Goal: Task Accomplishment & Management: Manage account settings

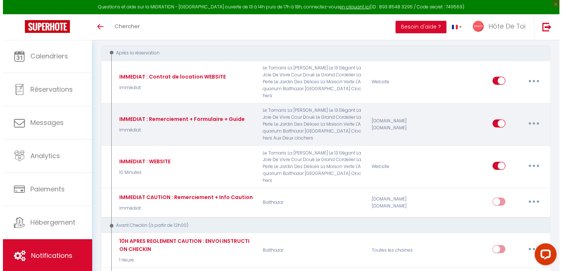
scroll to position [61, 0]
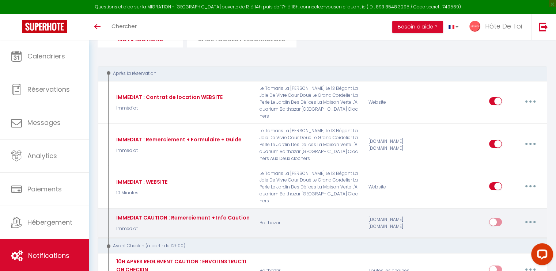
click at [531, 221] on icon "button" at bounding box center [531, 222] width 2 height 2
click at [495, 233] on link "Editer" at bounding box center [512, 239] width 54 height 12
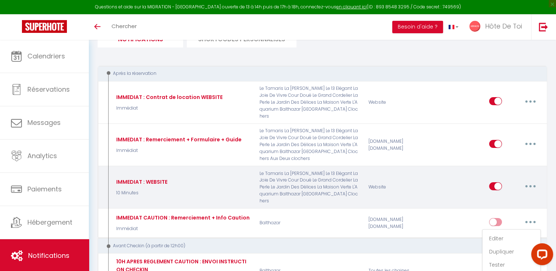
type input "IMMEDIAT CAUTION : Remerciement + Info Caution"
select select "Immédiat"
select select
checkbox input "true"
checkbox input "false"
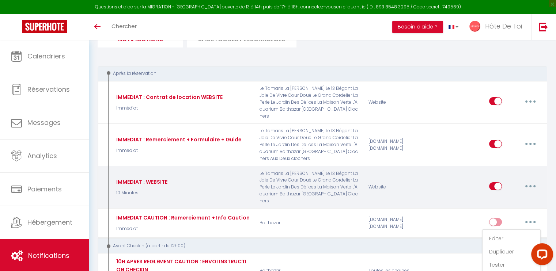
checkbox input "false"
radio input "true"
type input "Prise en compte réservation [DETERMINANT+NOM LOGEMENT] le [CHECKING:DD-MM-YYYY]"
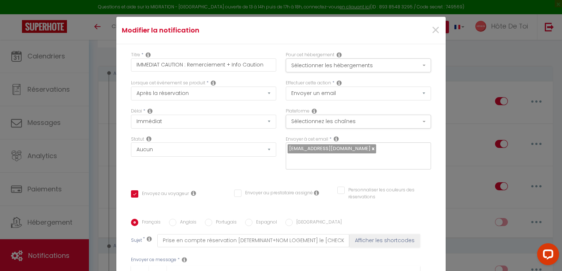
scroll to position [0, 0]
click at [198, 65] on input "IMMEDIAT CAUTION : Remerciement + Info Caution" at bounding box center [203, 65] width 145 height 13
type input "IMMEDIAT CAUTION : R + Info Caution"
checkbox input "true"
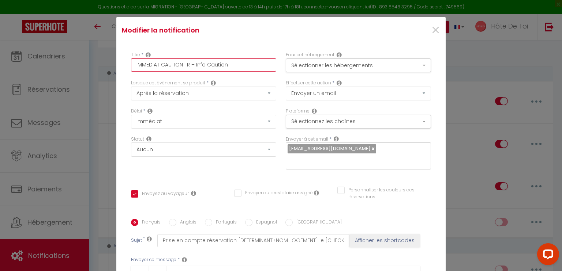
checkbox input "false"
type input "IMMEDIAT CAUTION : RE + Info Caution"
checkbox input "true"
checkbox input "false"
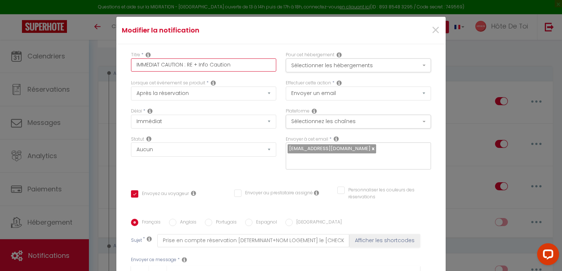
checkbox input "false"
type input "IMMEDIAT CAUTION : REM + Info Caution"
checkbox input "true"
checkbox input "false"
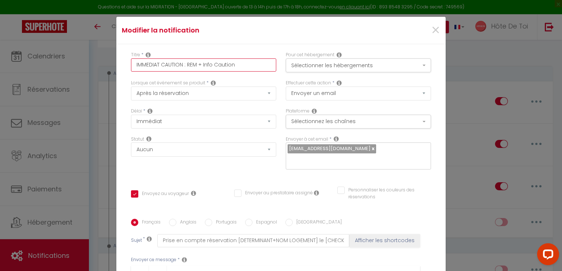
type input "IMMEDIAT CAUTION : REME + Info Caution"
checkbox input "true"
checkbox input "false"
type input "IMMEDIAT CAUTION : REMER + Info Caution"
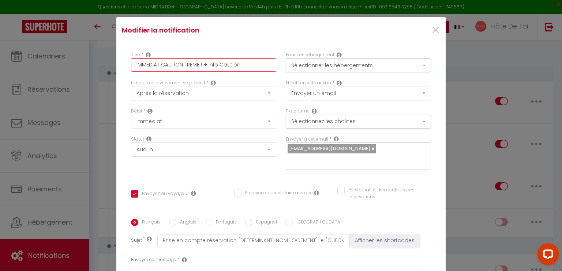
checkbox input "true"
checkbox input "false"
type input "IMMEDIAT CAUTION : REMERC + Info Caution"
checkbox input "true"
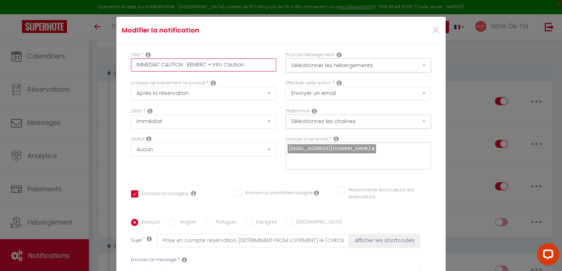
checkbox input "false"
type input "IMMEDIAT CAUTION : REMERCI + Info Caution"
checkbox input "true"
checkbox input "false"
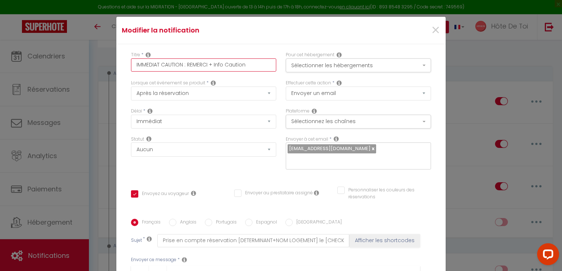
checkbox input "false"
type input "IMMEDIAT CAUTION : REMERCIE + Info Caution"
checkbox input "true"
checkbox input "false"
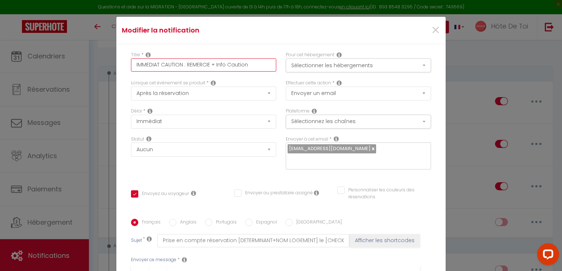
type input "IMMEDIAT CAUTION : REMERCIEM + Info Caution"
checkbox input "true"
checkbox input "false"
type input "IMMEDIAT CAUTION : REMERCIEME + Info Caution"
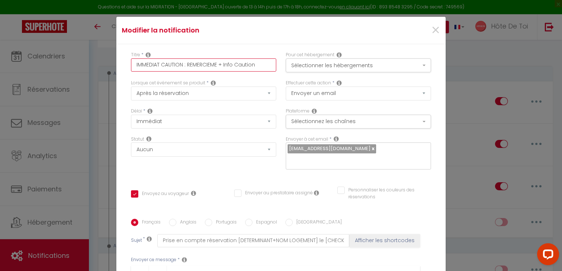
checkbox input "true"
checkbox input "false"
type input "IMMEDIAT CAUTION : REMERCIEMEN + Info Caution"
checkbox input "true"
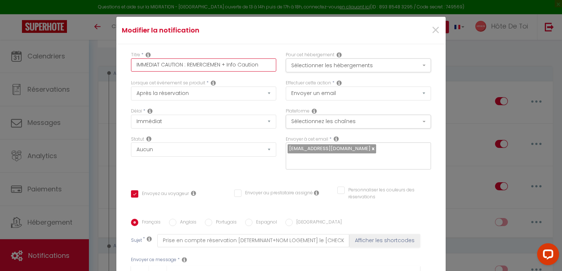
checkbox input "false"
type input "IMMEDIAT CAUTION : REMERCIEMENT + Info Caution"
checkbox input "true"
checkbox input "false"
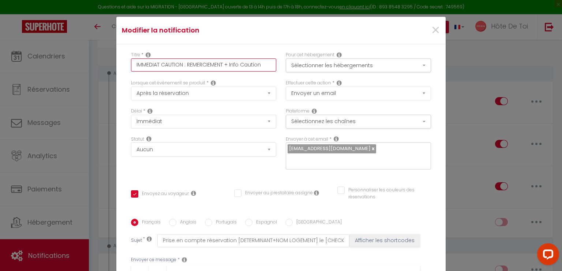
checkbox input "false"
click at [252, 70] on input "IMMEDIAT CAUTION : REMERCIEMENT + Info Caution" at bounding box center [203, 65] width 145 height 13
type input "IMMEDIAT CAUTION : REMERCIEMENT + Info"
checkbox input "true"
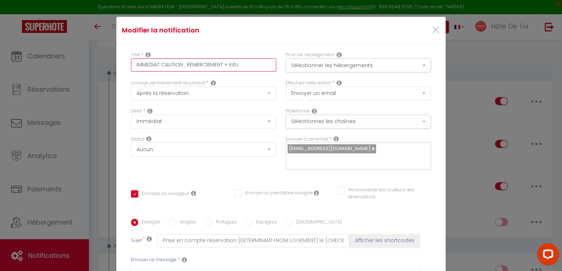
checkbox input "false"
type input "IMMEDIAT CAUTION : REMERCIEMENT + Info"
checkbox input "true"
checkbox input "false"
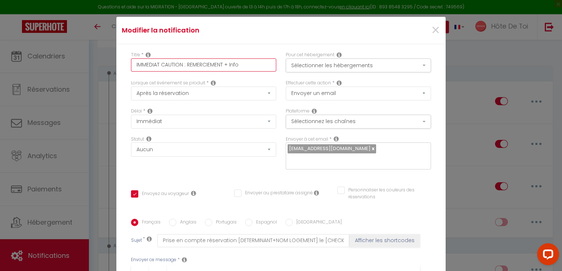
checkbox input "false"
type input "IMMEDIAT CAUTION : REMERCIEMENT + Inf"
checkbox input "true"
checkbox input "false"
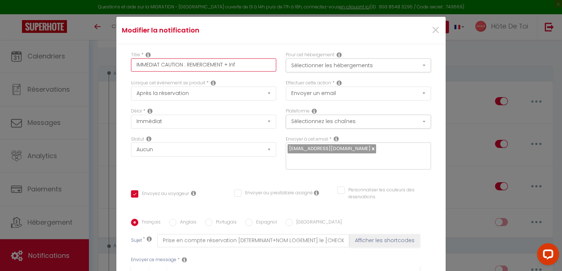
type input "IMMEDIAT CAUTION : REMERCIEMENT + In"
checkbox input "true"
checkbox input "false"
type input "IMMEDIAT CAUTION : REMERCIEMENT + I"
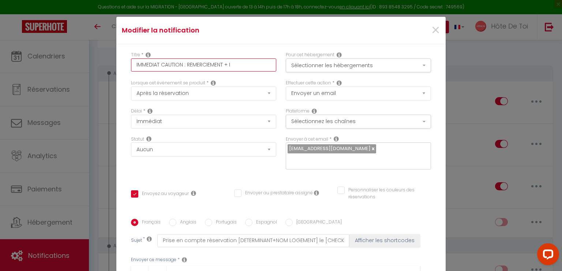
checkbox input "true"
checkbox input "false"
type input "IMMEDIAT CAUTION : REMERCIEMENT +"
checkbox input "true"
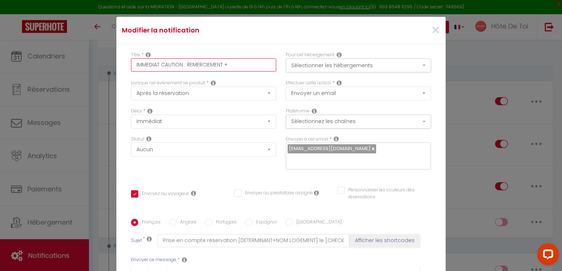
checkbox input "false"
type input "IMMEDIAT CAUTION : REMERCIEMENT + I"
checkbox input "true"
checkbox input "false"
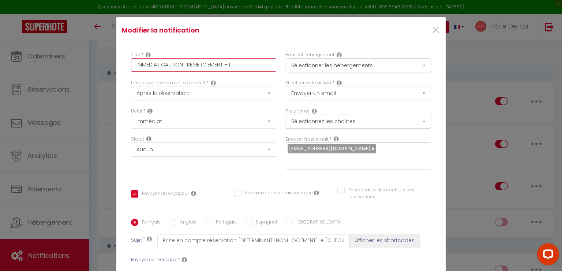
checkbox input "false"
type input "IMMEDIAT CAUTION : REMERCIEMENT + IN"
checkbox input "true"
checkbox input "false"
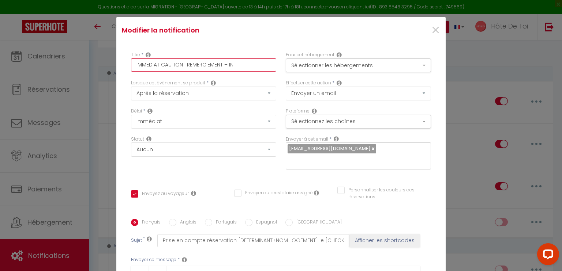
type input "IMMEDIAT CAUTION : REMERCIEMENT + INF"
checkbox input "true"
checkbox input "false"
type input "IMMEDIAT CAUTION : REMERCIEMENT + INFO"
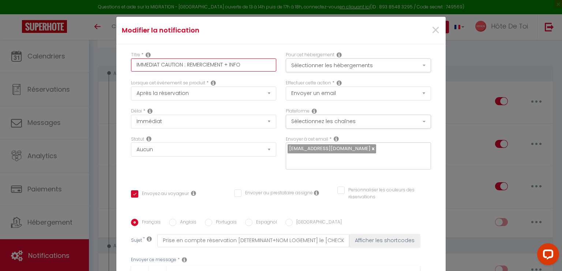
checkbox input "true"
checkbox input "false"
type input "IMMEDIAT CAUTION : REMERCIEMENT + INFO"
checkbox input "true"
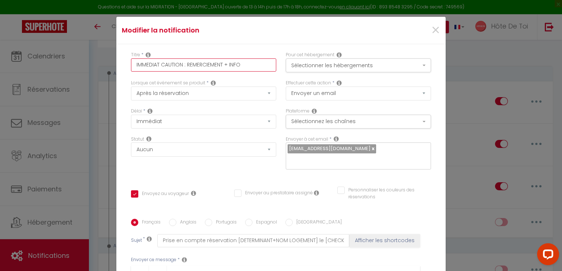
checkbox input "false"
type input "IMMEDIAT CAUTION : REMERCIEMENT + INFO C"
checkbox input "true"
checkbox input "false"
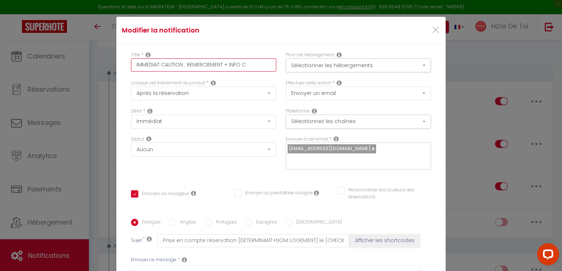
checkbox input "false"
type input "IMMEDIAT CAUTION : REMERCIEMENT + INFO CA"
checkbox input "true"
checkbox input "false"
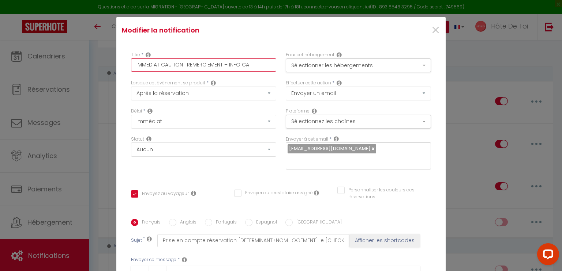
type input "IMMEDIAT CAUTION : REMERCIEMENT + INFO CAU"
checkbox input "true"
checkbox input "false"
type input "IMMEDIAT CAUTION : REMERCIEMENT + INFO CAUT"
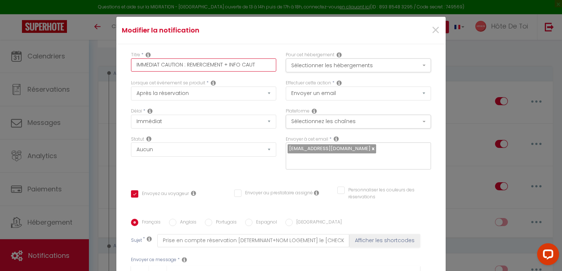
checkbox input "true"
checkbox input "false"
type input "IMMEDIAT CAUTION : REMERCIEMENT + INFO CAUTI"
checkbox input "true"
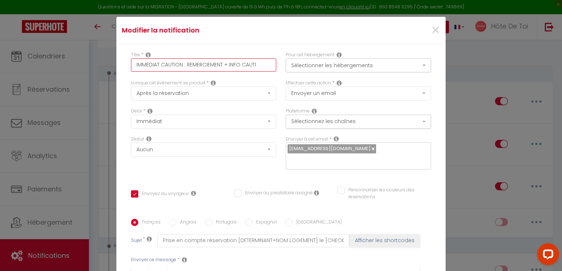
checkbox input "false"
type input "IMMEDIAT CAUTION : REMERCIEMENT + INFO CAUTIO"
checkbox input "true"
checkbox input "false"
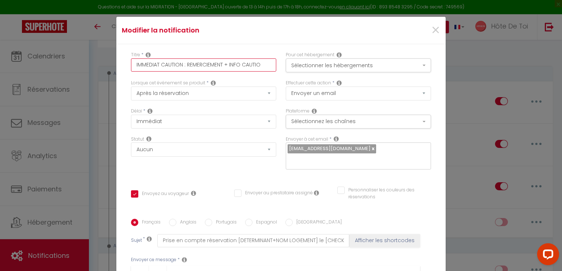
checkbox input "false"
type input "IMMEDIAT CAUTION : REMERCIEMENT + INFO CAUTION"
checkbox input "true"
checkbox input "false"
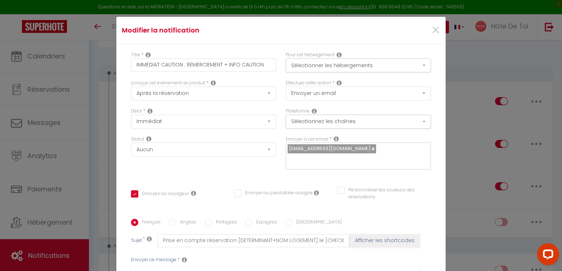
click at [257, 179] on div "Titre * IMMEDIAT CAUTION : REMERCIEMENT + INFO CAUTION Pour cet hébergement Sél…" at bounding box center [280, 219] width 329 height 350
click at [347, 69] on button "Sélectionner les hébergements" at bounding box center [358, 66] width 145 height 14
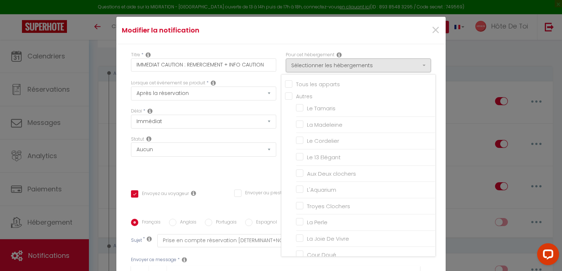
click at [372, 45] on div "Titre * IMMEDIAT CAUTION : REMERCIEMENT + INFO CAUTION Pour cet hébergement Sél…" at bounding box center [280, 219] width 329 height 350
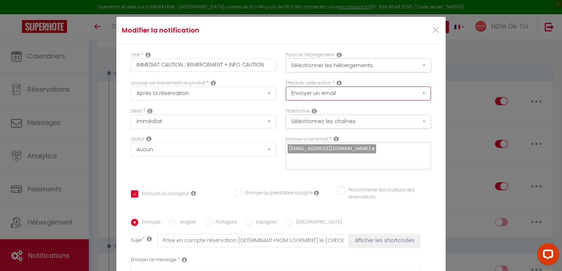
click at [348, 92] on select "Envoyer un email Envoyer un SMS Envoyer une notification push" at bounding box center [358, 94] width 145 height 14
click at [335, 42] on div "Modifier la notification ×" at bounding box center [280, 30] width 329 height 27
click at [331, 94] on select "Envoyer un email Envoyer un SMS Envoyer une notification push" at bounding box center [358, 94] width 145 height 14
click at [338, 39] on div "Modifier la notification ×" at bounding box center [280, 30] width 329 height 27
click at [335, 123] on button "Sélectionnez les chaînes" at bounding box center [358, 122] width 145 height 14
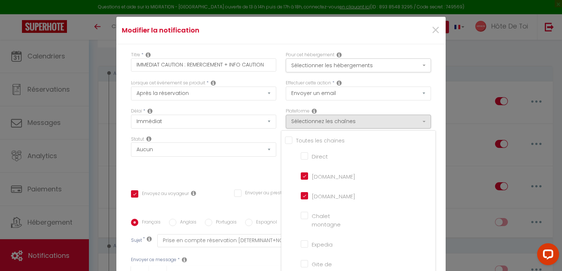
click at [341, 35] on div "×" at bounding box center [389, 30] width 109 height 16
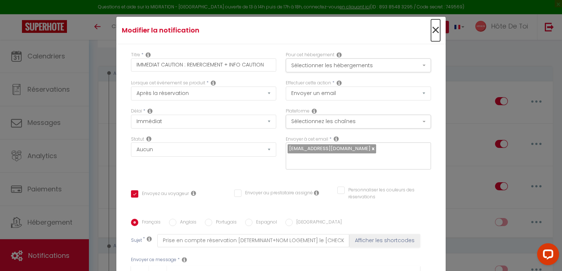
click at [431, 28] on span "×" at bounding box center [435, 30] width 9 height 22
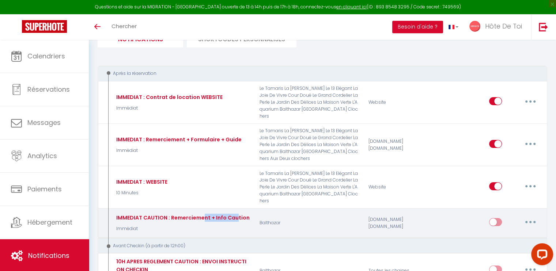
drag, startPoint x: 234, startPoint y: 204, endPoint x: 203, endPoint y: 207, distance: 30.8
click at [203, 101] on div "IMMEDIAT CAUTION : Remerciement + Info Caution" at bounding box center [168, 97] width 108 height 8
click at [186, 101] on div "IMMEDIAT CAUTION : Remerciement + Info Caution" at bounding box center [168, 97] width 108 height 8
click at [537, 217] on button "button" at bounding box center [530, 223] width 20 height 12
click at [488, 233] on link "Editer" at bounding box center [512, 239] width 54 height 12
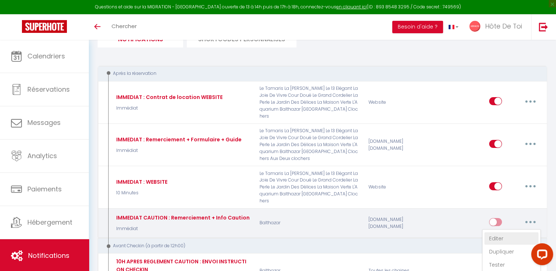
type input "IMMEDIAT CAUTION : Remerciement + Info Caution"
checkbox input "true"
checkbox input "false"
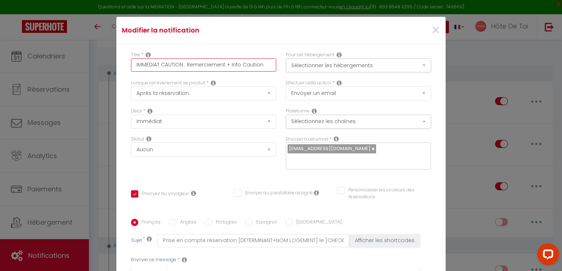
click at [202, 63] on input "IMMEDIAT CAUTION : Remerciement + Info Caution" at bounding box center [203, 65] width 145 height 13
type input "IMMEDIAT CAUTION : R+ Info Caution"
checkbox input "true"
checkbox input "false"
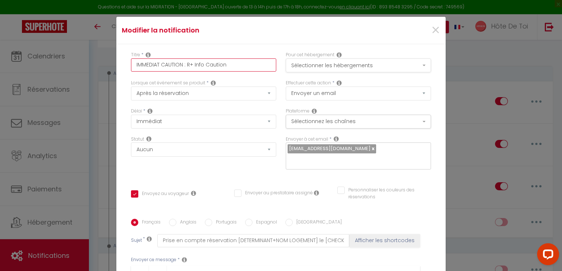
checkbox input "false"
type input "IMMEDIAT CAUTION : RE+ Info Caution"
checkbox input "true"
checkbox input "false"
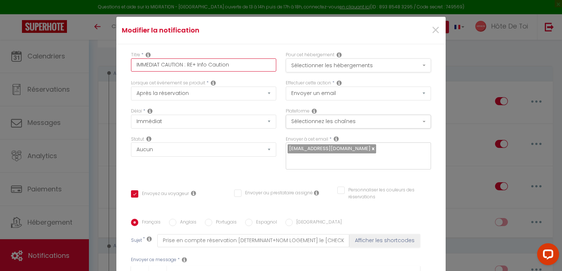
type input "IMMEDIAT CAUTION : REM+ Info Caution"
checkbox input "true"
checkbox input "false"
type input "IMMEDIAT CAUTION : REME+ Info Caution"
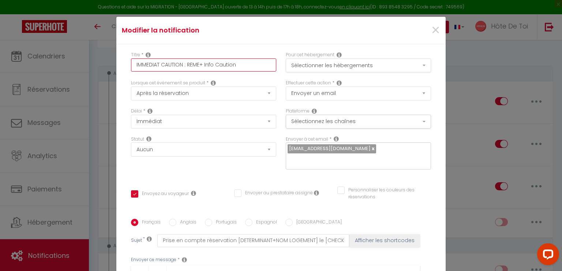
checkbox input "true"
checkbox input "false"
type input "IMMEDIAT CAUTION : REMER+ Info Caution"
checkbox input "true"
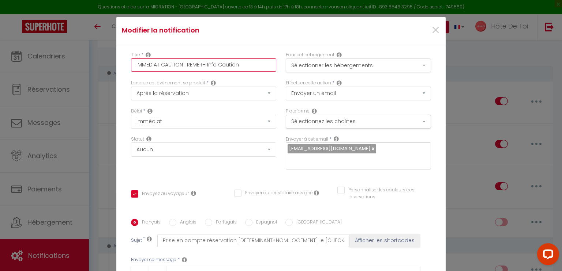
checkbox input "false"
type input "IMMEDIAT CAUTION : REMERC+ Info Caution"
checkbox input "true"
checkbox input "false"
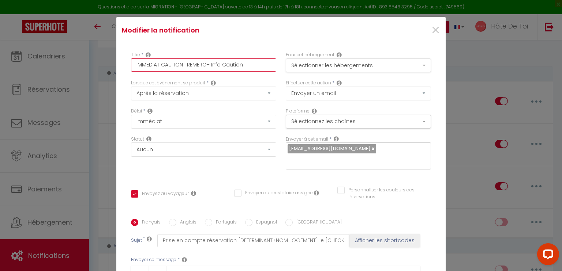
checkbox input "false"
type input "IMMEDIAT CAUTION : REMERCI+ Info Caution"
checkbox input "true"
checkbox input "false"
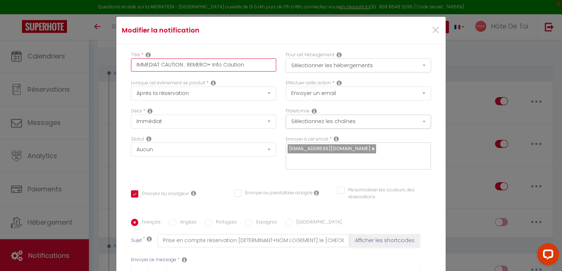
type input "IMMEDIAT CAUTION : REMERCIE+ Info Caution"
checkbox input "true"
checkbox input "false"
type input "IMMEDIAT CAUTION : REMERCIEM+ Info Caution"
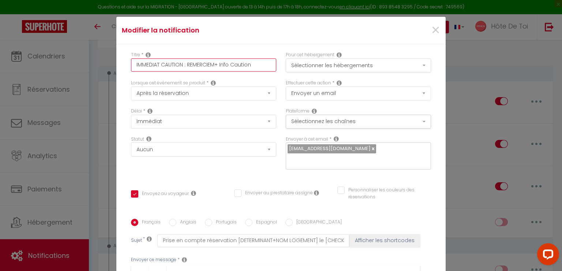
checkbox input "true"
checkbox input "false"
type input "IMMEDIAT CAUTION : REMERCIEME+ Info Caution"
checkbox input "true"
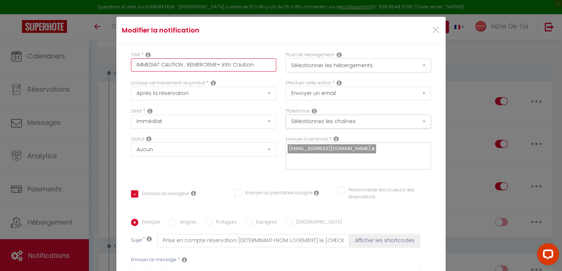
checkbox input "false"
type input "IMMEDIAT CAUTION : REMERCIEMEN+ Info Caution"
checkbox input "true"
checkbox input "false"
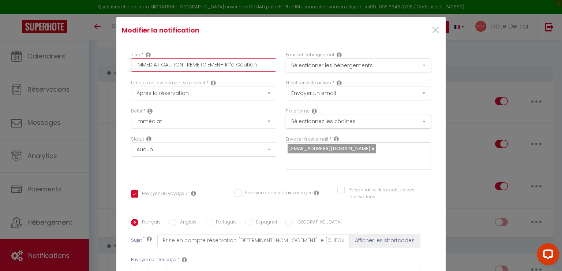
checkbox input "false"
type input "IMMEDIAT CAUTION : REMERCIEMENT+ Info Caution"
checkbox input "true"
checkbox input "false"
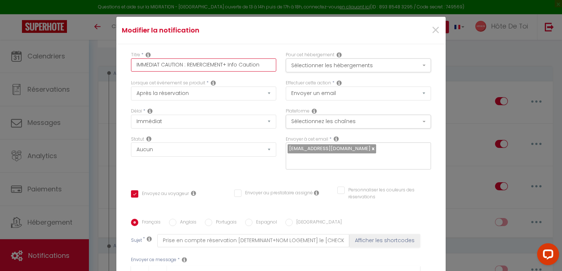
click at [250, 64] on input "IMMEDIAT CAUTION : REMERCIEMENT+ Info Caution" at bounding box center [203, 65] width 145 height 13
type input "IMMEDIAT CAUTION : REMERCIEMENT+ Info"
checkbox input "true"
checkbox input "false"
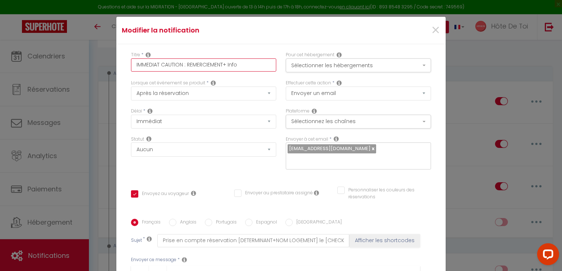
checkbox input "false"
type input "IMMEDIAT CAUTION : REMERCIEMENT+ Info"
checkbox input "true"
checkbox input "false"
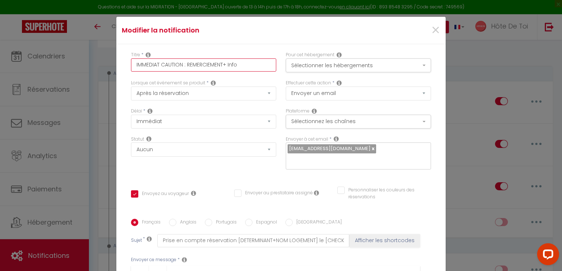
type input "IMMEDIAT CAUTION : REMERCIEMENT+ Inf"
checkbox input "true"
checkbox input "false"
type input "IMMEDIAT CAUTION : REMERCIEMENT+ In"
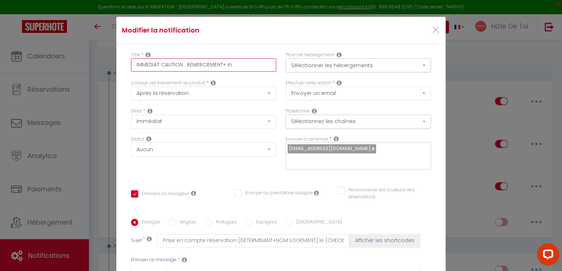
checkbox input "true"
checkbox input "false"
type input "IMMEDIAT CAUTION : REMERCIEMENT+ I"
checkbox input "true"
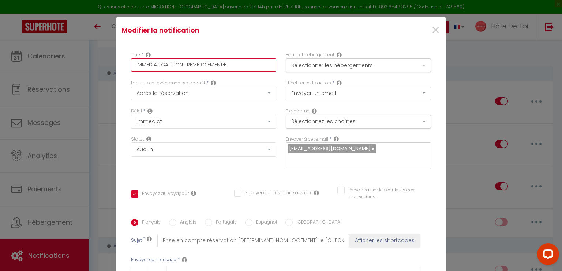
checkbox input "false"
click at [156, 67] on input "IMMEDIAT CAUTION : REMERCIEMENT+ INFO CAUTION" at bounding box center [203, 65] width 145 height 13
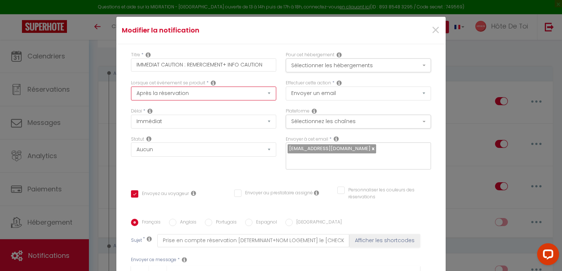
click at [164, 91] on select "Après la réservation Avant Checkin (à partir de 12h00) Après Checkin (à partir …" at bounding box center [203, 94] width 145 height 14
click at [271, 80] on div "Lorsque cet événement se produit * Après la réservation Avant Checkin (à partir…" at bounding box center [203, 94] width 155 height 28
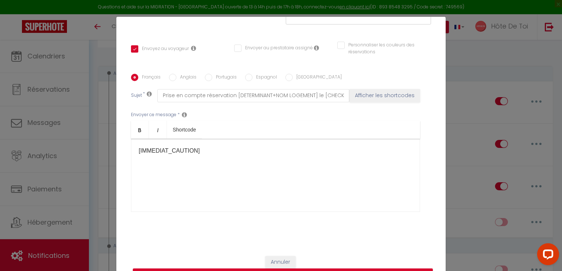
scroll to position [146, 0]
click at [147, 151] on p "[IMMEDIAT_CAUTION]​​" at bounding box center [276, 150] width 274 height 9
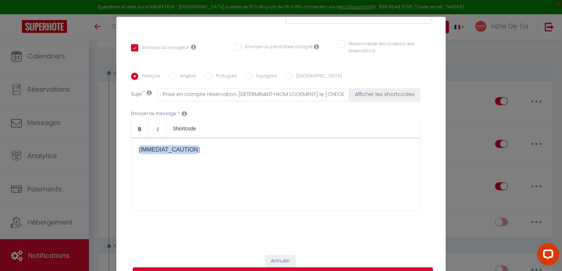
click at [147, 151] on p "[IMMEDIAT_CAUTION]​​" at bounding box center [276, 150] width 274 height 9
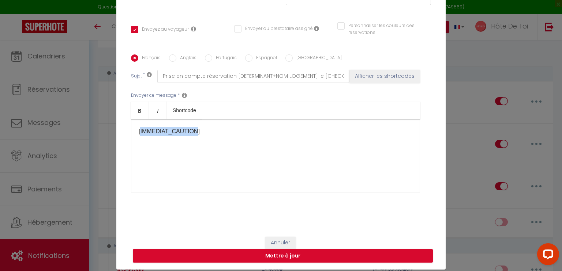
scroll to position [33, 0]
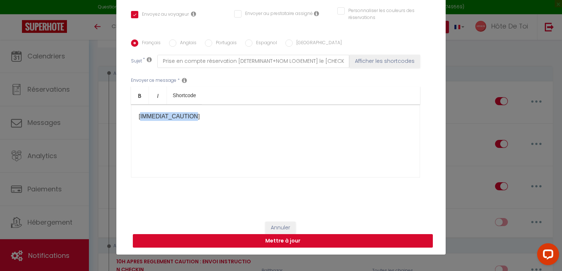
click at [272, 243] on button "Mettre à jour" at bounding box center [283, 241] width 300 height 14
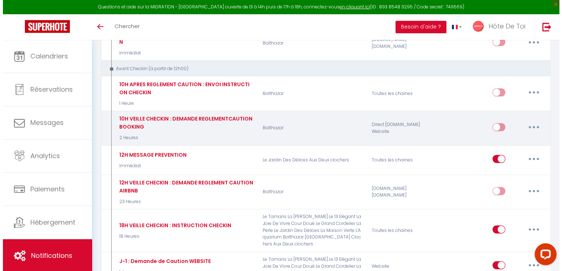
scroll to position [183, 0]
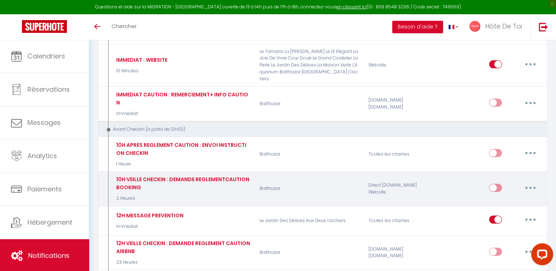
click at [528, 182] on button "button" at bounding box center [530, 188] width 20 height 12
click at [497, 198] on link "Editer" at bounding box center [512, 204] width 54 height 12
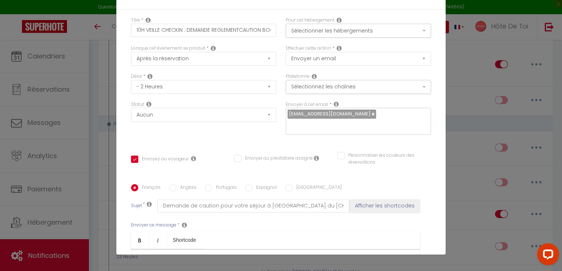
scroll to position [0, 0]
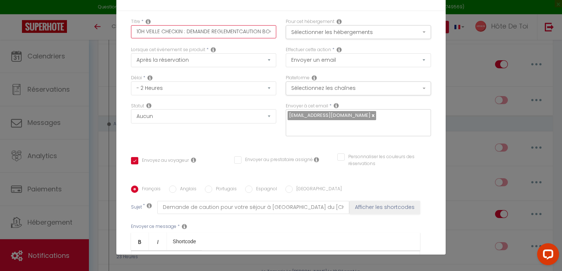
click at [138, 31] on input "10H VEILLE CHECKIN : DEMANDE REGLEMENTCAUTION BOOKING" at bounding box center [203, 31] width 145 height 13
drag, startPoint x: 266, startPoint y: 30, endPoint x: 281, endPoint y: 32, distance: 14.4
click at [281, 32] on div "Titre * 12H VEILLE CHECKIN : DEMANDE REGLEMENTCAUTION BOOKING Pour cet hébergem…" at bounding box center [280, 32] width 309 height 28
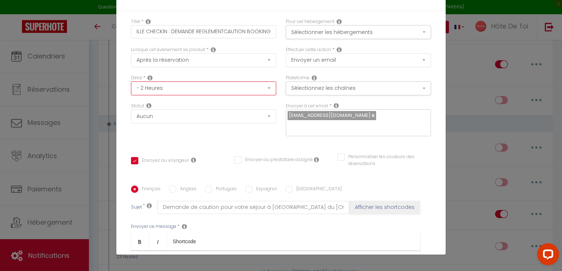
click at [162, 94] on select "Immédiat - 10 Minutes - 1 Heure - 2 Heures - 3 Heures - 4 Heures - 5 Heures - 6…" at bounding box center [203, 89] width 145 height 14
click at [131, 82] on select "Immédiat - 10 Minutes - 1 Heure - 2 Heures - 3 Heures - 4 Heures - 5 Heures - 6…" at bounding box center [203, 89] width 145 height 14
click at [213, 103] on div "Statut Aucun Si la réservation est payée Si réservation non payée Si la caution…" at bounding box center [203, 113] width 145 height 21
click at [348, 29] on button "Sélectionner les hébergements" at bounding box center [358, 32] width 145 height 14
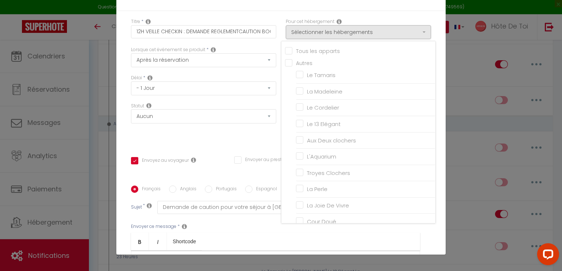
click at [281, 18] on div "Pour cet hébergement Sélectionner les hébergements Tous les apparts Autres Le T…" at bounding box center [358, 32] width 155 height 28
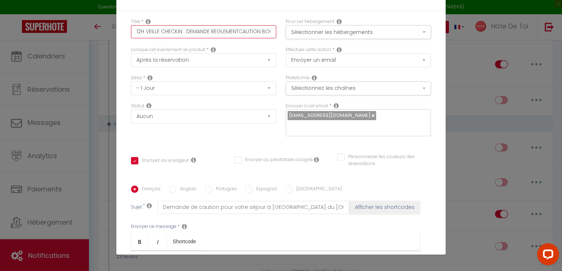
scroll to position [0, 17]
drag, startPoint x: 143, startPoint y: 33, endPoint x: 279, endPoint y: 27, distance: 136.5
click at [279, 27] on div "Titre * 12H VEILLE CHECKIN : DEMANDE REGLEMENTCAUTION BOOKING Pour cet hébergem…" at bounding box center [280, 32] width 309 height 28
click at [206, 30] on input "12H VEILLE CHECKIN : DEMANDE REGLEMENTCAUTION BOOKING" at bounding box center [203, 31] width 145 height 13
click at [252, 29] on input "12H VEILLE CHECKIN : DEMANDE REGLEMENTCAUTION BOOKING" at bounding box center [203, 31] width 145 height 13
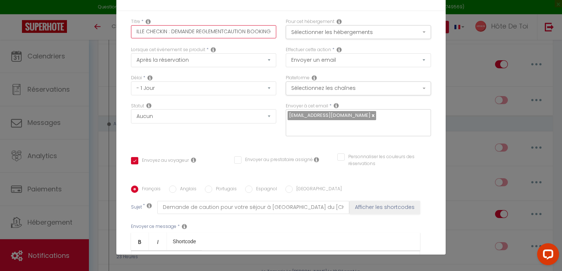
click at [252, 29] on input "12H VEILLE CHECKIN : DEMANDE REGLEMENTCAUTION BOOKING" at bounding box center [203, 31] width 145 height 13
click at [252, 143] on div "Statut Aucun Si la réservation est payée Si réservation non payée Si la caution…" at bounding box center [203, 123] width 155 height 41
drag, startPoint x: 254, startPoint y: 35, endPoint x: 292, endPoint y: 20, distance: 40.6
click at [292, 21] on div "Titre * 12H VEILLE CHECKIN : DEMANDE REGLEMENTCAUTION BOOKING Pour cet hébergem…" at bounding box center [280, 32] width 309 height 28
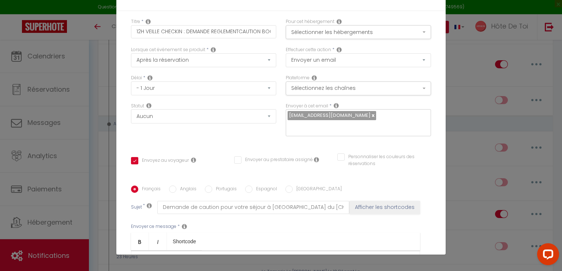
click at [278, 12] on div "Titre * 12H VEILLE CHECKIN : DEMANDE REGLEMENTCAUTION BOOKING Pour cet hébergem…" at bounding box center [280, 186] width 329 height 350
drag, startPoint x: 260, startPoint y: 32, endPoint x: 275, endPoint y: 29, distance: 15.3
click at [275, 29] on div "Titre * 12H VEILLE CHECKIN : DEMANDE REGLEMENTCAUTION BOOKING Pour cet hébergem…" at bounding box center [280, 32] width 309 height 28
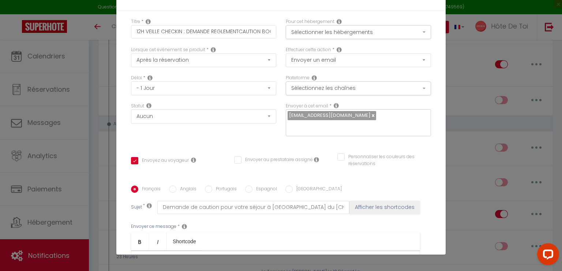
click at [272, 13] on div "Titre * 12H VEILLE CHECKIN : DEMANDE REGLEMENTCAUTION BOOKING Pour cet hébergem…" at bounding box center [280, 186] width 329 height 350
drag, startPoint x: 233, startPoint y: 33, endPoint x: 283, endPoint y: 29, distance: 50.3
click at [282, 29] on div "Titre * 12H VEILLE CHECKIN : DEMANDE REGLEMENTCAUTION BOOKING Pour cet hébergem…" at bounding box center [280, 32] width 309 height 28
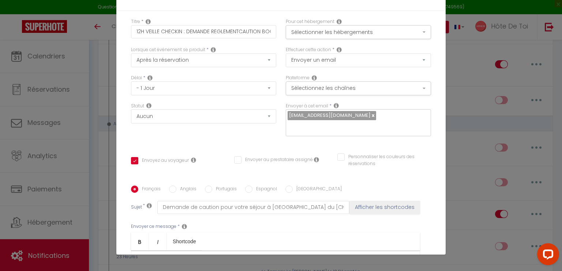
click at [321, 63] on select "Envoyer un email Envoyer un SMS Envoyer une notification push" at bounding box center [358, 60] width 145 height 14
click at [355, 31] on button "Sélectionner les hébergements" at bounding box center [358, 32] width 145 height 14
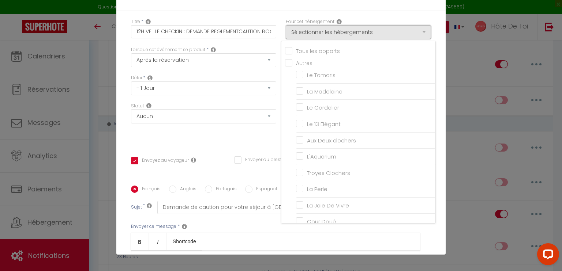
scroll to position [61, 0]
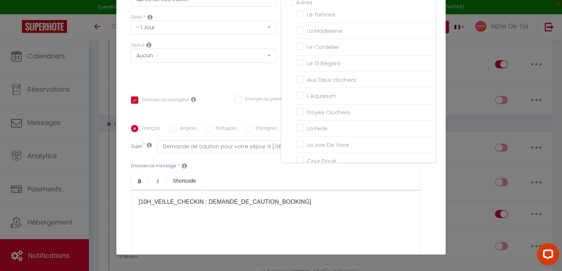
click at [263, 79] on div "Statut Aucun Si la réservation est payée Si réservation non payée Si la caution…" at bounding box center [203, 62] width 155 height 41
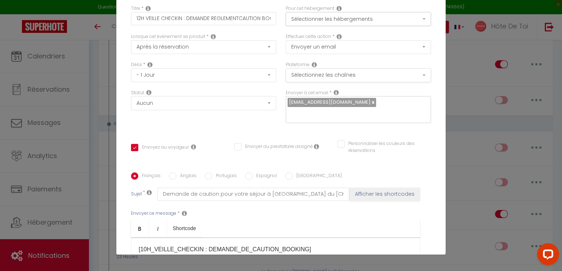
scroll to position [0, 0]
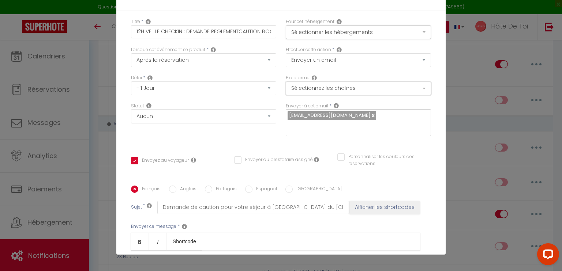
click at [349, 91] on button "Sélectionnez les chaînes" at bounding box center [358, 89] width 145 height 14
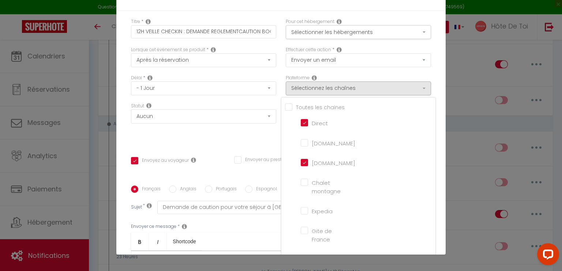
click at [301, 144] on input "[DOMAIN_NAME]" at bounding box center [322, 142] width 42 height 7
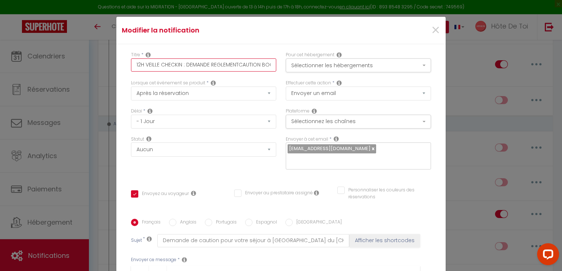
scroll to position [0, 17]
drag, startPoint x: 257, startPoint y: 58, endPoint x: 289, endPoint y: 65, distance: 32.6
click at [289, 64] on div "Titre * 12H VEILLE CHECKIN : DEMANDE REGLEMENTCAUTION BOOKING Pour cet hébergem…" at bounding box center [280, 66] width 309 height 28
click at [233, 67] on input "12H VEILLE CHECKIN : DEMANDE REGLEMENTCAUTION BOOKING / AIRBNB" at bounding box center [203, 65] width 145 height 13
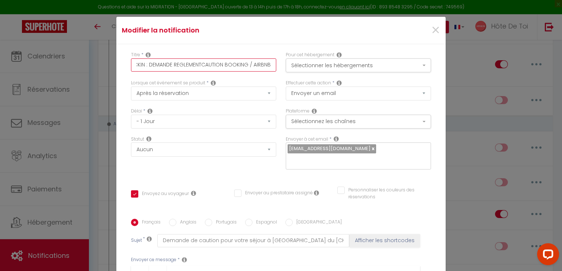
click at [233, 67] on input "12H VEILLE CHECKIN : DEMANDE REGLEMENTCAUTION BOOKING / AIRBNB" at bounding box center [203, 65] width 145 height 13
drag, startPoint x: 262, startPoint y: 67, endPoint x: 288, endPoint y: 57, distance: 28.5
click at [288, 57] on div "Titre * 12H VEILLE CHECKIN : DEMANDE REGLEMENTCAUTION AIRBNB/ AIRBNB Pour cet h…" at bounding box center [280, 66] width 309 height 28
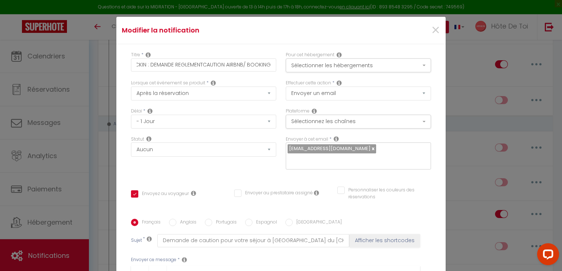
click at [256, 139] on div "Statut Aucun Si la réservation est payée Si réservation non payée Si la caution…" at bounding box center [203, 146] width 145 height 21
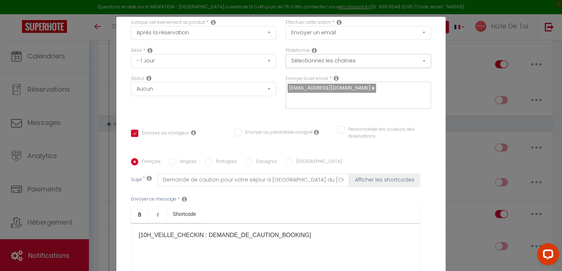
scroll to position [0, 0]
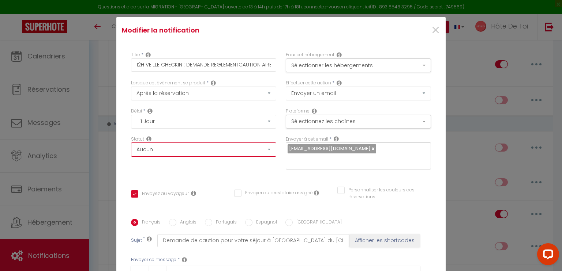
click at [267, 150] on select "Aucun Si la réservation est payée Si réservation non payée Si la caution a été …" at bounding box center [203, 150] width 145 height 14
click at [263, 152] on select "Aucun Si la réservation est payée Si réservation non payée Si la caution a été …" at bounding box center [203, 150] width 145 height 14
click at [270, 134] on div "Délai * Immédiat - 10 Minutes - 1 Heure - 2 Heures - 3 Heures - 4 Heures - 5 He…" at bounding box center [203, 122] width 155 height 28
click at [263, 148] on select "Aucun Si la réservation est payée Si réservation non payée Si la caution a été …" at bounding box center [203, 150] width 145 height 14
click at [131, 143] on select "Aucun Si la réservation est payée Si réservation non payée Si la caution a été …" at bounding box center [203, 150] width 145 height 14
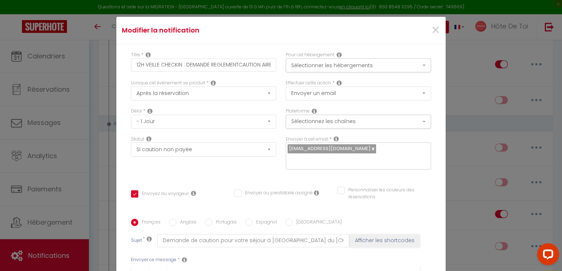
click at [236, 171] on div "Statut Aucun Si la réservation est payée Si réservation non payée Si la caution…" at bounding box center [203, 156] width 155 height 41
click at [322, 118] on button "Sélectionnez les chaînes" at bounding box center [358, 122] width 145 height 14
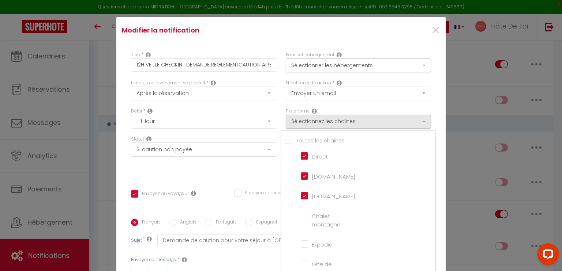
click at [285, 137] on input "Tous les apparts" at bounding box center [360, 139] width 150 height 7
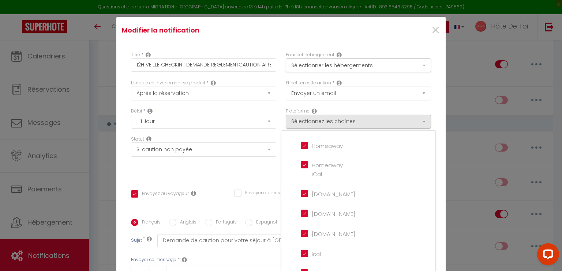
scroll to position [169, 0]
click at [244, 174] on div "Statut Aucun Si la réservation est payée Si réservation non payée Si la caution…" at bounding box center [203, 156] width 155 height 41
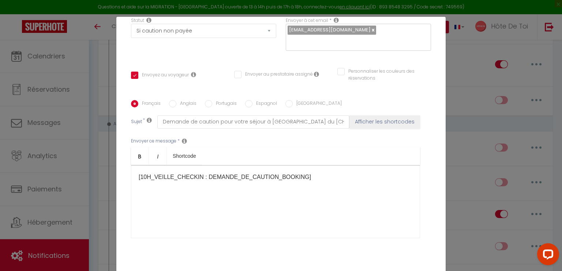
scroll to position [122, 0]
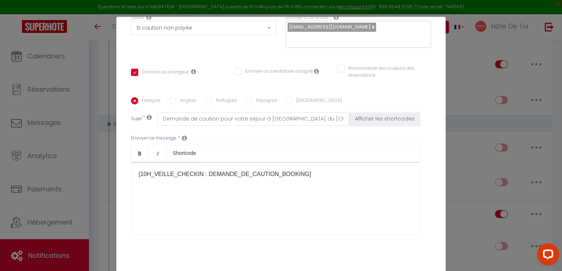
click at [227, 176] on p "​[10H_VEILLE_CHECKIN : DEMANDE_DE_CAUTION_BOOKING]​" at bounding box center [276, 174] width 274 height 9
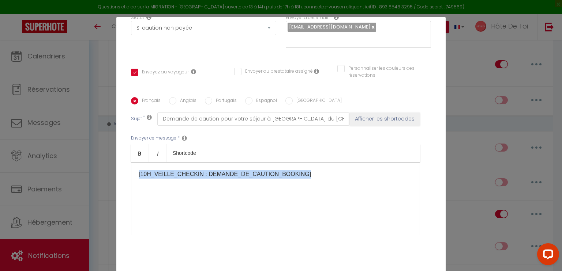
click at [227, 176] on p "​[10H_VEILLE_CHECKIN : DEMANDE_DE_CAUTION_BOOKING]​" at bounding box center [276, 174] width 274 height 9
click at [325, 177] on p "​[10H_VEILLE_CHECKIN : DEMANDE_DE_CAUTION_BOOKING]​" at bounding box center [276, 174] width 274 height 9
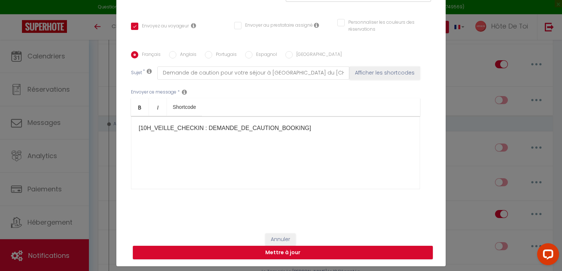
scroll to position [33, 0]
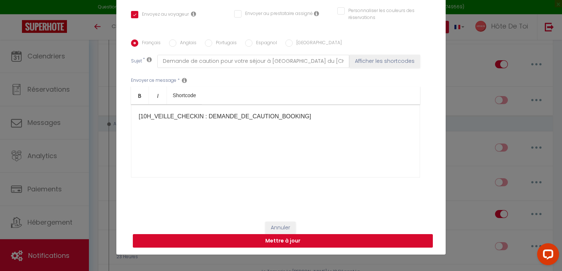
click at [281, 244] on button "Mettre à jour" at bounding box center [283, 241] width 300 height 14
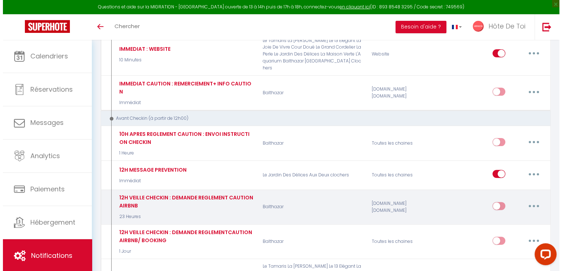
scroll to position [244, 0]
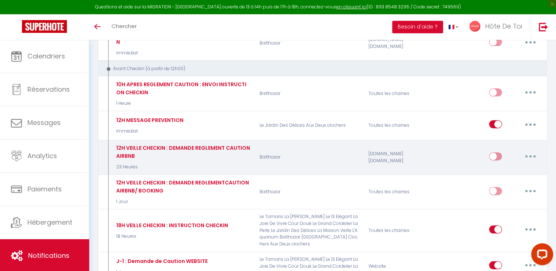
click at [531, 151] on button "button" at bounding box center [530, 157] width 20 height 12
click at [497, 206] on link "Supprimer" at bounding box center [512, 212] width 54 height 12
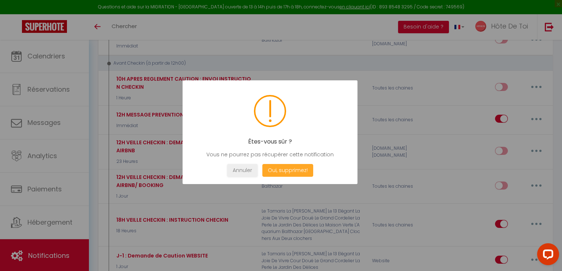
click at [290, 171] on button "Oui, supprimez!" at bounding box center [287, 170] width 51 height 13
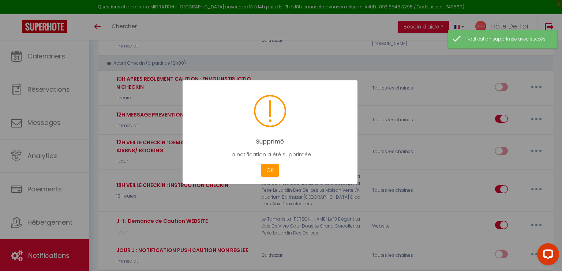
click at [269, 175] on button "OK" at bounding box center [270, 170] width 18 height 13
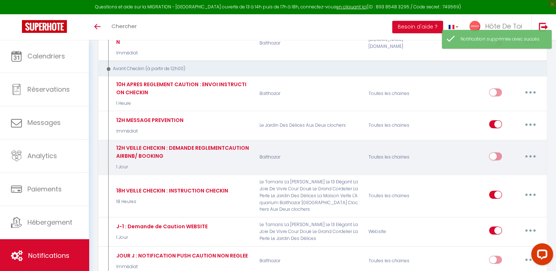
click at [530, 151] on button "button" at bounding box center [530, 157] width 20 height 12
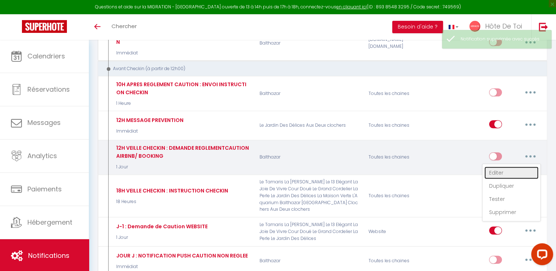
click at [505, 167] on link "Editer" at bounding box center [512, 173] width 54 height 12
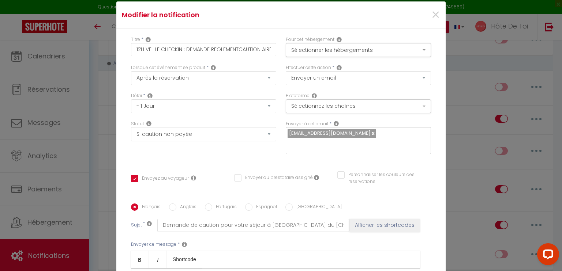
scroll to position [0, 0]
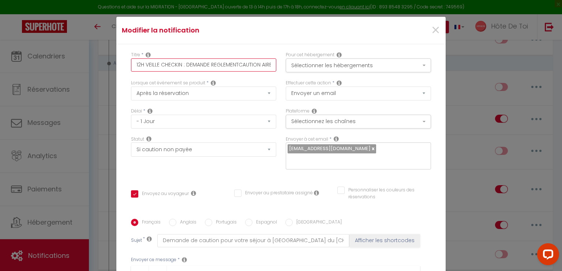
click at [236, 62] on input "12H VEILLE CHECKIN : DEMANDE REGLEMENTCAUTION AIRBNB/ BOOKING" at bounding box center [203, 65] width 145 height 13
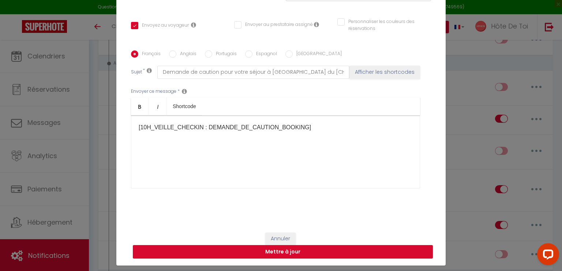
scroll to position [33, 0]
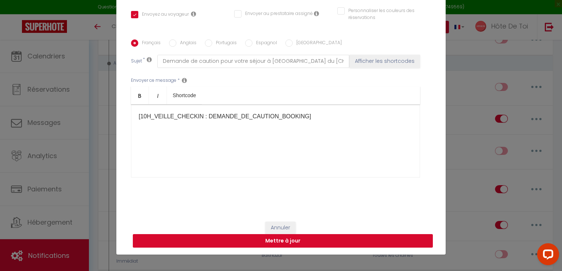
click at [274, 242] on button "Mettre à jour" at bounding box center [283, 241] width 300 height 14
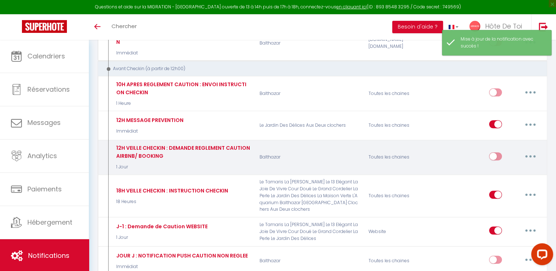
click at [527, 151] on button "button" at bounding box center [530, 157] width 20 height 12
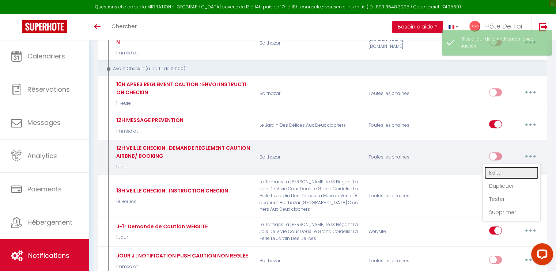
click at [499, 167] on link "Editer" at bounding box center [512, 173] width 54 height 12
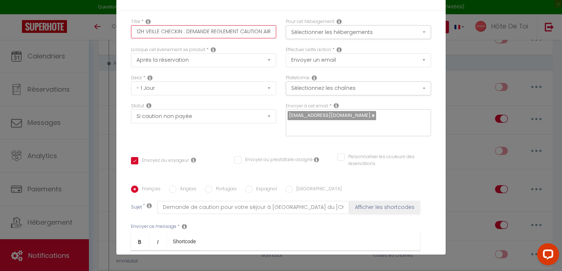
scroll to position [0, 39]
drag, startPoint x: 260, startPoint y: 30, endPoint x: 282, endPoint y: 25, distance: 23.0
click at [282, 25] on div "Titre * 12H VEILLE CHECKIN : DEMANDE REGLEMENT CAUTION AIRBNB/ BOOKING Pour cet…" at bounding box center [280, 32] width 309 height 28
click at [240, 30] on input "12H VEILLE CHECKIN : DEMANDE REGLEMENT CAUTION AIRBNB/ BOOKING" at bounding box center [203, 31] width 145 height 13
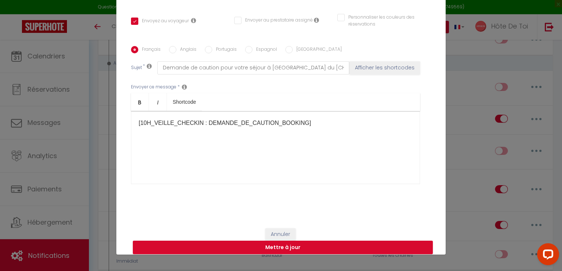
scroll to position [146, 0]
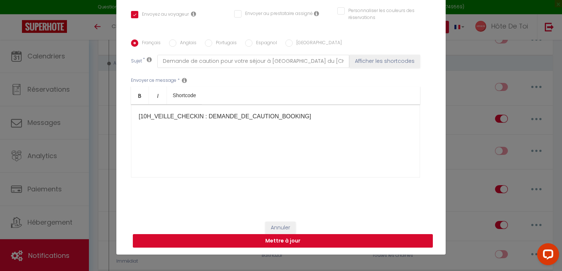
click at [279, 244] on button "Mettre à jour" at bounding box center [283, 241] width 300 height 14
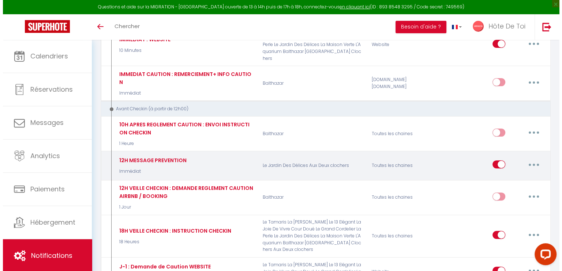
scroll to position [183, 0]
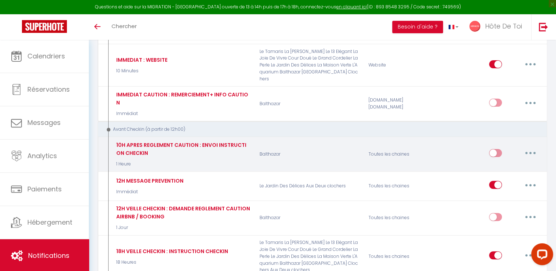
click at [530, 152] on icon "button" at bounding box center [531, 153] width 2 height 2
click at [500, 164] on link "Editer" at bounding box center [512, 170] width 54 height 12
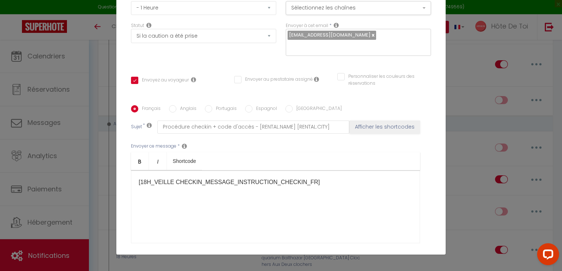
scroll to position [0, 0]
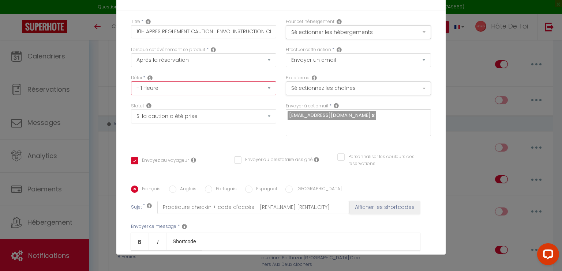
click at [208, 88] on select "Immédiat - 10 Minutes - 1 Heure - 2 Heures - 3 Heures - 4 Heures - 5 Heures - 6…" at bounding box center [203, 89] width 145 height 14
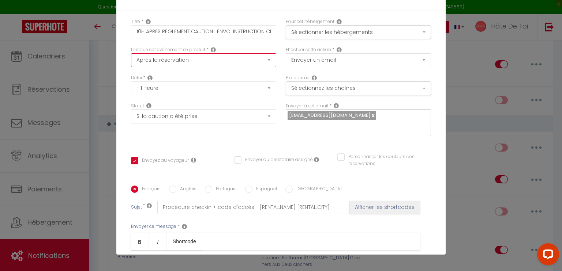
click at [189, 60] on select "Après la réservation Avant Checkin (à partir de 12h00) Après Checkin (à partir …" at bounding box center [203, 60] width 145 height 14
click at [120, 68] on div "Titre * 10H APRES REGLEMENT CAUTION : ENVOI INSTRUCTION CHECKIN Pour cet héberg…" at bounding box center [280, 186] width 329 height 350
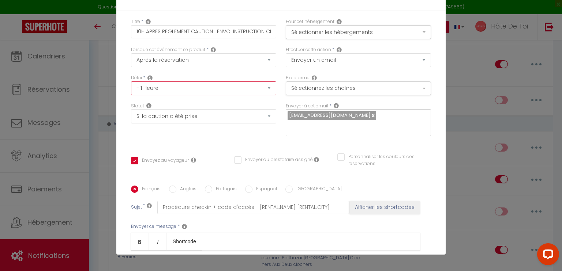
click at [151, 88] on select "Immédiat - 10 Minutes - 1 Heure - 2 Heures - 3 Heures - 4 Heures - 5 Heures - 6…" at bounding box center [203, 89] width 145 height 14
click at [131, 82] on select "Immédiat - 10 Minutes - 1 Heure - 2 Heures - 3 Heures - 4 Heures - 5 Heures - 6…" at bounding box center [203, 89] width 145 height 14
click at [203, 106] on div "Statut Aucun Si la réservation est payée Si réservation non payée Si la caution…" at bounding box center [203, 113] width 145 height 21
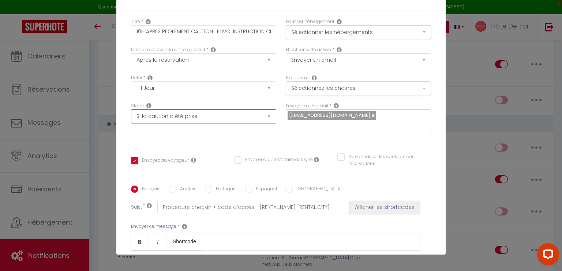
click at [203, 116] on select "Aucun Si la réservation est payée Si réservation non payée Si la caution a été …" at bounding box center [203, 116] width 145 height 14
click at [164, 105] on div "Statut Aucun Si la réservation est payée Si réservation non payée Si la caution…" at bounding box center [203, 113] width 145 height 21
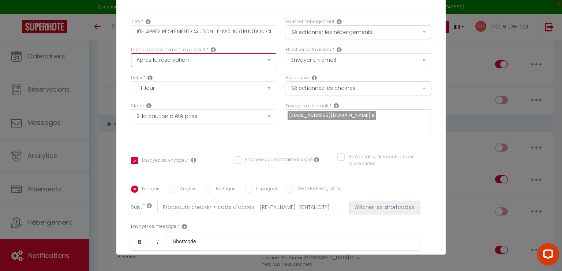
click at [223, 60] on select "Après la réservation Avant Checkin (à partir de 12h00) Après Checkin (à partir …" at bounding box center [203, 60] width 145 height 14
click at [248, 46] on div "Lorsque cet événement se produit * Après la réservation Avant Checkin (à partir…" at bounding box center [203, 56] width 145 height 21
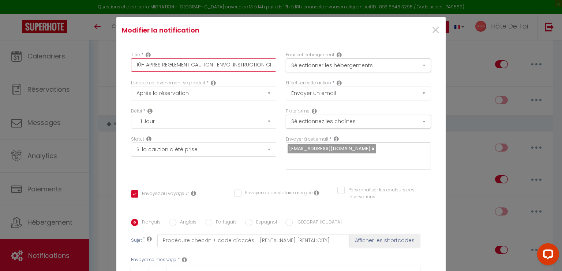
click at [139, 64] on input "10H APRES REGLEMENT CAUTION : ENVOI INSTRUCTION CHECKIN" at bounding box center [203, 65] width 145 height 13
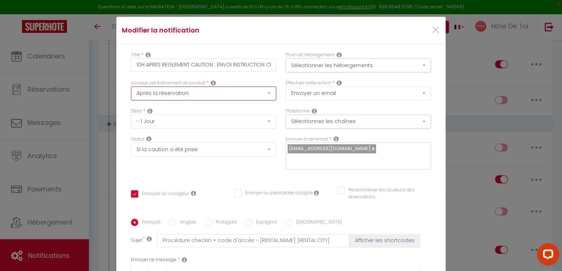
click at [178, 93] on select "Après la réservation Avant Checkin (à partir de 12h00) Après Checkin (à partir …" at bounding box center [203, 94] width 145 height 14
click at [232, 80] on div "Lorsque cet événement se produit * Après la réservation Avant Checkin (à partir…" at bounding box center [203, 90] width 145 height 21
click at [209, 96] on select "Après la réservation Avant Checkin (à partir de 12h00) Après Checkin (à partir …" at bounding box center [203, 94] width 145 height 14
click at [131, 87] on select "Après la réservation Avant Checkin (à partir de 12h00) Après Checkin (à partir …" at bounding box center [203, 94] width 145 height 14
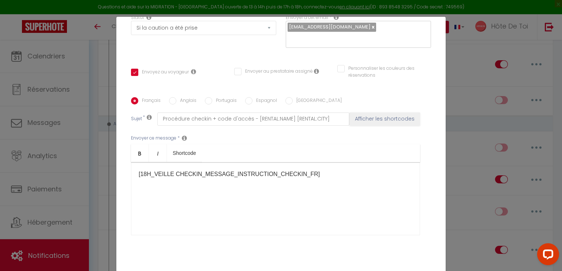
scroll to position [61, 0]
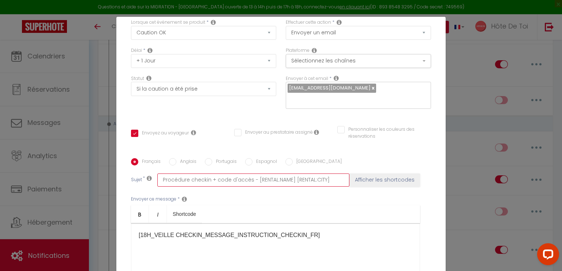
click at [162, 182] on input "Procédure checkin + code d'accès - [RENTAL:NAME] [RENTAL:CITY]" at bounding box center [253, 180] width 192 height 13
click at [159, 183] on input "Procédure checkin + code d'accès - [RENTAL:NAME] [RENTAL:CITY]" at bounding box center [253, 180] width 192 height 13
click at [160, 182] on input "Procédure checkin + code d'accès - [RENTAL:NAME] [RENTAL:CITY]" at bounding box center [253, 180] width 192 height 13
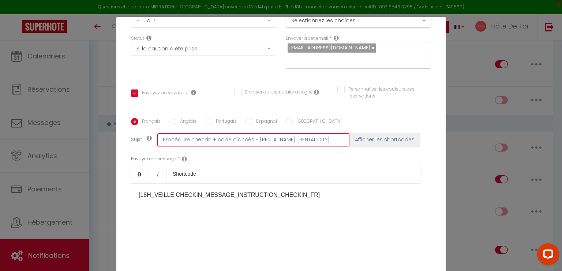
scroll to position [122, 0]
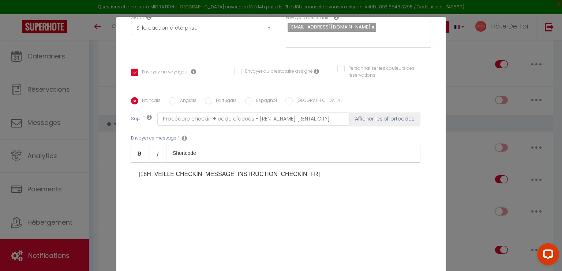
click at [233, 174] on p "[18H_VEILLE CHECKIN_MESSAGE_INSTRUCTION_CHECKIN_FR]​​" at bounding box center [276, 174] width 274 height 9
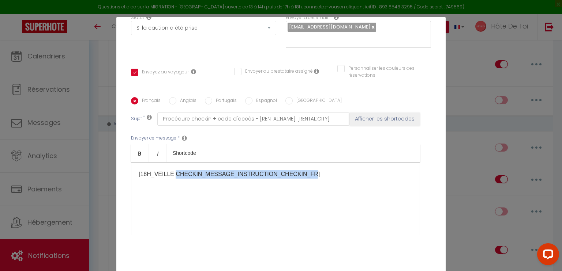
click at [233, 174] on p "[18H_VEILLE CHECKIN_MESSAGE_INSTRUCTION_CHECKIN_FR]​​" at bounding box center [276, 174] width 274 height 9
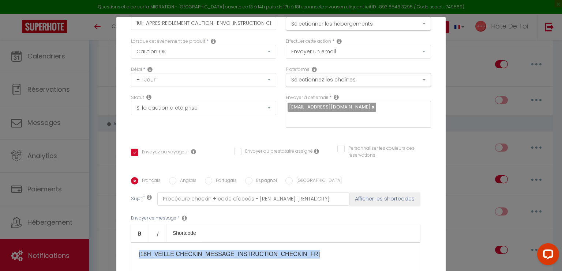
scroll to position [0, 0]
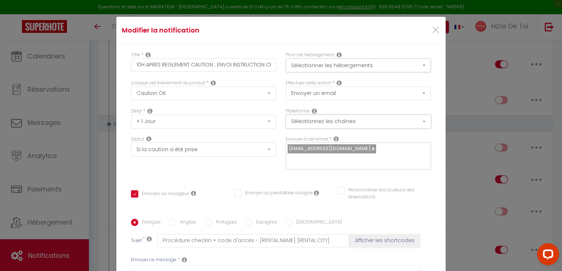
click at [329, 120] on button "Sélectionnez les chaînes" at bounding box center [358, 122] width 145 height 14
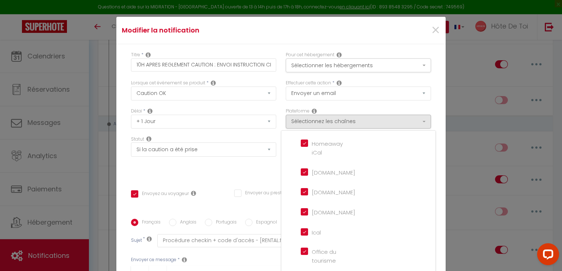
click at [271, 106] on div "Lorsque cet événement se produit * Après la réservation Avant Checkin (à partir…" at bounding box center [203, 94] width 155 height 28
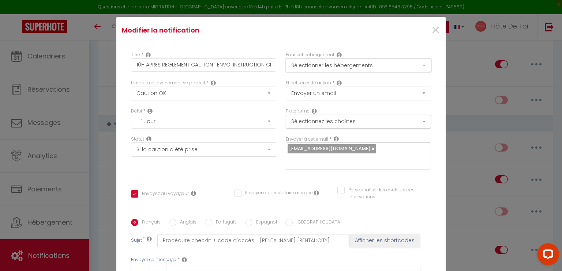
click at [323, 63] on button "Sélectionner les hébergements" at bounding box center [358, 66] width 145 height 14
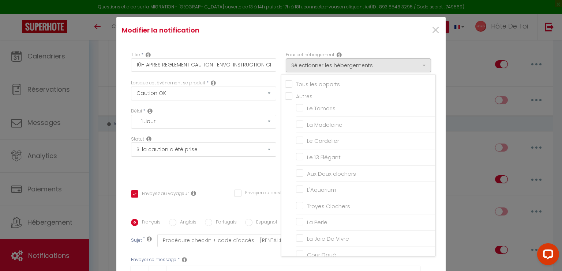
click at [285, 86] on input "Tous les apparts" at bounding box center [360, 83] width 150 height 7
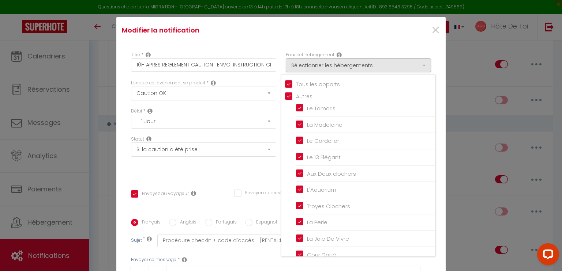
click at [285, 85] on input "Tous les apparts" at bounding box center [360, 83] width 150 height 7
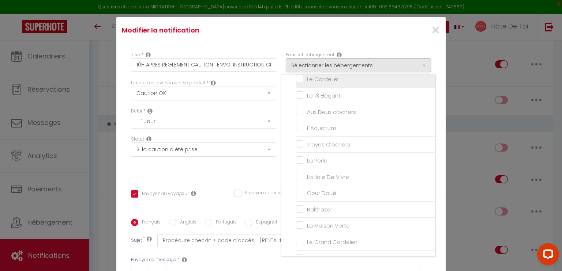
scroll to position [117, 0]
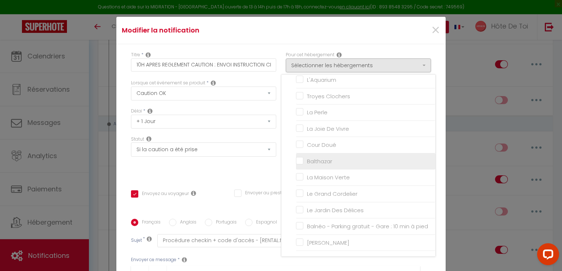
click at [296, 158] on input "Balthazar" at bounding box center [365, 161] width 139 height 7
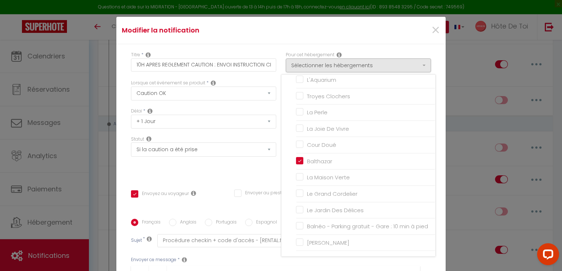
click at [270, 78] on div "Titre * 10H APRES REGLEMENT CAUTION : ENVOI INSTRUCTION CHECKIN" at bounding box center [203, 66] width 155 height 28
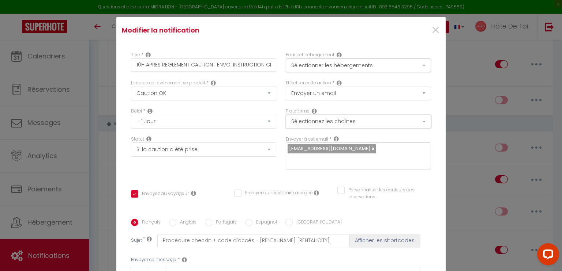
click at [296, 122] on button "Sélectionnez les chaînes" at bounding box center [358, 122] width 145 height 14
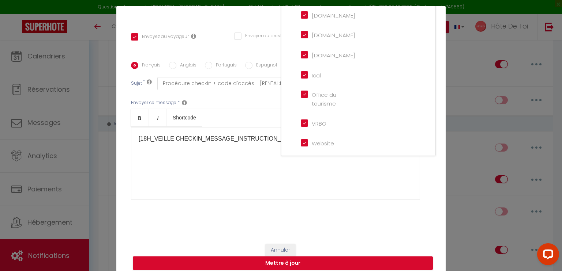
scroll to position [0, 0]
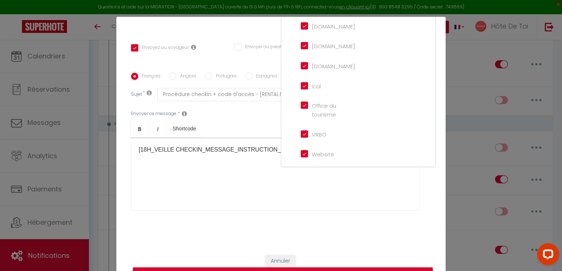
click at [259, 64] on div "Français Anglais Portugais Espagnol Italien Sujet * Procédure checkin + code d'…" at bounding box center [281, 146] width 300 height 169
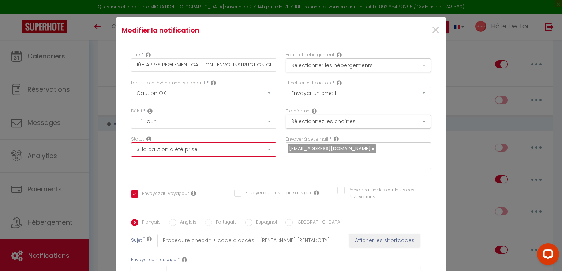
click at [247, 152] on select "Aucun Si la réservation est payée Si réservation non payée Si la caution a été …" at bounding box center [203, 150] width 145 height 14
click at [254, 137] on div "Statut Aucun Si la réservation est payée Si réservation non payée Si la caution…" at bounding box center [203, 146] width 145 height 21
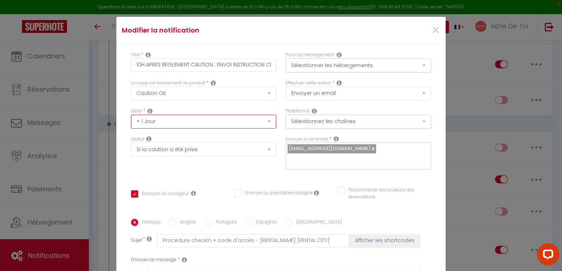
click at [262, 123] on select "Immédiat + 10 Minutes + 1 Heure + 2 Heures + 3 Heures + 4 Heures + 5 Heures + 6…" at bounding box center [203, 122] width 145 height 14
click at [131, 115] on select "Immédiat + 10 Minutes + 1 Heure + 2 Heures + 3 Heures + 4 Heures + 5 Heures + 6…" at bounding box center [203, 122] width 145 height 14
click at [186, 111] on div "Délai * Immédiat + 10 Minutes + 1 Heure + 2 Heures + 3 Heures + 4 Heures + 5 He…" at bounding box center [203, 118] width 145 height 21
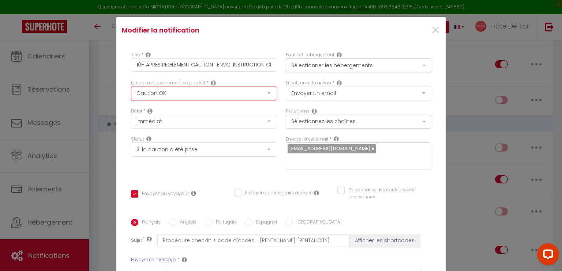
click at [254, 94] on select "Après la réservation Avant Checkin (à partir de 12h00) Après Checkin (à partir …" at bounding box center [203, 94] width 145 height 14
click at [123, 102] on div "Titre * 10H APRES REGLEMENT CAUTION : ENVOI INSTRUCTION CHECKIN Pour cet héberg…" at bounding box center [280, 219] width 329 height 350
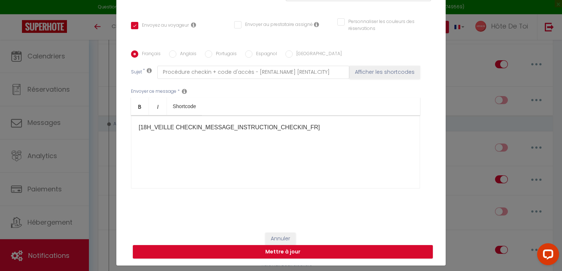
scroll to position [33, 0]
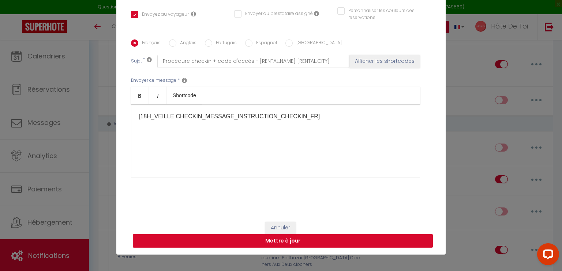
click at [271, 241] on button "Mettre à jour" at bounding box center [283, 241] width 300 height 14
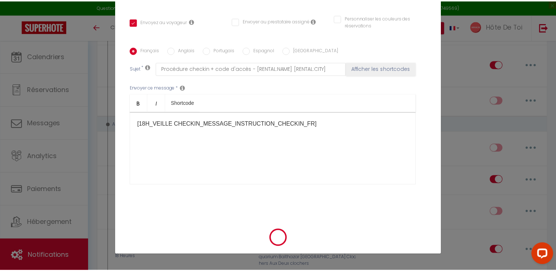
scroll to position [139, 0]
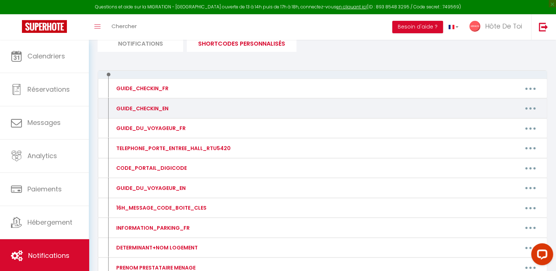
scroll to position [122, 0]
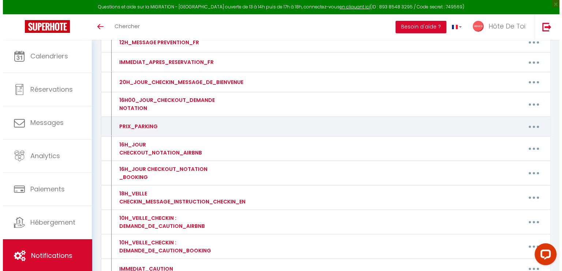
scroll to position [426, 0]
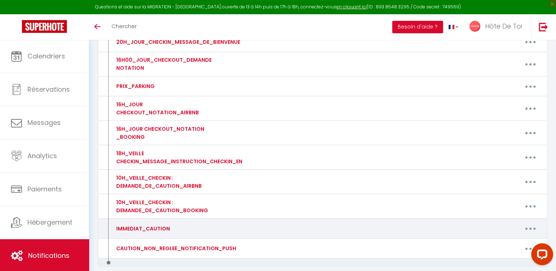
click at [528, 226] on button "button" at bounding box center [530, 229] width 20 height 12
click at [495, 243] on link "Editer" at bounding box center [512, 245] width 54 height 12
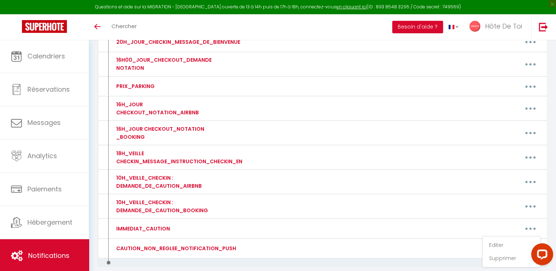
type input "IMMEDIAT_CAUTION"
type textarea "IMMEDIAT_CAUTION"
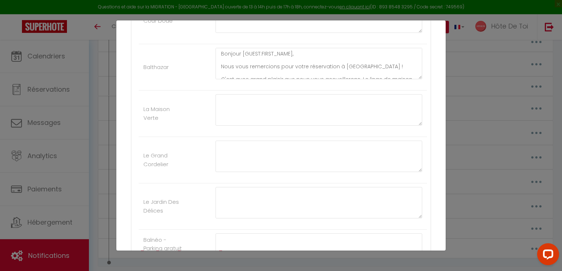
scroll to position [549, 0]
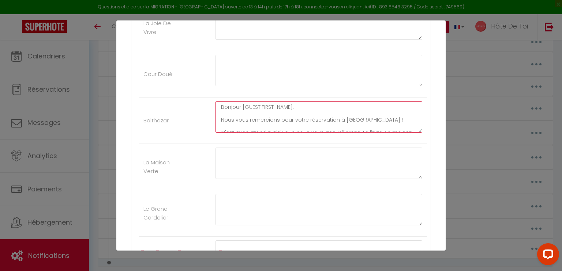
drag, startPoint x: 416, startPoint y: 129, endPoint x: 426, endPoint y: 190, distance: 61.5
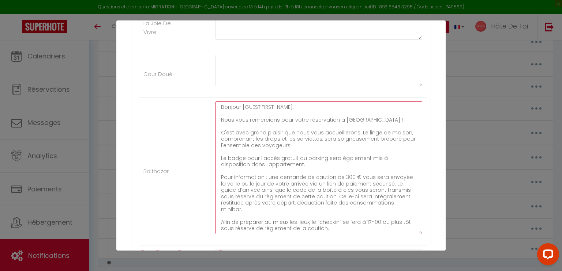
drag, startPoint x: 414, startPoint y: 128, endPoint x: 426, endPoint y: 238, distance: 110.4
click at [427, 242] on div "Nom * IMMEDIAT_CAUTION Contenu * IMMEDIAT_CAUTION Pour cet hébergement Afficher…" at bounding box center [280, 5] width 329 height 1012
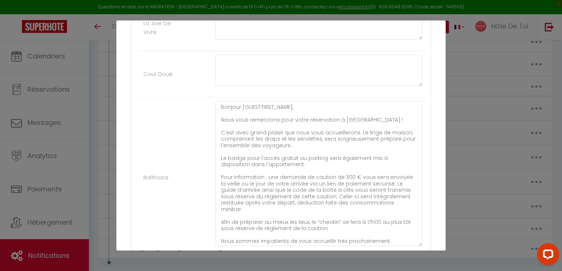
click at [434, 155] on div "Nom * IMMEDIAT_CAUTION Contenu * IMMEDIAT_CAUTION Pour cet hébergement Afficher…" at bounding box center [280, 11] width 329 height 1024
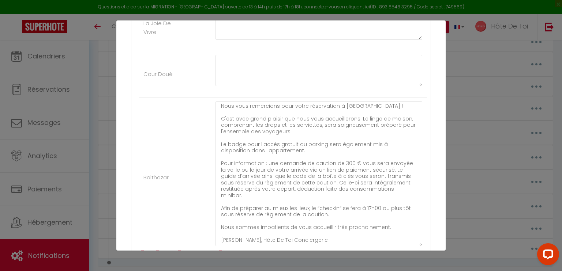
scroll to position [9, 0]
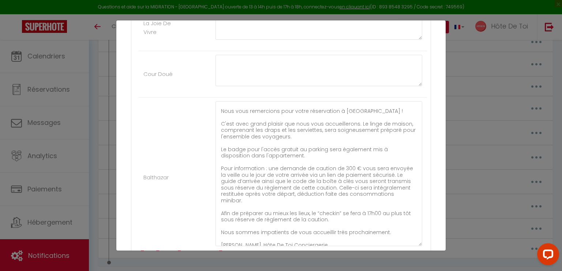
drag, startPoint x: 416, startPoint y: 242, endPoint x: 416, endPoint y: 248, distance: 5.2
click at [416, 247] on textarea "Bonjour [GUEST:FIRST_NAME], Nous vous remercions pour votre réservation à Balth…" at bounding box center [318, 173] width 207 height 145
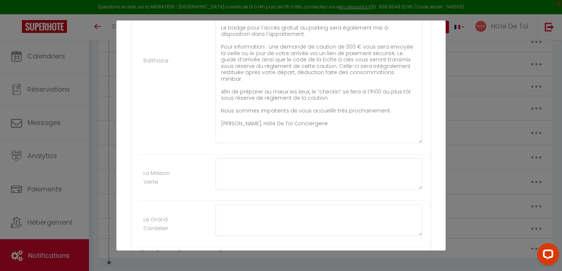
scroll to position [682, 0]
drag, startPoint x: 411, startPoint y: 125, endPoint x: 414, endPoint y: 148, distance: 23.2
click at [414, 148] on li "Balthazar Bonjour [GUEST:FIRST_NAME], Nous vous remercions pour votre réservati…" at bounding box center [283, 59] width 288 height 188
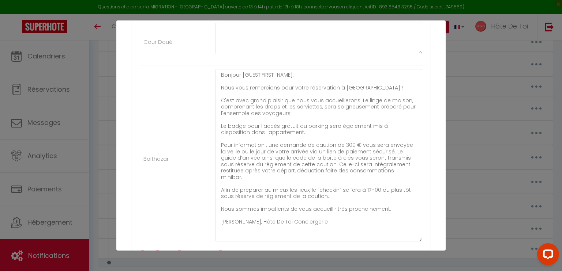
scroll to position [609, 0]
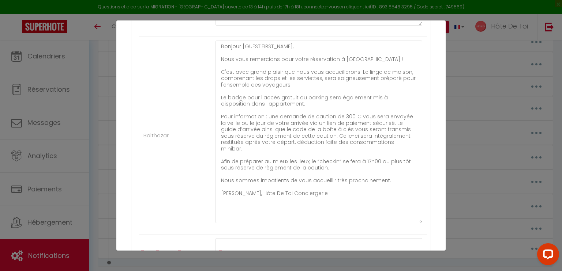
drag, startPoint x: 412, startPoint y: 209, endPoint x: 405, endPoint y: 232, distance: 24.1
click at [405, 223] on textarea "Bonjour [GUEST:FIRST_NAME], Nous vous remercions pour votre réservation à Balth…" at bounding box center [318, 132] width 207 height 183
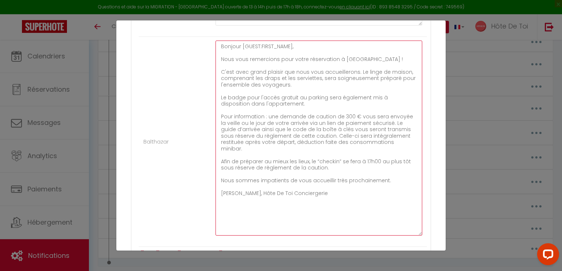
drag, startPoint x: 387, startPoint y: 128, endPoint x: 237, endPoint y: 137, distance: 149.9
click at [237, 137] on textarea "Bonjour [GUEST:FIRST_NAME], Nous vous remercions pour votre réservation à Balth…" at bounding box center [318, 138] width 207 height 195
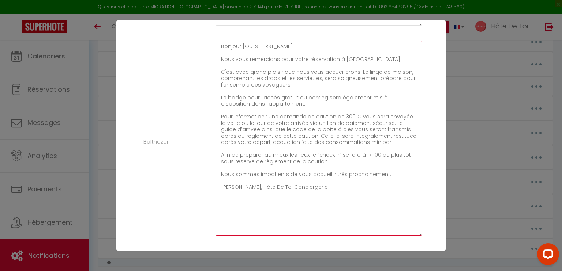
click at [404, 125] on textarea "Bonjour [GUEST:FIRST_NAME], Nous vous remercions pour votre réservation à Balth…" at bounding box center [318, 138] width 207 height 195
click at [383, 127] on textarea "Bonjour [GUEST:FIRST_NAME], Nous vous remercions pour votre réservation à Balth…" at bounding box center [318, 138] width 207 height 195
click at [386, 128] on textarea "Bonjour [GUEST:FIRST_NAME], Nous vous remercions pour votre réservation à Balth…" at bounding box center [318, 138] width 207 height 195
click at [395, 127] on textarea "Bonjour [GUEST:FIRST_NAME], Nous vous remercions pour votre réservation à Balth…" at bounding box center [318, 138] width 207 height 195
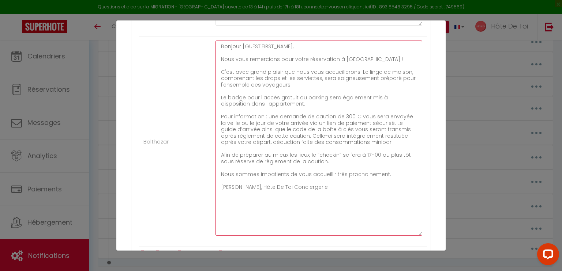
click at [395, 127] on textarea "Bonjour [GUEST:FIRST_NAME], Nous vous remercions pour votre réservation à Balth…" at bounding box center [318, 138] width 207 height 195
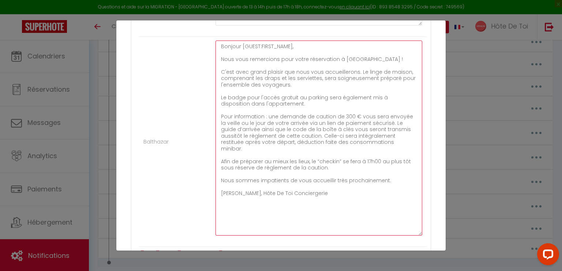
click at [296, 133] on textarea "Bonjour [GUEST:FIRST_NAME], Nous vous remercions pour votre réservation à Balth…" at bounding box center [318, 138] width 207 height 195
click at [321, 132] on textarea "Bonjour [GUEST:FIRST_NAME], Nous vous remercions pour votre réservation à Balth…" at bounding box center [318, 138] width 207 height 195
click at [278, 138] on textarea "Bonjour [GUEST:FIRST_NAME], Nous vous remercions pour votre réservation à Balth…" at bounding box center [318, 138] width 207 height 195
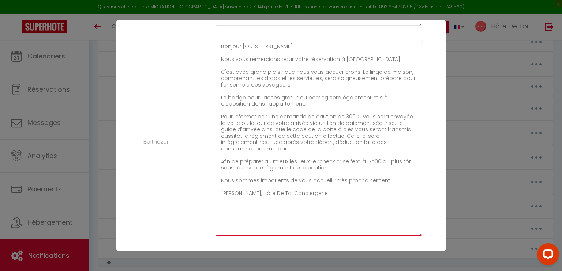
click at [271, 131] on textarea "Bonjour [GUEST:FIRST_NAME], Nous vous remercions pour votre réservation à Balth…" at bounding box center [318, 138] width 207 height 195
click at [271, 132] on textarea "Bonjour [GUEST:FIRST_NAME], Nous vous remercions pour votre réservation à Balth…" at bounding box center [318, 138] width 207 height 195
paste textarea "règlement de cette caution est indispensable pour recevoir le guide d’arrivée a…"
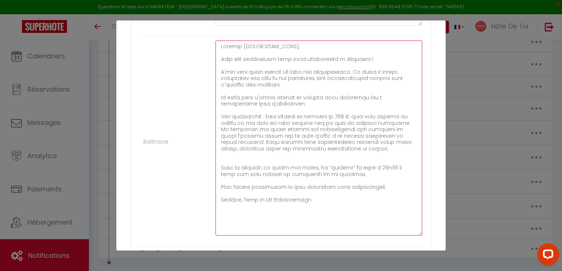
click at [254, 158] on textarea at bounding box center [318, 138] width 207 height 195
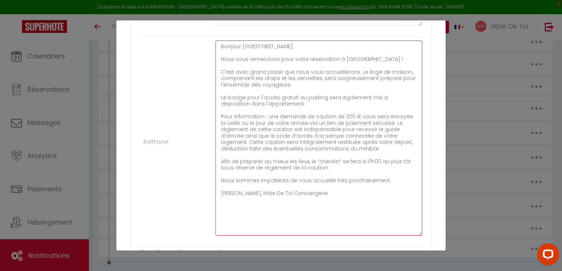
click at [241, 134] on textarea at bounding box center [318, 138] width 207 height 195
click at [246, 108] on textarea at bounding box center [318, 138] width 207 height 195
click at [256, 113] on textarea at bounding box center [318, 138] width 207 height 195
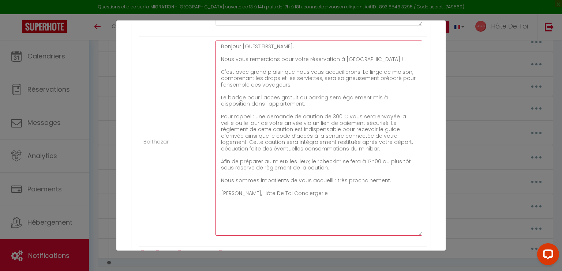
click at [379, 112] on textarea "Bonjour [GUEST:FIRST_NAME], Nous vous remercions pour votre réservation à Balth…" at bounding box center [318, 138] width 207 height 195
click at [256, 180] on textarea "Bonjour [GUEST:FIRST_NAME], Nous vous remercions pour votre réservation à Balth…" at bounding box center [318, 138] width 207 height 195
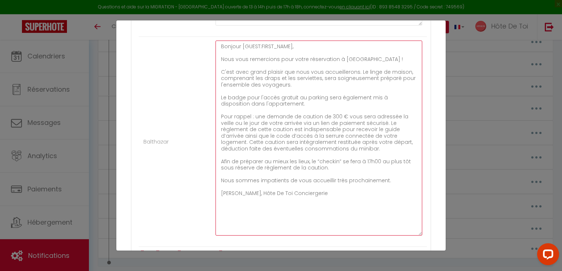
click at [312, 175] on textarea "Bonjour [GUEST:FIRST_NAME], Nous vous remercions pour votre réservation à Balth…" at bounding box center [318, 138] width 207 height 195
click at [259, 191] on textarea "Bonjour [GUEST:FIRST_NAME], Nous vous remercions pour votre réservation à Balth…" at bounding box center [318, 138] width 207 height 195
click at [317, 193] on textarea "Bonjour [GUEST:FIRST_NAME], Nous vous remercions pour votre réservation à Balth…" at bounding box center [318, 138] width 207 height 195
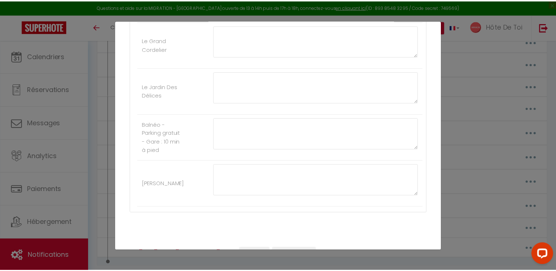
scroll to position [899, 0]
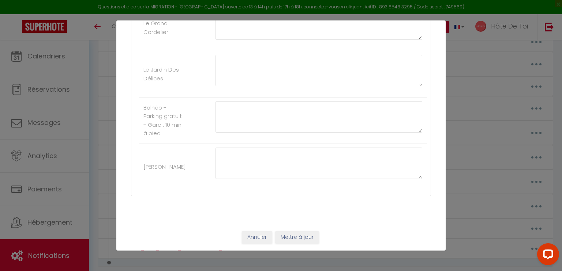
type textarea "Bonjour [GUEST:FIRST_NAME], Nous vous remercions pour votre réservation à Balth…"
click at [292, 240] on button "Mettre à jour" at bounding box center [297, 238] width 44 height 12
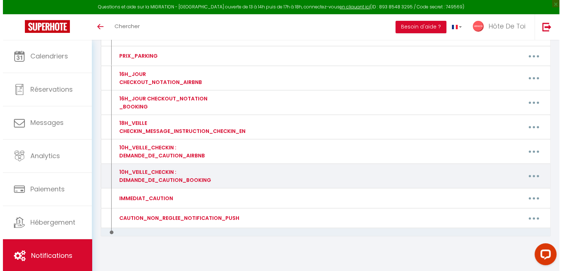
scroll to position [457, 0]
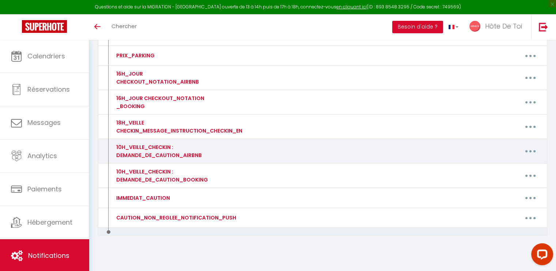
click at [530, 150] on icon "button" at bounding box center [531, 151] width 2 height 2
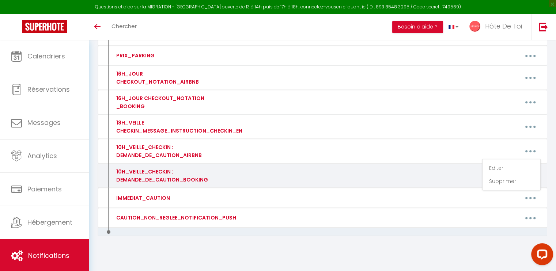
drag, startPoint x: 464, startPoint y: 176, endPoint x: 470, endPoint y: 174, distance: 5.8
click at [464, 176] on div "Editer Supprimer" at bounding box center [382, 176] width 327 height 16
click at [528, 170] on button "button" at bounding box center [530, 176] width 20 height 12
click at [501, 189] on link "Editer" at bounding box center [512, 193] width 54 height 12
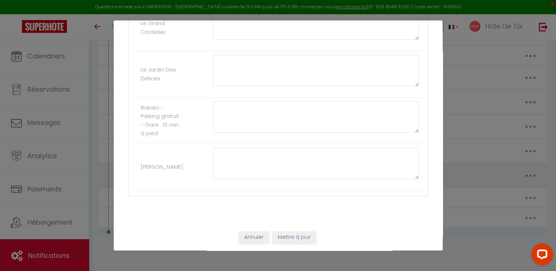
type input "10H_VEILLE_CHECKIN : DEMANDE_DE_CAUTION_BOOKING"
type textarea "10H_VEILLE_CHECKIN : DEMANDE_DE_CAUTION_BOOKING"
type textarea "Bonjour [GUEST:FIRST_NAME], Pour finaliser votre arrivée à Troyes, merci de rég…"
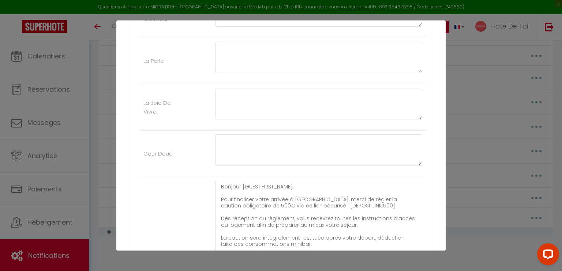
scroll to position [533, 0]
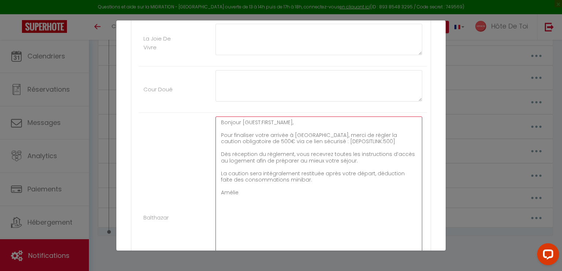
click at [358, 158] on textarea "Bonjour [GUEST:FIRST_NAME], Pour finaliser votre arrivée à Troyes, merci de rég…" at bounding box center [318, 214] width 207 height 195
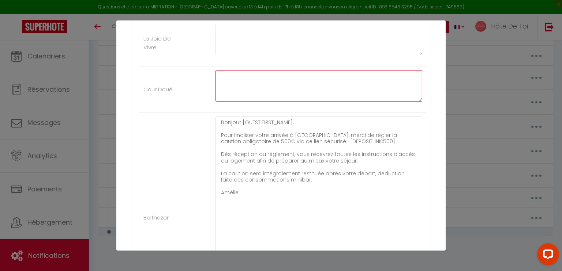
click at [410, 90] on textarea at bounding box center [318, 85] width 207 height 31
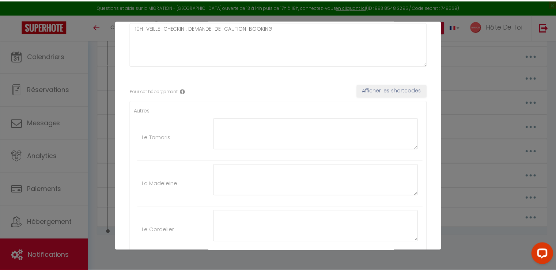
scroll to position [0, 0]
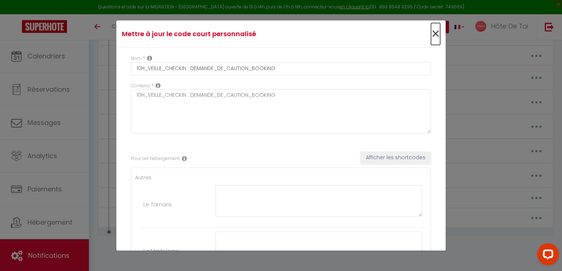
click at [431, 32] on span "×" at bounding box center [435, 34] width 9 height 22
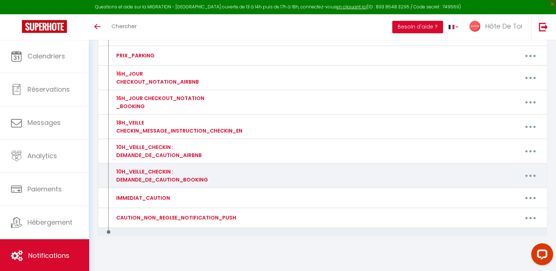
click at [531, 174] on button "button" at bounding box center [530, 176] width 20 height 12
click at [503, 200] on link "Supprimer" at bounding box center [512, 206] width 54 height 12
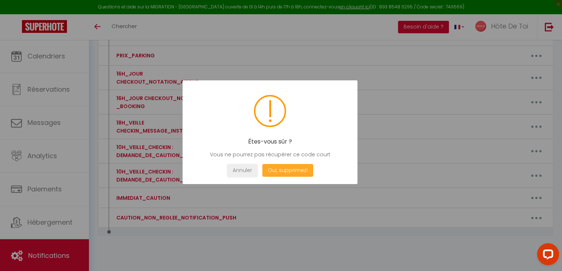
click at [280, 170] on button "Oui, supprimez!" at bounding box center [287, 170] width 51 height 13
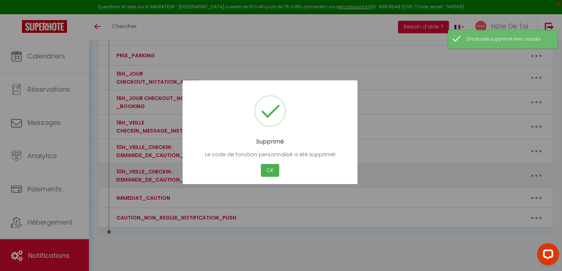
drag, startPoint x: 277, startPoint y: 166, endPoint x: 271, endPoint y: 166, distance: 6.3
click at [275, 166] on button "OK" at bounding box center [270, 170] width 18 height 13
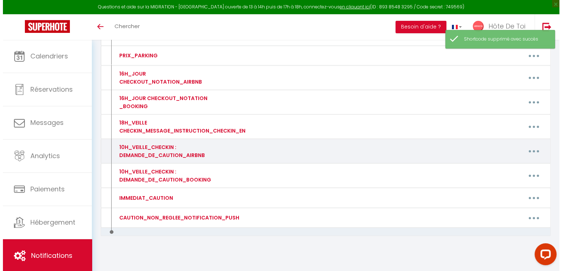
scroll to position [433, 0]
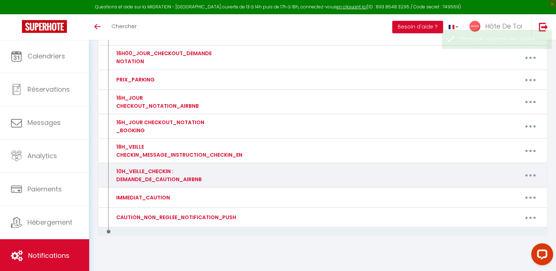
click at [535, 171] on button "button" at bounding box center [530, 176] width 20 height 12
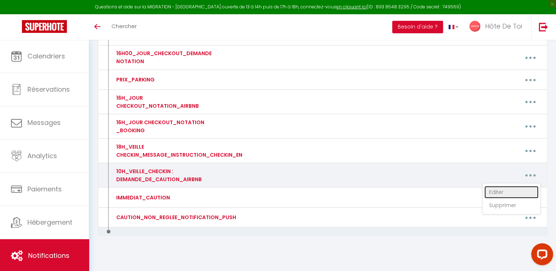
click at [495, 191] on link "Editer" at bounding box center [512, 192] width 54 height 12
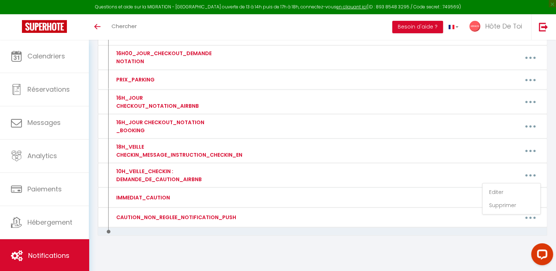
type input "10H_VEILLE_CHECKIN : DEMANDE_DE_CAUTION_AIRBNB"
type textarea "10H_VEILLE_CHECKIN : DEMANDE_DE_CAUTION_AIRBNB"
type textarea "Bonjour [GUEST:FIRST_NAME], Pour finaliser votre arrivée à Troyes, merci de rég…"
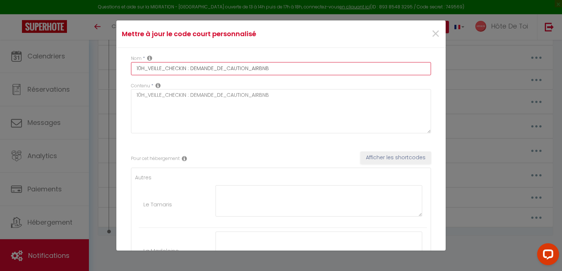
click at [141, 67] on input "10H_VEILLE_CHECKIN : DEMANDE_DE_CAUTION_AIRBNB" at bounding box center [281, 68] width 300 height 13
type input "12H_VEILLE_CHECKIN : DEMANDE_DE_CAUTION_AIRBNB"
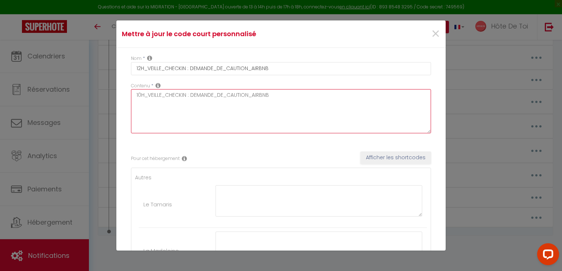
click at [140, 94] on textarea "10H_VEILLE_CHECKIN : DEMANDE_DE_CAUTION_AIRBNB" at bounding box center [281, 111] width 300 height 44
type textarea "12H_VEILLE_CHECKIN : DEMANDE_DE_CAUTION_AIRBNB"
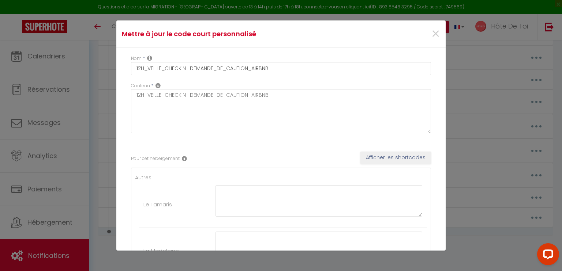
click at [272, 59] on div "Nom * 12H_VEILLE_CHECKIN : DEMANDE_DE_CAUTION_AIRBNB" at bounding box center [281, 65] width 300 height 20
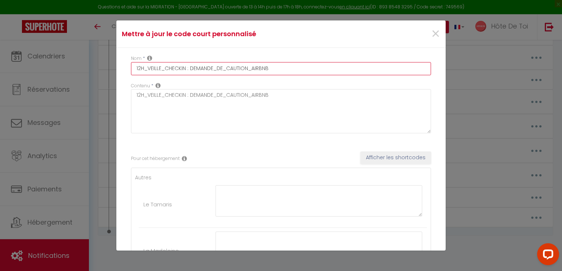
click at [274, 65] on input "12H_VEILLE_CHECKIN : DEMANDE_DE_CAUTION_AIRBNB" at bounding box center [281, 68] width 300 height 13
type input "12H_VEILLE_CHECKIN : DEMANDE_DE_CAUTION_AIRBNB / BOOKING"
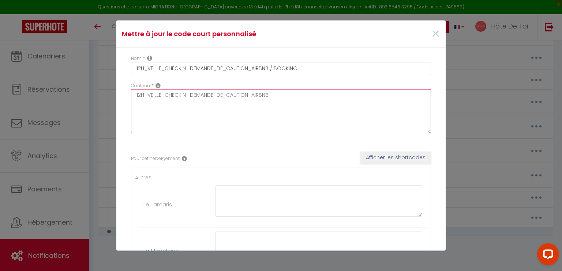
click at [293, 105] on textarea "12H_VEILLE_CHECKIN : DEMANDE_DE_CAUTION_AIRBNB" at bounding box center [281, 111] width 300 height 44
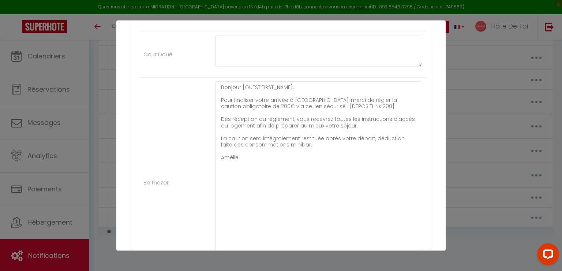
scroll to position [549, 0]
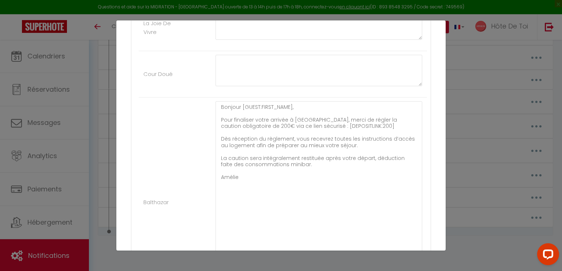
type textarea "12H_VEILLE_CHECKIN : DEMANDE_DE_CAUTION_AIRBNB / BOOKING"
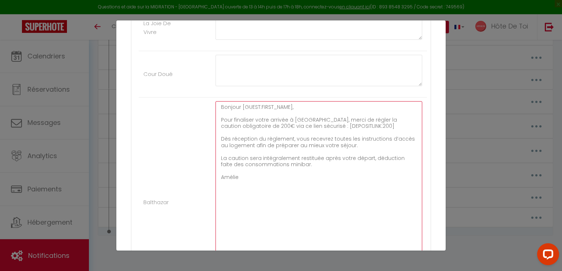
click at [235, 123] on textarea "Bonjour [GUEST:FIRST_NAME], Pour finaliser votre arrivée à Troyes, merci de rég…" at bounding box center [318, 198] width 207 height 195
drag, startPoint x: 339, startPoint y: 121, endPoint x: 330, endPoint y: 124, distance: 9.6
click at [337, 123] on textarea "Bonjour [GUEST:FIRST_NAME], Pour finaliser votre arrivée à Troyes, merci de rég…" at bounding box center [318, 198] width 207 height 195
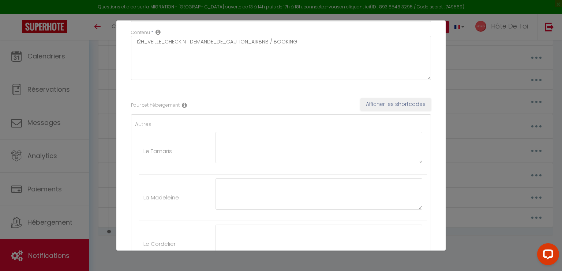
scroll to position [0, 0]
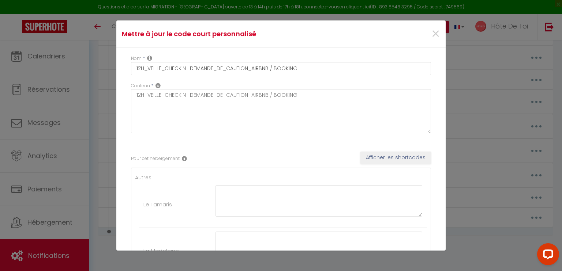
type textarea "Bonjour [GUEST:FIRST_NAME], Pour finaliser votre arrivée à Troyes, merci de rég…"
click at [377, 156] on button "Afficher les shortcodes" at bounding box center [395, 158] width 71 height 12
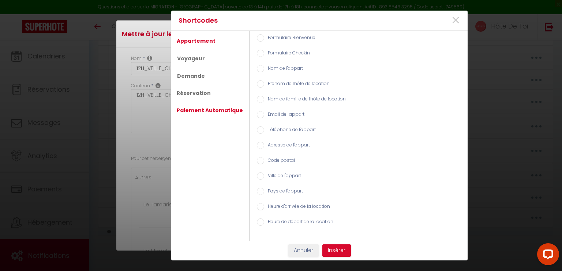
click at [192, 112] on link "Paiement Automatique" at bounding box center [210, 110] width 74 height 13
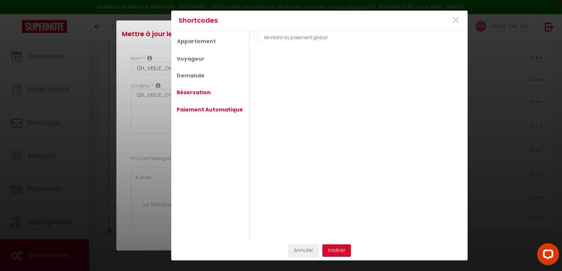
click at [189, 94] on link "Réservation" at bounding box center [193, 92] width 41 height 13
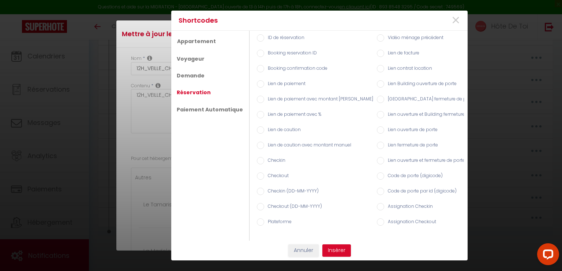
click at [257, 128] on input "Lien de caution" at bounding box center [260, 130] width 7 height 7
radio input "true"
click at [337, 251] on button "Insérer" at bounding box center [336, 251] width 29 height 12
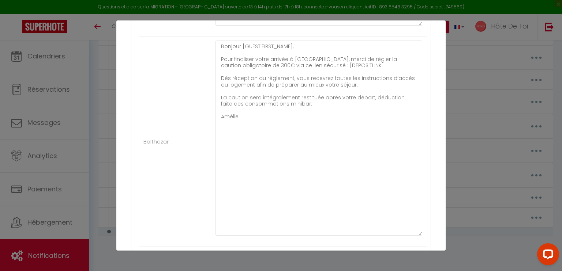
scroll to position [549, 0]
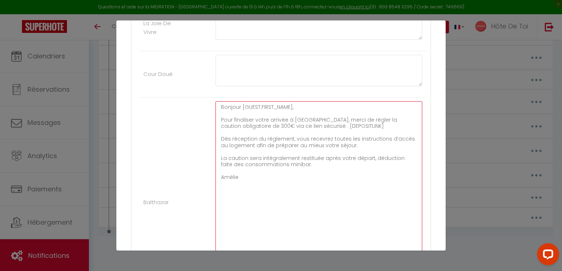
click at [237, 125] on textarea "Bonjour [GUEST:FIRST_NAME], Pour finaliser votre arrivée à Troyes, merci de rég…" at bounding box center [318, 198] width 207 height 195
click at [294, 167] on textarea "Bonjour [GUEST:FIRST_NAME], Pour finaliser votre arrivée à Troyes, merci de rég…" at bounding box center [318, 198] width 207 height 195
click at [280, 138] on textarea "Bonjour [GUEST:FIRST_NAME], Pour finaliser votre arrivée à Troyes, merci de rég…" at bounding box center [318, 198] width 207 height 195
click at [291, 136] on textarea "Bonjour [GUEST:FIRST_NAME], Pour finaliser votre arrivée à Troyes, merci de rég…" at bounding box center [318, 198] width 207 height 195
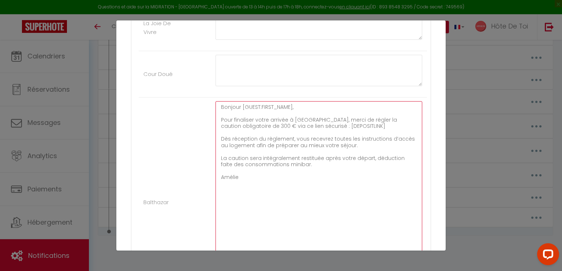
click at [264, 137] on textarea "Bonjour [GUEST:FIRST_NAME], Pour finaliser votre arrivée à Troyes, merci de rég…" at bounding box center [318, 198] width 207 height 195
drag, startPoint x: 277, startPoint y: 136, endPoint x: 272, endPoint y: 132, distance: 5.8
click at [268, 124] on textarea "Bonjour [GUEST:FIRST_NAME], Pour finaliser votre arrivée à Troyes, merci de rég…" at bounding box center [318, 198] width 207 height 195
click at [279, 136] on textarea "Bonjour [GUEST:FIRST_NAME], Pour finaliser votre arrivée à Troyes, merci de rég…" at bounding box center [318, 198] width 207 height 195
click at [327, 137] on textarea "Bonjour [GUEST:FIRST_NAME], Pour finaliser votre arrivée à Troyes, merci de rég…" at bounding box center [318, 198] width 207 height 195
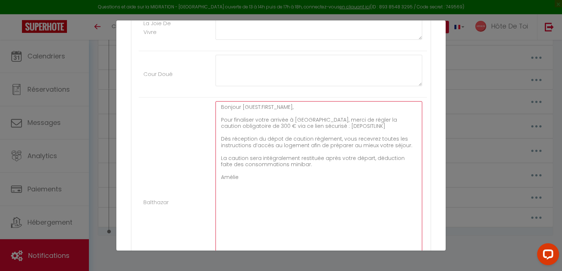
click at [327, 137] on textarea "Bonjour [GUEST:FIRST_NAME], Pour finaliser votre arrivée à Troyes, merci de rég…" at bounding box center [318, 198] width 207 height 195
click at [256, 180] on textarea "Bonjour [GUEST:FIRST_NAME], Pour finaliser votre arrivée à Troyes, merci de rég…" at bounding box center [318, 198] width 207 height 195
drag, startPoint x: 259, startPoint y: 180, endPoint x: 204, endPoint y: 97, distance: 99.3
click at [204, 98] on li "Balthazar Bonjour [GUEST:FIRST_NAME], Pour finaliser votre arrivée à Troyes, me…" at bounding box center [283, 203] width 288 height 210
paste textarea "Nous avons hâte de vous accueillir à Troyes ! Pour finaliser votre arrivée, il …"
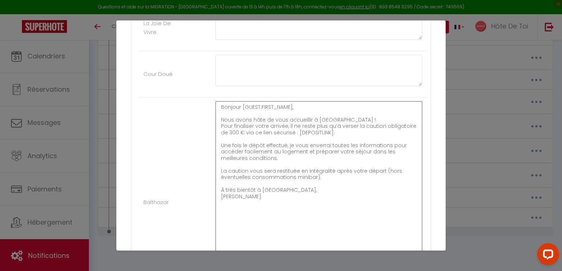
click at [236, 112] on textarea "Bonjour [GUEST:FIRST_NAME], Nous avons hâte de vous accueillir à Troyes ! Pour …" at bounding box center [318, 198] width 207 height 195
click at [274, 188] on textarea "Bonjour [GUEST:FIRST_NAME], Nous avons hâte de vous accueillir à Troyes ! Pour …" at bounding box center [318, 198] width 207 height 195
click at [277, 190] on textarea "Bonjour [GUEST:FIRST_NAME], Nous avons hâte de vous accueillir à Troyes ! Pour …" at bounding box center [318, 198] width 207 height 195
click at [253, 193] on textarea "Bonjour [GUEST:FIRST_NAME], Nous avons hâte de vous accueillir à Troyes ! Pour …" at bounding box center [318, 198] width 207 height 195
drag, startPoint x: 300, startPoint y: 106, endPoint x: 240, endPoint y: 106, distance: 60.4
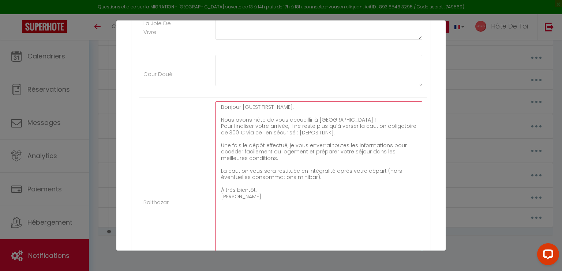
click at [240, 106] on textarea "Bonjour [GUEST:FIRST_NAME], Nous avons hâte de vous accueillir à Troyes ! Pour …" at bounding box center [318, 198] width 207 height 195
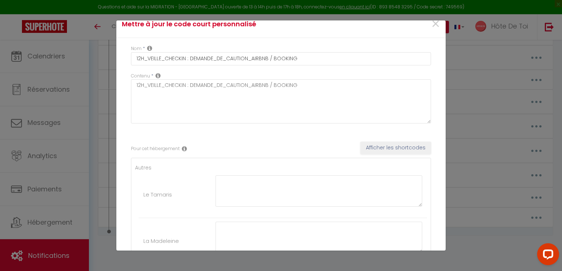
scroll to position [0, 0]
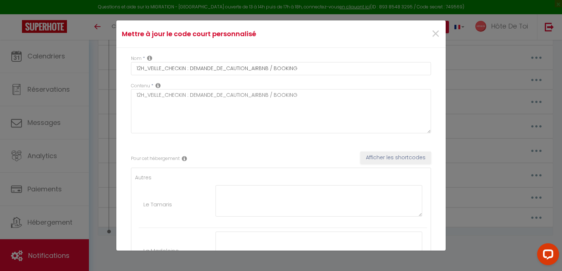
type textarea "Bonjour [GUEST:FIRST_NAME], Nous avons hâte de vous accueillir à Troyes ! Pour …"
click at [377, 157] on button "Afficher les shortcodes" at bounding box center [395, 158] width 71 height 12
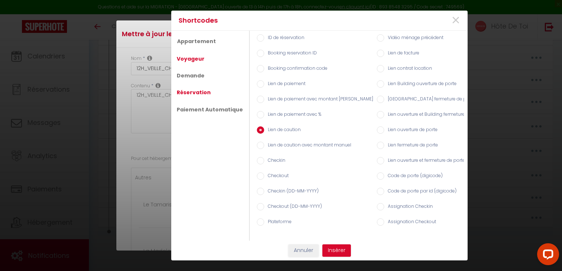
click at [200, 52] on link "Voyageur" at bounding box center [190, 58] width 35 height 13
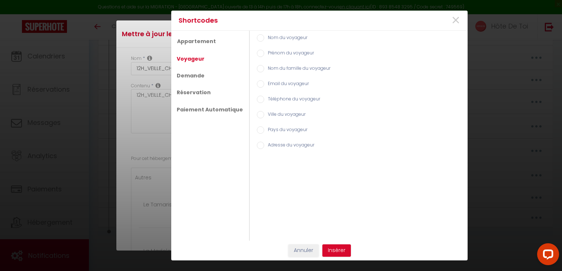
click at [257, 52] on input "Prénom du voyageur" at bounding box center [260, 53] width 7 height 7
radio input "true"
click at [335, 245] on button "Insérer" at bounding box center [336, 251] width 29 height 12
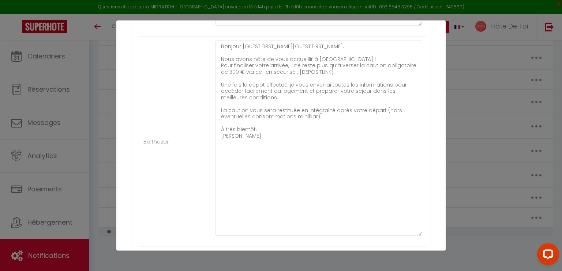
scroll to position [549, 0]
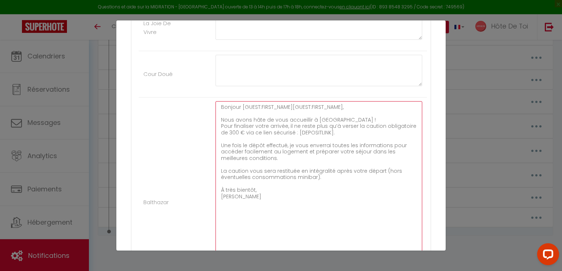
click at [290, 103] on textarea "Bonjour [GUEST:FIRST_NAME][GUEST:FIRST_NAME], Nous avons hâte de vous accueilli…" at bounding box center [318, 198] width 207 height 195
click at [310, 106] on textarea "Bonjour [GUEST:FIRST_NAME], Nous avons hâte de vous accueillir à Troyes ! Pour …" at bounding box center [318, 198] width 207 height 195
click at [336, 127] on textarea "Bonjour [GUEST:FIRST_NAME], Nous avons hâte de vous accueillir à Troyes ! Pour …" at bounding box center [318, 198] width 207 height 195
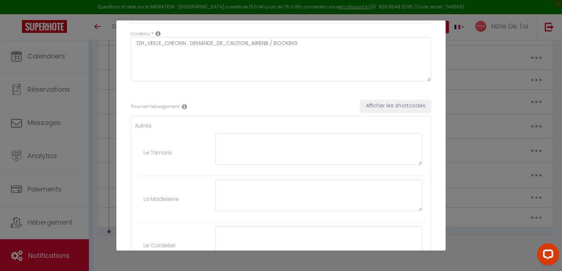
scroll to position [0, 0]
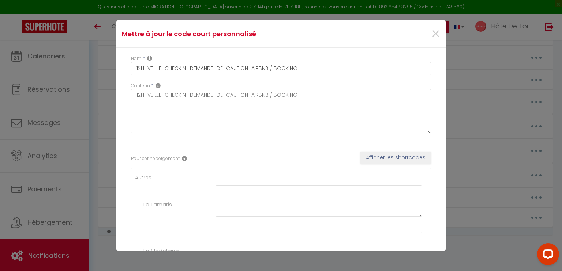
type textarea "Bonjour [GUEST:FIRST_NAME], Nous avons hâte de vous accueillir à Troyes ! Pour …"
click at [380, 158] on button "Afficher les shortcodes" at bounding box center [395, 158] width 71 height 12
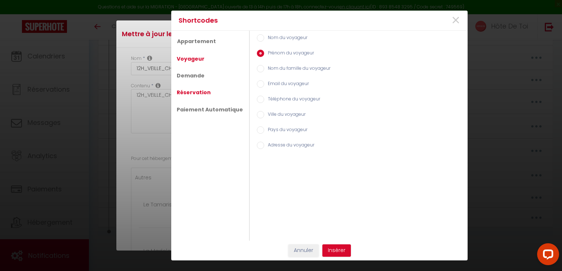
click at [190, 91] on link "Réservation" at bounding box center [193, 92] width 41 height 13
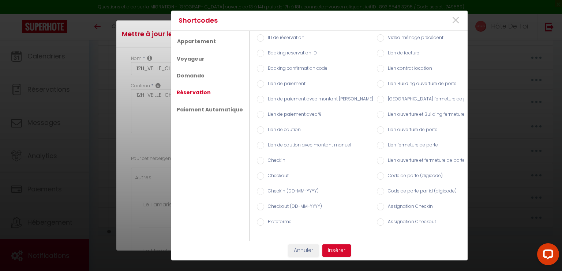
click at [257, 128] on input "Lien de caution" at bounding box center [260, 130] width 7 height 7
radio input "true"
click at [337, 252] on button "Insérer" at bounding box center [336, 251] width 29 height 12
type textarea "Bonjour [GUEST:FIRST_NAME], Nous avons hâte de vous accueillir à Troyes ! Pour …"
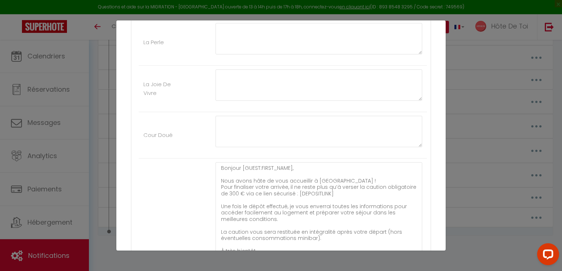
scroll to position [549, 0]
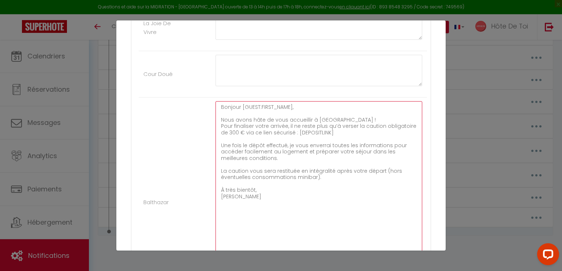
click at [340, 129] on textarea "Bonjour [GUEST:FIRST_NAME], Nous avons hâte de vous accueillir à Troyes ! Pour …" at bounding box center [318, 198] width 207 height 195
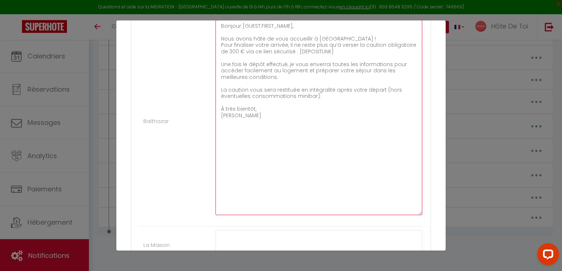
scroll to position [609, 0]
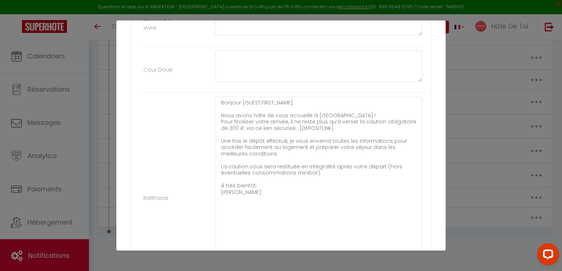
scroll to position [549, 0]
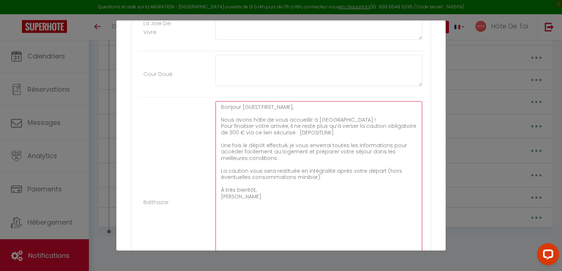
click at [343, 134] on textarea "Bonjour [GUEST:FIRST_NAME], Nous avons hâte de vous accueillir à Troyes ! Pour …" at bounding box center [318, 198] width 207 height 195
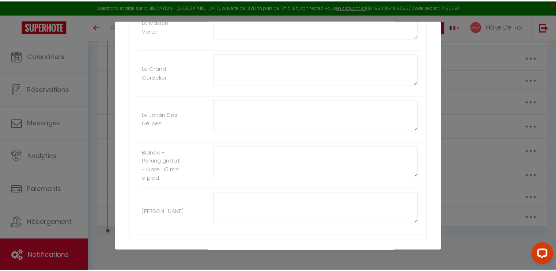
scroll to position [899, 0]
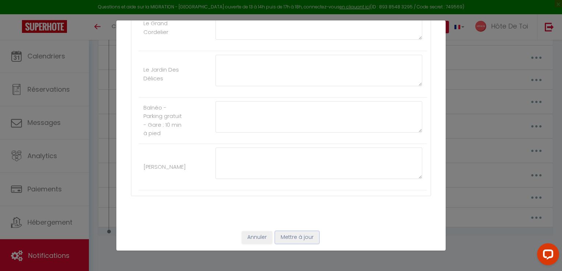
click at [287, 240] on button "Mettre à jour" at bounding box center [297, 238] width 44 height 12
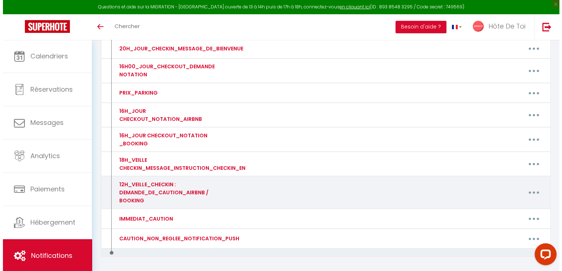
scroll to position [441, 0]
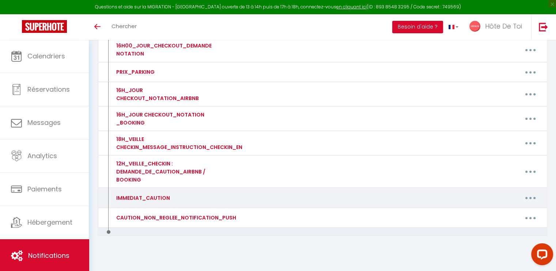
click at [530, 197] on icon "button" at bounding box center [531, 198] width 2 height 2
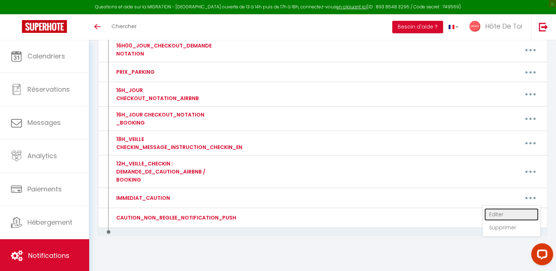
click at [506, 208] on link "Editer" at bounding box center [512, 214] width 54 height 12
type input "IMMEDIAT_CAUTION"
type textarea "IMMEDIAT_CAUTION"
type textarea "Bonjour [GUEST:FIRST_NAME], Nous vous remercions pour votre réservation à Balth…"
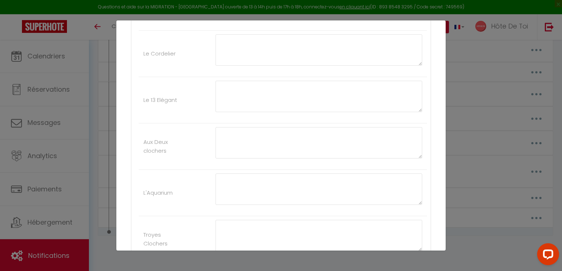
scroll to position [0, 0]
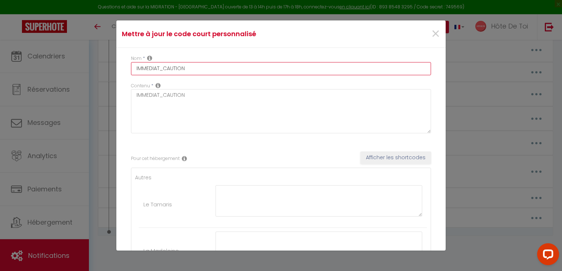
click at [190, 68] on input "IMMEDIAT_CAUTION" at bounding box center [281, 68] width 300 height 13
click at [159, 69] on input "IMMEDIAT_CAUTION" at bounding box center [281, 68] width 300 height 13
click at [217, 71] on input "IMMEDIAT_APRES_RESERVATION_CAUTION" at bounding box center [281, 68] width 300 height 13
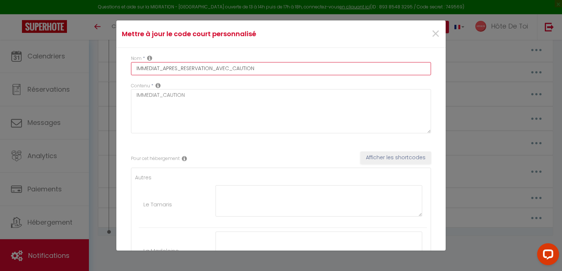
click at [226, 68] on input "IMMEDIAT_APRES_RESERVATION_AVEC_CAUTION" at bounding box center [281, 68] width 300 height 13
type input "IMMEDIAT_APRES_RESERVATION_AVEC_CAUTION"
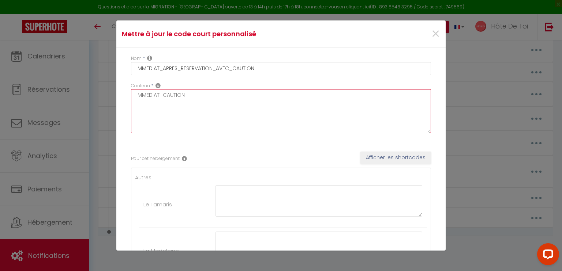
click at [190, 102] on textarea "IMMEDIAT_CAUTION" at bounding box center [281, 111] width 300 height 44
click at [191, 93] on textarea "IMMEDIAT_CAUTION" at bounding box center [281, 111] width 300 height 44
paste textarea "APRES_RESERVATION_AVEC_"
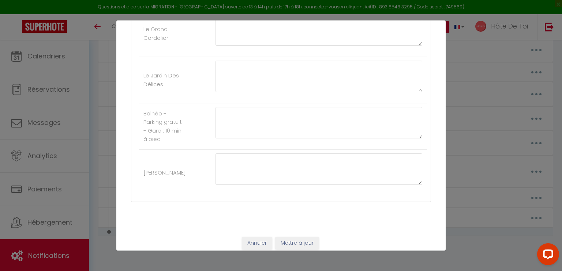
scroll to position [899, 0]
type textarea "IMMEDIAT_APRES_RESERVATION_AVEC_CAUTION"
click at [292, 234] on button "Mettre à jour" at bounding box center [297, 238] width 44 height 12
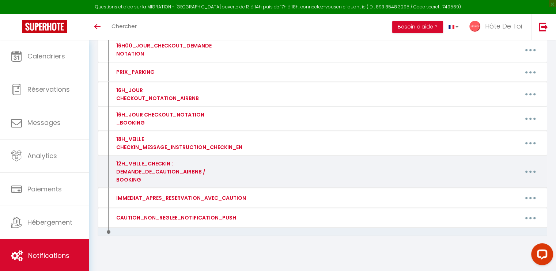
click at [533, 168] on button "button" at bounding box center [530, 172] width 20 height 12
click at [504, 185] on link "Editer" at bounding box center [512, 189] width 54 height 12
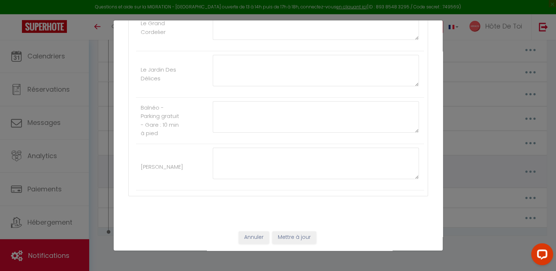
type input "12H_VEILLE_CHECKIN : DEMANDE_DE_CAUTION_AIRBNB / BOOKING"
type textarea "12H_VEILLE_CHECKIN : DEMANDE_DE_CAUTION_AIRBNB / BOOKING"
type textarea "Bonjour [GUEST:FIRST_NAME], Nous avons hâte de vous accueillir à Troyes ! Pour …"
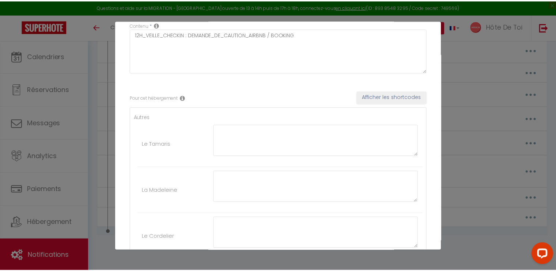
scroll to position [0, 0]
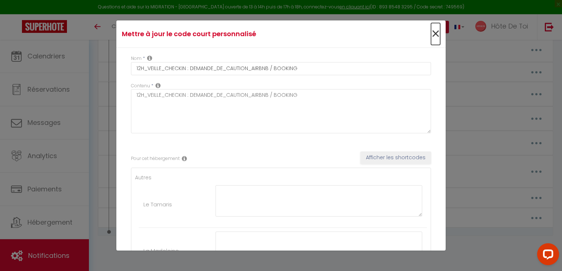
click at [434, 35] on span "×" at bounding box center [435, 34] width 9 height 22
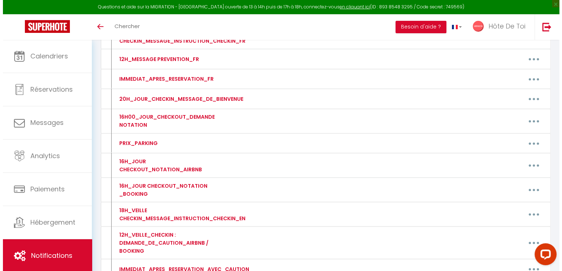
scroll to position [441, 0]
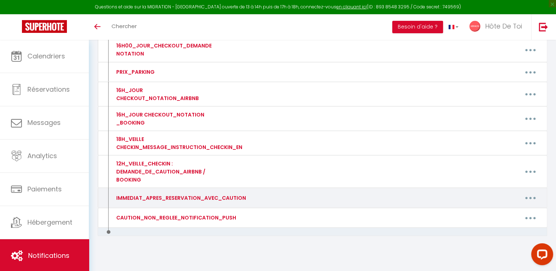
click at [531, 193] on button "button" at bounding box center [530, 198] width 20 height 12
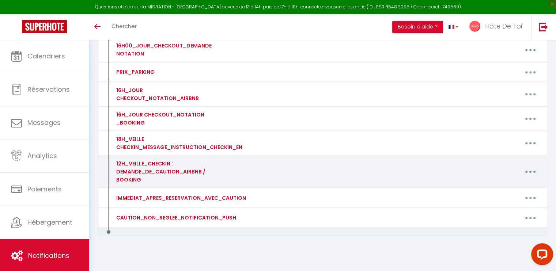
click at [535, 166] on button "button" at bounding box center [530, 172] width 20 height 12
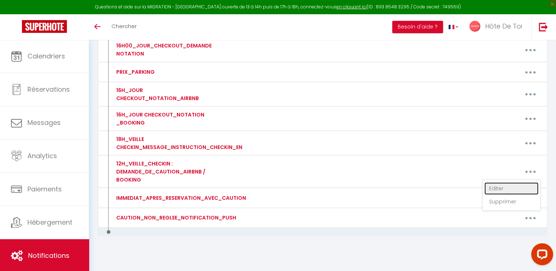
click at [498, 183] on link "Editer" at bounding box center [512, 189] width 54 height 12
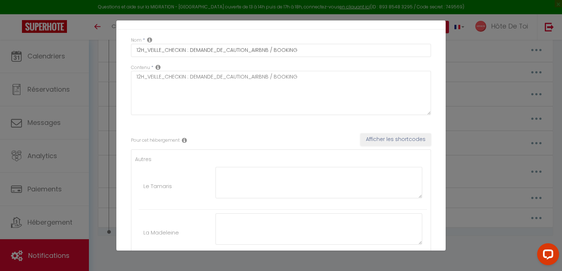
scroll to position [0, 0]
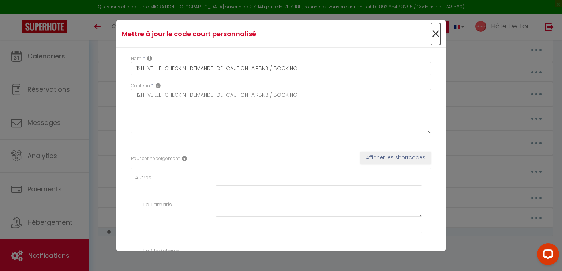
click at [431, 33] on span "×" at bounding box center [435, 34] width 9 height 22
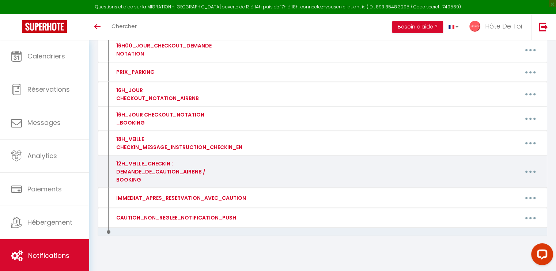
click at [531, 167] on button "button" at bounding box center [530, 172] width 20 height 12
click at [497, 186] on link "Editer" at bounding box center [512, 189] width 54 height 12
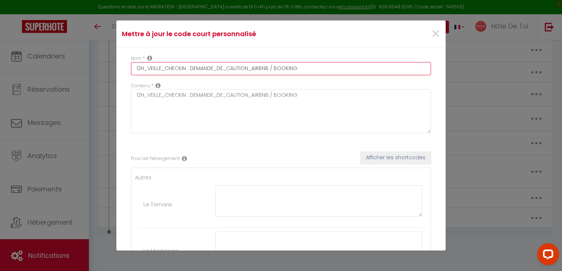
click at [219, 67] on input "12H_VEILLE_CHECKIN : DEMANDE_DE_CAUTION_AIRBNB / BOOKING" at bounding box center [281, 68] width 300 height 13
click at [222, 69] on input "12H_VEILLE_CHECKIN : DEMANDE_DE_CAUTION_AIRBNB / BOOKING" at bounding box center [281, 68] width 300 height 13
click at [223, 69] on input "12H_VEILLE_CHECKIN : DEMANDE_DE_CAUTION_AIRBNB / BOOKING" at bounding box center [281, 68] width 300 height 13
click at [235, 74] on input "12H_VEILLE_CHECKIN : DEMANDE_DEPÔT_CAUTION_AIRBNB / BOOKING" at bounding box center [281, 68] width 300 height 13
click at [238, 71] on input "12H_VEILLE_CHECKIN : DEMANDE_DEPÔT_CAUTION_AIRBNB / BOOKING" at bounding box center [281, 68] width 300 height 13
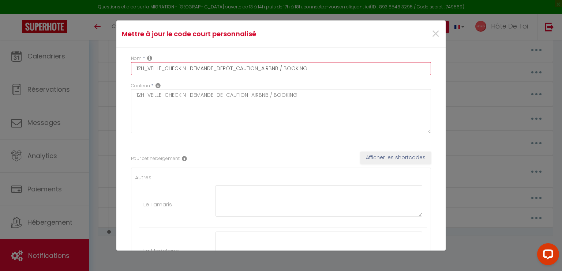
click at [238, 72] on input "12H_VEILLE_CHECKIN : DEMANDE_DEPÔT_CAUTION_AIRBNB / BOOKING" at bounding box center [281, 68] width 300 height 13
type input "12H_VEILLE_CHECKIN : DEMANDE_DEPÔT_CAUTION_AIRBNB / BOOKING"
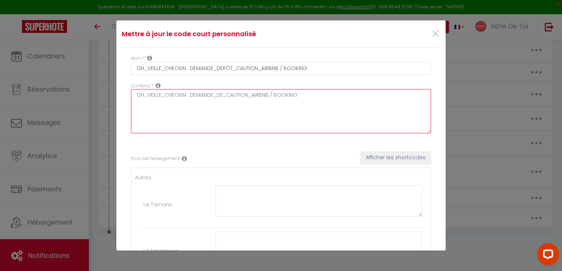
click at [236, 96] on textarea "12H_VEILLE_CHECKIN : DEMANDE_DE_CAUTION_AIRBNB / BOOKING" at bounding box center [281, 111] width 300 height 44
paste textarea "PÔT"
type textarea "12H_VEILLE_CHECKIN : DEMANDE_DEPÔT_CAUTION_AIRBNB / BOOKING"
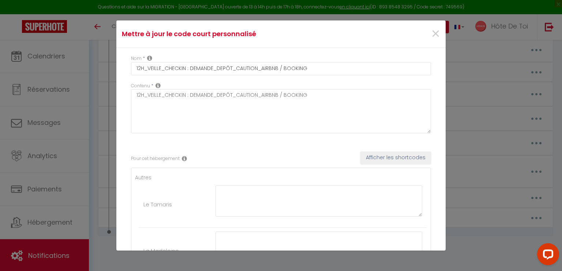
click at [339, 80] on div "Nom * 12H_VEILLE_CHECKIN : DEMANDE_DEPÔT_CAUTION_AIRBNB / BOOKING" at bounding box center [280, 68] width 309 height 27
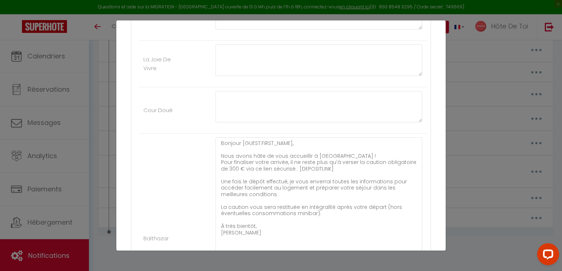
scroll to position [549, 0]
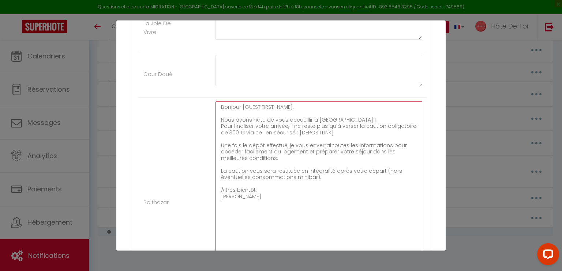
click at [337, 132] on textarea "Bonjour [GUEST:FIRST_NAME], Nous avons hâte de vous accueillir à Troyes ! Pour …" at bounding box center [318, 198] width 207 height 195
click at [265, 196] on textarea "Bonjour [GUEST:FIRST_NAME], Nous avons hâte de vous accueillir à Troyes ! Pour …" at bounding box center [318, 198] width 207 height 195
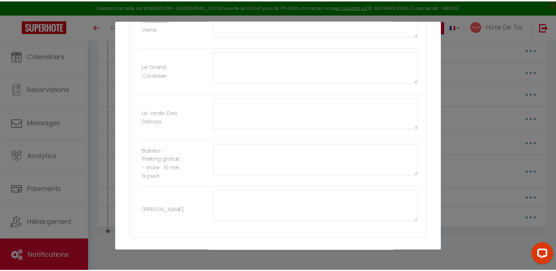
scroll to position [899, 0]
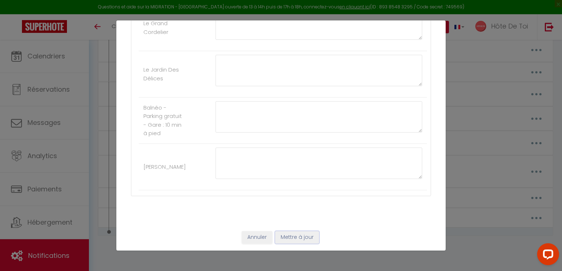
click at [295, 236] on button "Mettre à jour" at bounding box center [297, 238] width 44 height 12
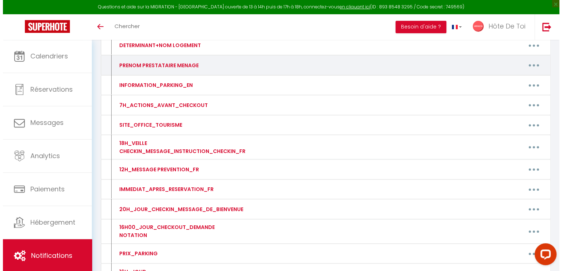
scroll to position [319, 0]
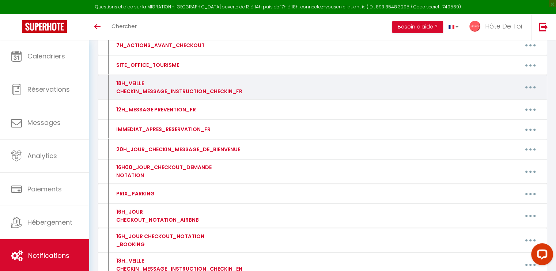
click at [530, 82] on button "button" at bounding box center [530, 88] width 20 height 12
click at [501, 98] on link "Editer" at bounding box center [512, 104] width 54 height 12
type input "18H_VEILLE CHECKIN_MESSAGE_INSTRUCTION_CHECKIN_FR"
type textarea "18H_VEILLE CHECKIN_MESSAGE_INSTRUCTION_CHECKIN_FR"
type textarea "Bonjour [GUEST:FIRST_NAME],​ Afin de faciliter votre arrivée au Tamaris, veuill…"
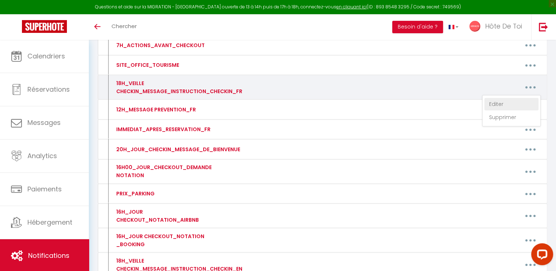
type textarea "Bonjour [GUEST:FIRST_NAME],​ Afin de faciliter votre arrivée à La Madeleine​​, …"
type textarea "​Bonjour [GUEST:FIRST_NAME],​ Afin de faciliter votre arrivée au Cordelier, veu…"
type textarea "Bonjour [GUEST:FIRST_NAME],​ Afin de faciliter votre arrivée au 13 Elégant, veu…"
type textarea "Bonjour [GUEST:FIRST_NAME],​ Afin de faciliter votre arrivée aux Deux Clochers …"
type textarea "Bonjour [GUEST:FIRST_NAME],​ Afin de faciliter votre arrivée à L'Aquarium, veui…"
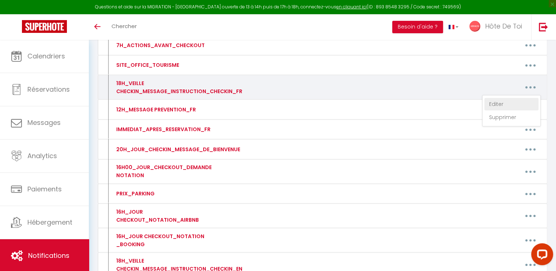
type textarea "Bonjour [GUEST:FIRST_NAME],​ Afin de faciliter votre arrivée au Troyes Clochers…"
type textarea "Bonjour [GUEST:FIRST_NAME],​ Afin de faciliter votre arrivée à La Perle​​, veui…"
type textarea "Bonjour [GUEST:FIRST_NAME],​ Afin de faciliter votre arrivée à La Joie de Vivre…"
type textarea "Bonjour [GUEST:FIRST_NAME],​ Afin de faciliter votre arrivée à Cour Doué, veuil…"
type textarea "Bonjour [GUEST:FIRST_NAME],​ Afin de faciliter votre arrivée à Balthazar, veuil…"
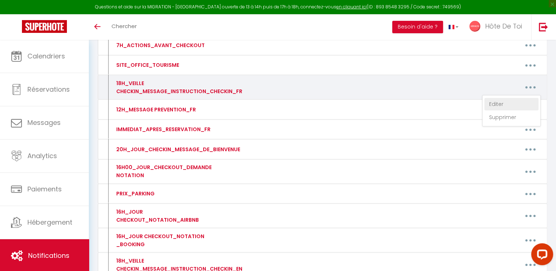
type textarea "​Bonjour [GUEST:FIRST_NAME],​ Afin de faciliter votre arrivée à La Maison Verte…"
type textarea "​Bonjour [GUEST:FIRST_NAME],​ Afin de faciliter votre arrivée au Grand Cordelie…"
type textarea "Bonjour [GUEST:FIRST_NAME],​ Afin de faciliter votre arrivée au Jardin Des Déli…"
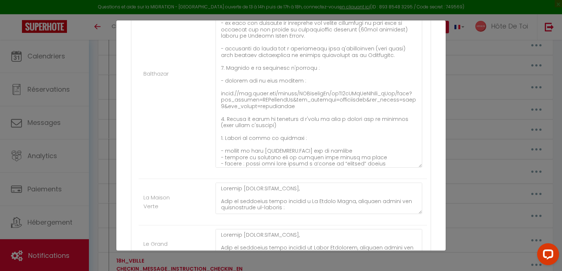
scroll to position [655, 0]
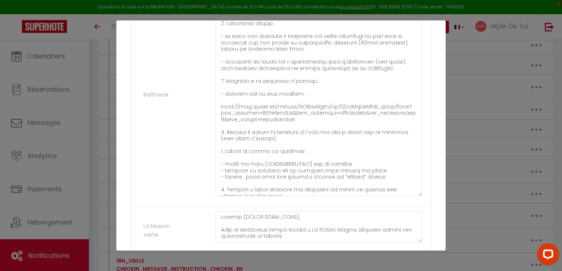
drag, startPoint x: 412, startPoint y: 185, endPoint x: 409, endPoint y: 204, distance: 18.5
click at [410, 204] on div at bounding box center [319, 95] width 216 height 218
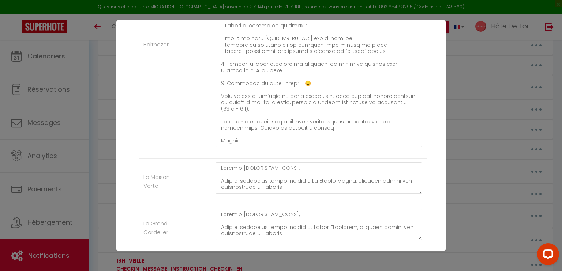
scroll to position [725, 0]
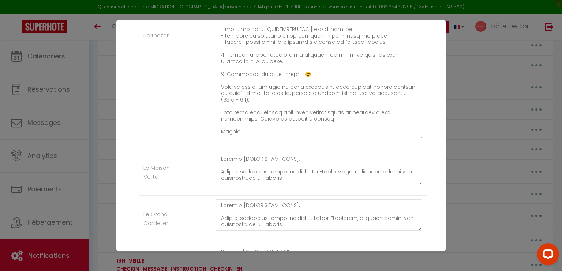
click at [303, 99] on textarea at bounding box center [318, 31] width 207 height 213
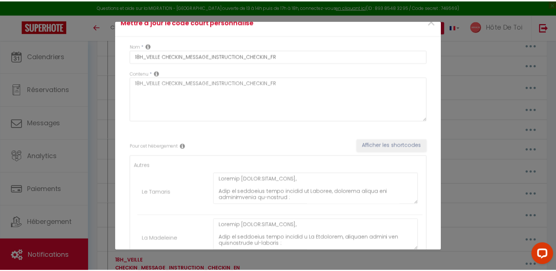
scroll to position [0, 0]
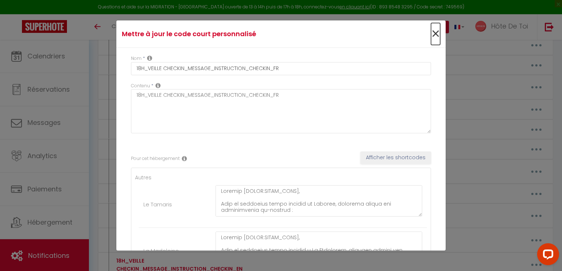
click at [431, 32] on span "×" at bounding box center [435, 34] width 9 height 22
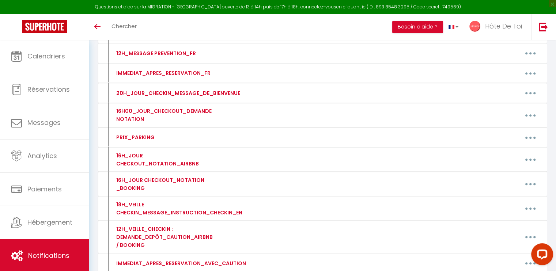
scroll to position [426, 0]
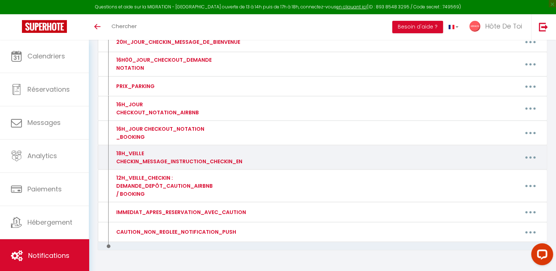
click at [160, 150] on div "18H_VEILLE CHECKIN_MESSAGE_INSTRUCTION_CHECKIN_EN" at bounding box center [178, 158] width 128 height 16
copy div "18H_VEILLE CHECKIN_MESSAGE_INSTRUCTION_CHECKIN_EN Editer Supprimer"
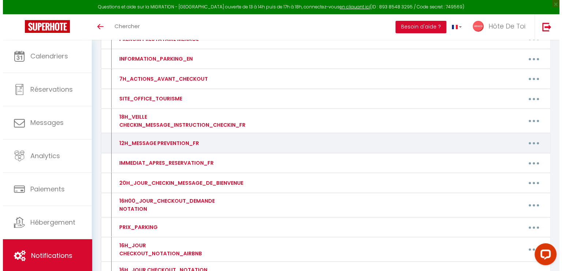
scroll to position [305, 0]
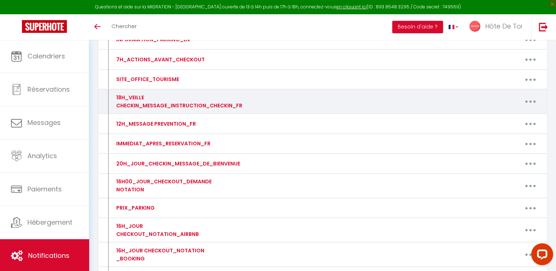
click at [529, 98] on button "button" at bounding box center [530, 102] width 20 height 12
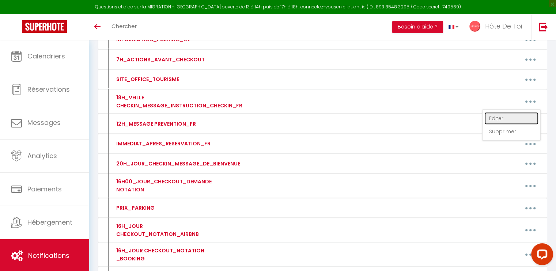
click at [494, 117] on link "Editer" at bounding box center [512, 118] width 54 height 12
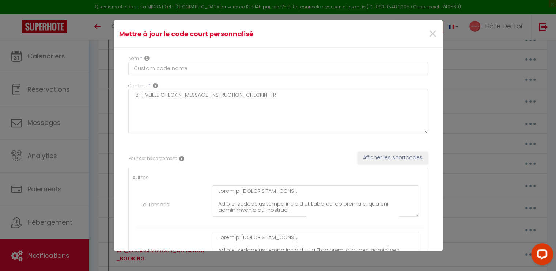
type input "18H_VEILLE CHECKIN_MESSAGE_INSTRUCTION_CHECKIN_FR"
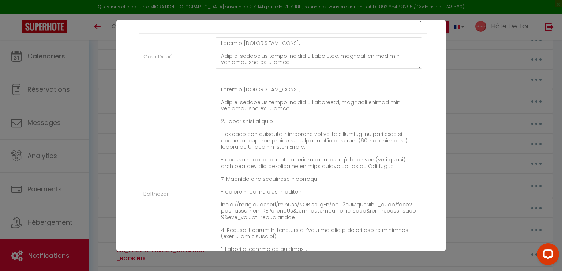
scroll to position [609, 0]
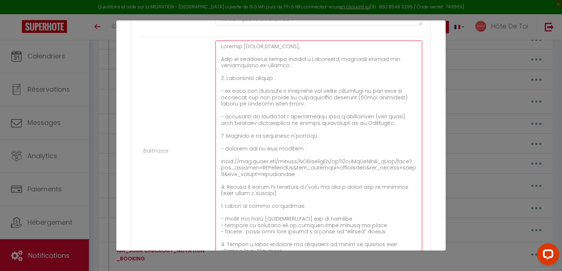
click at [293, 139] on textarea at bounding box center [318, 147] width 207 height 213
click at [256, 98] on textarea at bounding box center [318, 147] width 207 height 213
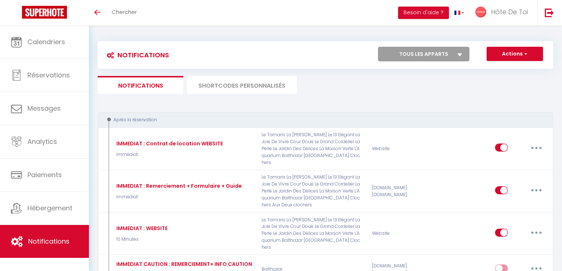
select select
checkbox input "false"
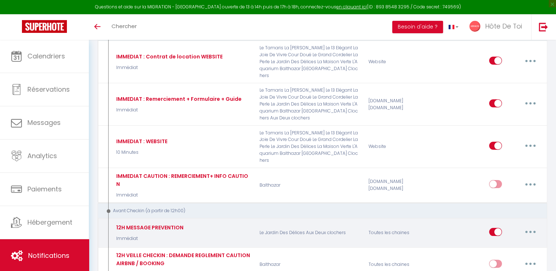
scroll to position [122, 0]
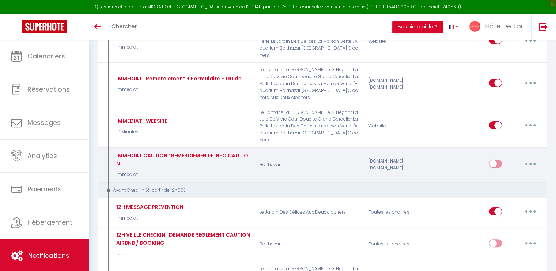
select select
checkbox input "false"
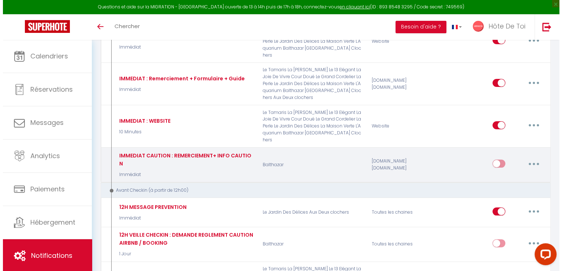
scroll to position [0, 0]
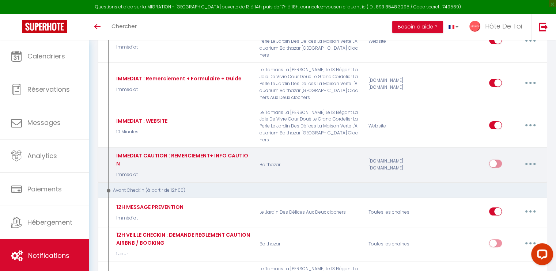
click at [530, 158] on button "button" at bounding box center [530, 164] width 20 height 12
click at [500, 174] on link "Editer" at bounding box center [512, 180] width 54 height 12
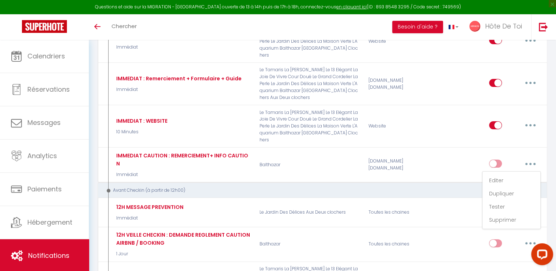
type input "IMMEDIAT CAUTION : REMERCIEMENT+ INFO CAUTION"
select select "Immédiat"
select select
checkbox input "true"
checkbox input "false"
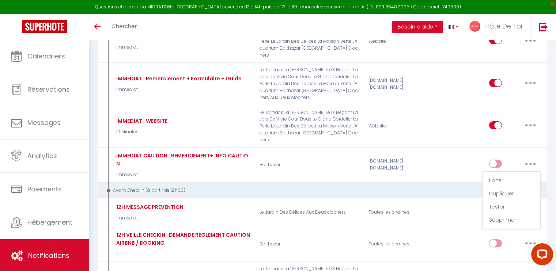
checkbox input "false"
radio input "true"
type input "Prise en compte réservation [DETERMINANT+NOM LOGEMENT] le [CHECKING:DD-MM-YYYY]"
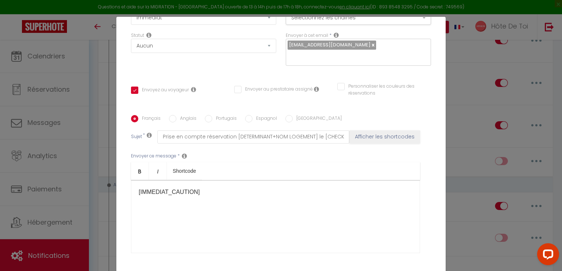
scroll to position [146, 0]
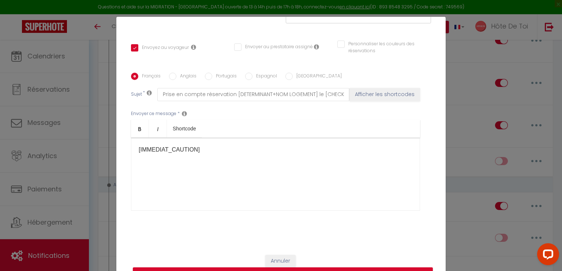
click at [191, 148] on p "[IMMEDIAT_CAUTION]​​" at bounding box center [276, 150] width 274 height 9
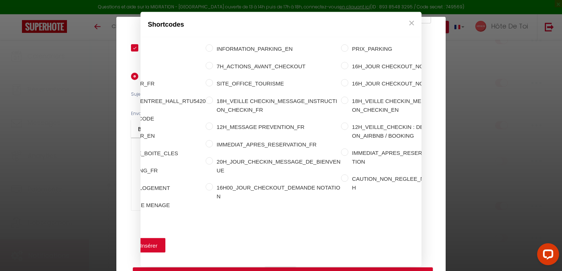
scroll to position [0, 188]
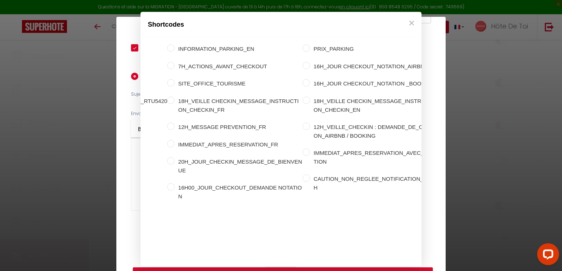
click at [302, 149] on input "IMMEDIAT_APRES_RESERVATION_AVEC_CAUTION" at bounding box center [305, 152] width 7 height 7
radio input "true"
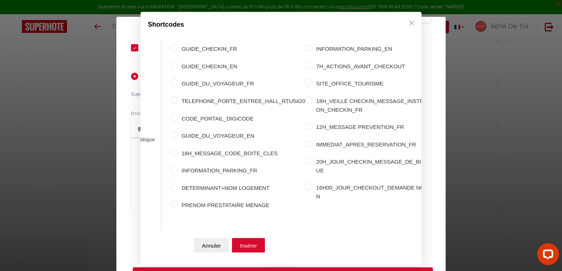
scroll to position [0, 30]
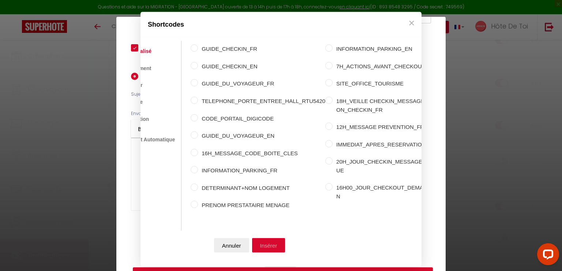
click at [266, 246] on button "Insérer" at bounding box center [268, 245] width 33 height 15
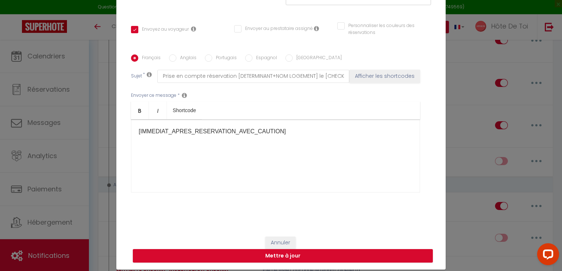
scroll to position [33, 0]
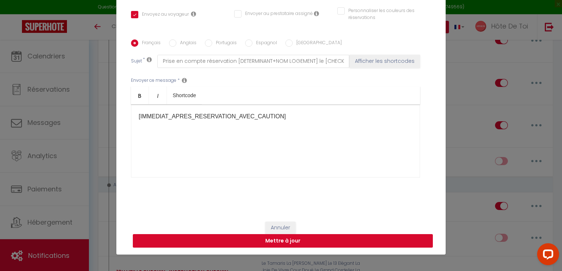
click at [270, 244] on button "Mettre à jour" at bounding box center [283, 241] width 300 height 14
checkbox input "true"
checkbox input "false"
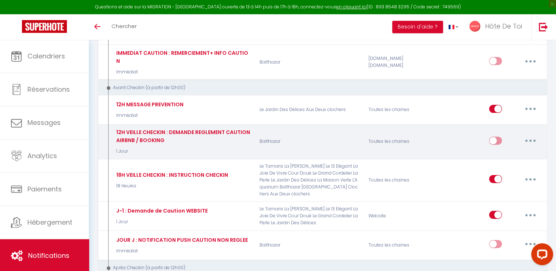
scroll to position [244, 0]
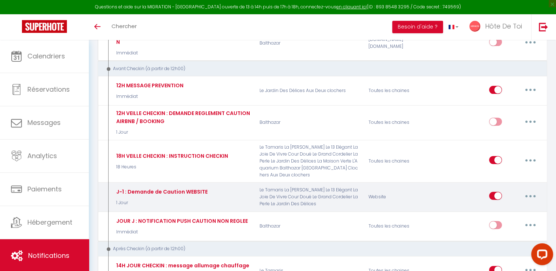
click at [527, 190] on button "button" at bounding box center [530, 196] width 20 height 12
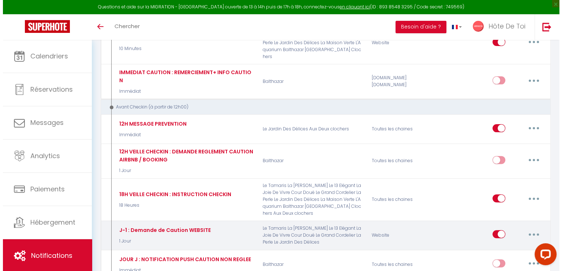
scroll to position [183, 0]
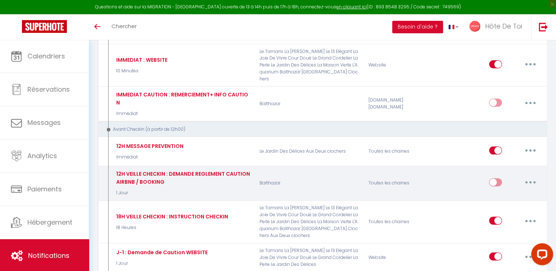
click at [530, 181] on icon "button" at bounding box center [531, 182] width 2 height 2
click at [497, 193] on link "Editer" at bounding box center [512, 199] width 54 height 12
type input "12H VEILLE CHECKIN : DEMANDE REGLEMENT CAUTION AIRBNB / BOOKING"
select select "1 Jour"
select select "if_deposit_not_paid"
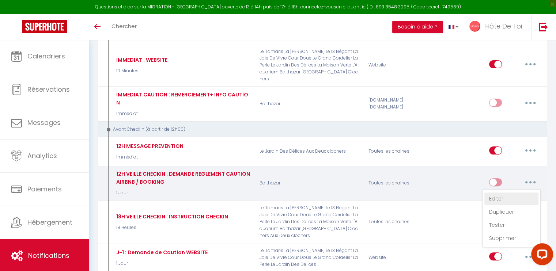
checkbox input "true"
checkbox input "false"
radio input "true"
type input "Demande de caution pour votre séjour à [GEOGRAPHIC_DATA] du [CHECKING:DD-MM-YYY…"
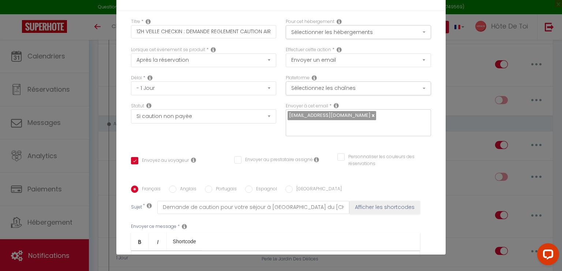
scroll to position [0, 0]
click at [183, 33] on input "12H VEILLE CHECKIN : DEMANDE REGLEMENT CAUTION AIRBNB / BOOKING" at bounding box center [203, 31] width 145 height 13
type input "12H VEILLE CHECKIN : DEMANDE REGLEMENT CAUTION AIRBNB / BOOKING"
checkbox input "true"
checkbox input "false"
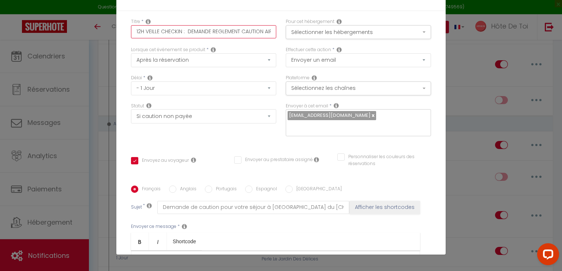
checkbox input "false"
type input "12H VEILLE CHECKIN : M DEMANDE REGLEMENT CAUTION AIRBNB / BOOKING"
checkbox input "true"
checkbox input "false"
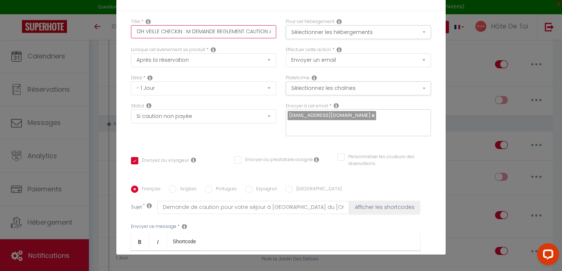
type input "12H VEILLE CHECKIN : ME DEMANDE REGLEMENT CAUTION AIRBNB / BOOKING"
checkbox input "true"
checkbox input "false"
type input "12H VEILLE CHECKIN : MES DEMANDE REGLEMENT CAUTION AIRBNB / BOOKING"
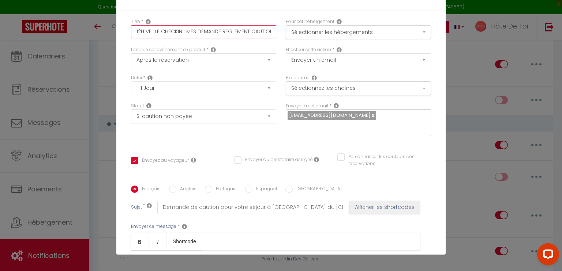
checkbox input "true"
checkbox input "false"
type input "12H VEILLE CHECKIN : MESS DEMANDE REGLEMENT CAUTION AIRBNB / BOOKING"
checkbox input "true"
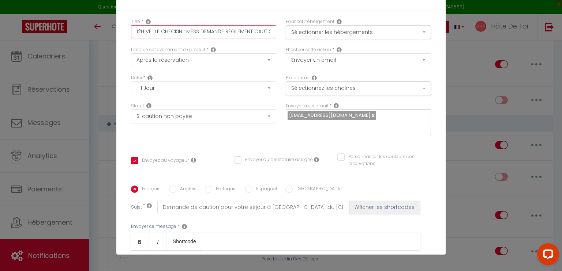
checkbox input "false"
type input "12H VEILLE CHECKIN : MESSA DEMANDE REGLEMENT CAUTION AIRBNB / BOOKING"
checkbox input "true"
checkbox input "false"
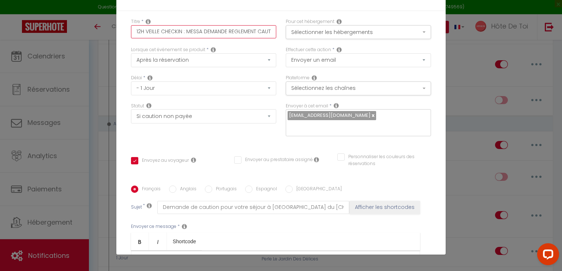
checkbox input "false"
type input "12H VEILLE CHECKIN : MESSAG DEMANDE REGLEMENT CAUTION AIRBNB / BOOKING"
checkbox input "true"
checkbox input "false"
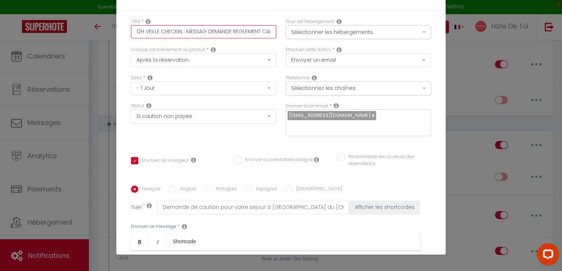
type input "12H VEILLE CHECKIN : MESSAGE DEMANDE REGLEMENT CAUTION AIRBNB / BOOKING"
checkbox input "true"
checkbox input "false"
type input "12H VEILLE CHECKIN : MESSAGE DEMANDE REGLEMENT CAUTION AIRBNB / BOOKING"
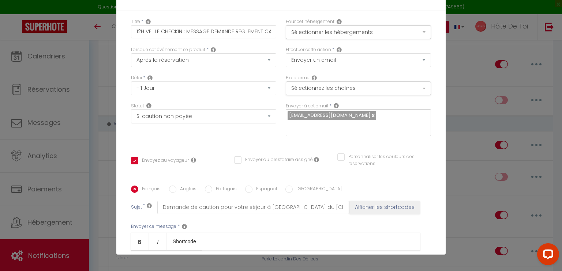
click at [262, 20] on div "Titre * 12H VEILLE CHECKIN : MESSAGE DEMANDE REGLEMENT CAUTION AIRBNB / BOOKING" at bounding box center [203, 28] width 145 height 20
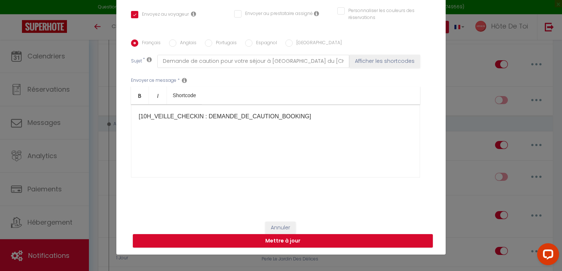
scroll to position [146, 0]
click at [271, 240] on button "Mettre à jour" at bounding box center [283, 241] width 300 height 14
checkbox input "true"
checkbox input "false"
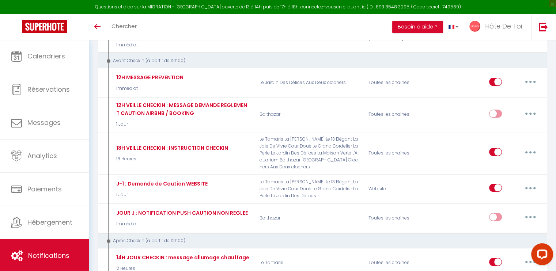
scroll to position [199, 0]
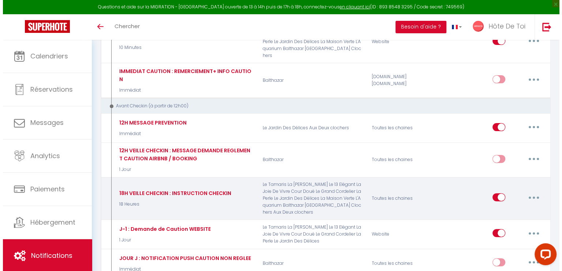
scroll to position [184, 0]
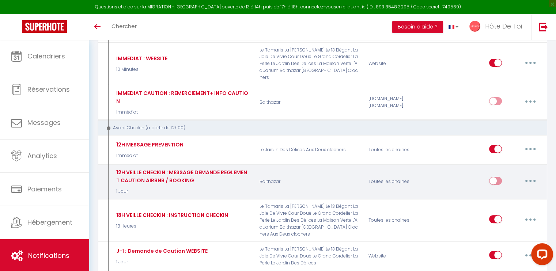
click at [531, 175] on button "button" at bounding box center [530, 181] width 20 height 12
click at [501, 191] on link "Editer" at bounding box center [512, 197] width 54 height 12
type input "12H VEILLE CHECKIN : MESSAGE DEMANDE REGLEMENT CAUTION AIRBNB / BOOKING"
select select "1 Jour"
select select "if_deposit_not_paid"
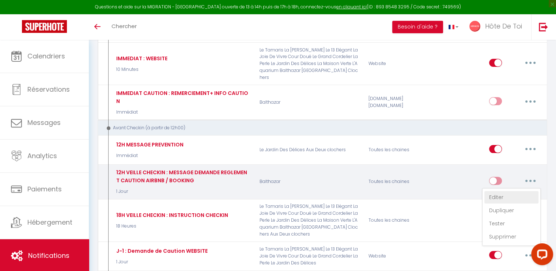
checkbox input "true"
checkbox input "false"
radio input "true"
type input "Demande de caution pour votre séjour à [GEOGRAPHIC_DATA] du [CHECKING:DD-MM-YYY…"
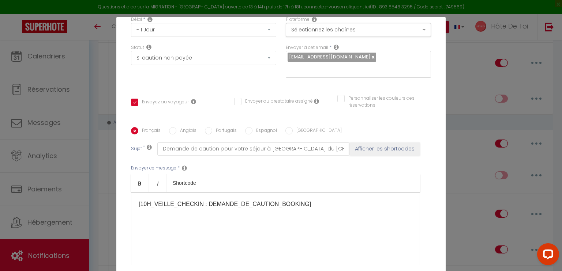
scroll to position [146, 0]
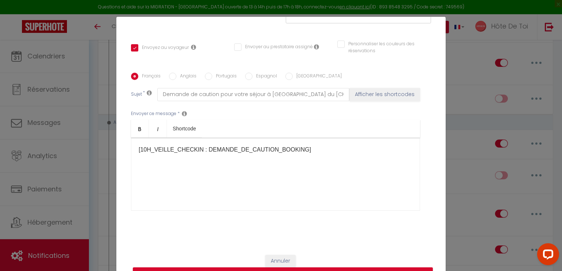
click at [261, 149] on p "​[10H_VEILLE_CHECKIN : DEMANDE_DE_CAUTION_BOOKING]​" at bounding box center [276, 150] width 274 height 9
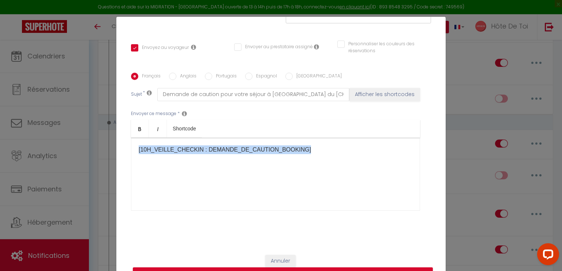
click at [261, 149] on p "​[10H_VEILLE_CHECKIN : DEMANDE_DE_CAUTION_BOOKING]​" at bounding box center [276, 150] width 274 height 9
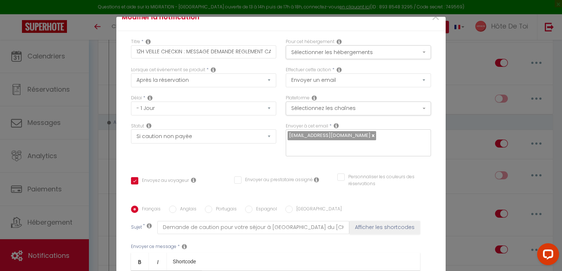
scroll to position [0, 0]
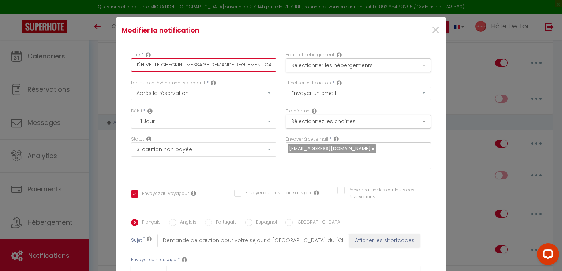
click at [218, 67] on input "12H VEILLE CHECKIN : MESSAGE DEMANDE REGLEMENT CAUTION AIRBNB / BOOKING" at bounding box center [203, 65] width 145 height 13
click at [240, 63] on input "12H VEILLE CHECKIN : MESSAGE DEMANDE REGLEMENT CAUTION AIRBNB / BOOKING" at bounding box center [203, 65] width 145 height 13
type input "12H VEILLE CHECKIN : MESSAGE DEMANDE DECAUTION AIRBNB / BOOKING"
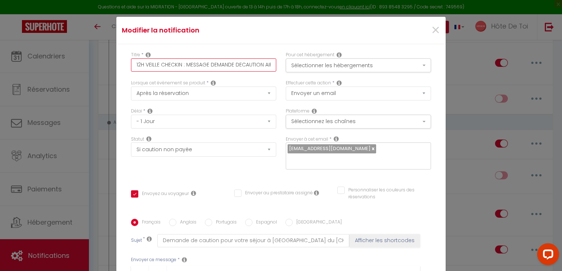
checkbox input "true"
checkbox input "false"
checkbox input "true"
checkbox input "false"
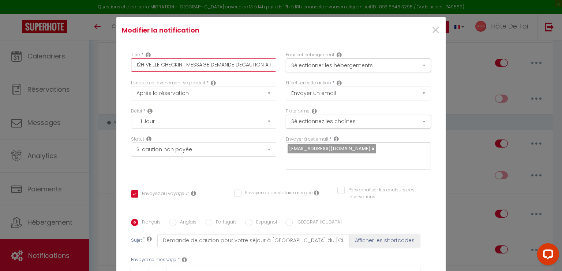
checkbox input "false"
type input "12H VEILLE CHECKIN : MESSAGE DEMANDE DEPCAUTION AIRBNB / BOOKING"
checkbox input "true"
checkbox input "false"
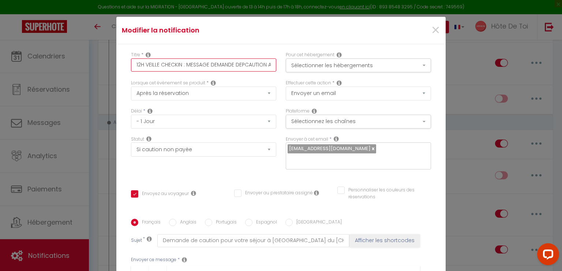
type input "12H VEILLE CHECKIN : MESSAGE DEMANDE DEPÔCAUTION AIRBNB / BOOKING"
checkbox input "true"
checkbox input "false"
type input "12H VEILLE CHECKIN : MESSAGE DEMANDE DEPÔTCAUTION AIRBNB / BOOKING"
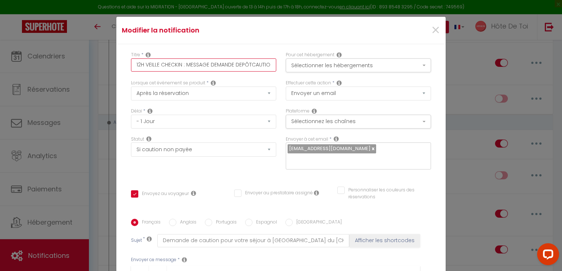
checkbox input "true"
checkbox input "false"
type input "12H VEILLE CHECKIN : MESSAGE DEMANDE DEPÔT CAUTION AIRBNB / BOOKING"
checkbox input "true"
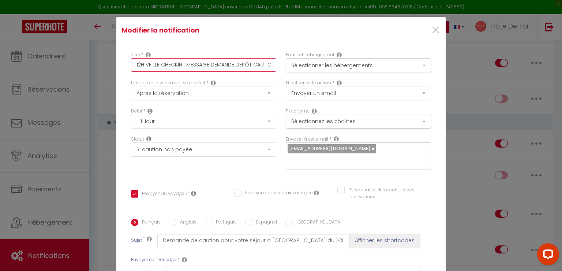
checkbox input "false"
type input "12H VEILLE CHECKIN : MESSAGE DEMANDE DEPÔT DCAUTION AIRBNB / BOOKING"
checkbox input "true"
checkbox input "false"
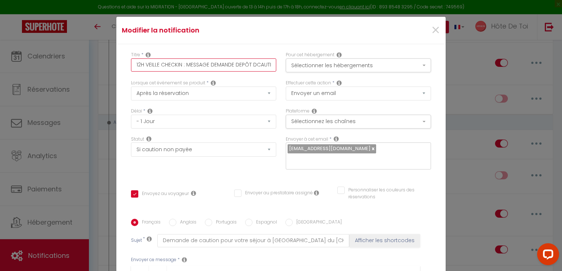
checkbox input "false"
type input "12H VEILLE CHECKIN : MESSAGE DEMANDE DEPÔT DECAUTION AIRBNB / BOOKING"
checkbox input "true"
checkbox input "false"
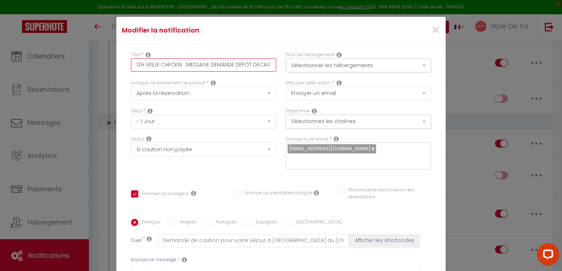
type input "12H VEILLE CHECKIN : MESSAGE DEMANDE DEPÔT DE CAUTION AIRBNB / BOOKING"
checkbox input "true"
checkbox input "false"
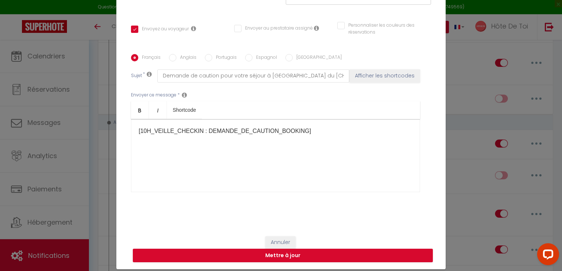
scroll to position [33, 0]
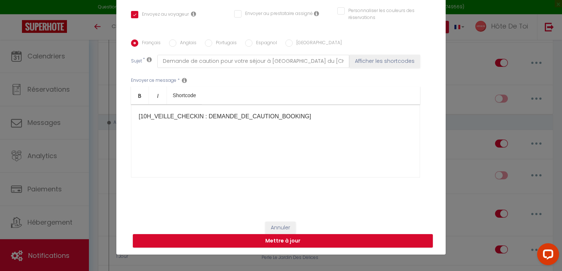
type input "12H VEILLE CHECKIN : MESSAGE DEMANDE DEPÔT DE CAUTION AIRBNB / BOOKING"
click at [279, 114] on p "​[10H_VEILLE_CHECKIN : DEMANDE_DE_CAUTION_BOOKING]​" at bounding box center [276, 116] width 274 height 9
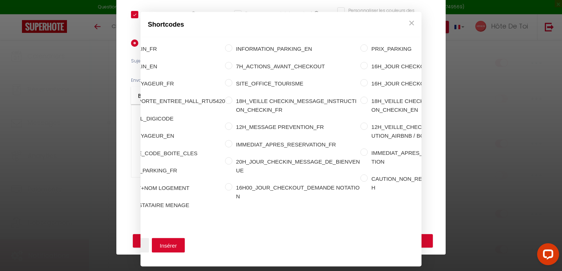
scroll to position [0, 188]
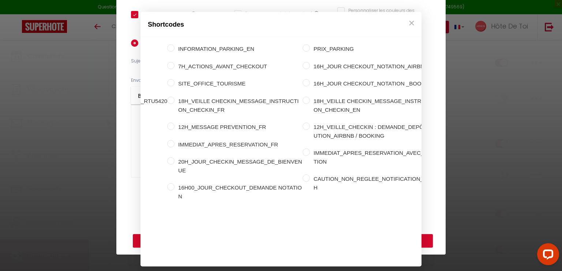
click at [302, 149] on input "IMMEDIAT_APRES_RESERVATION_AVEC_CAUTION" at bounding box center [305, 152] width 7 height 7
radio input "true"
click at [302, 123] on input "12H_VEILLE_CHECKIN : DEMANDE_DEPÔT_CAUTION_AIRBNB / BOOKING" at bounding box center [305, 126] width 7 height 7
radio input "true"
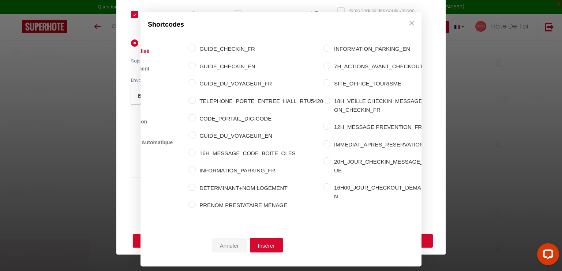
scroll to position [0, 34]
click at [262, 243] on button "Insérer" at bounding box center [264, 245] width 33 height 15
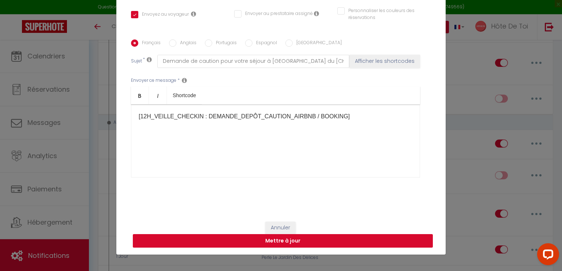
click at [276, 242] on button "Mettre à jour" at bounding box center [283, 241] width 300 height 14
checkbox input "true"
checkbox input "false"
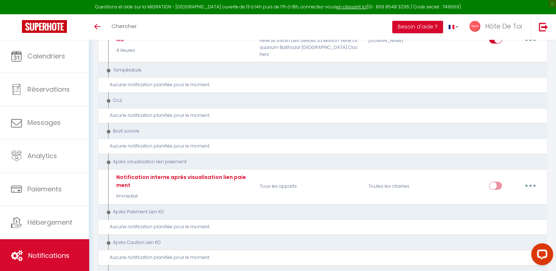
scroll to position [672, 0]
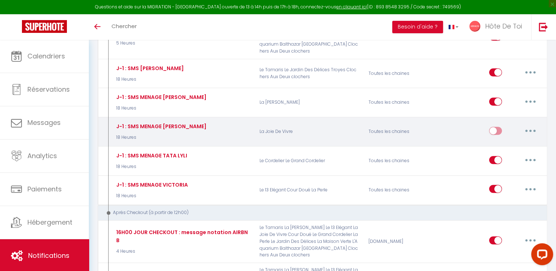
click at [535, 125] on button "button" at bounding box center [530, 131] width 20 height 12
click at [499, 181] on link "Supprimer" at bounding box center [512, 187] width 54 height 12
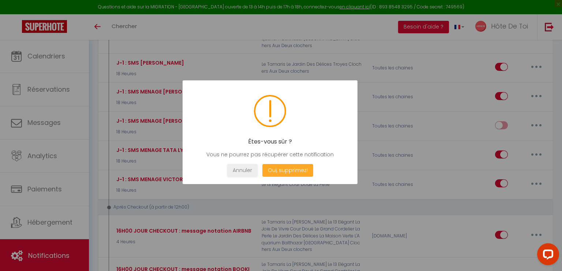
click at [284, 166] on button "Oui, supprimez!" at bounding box center [287, 170] width 51 height 13
checkbox input "true"
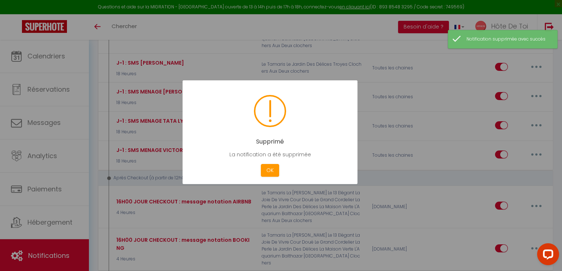
click at [264, 169] on button "OK" at bounding box center [270, 170] width 18 height 13
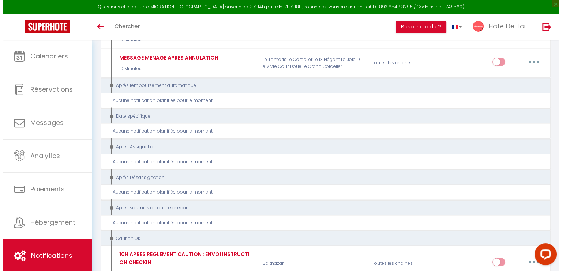
scroll to position [1389, 0]
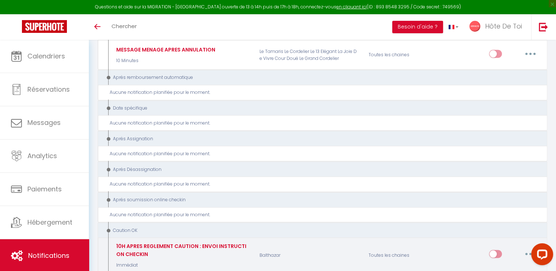
click at [525, 248] on button "button" at bounding box center [530, 254] width 20 height 12
click at [502, 190] on link "Editer" at bounding box center [512, 196] width 54 height 12
type input "10H APRES REGLEMENT CAUTION : ENVOI INSTRUCTION CHECKIN"
select select "24"
select select "Immédiat"
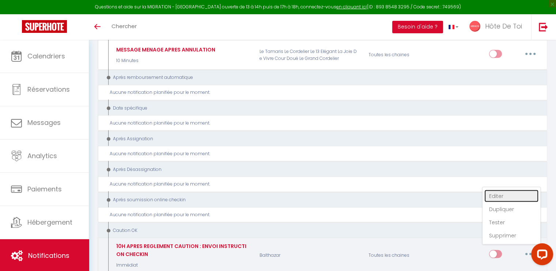
select select "if_deposit_is_paid"
checkbox input "true"
checkbox input "false"
radio input "true"
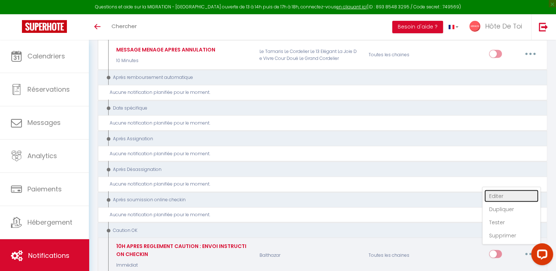
type input "Procédure checkin + code d'accès - [RENTAL:NAME] [RENTAL:CITY]"
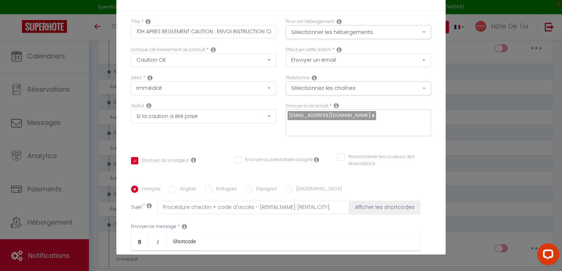
scroll to position [0, 0]
click at [159, 34] on input "10H APRES REGLEMENT CAUTION : ENVOI INSTRUCTION CHECKIN" at bounding box center [203, 31] width 145 height 13
drag, startPoint x: 144, startPoint y: 31, endPoint x: 104, endPoint y: 45, distance: 42.2
click at [104, 45] on div "Modifier la notification × Titre * 10H APRES REGLEMENT CAUTION : ENVOI INSTRUCT…" at bounding box center [281, 135] width 562 height 271
type input "APRES REGLEMENT CAUTION : ENVOI INSTRUCTION CHECKIN"
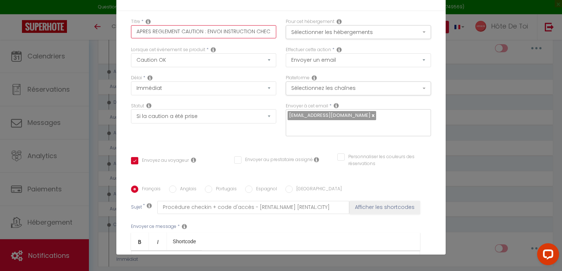
checkbox input "true"
checkbox input "false"
click at [165, 34] on input "APRES REGLEMENT CAUTION : ENVOI INSTRUCTION CHECKIN" at bounding box center [203, 31] width 145 height 13
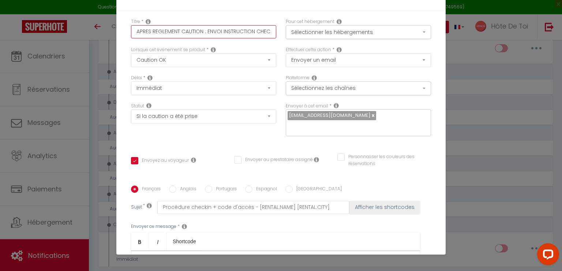
type input "APRES DCAUTION : ENVOI INSTRUCTION CHECKIN"
checkbox input "true"
checkbox input "false"
type input "APRES DECAUTION : ENVOI INSTRUCTION CHECKIN"
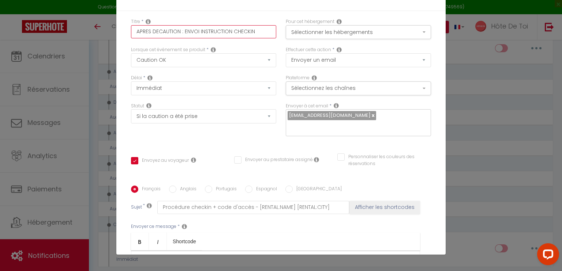
checkbox input "true"
checkbox input "false"
type input "APRES DEPCAUTION : ENVOI INSTRUCTION CHECKIN"
checkbox input "true"
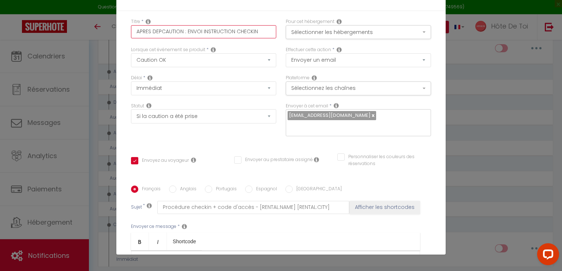
checkbox input "false"
type input "APRES DEPOCAUTION : ENVOI INSTRUCTION CHECKIN"
checkbox input "true"
checkbox input "false"
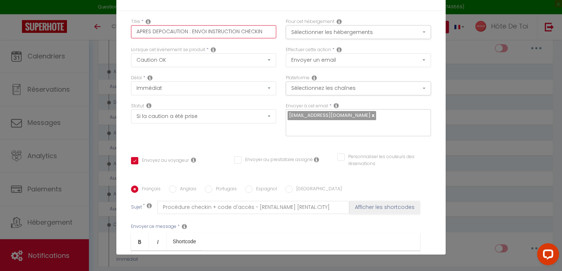
checkbox input "false"
type input "APRES DEPOTCAUTION : ENVOI INSTRUCTION CHECKIN"
checkbox input "true"
checkbox input "false"
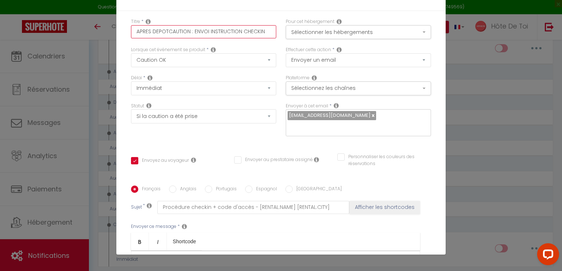
type input "APRES DEPOCAUTION : ENVOI INSTRUCTION CHECKIN"
checkbox input "true"
checkbox input "false"
type input "APRES DEPCAUTION : ENVOI INSTRUCTION CHECKIN"
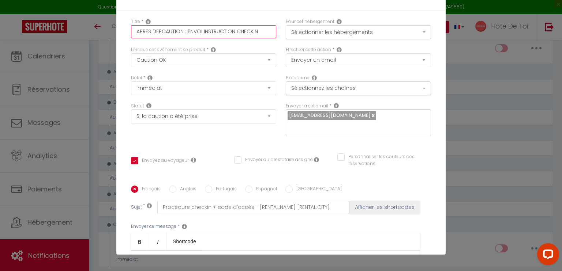
checkbox input "true"
checkbox input "false"
type input "APRES DEP¨^CAUTION : ENVOI INSTRUCTION CHECKIN"
checkbox input "true"
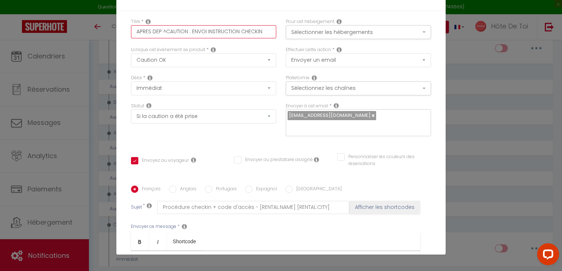
checkbox input "false"
type input "APRES DEP¨^OCAUTION : ENVOI INSTRUCTION CHECKIN"
checkbox input "true"
checkbox input "false"
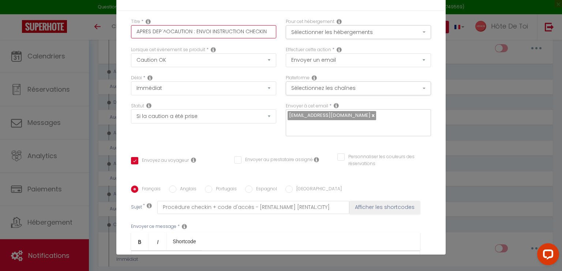
checkbox input "false"
type input "APRES DEP¨^OTCAUTION : ENVOI INSTRUCTION CHECKIN"
checkbox input "true"
checkbox input "false"
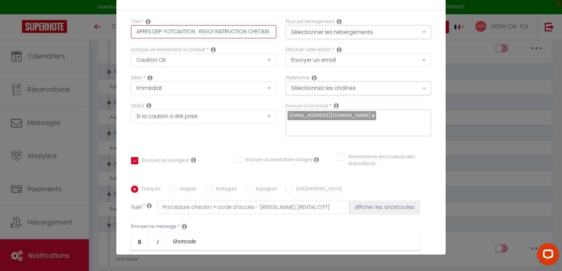
type input "APRES DEP¨^OT CAUTION : ENVOI INSTRUCTION CHECKIN"
checkbox input "true"
checkbox input "false"
type input "APRES DEP¨^OTCAUTION : ENVOI INSTRUCTION CHECKIN"
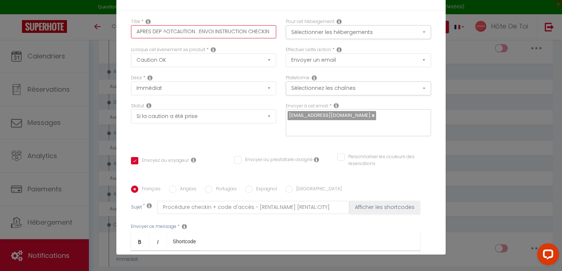
checkbox input "true"
checkbox input "false"
type input "APRES DEP¨^OCAUTION : ENVOI INSTRUCTION CHECKIN"
checkbox input "true"
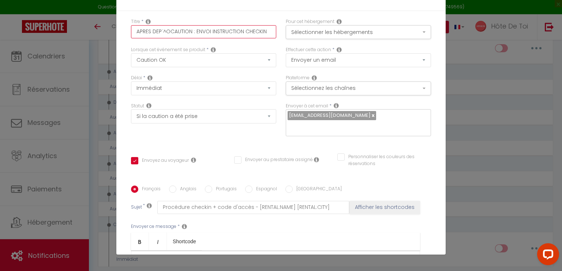
checkbox input "false"
type input "APRES DEP¨^CAUTION : ENVOI INSTRUCTION CHECKIN"
checkbox input "true"
checkbox input "false"
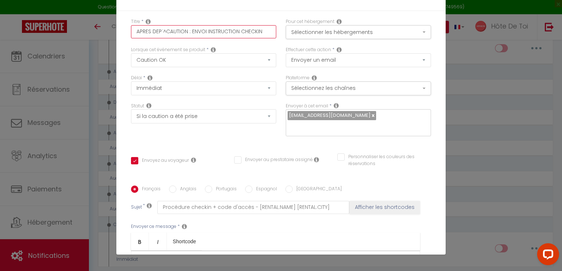
checkbox input "false"
type input "APRES DEP¨CAUTION : ENVOI INSTRUCTION CHECKIN"
checkbox input "true"
checkbox input "false"
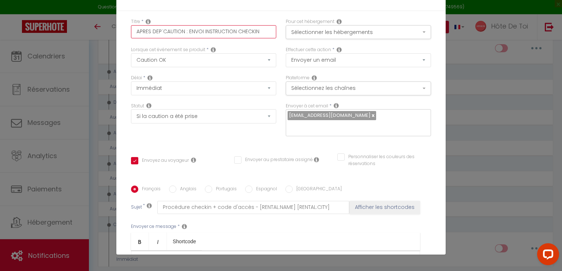
type input "APRES DEPCAUTION : ENVOI INSTRUCTION CHECKIN"
checkbox input "true"
checkbox input "false"
type input "APRES DEPÔCAUTION : ENVOI INSTRUCTION CHECKIN"
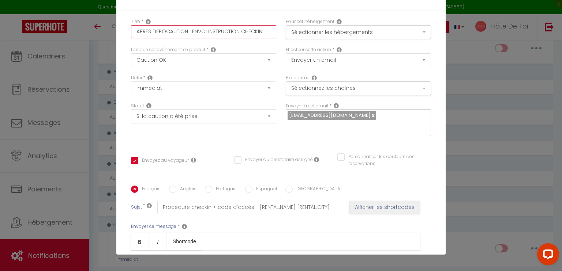
checkbox input "true"
checkbox input "false"
type input "APRES DEPÔTCAUTION : ENVOI INSTRUCTION CHECKIN"
checkbox input "true"
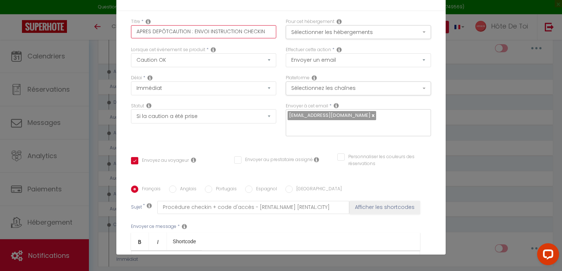
checkbox input "false"
type input "APRES DEPÔT CAUTION : ENVOI INSTRUCTION CHECKIN"
checkbox input "true"
checkbox input "false"
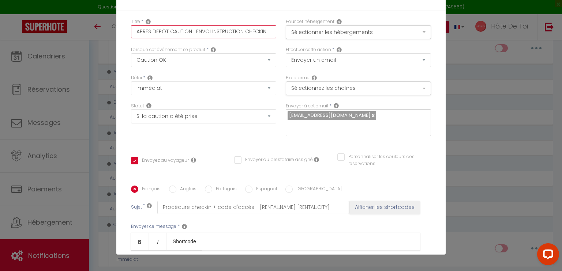
checkbox input "false"
type input "APRES DEPÔT FECAUTION : ENVOI INSTRUCTION CHECKIN"
checkbox input "true"
checkbox input "false"
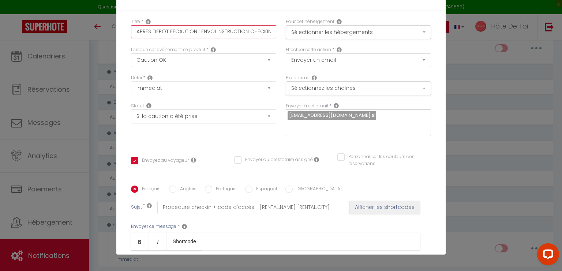
checkbox input "true"
checkbox input "false"
type input "APRES DEPÔT FCAUTION : ENVOI INSTRUCTION CHECKIN"
checkbox input "true"
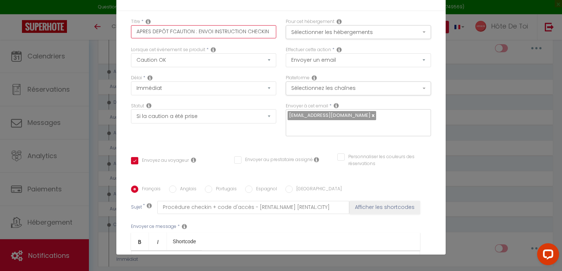
checkbox input "false"
type input "APRES DEPÔT CAUTION : ENVOI INSTRUCTION CHECKIN"
checkbox input "true"
checkbox input "false"
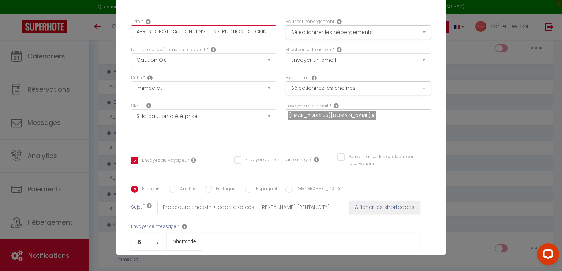
checkbox input "false"
type input "APRES DEPÔT DCAUTION : ENVOI INSTRUCTION CHECKIN"
checkbox input "true"
checkbox input "false"
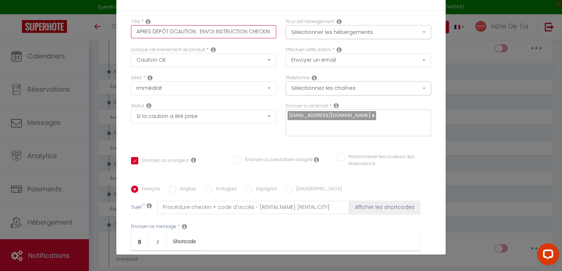
type input "APRES DEPÔT DECAUTION : ENVOI INSTRUCTION CHECKIN"
checkbox input "true"
checkbox input "false"
type input "APRES DEPÔT DE CAUTION : ENVOI INSTRUCTION CHECKIN"
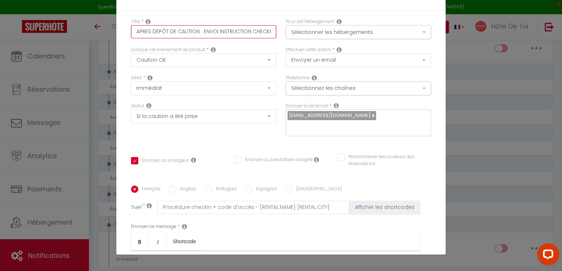
checkbox input "true"
checkbox input "false"
drag, startPoint x: 245, startPoint y: 32, endPoint x: 309, endPoint y: 18, distance: 65.5
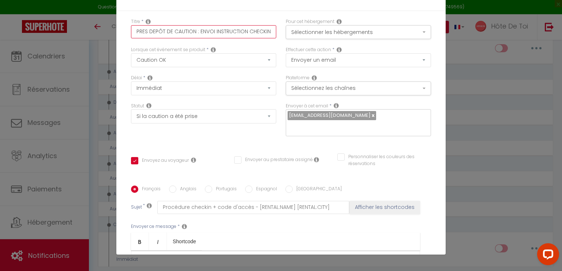
click at [309, 18] on div "Titre * APRES DEPÔT DE CAUTION : ENVOI INSTRUCTION CHECKIN Pour cet hébergement…" at bounding box center [280, 32] width 309 height 28
type input "APRES DEPÔT DE CAUTION : ENVOI INSTRUCTION CHECKIN"
click at [351, 27] on button "Sélectionner les hébergements" at bounding box center [358, 32] width 145 height 14
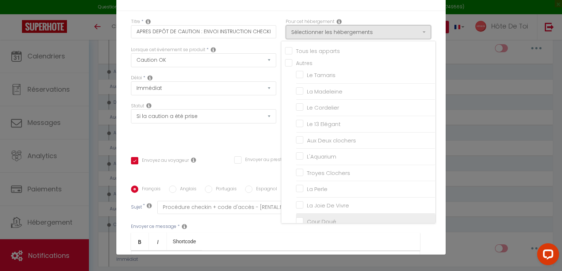
scroll to position [117, 0]
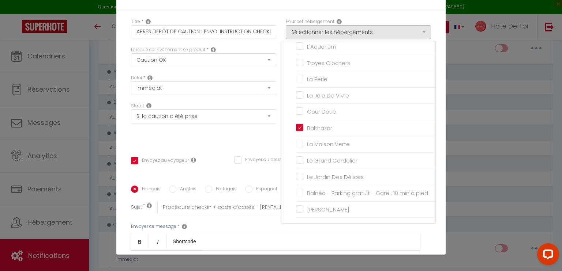
click at [263, 14] on div "Titre * APRES DEPÔT DE CAUTION : ENVOI INSTRUCTION CHECKIN Pour cet hébergement…" at bounding box center [280, 186] width 329 height 350
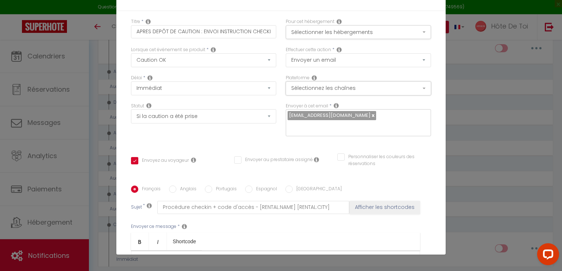
click at [316, 83] on button "Sélectionnez les chaînes" at bounding box center [358, 89] width 145 height 14
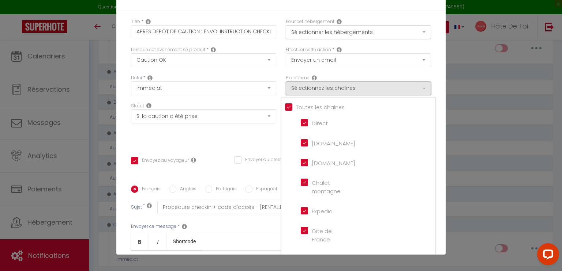
scroll to position [0, 0]
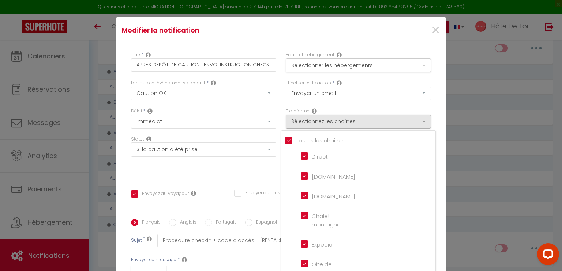
click at [281, 52] on div "Pour cet hébergement Sélectionner les hébergements Tous les apparts Autres Le T…" at bounding box center [358, 66] width 155 height 28
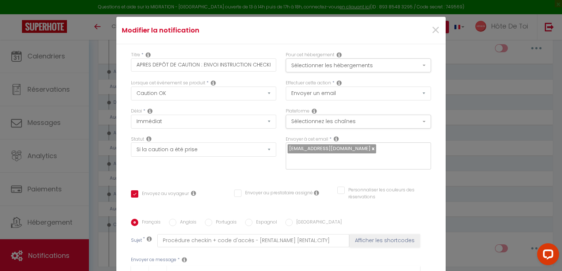
scroll to position [122, 0]
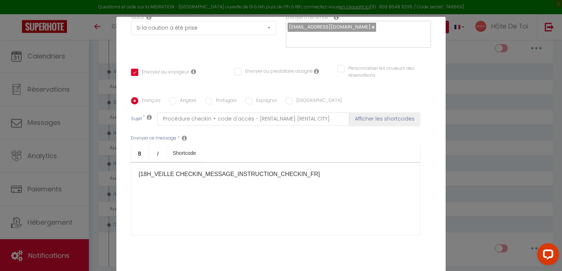
click at [215, 180] on div "[18H_VEILLE CHECKIN_MESSAGE_INSTRUCTION_CHECKIN_FR]​​" at bounding box center [275, 198] width 289 height 73
click at [220, 172] on p "[18H_VEILLE CHECKIN_MESSAGE_INSTRUCTION_CHECKIN_FR]​​" at bounding box center [276, 174] width 274 height 9
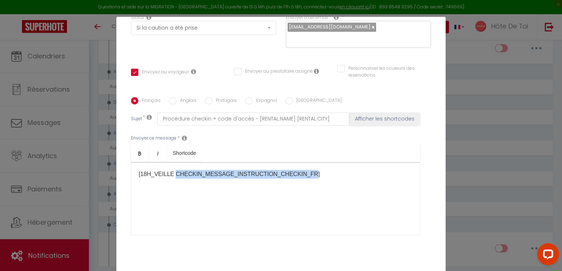
click at [220, 172] on p "[18H_VEILLE CHECKIN_MESSAGE_INSTRUCTION_CHECKIN_FR]​​" at bounding box center [276, 174] width 274 height 9
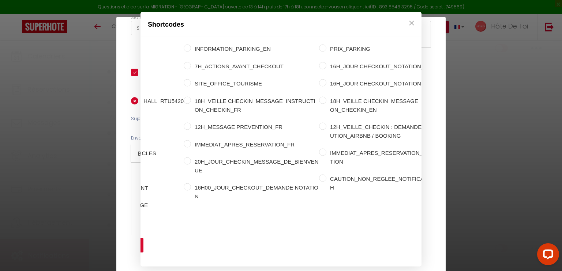
scroll to position [0, 188]
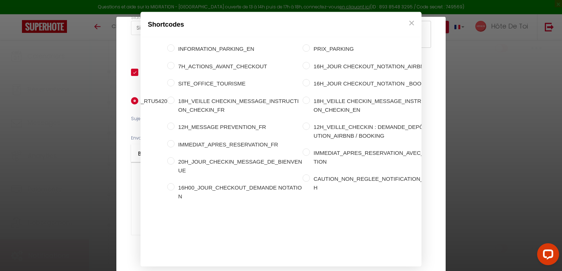
click at [514, 103] on div "Shortcodes Personnalisé Appartement Voyageur Demande Réservation Lien De Paieme…" at bounding box center [281, 135] width 562 height 271
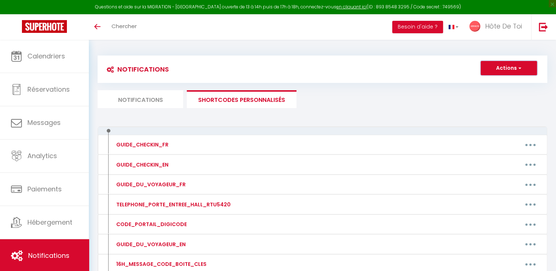
click at [501, 69] on button "Actions" at bounding box center [509, 68] width 56 height 15
click at [478, 82] on link "Nouveau shortcode personnalisé" at bounding box center [487, 84] width 99 height 10
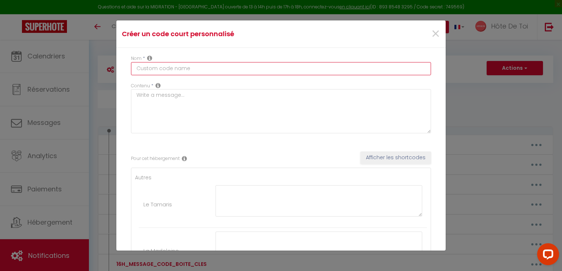
click at [193, 71] on input "text" at bounding box center [281, 68] width 300 height 13
paste input "18H_VEILLE CHECKIN_MESSAGE_INSTRUCTION_CHECKIN_EN"
type input "18H_VEILLE CHECKIN_MESSAGE_INSTRUCTION_CHECKIN_EN"
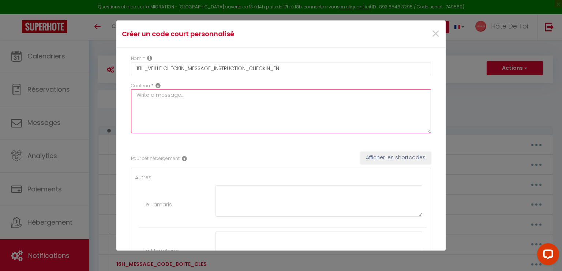
click at [163, 98] on textarea at bounding box center [281, 111] width 300 height 44
paste textarea "18H_VEILLE CHECKIN_MESSAGE_INSTRUCTION_CHECKIN_EN"
type textarea "18H_VEILLE CHECKIN_MESSAGE_INSTRUCTION_CHECKIN_EN"
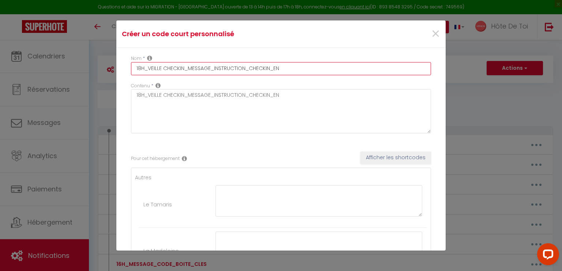
drag, startPoint x: 150, startPoint y: 67, endPoint x: 128, endPoint y: 71, distance: 21.6
click at [129, 70] on div "Nom * 18H_VEILLE CHECKIN_MESSAGE_INSTRUCTION_CHECKIN_EN" at bounding box center [280, 68] width 309 height 27
click at [203, 72] on input "18H_VEILLE CHECKIN_MESSAGE_INSTRUCTION_CHECKIN_EN" at bounding box center [281, 68] width 300 height 13
drag, startPoint x: 189, startPoint y: 67, endPoint x: 123, endPoint y: 84, distance: 68.0
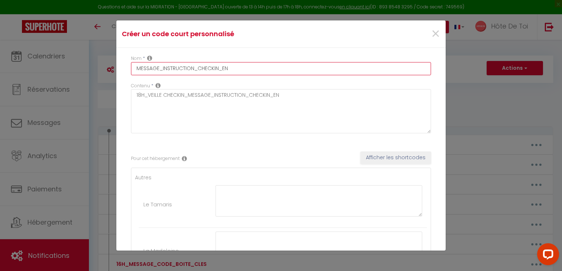
click at [244, 65] on input "MESSAGE_INSTRUCTION_CHECKIN_EN" at bounding box center [281, 68] width 300 height 13
drag, startPoint x: 161, startPoint y: 68, endPoint x: 128, endPoint y: 79, distance: 34.9
click at [128, 79] on div "Nom * MESSAGE_INSTRUCTION_CHECKIN" at bounding box center [280, 68] width 309 height 27
click at [262, 66] on input "INSTRUCTION_CHECKIN" at bounding box center [281, 68] width 300 height 13
click at [263, 66] on input "INSTRUCTION_CHECKIN_APRES_DEPÔT_DE_CAUTION" at bounding box center [281, 68] width 300 height 13
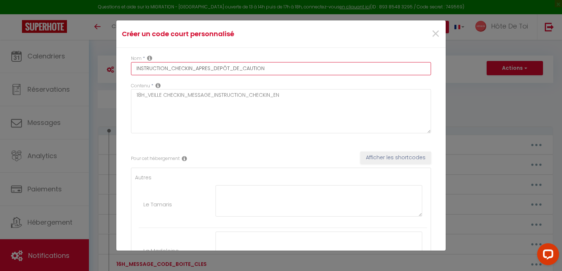
click at [263, 66] on input "INSTRUCTION_CHECKIN_APRES_DEPÔT_DE_CAUTION" at bounding box center [281, 68] width 300 height 13
type input "INSTRUCTION_CHECKIN_APRES_DEPÔT_DE_CAUTION"
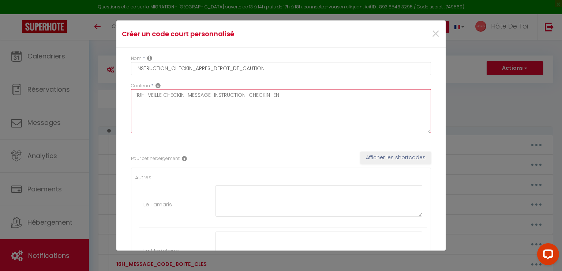
click at [238, 95] on textarea "18H_VEILLE CHECKIN_MESSAGE_INSTRUCTION_CHECKIN_EN" at bounding box center [281, 111] width 300 height 44
paste textarea "INSTRUCTION_CHECKIN_APRES_DEPÔT_DE_CAUTION"
type textarea "INSTRUCTION_CHECKIN_APRES_DEPÔT_DE_CAUTION"
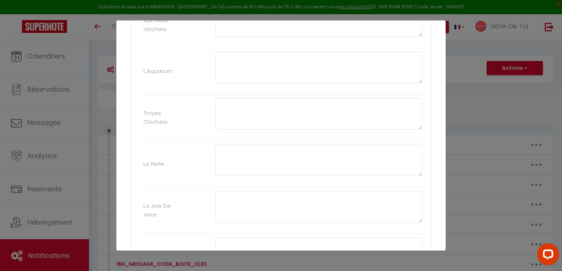
scroll to position [488, 0]
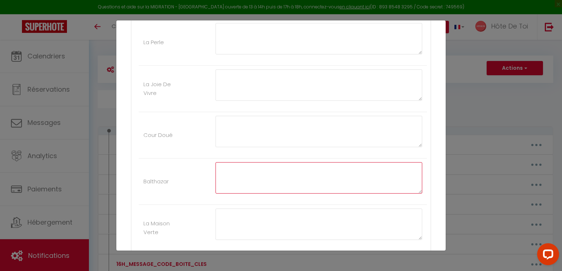
click at [278, 172] on textarea at bounding box center [318, 177] width 207 height 31
drag, startPoint x: 416, startPoint y: 188, endPoint x: 380, endPoint y: 271, distance: 90.1
click at [380, 271] on div "Créer un code court personnalisé × Nom * INSTRUCTION_CHECKIN_APRES_DEPÔT_DE_CAU…" at bounding box center [280, 135] width 329 height 271
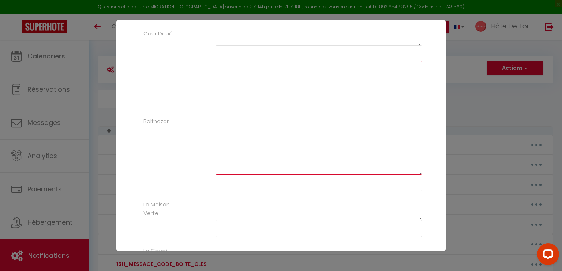
scroll to position [609, 0]
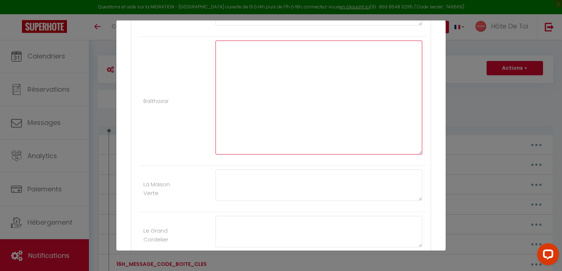
click at [336, 116] on textarea at bounding box center [318, 98] width 207 height 114
paste textarea "Loremip [DOLOR:SITAM_CONS],​ Adip el seddoeius tempo incidid u Laboreetd, magna…"
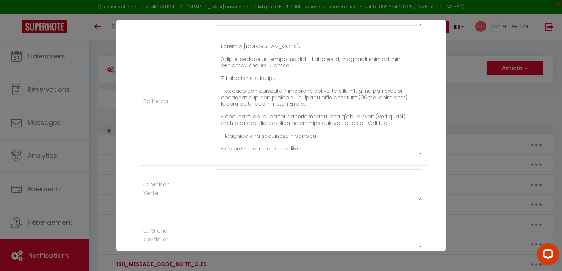
scroll to position [177, 0]
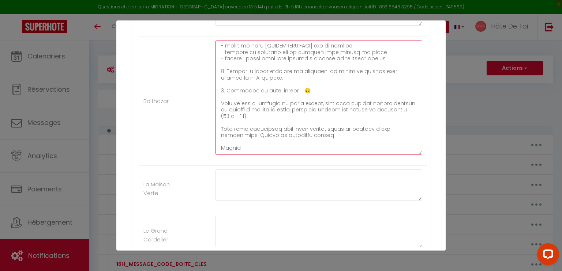
type textarea "Loremip [DOLOR:SITAM_CONS],​ Adip el seddoeius tempo incidid u Laboreetd, magna…"
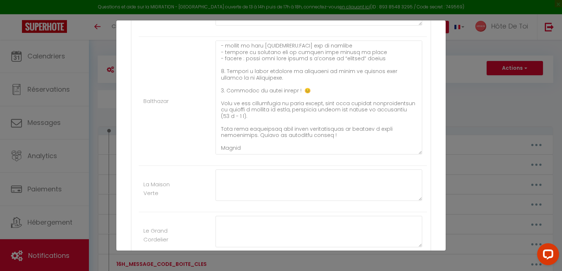
click at [183, 134] on li "Balthazar" at bounding box center [283, 101] width 288 height 129
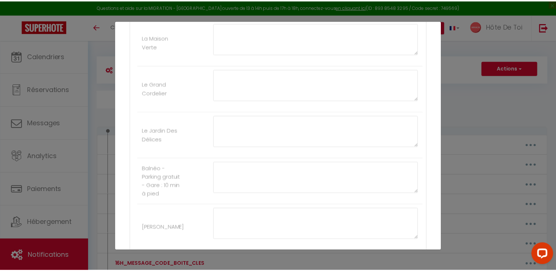
scroll to position [818, 0]
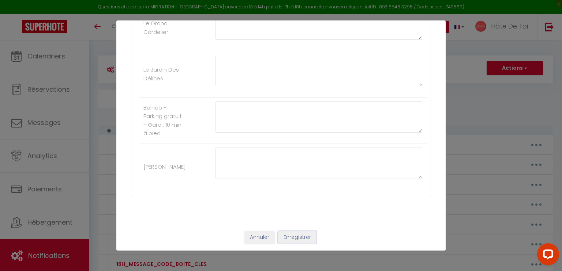
click at [292, 236] on button "Enregistrer" at bounding box center [297, 238] width 38 height 12
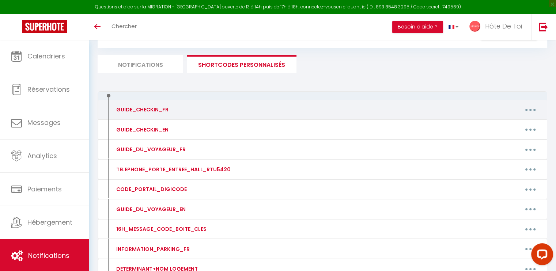
scroll to position [34, 0]
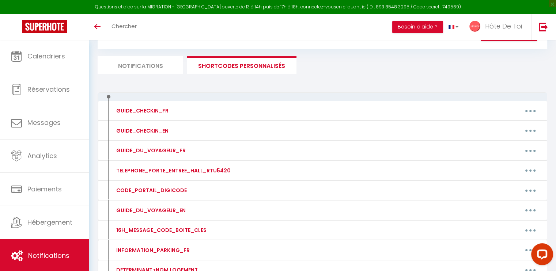
click at [159, 68] on li "Notifications" at bounding box center [141, 65] width 86 height 18
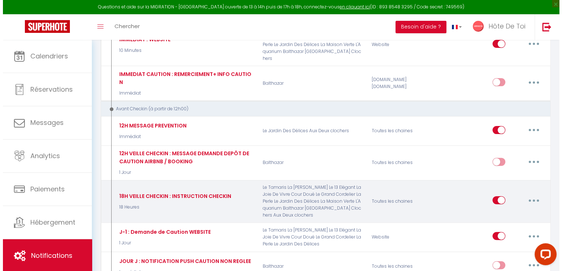
scroll to position [217, 0]
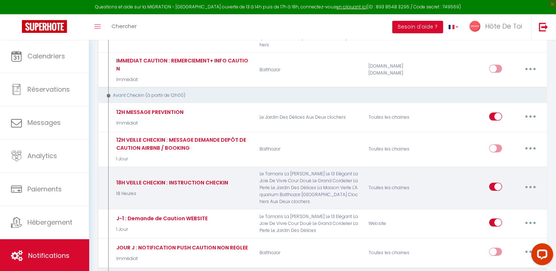
click at [525, 181] on button "button" at bounding box center [530, 187] width 20 height 12
click at [500, 198] on link "Editer" at bounding box center [512, 204] width 54 height 12
type input "18H VEILLE CHECKIN : INSTRUCTION CHECKIN"
select select "18 Heures"
select select "if_booking_is_paid"
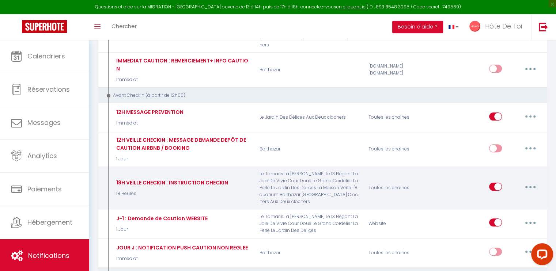
checkbox input "true"
checkbox input "false"
radio input "true"
type input "Procédure checkin + code d'accès - [RENTAL:NAME] [RENTAL:CITY]"
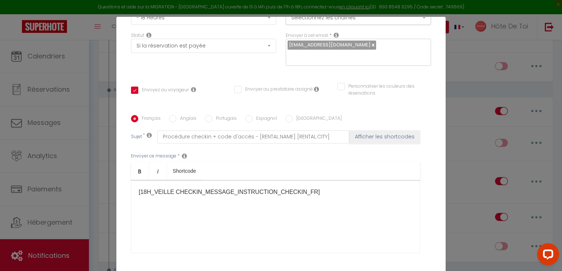
scroll to position [146, 0]
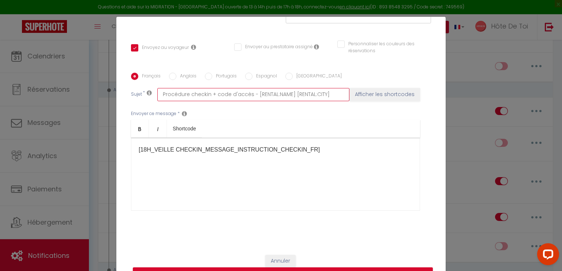
click at [206, 95] on input "Procédure checkin + code d'accès - [RENTAL:NAME] [RENTAL:CITY]" at bounding box center [253, 94] width 192 height 13
click at [221, 115] on div "Envoyer ce message * Bold Italic Shortcode Rich text editor [18H_VEILLE CHECKIN…" at bounding box center [281, 160] width 300 height 119
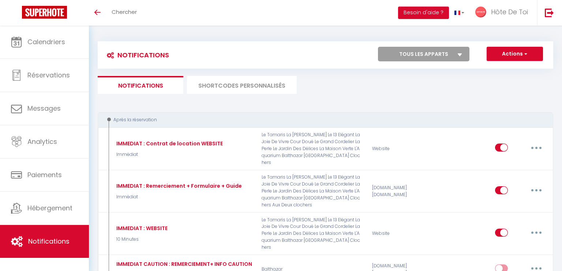
select select
checkbox input "false"
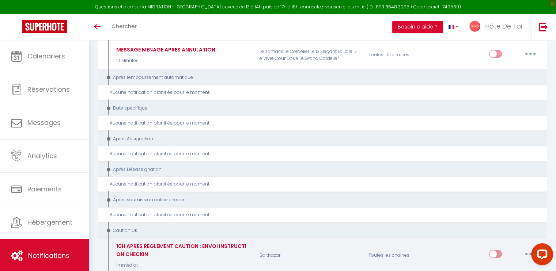
click at [534, 248] on button "button" at bounding box center [530, 254] width 20 height 12
click at [502, 190] on link "Editer" at bounding box center [512, 196] width 54 height 12
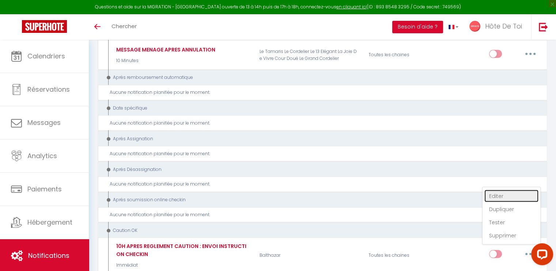
select select
checkbox input "false"
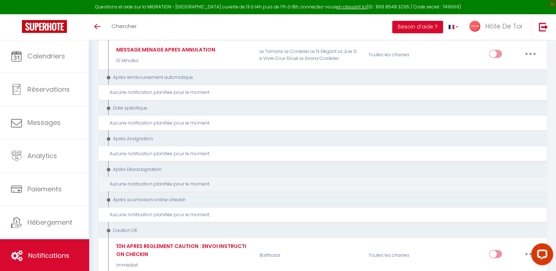
type input "10H APRES REGLEMENT CAUTION : ENVOI INSTRUCTION CHECKIN"
select select "24"
select select "Immédiat"
select select "if_deposit_is_paid"
checkbox input "true"
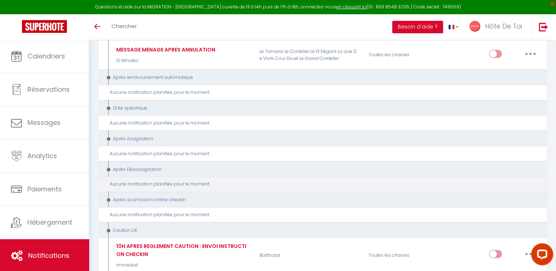
checkbox input "false"
radio input "true"
type input "Procédure checkin + code d'accès - [RENTAL:NAME] [RENTAL:CITY]"
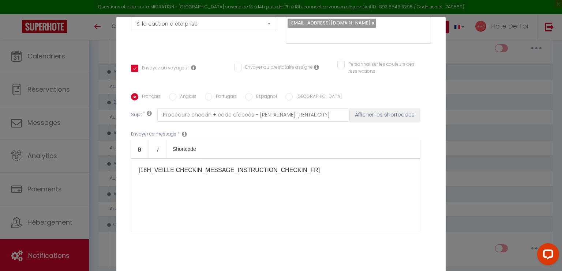
scroll to position [146, 0]
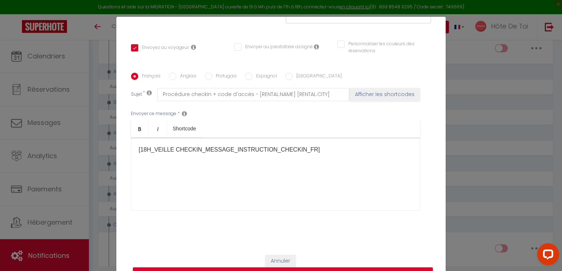
click at [218, 142] on div "[18H_VEILLE CHECKIN_MESSAGE_INSTRUCTION_CHECKIN_FR]​​" at bounding box center [275, 174] width 289 height 73
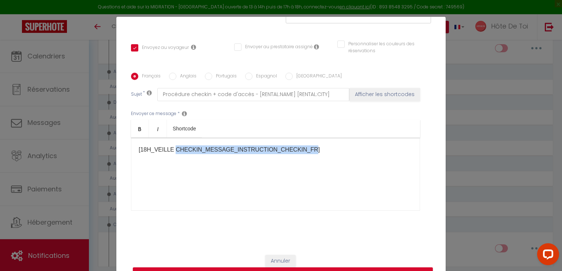
click at [218, 142] on div "[18H_VEILLE CHECKIN_MESSAGE_INSTRUCTION_CHECKIN_FR]​​" at bounding box center [275, 174] width 289 height 73
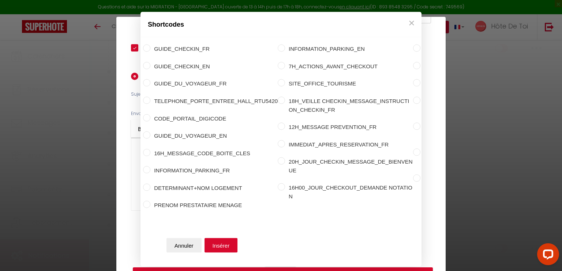
scroll to position [0, 188]
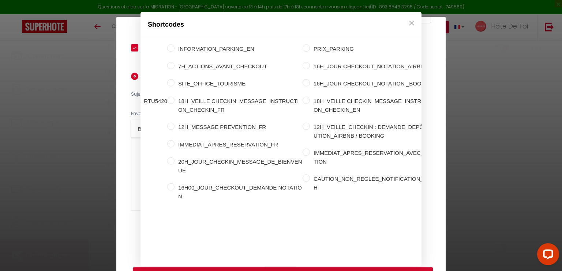
click at [438, 52] on input "INSTRUCTION_CHECKIN_APRES_DEPÔT_DE_CAUTION" at bounding box center [441, 48] width 7 height 7
radio input "true"
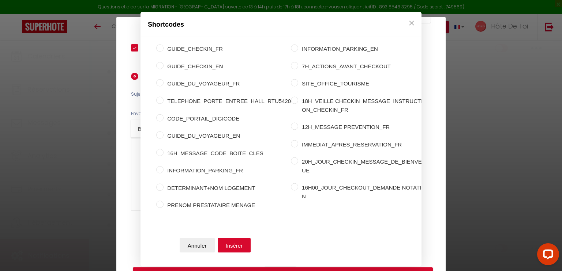
scroll to position [0, 0]
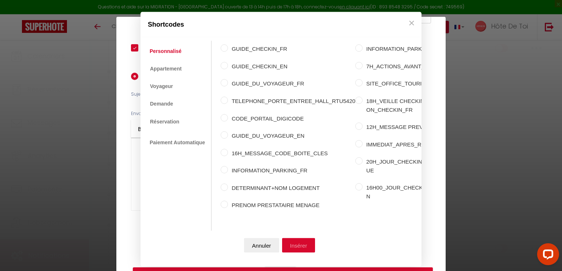
click at [294, 238] on button "Insérer" at bounding box center [298, 245] width 33 height 15
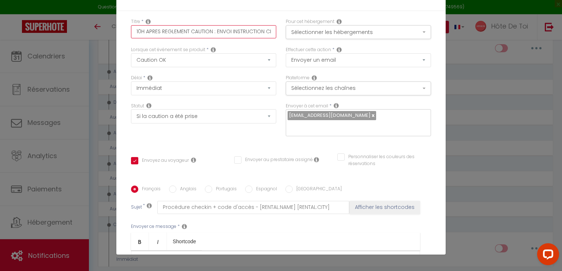
click at [159, 30] on input "10H APRES REGLEMENT CAUTION : ENVOI INSTRUCTION CHECKIN" at bounding box center [203, 31] width 145 height 13
drag, startPoint x: 143, startPoint y: 33, endPoint x: 120, endPoint y: 41, distance: 24.5
click at [120, 41] on div "Titre * 10H APRES REGLEMENT CAUTION : ENVOI INSTRUCTION CHECKIN Pour cet héberg…" at bounding box center [280, 186] width 329 height 350
type input "APRES REGLEMENT CAUTION : ENVOI INSTRUCTION CHECKIN"
checkbox input "true"
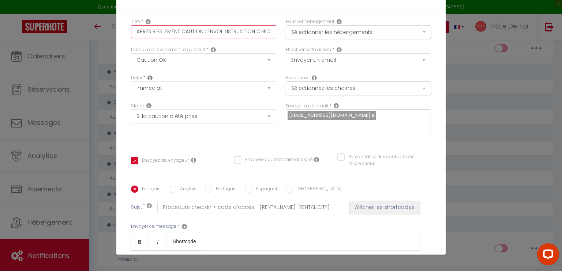
checkbox input "false"
click at [164, 33] on input "APRES REGLEMENT CAUTION : ENVOI INSTRUCTION CHECKIN" at bounding box center [203, 31] width 145 height 13
click at [164, 34] on input "APRES REGLEMENT CAUTION : ENVOI INSTRUCTION CHECKIN" at bounding box center [203, 31] width 145 height 13
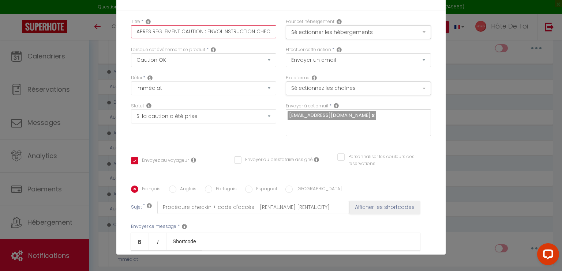
click at [164, 34] on input "APRES REGLEMENT CAUTION : ENVOI INSTRUCTION CHECKIN" at bounding box center [203, 31] width 145 height 13
type input "APRES DCAUTION : ENVOI INSTRUCTION CHECKIN"
checkbox input "true"
checkbox input "false"
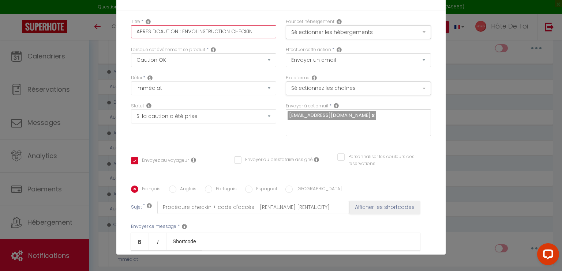
type input "APRES DECAUTION : ENVOI INSTRUCTION CHECKIN"
checkbox input "true"
checkbox input "false"
type input "APRES DEPCAUTION : ENVOI INSTRUCTION CHECKIN"
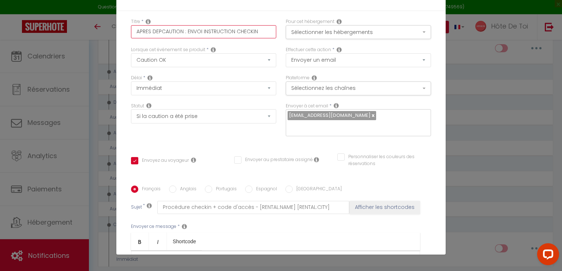
checkbox input "true"
checkbox input "false"
type input "APRES DEPÔCAUTION : ENVOI INSTRUCTION CHECKIN"
checkbox input "true"
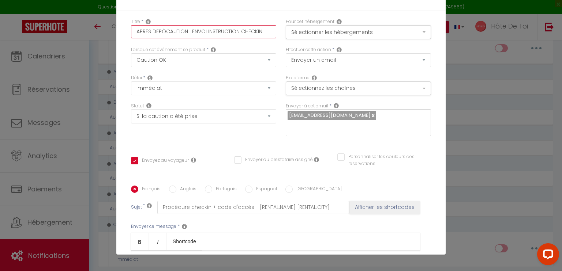
checkbox input "false"
type input "APRES DEPÔTCAUTION : ENVOI INSTRUCTION CHECKIN"
checkbox input "true"
checkbox input "false"
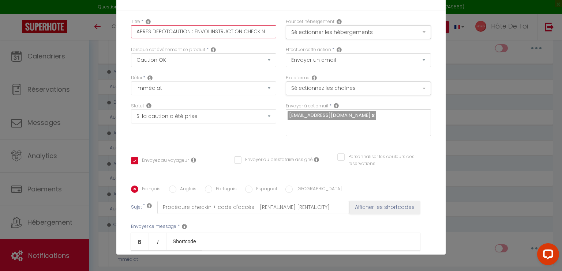
checkbox input "false"
type input "APRES DEPÔT CAUTION : ENVOI INSTRUCTION CHECKIN"
checkbox input "true"
checkbox input "false"
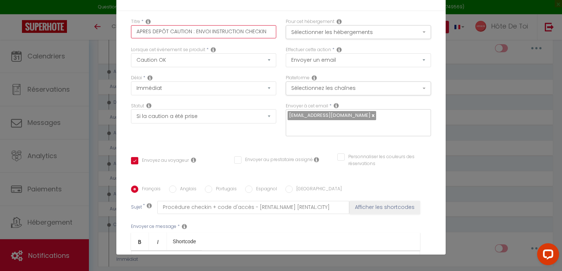
type input "APRES DEPÔT DCAUTION : ENVOI INSTRUCTION CHECKIN"
checkbox input "true"
checkbox input "false"
type input "APRES DEPÔT DECAUTION : ENVOI INSTRUCTION CHECKIN"
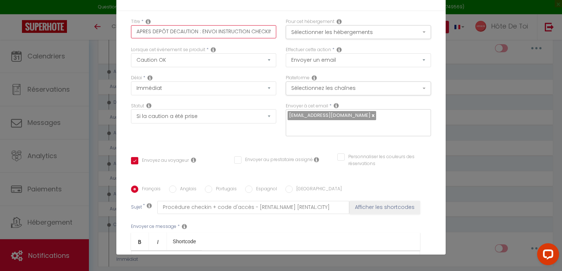
checkbox input "true"
checkbox input "false"
type input "APRES DEPÔT DE CAUTION : ENVOI INSTRUCTION CHECKIN"
checkbox input "true"
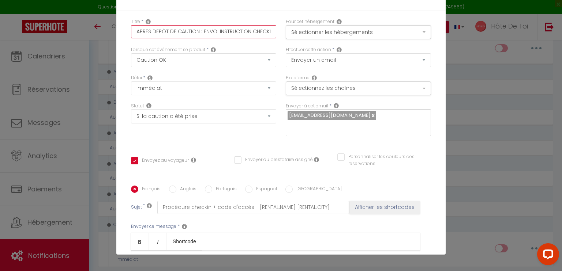
checkbox input "false"
drag, startPoint x: 211, startPoint y: 30, endPoint x: 277, endPoint y: 41, distance: 66.7
click at [277, 41] on div "Titre * APRES DEPÔT DE CAUTION : ENVOI INSTRUCTION CHECKIN Pour cet hébergement…" at bounding box center [280, 32] width 309 height 28
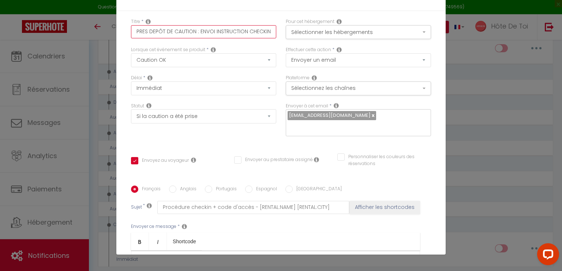
click at [226, 27] on input "APRES DEPÔT DE CAUTION : ENVOI INSTRUCTION CHECKIN" at bounding box center [203, 31] width 145 height 13
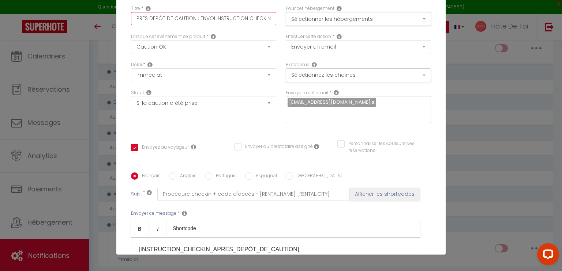
scroll to position [0, 0]
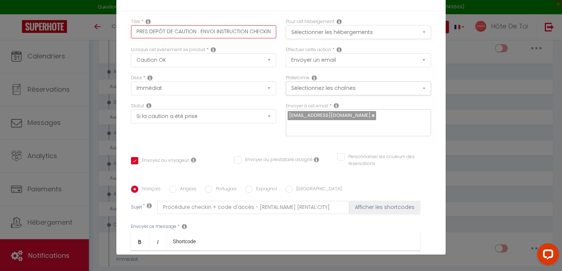
type input "APRES DEPÔT DE CAUTION : ENVOI INSTRUCTION CHECKIN"
click at [328, 31] on button "Sélectionner les hébergements" at bounding box center [358, 32] width 145 height 14
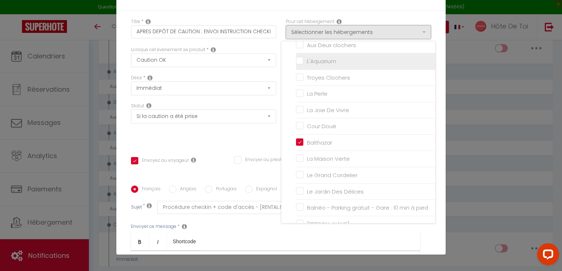
scroll to position [117, 0]
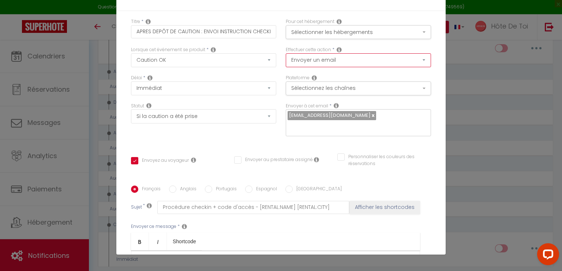
click at [337, 57] on select "Envoyer un email Envoyer un SMS Envoyer une notification push" at bounding box center [358, 60] width 145 height 14
drag, startPoint x: 270, startPoint y: 14, endPoint x: 277, endPoint y: 41, distance: 28.0
click at [270, 14] on div "Titre * APRES DEPÔT DE CAUTION : ENVOI INSTRUCTION CHECKIN Pour cet hébergement…" at bounding box center [280, 186] width 329 height 350
click at [296, 85] on button "Sélectionnez les chaînes" at bounding box center [358, 89] width 145 height 14
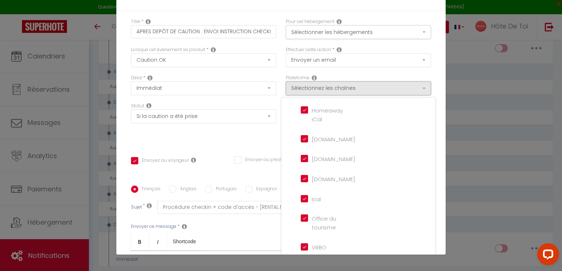
scroll to position [0, 0]
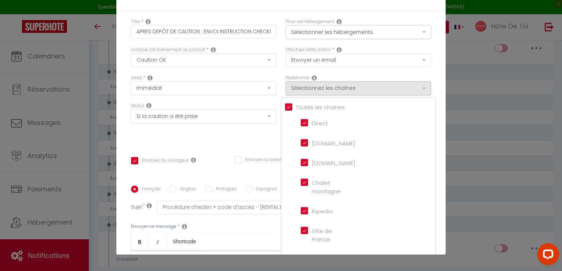
click at [260, 103] on div "Statut Aucun Si la réservation est payée Si réservation non payée Si la caution…" at bounding box center [203, 113] width 145 height 21
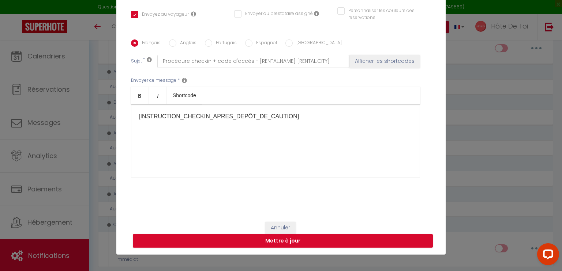
scroll to position [86, 0]
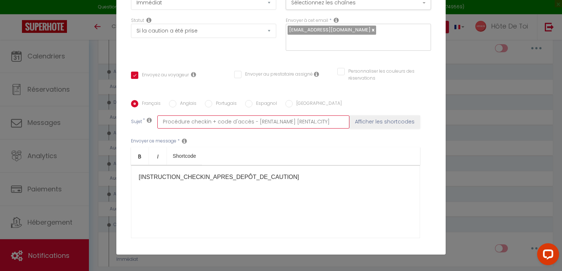
click at [180, 123] on input "Procédure checkin + code d'accès - [RENTAL:NAME] [RENTAL:CITY]" at bounding box center [253, 122] width 192 height 13
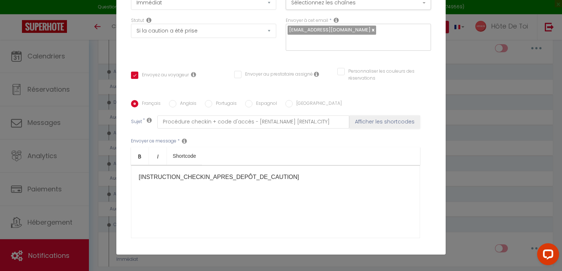
click at [237, 129] on div "Envoyer ce message * Bold Italic Shortcode Rich text editor [INSTRUCTION_CHECKI…" at bounding box center [281, 188] width 300 height 119
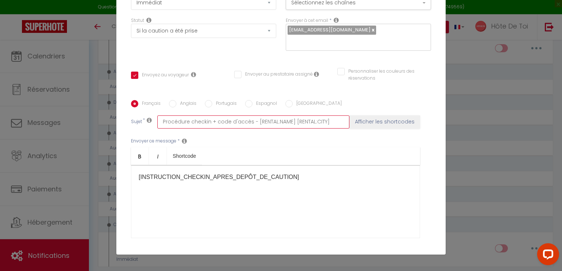
click at [310, 124] on input "Procédure checkin + code d'accès - [RENTAL:NAME] [RENTAL:CITY]" at bounding box center [253, 122] width 192 height 13
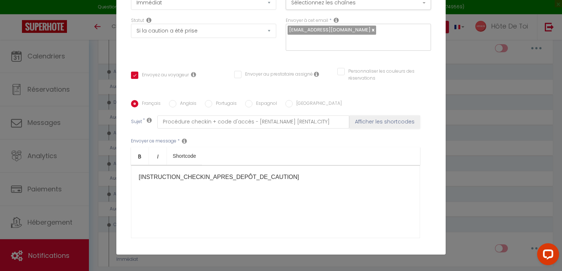
click at [282, 161] on ul "Bold Italic Shortcode" at bounding box center [275, 156] width 289 height 18
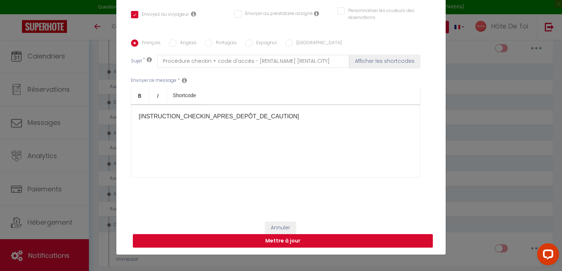
click at [268, 242] on button "Mettre à jour" at bounding box center [283, 241] width 300 height 14
checkbox input "true"
checkbox input "false"
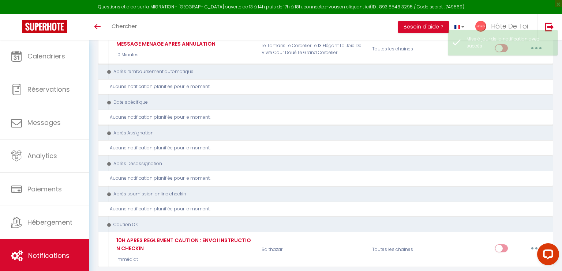
scroll to position [0, 0]
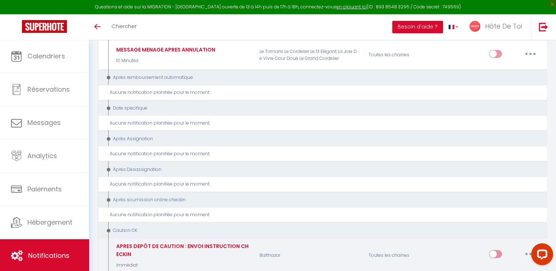
click at [533, 248] on button "button" at bounding box center [530, 254] width 20 height 12
click at [510, 190] on link "Editer" at bounding box center [512, 196] width 54 height 12
type input "APRES DEPÔT DE CAUTION : ENVOI INSTRUCTION CHECKIN"
select select "24"
select select "Immédiat"
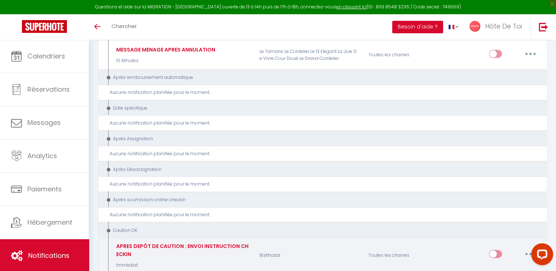
select select "if_deposit_is_paid"
checkbox input "true"
checkbox input "false"
radio input "true"
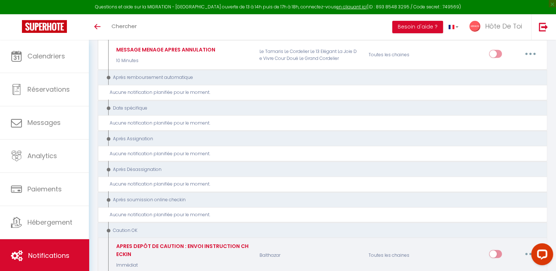
type input "Procédure checkin + code d'accès - [RENTAL:NAME] [RENTAL:CITY]"
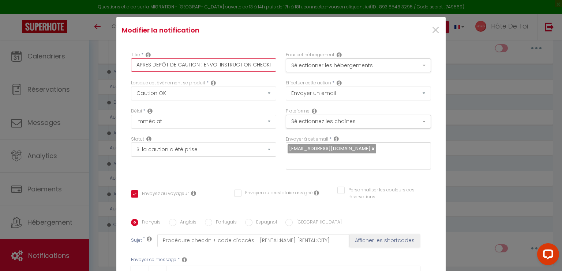
click at [139, 67] on input "APRES DEPÔT DE CAUTION : ENVOI INSTRUCTION CHECKIN" at bounding box center [203, 65] width 145 height 13
click at [198, 61] on input "APRES DEPÔT DE CAUTION : ENVOI INSTRUCTION CHECKIN" at bounding box center [203, 65] width 145 height 13
click at [210, 64] on input "APRES DEPÔT DE CAUTION : ENVOI INSTRUCTION CHECKIN" at bounding box center [203, 65] width 145 height 13
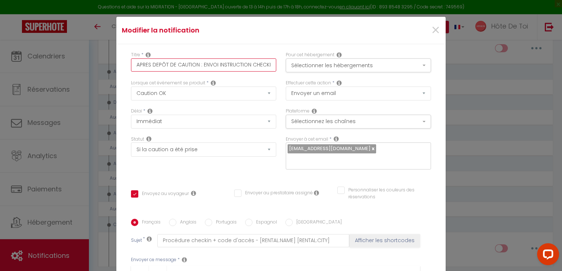
click at [210, 64] on input "APRES DEPÔT DE CAUTION : ENVOI INSTRUCTION CHECKIN" at bounding box center [203, 65] width 145 height 13
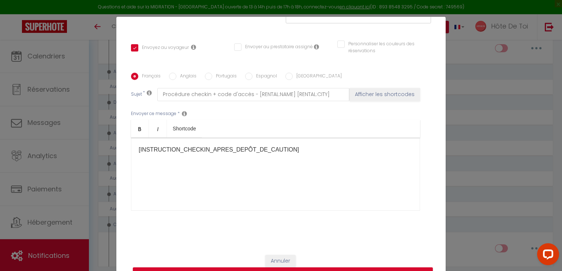
scroll to position [33, 0]
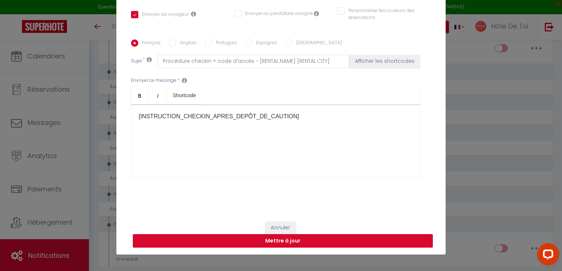
click at [294, 241] on button "Mettre à jour" at bounding box center [283, 241] width 300 height 14
checkbox input "true"
checkbox input "false"
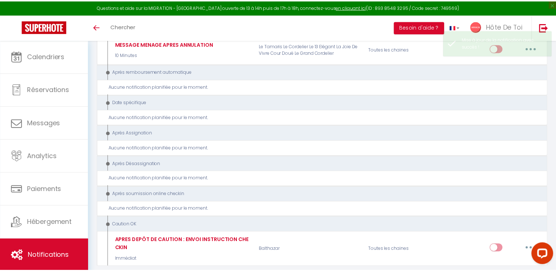
scroll to position [0, 0]
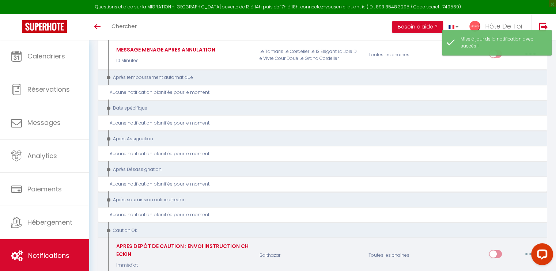
click at [533, 248] on button "button" at bounding box center [530, 254] width 20 height 12
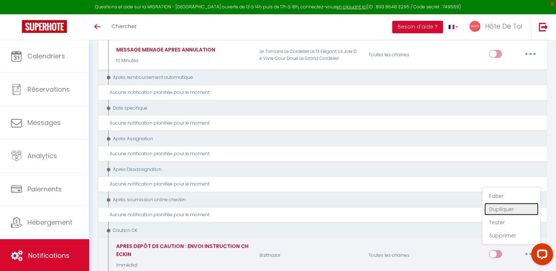
click at [497, 203] on link "Dupliquer" at bounding box center [512, 209] width 54 height 12
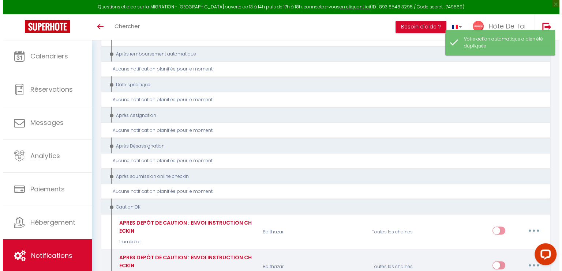
scroll to position [1424, 0]
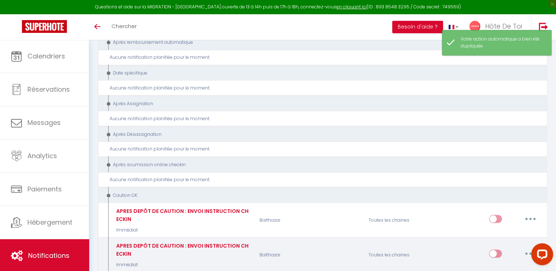
click at [530, 248] on button "button" at bounding box center [530, 254] width 20 height 12
click at [502, 190] on link "Editer" at bounding box center [512, 196] width 54 height 12
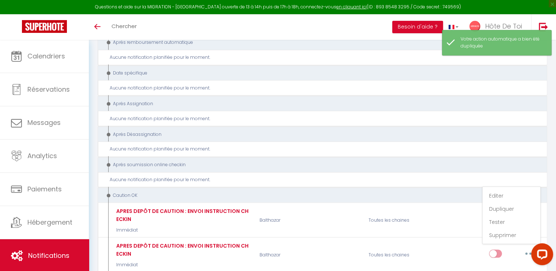
type input "APRES DEPÔT DE CAUTION : ENVOI INSTRUCTION CHECKIN"
select select "24"
select select "Immédiat"
select select "if_deposit_is_paid"
checkbox input "true"
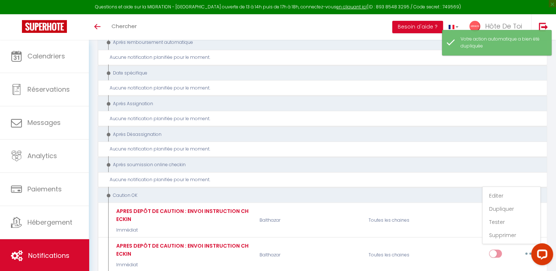
checkbox input "false"
radio input "true"
type input "Procédure checkin + code d'accès - [RENTAL:NAME] [RENTAL:CITY]"
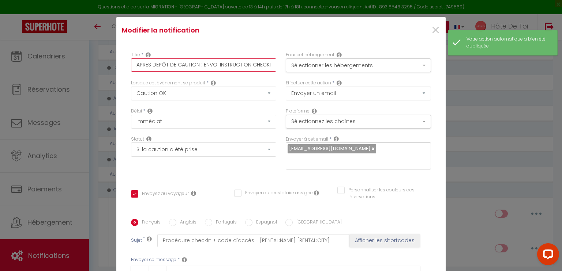
click at [198, 64] on input "APRES DEPÔT DE CAUTION : ENVOI INSTRUCTION CHECKIN" at bounding box center [203, 65] width 145 height 13
click at [198, 65] on input "APRES DEPÔT DE CAUTION : ENVOI INSTRUCTION CHECKIN" at bounding box center [203, 65] width 145 height 13
click at [170, 58] on div "Titre * APRES DEPÔT DE CAUTION : ENVOI INSTRUCTION CHECKIN" at bounding box center [203, 62] width 145 height 20
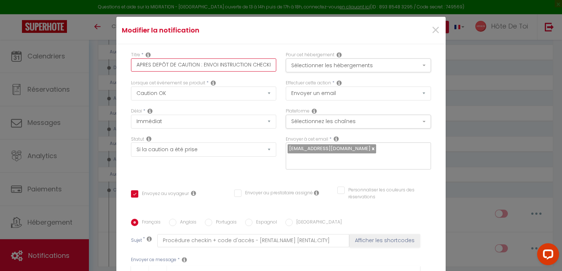
drag, startPoint x: 150, startPoint y: 66, endPoint x: 100, endPoint y: 74, distance: 50.8
click at [100, 74] on div "Modifier la notification × Titre * APRES DEPÔT DE CAUTION : ENVOI INSTRUCTION C…" at bounding box center [281, 135] width 562 height 271
type input "DEPÔT DE CAUTION : ENVOI INSTRUCTION CHECKIN"
checkbox input "true"
checkbox input "false"
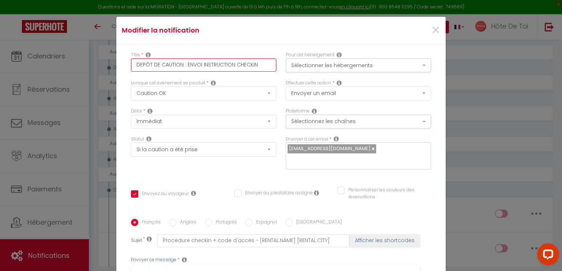
checkbox input "false"
drag, startPoint x: 184, startPoint y: 64, endPoint x: 289, endPoint y: 64, distance: 105.3
click at [289, 64] on div "Titre * DEPÔT DE CAUTION : ENVOI INSTRUCTION CHECKIN Pour cet hébergement Sélec…" at bounding box center [280, 66] width 309 height 28
type input "DEPÔT DE CAUTION :"
checkbox input "true"
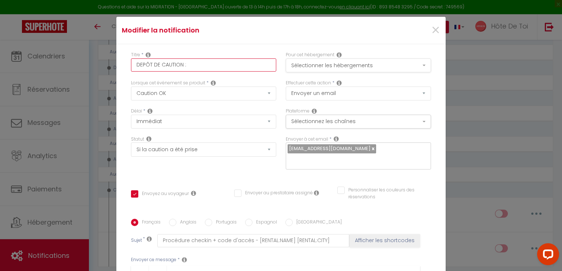
checkbox input "false"
type input "DEPÔT DE CAUTION :"
checkbox input "true"
checkbox input "false"
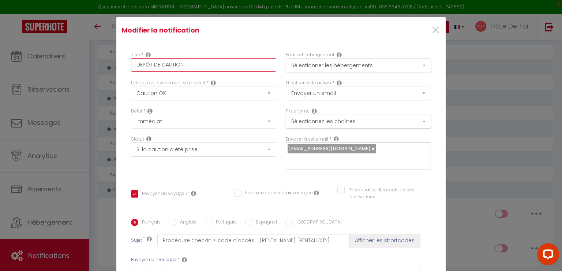
checkbox input "false"
type input "DEPÔT DE CAUTION"
checkbox input "true"
checkbox input "false"
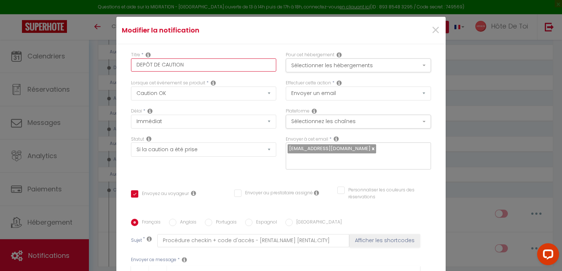
type input "DEPÔT DE CAUTION K"
checkbox input "true"
checkbox input "false"
type input "DEPÔT DE CAUTION KO"
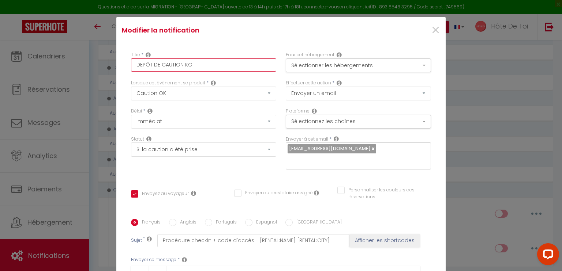
checkbox input "true"
checkbox input "false"
type input "DEPÔT DE CAUTION KO"
click at [363, 62] on button "Sélectionner les hébergements" at bounding box center [358, 66] width 145 height 14
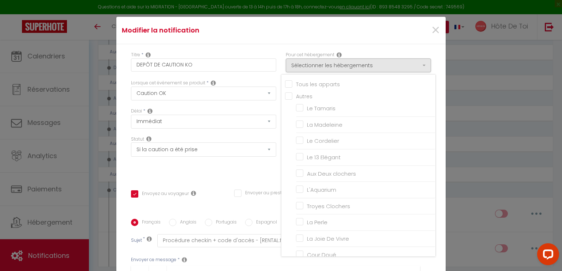
click at [272, 29] on h4 "Modifier la notification" at bounding box center [226, 30] width 209 height 10
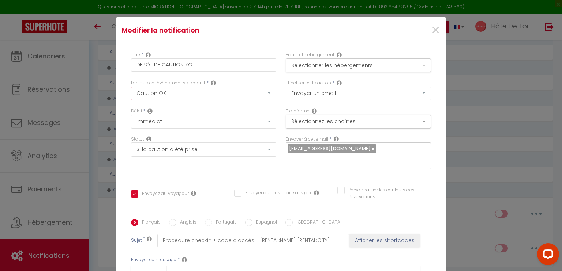
click at [173, 95] on select "Après la réservation Avant Checkin (à partir de 12h00) Après Checkin (à partir …" at bounding box center [203, 94] width 145 height 14
select select "11"
click at [131, 87] on select "Après la réservation Avant Checkin (à partir de 12h00) Après Checkin (à partir …" at bounding box center [203, 94] width 145 height 14
checkbox input "true"
checkbox input "false"
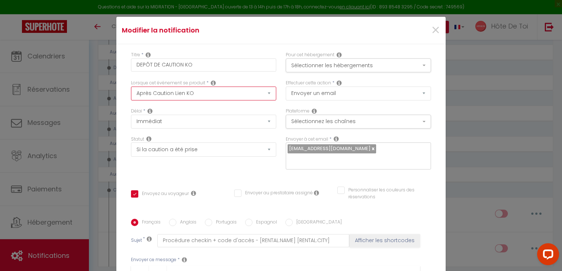
checkbox input "false"
click at [157, 152] on select "Aucun Si la réservation est payée Si réservation non payée Si la caution a été …" at bounding box center [203, 150] width 145 height 14
select select "if_deposit_not_paid"
click at [131, 143] on select "Aucun Si la réservation est payée Si réservation non payée Si la caution a été …" at bounding box center [203, 150] width 145 height 14
checkbox input "true"
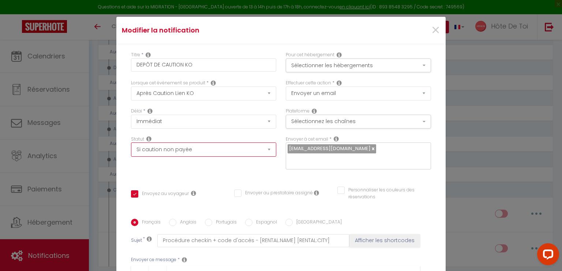
checkbox input "false"
click at [183, 175] on div "Statut Aucun Si la réservation est payée Si réservation non payée Si la caution…" at bounding box center [203, 156] width 155 height 41
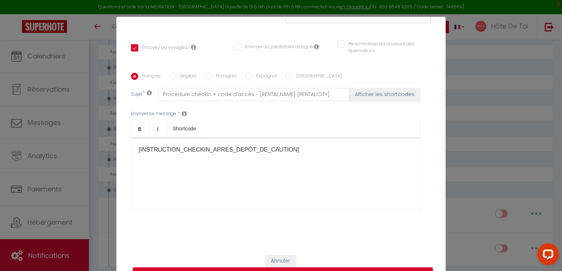
scroll to position [86, 0]
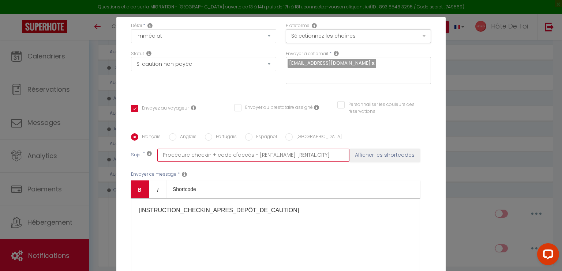
drag, startPoint x: 246, startPoint y: 155, endPoint x: 138, endPoint y: 181, distance: 111.1
click at [144, 166] on div "Français Anglais Portugais Espagnol Italien Sujet * Procédure checkin + code d'…" at bounding box center [281, 207] width 304 height 147
click at [202, 210] on p "[INSTRUCTION_CHECKIN_APRES_DEPÔT_DE_CAUTION]​​" at bounding box center [276, 210] width 274 height 9
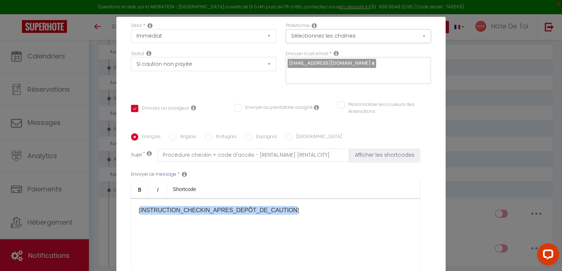
click at [202, 210] on p "[INSTRUCTION_CHECKIN_APRES_DEPÔT_DE_CAUTION]​​" at bounding box center [276, 210] width 274 height 9
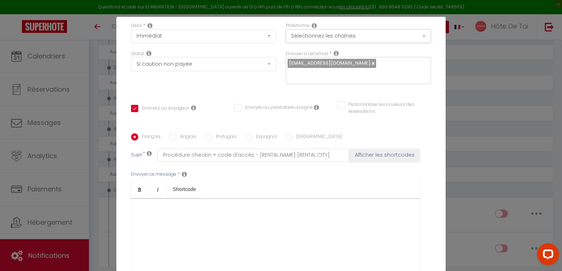
click at [161, 215] on p "​" at bounding box center [276, 210] width 274 height 9
click at [202, 155] on input "Procédure checkin + code d'accès - [RENTAL:NAME] [RENTAL:CITY]" at bounding box center [253, 155] width 192 height 13
click at [243, 161] on input "Procédure checkin + code d'accès - [RENTAL:NAME] [RENTAL:CITY]" at bounding box center [253, 155] width 192 height 13
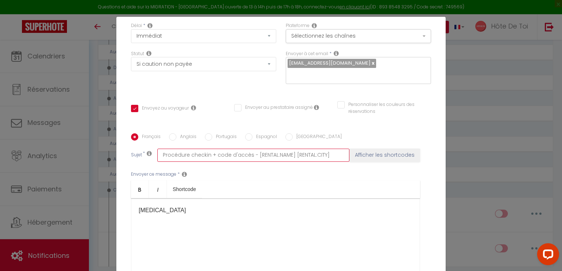
click at [253, 153] on input "Procédure checkin + code d'accès - [RENTAL:NAME] [RENTAL:CITY]" at bounding box center [253, 155] width 192 height 13
click at [244, 157] on input "Procédure checkin + code d'accès - [RENTAL:NAME] [RENTAL:CITY]" at bounding box center [253, 155] width 192 height 13
drag, startPoint x: 247, startPoint y: 155, endPoint x: 146, endPoint y: 152, distance: 101.7
click at [146, 152] on div "Sujet * Procédure checkin + code d'accès - [RENTAL:NAME] [RENTAL:CITY] Afficher…" at bounding box center [281, 155] width 300 height 13
type input "C- [RENTAL:NAME] [RENTAL:CITY]"
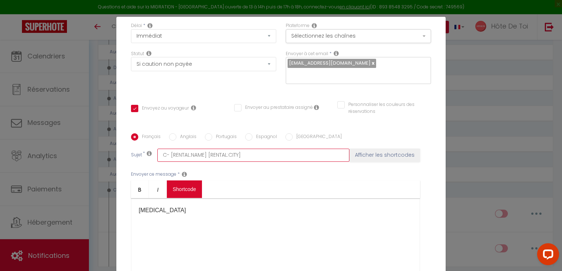
checkbox input "true"
checkbox input "false"
type input "Ca- [RENTAL:NAME] [RENTAL:CITY]"
checkbox input "true"
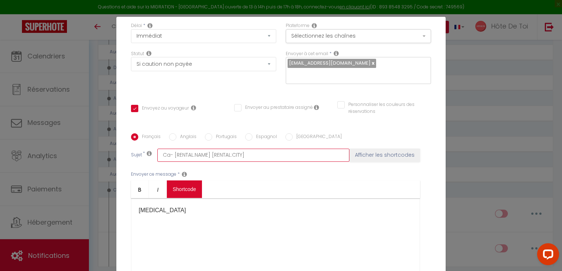
checkbox input "false"
type input "Cau- [RENTAL:NAME] [RENTAL:CITY]"
checkbox input "true"
checkbox input "false"
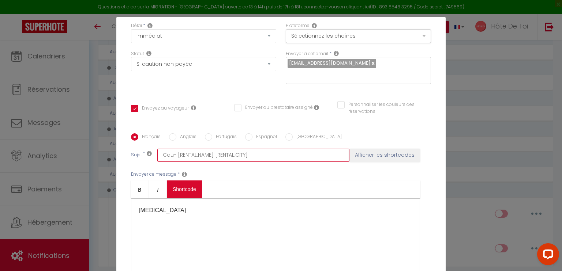
checkbox input "false"
type input "Caut- [RENTAL:NAME] [RENTAL:CITY]"
checkbox input "true"
checkbox input "false"
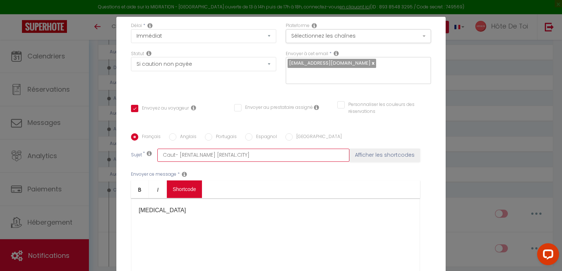
type input "Cauti- [RENTAL:NAME] [RENTAL:CITY]"
checkbox input "true"
checkbox input "false"
type input "Cautio- [RENTAL:NAME] [RENTAL:CITY]"
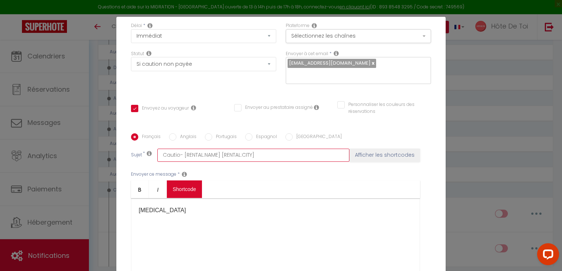
checkbox input "true"
checkbox input "false"
type input "Caution- [RENTAL:NAME] [RENTAL:CITY]"
checkbox input "true"
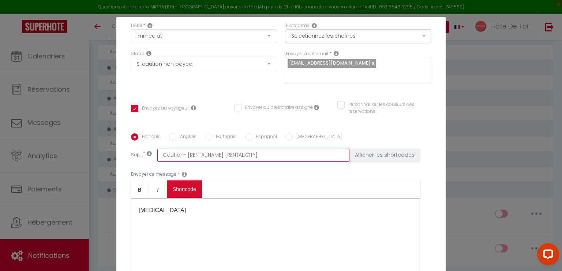
checkbox input "false"
type input "Caution - [RENTAL:NAME] [RENTAL:CITY]"
checkbox input "true"
checkbox input "false"
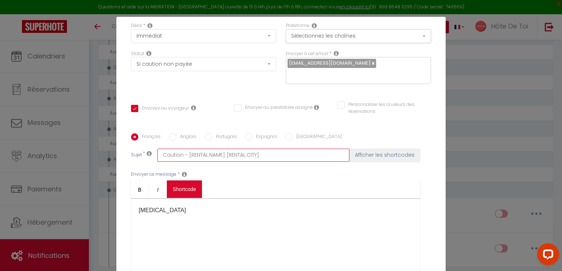
checkbox input "false"
type input "Caution K- [RENTAL:NAME] [RENTAL:CITY]"
checkbox input "true"
checkbox input "false"
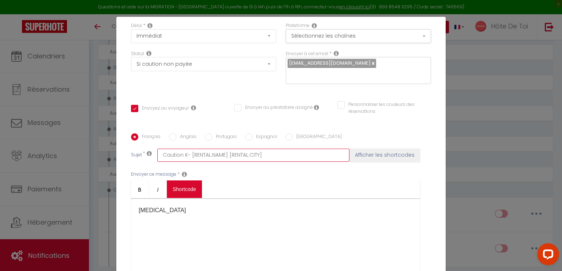
type input "Caution KO- [RENTAL:NAME] [RENTAL:CITY]"
checkbox input "true"
checkbox input "false"
type input "Caution KO - [RENTAL:NAME] [RENTAL:CITY]"
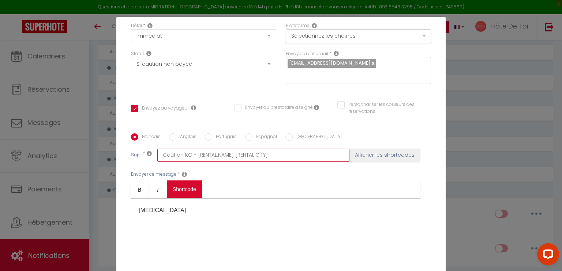
checkbox input "true"
checkbox input "false"
type input "Caution KO n- [RENTAL:NAME] [RENTAL:CITY]"
checkbox input "true"
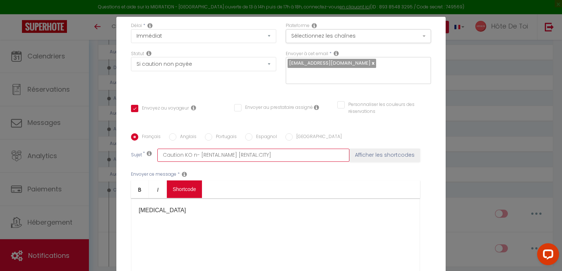
checkbox input "false"
type input "Caution KO no- [RENTAL:NAME] [RENTAL:CITY]"
checkbox input "true"
checkbox input "false"
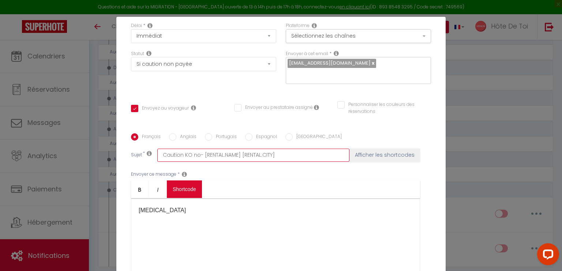
checkbox input "false"
type input "Caution KO non- [RENTAL:NAME] [RENTAL:CITY]"
checkbox input "true"
checkbox input "false"
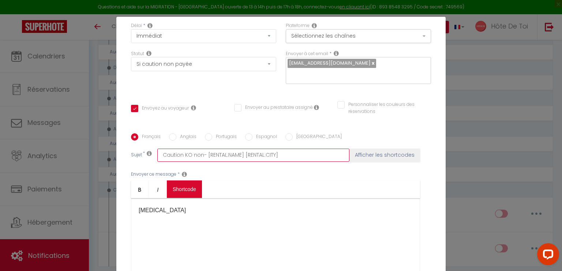
type input "Caution KO non - [RENTAL:NAME] [RENTAL:CITY]"
checkbox input "true"
checkbox input "false"
type input "Caution KO non p- [RENTAL:NAME] [RENTAL:CITY]"
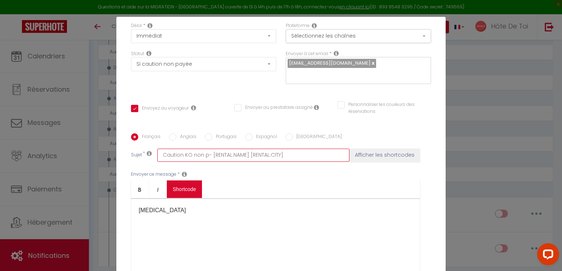
checkbox input "true"
checkbox input "false"
type input "Caution KO non pr- [RENTAL:NAME] [RENTAL:CITY]"
checkbox input "true"
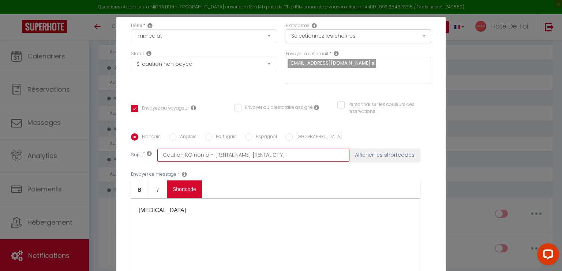
checkbox input "false"
type input "Caution KO non pri- [RENTAL:NAME] [RENTAL:CITY]"
checkbox input "true"
checkbox input "false"
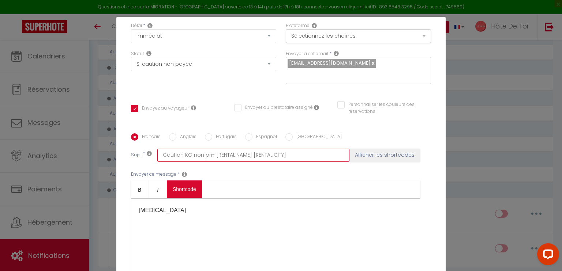
checkbox input "false"
type input "Caution KO non pris- [RENTAL:NAME] [RENTAL:CITY]"
checkbox input "true"
checkbox input "false"
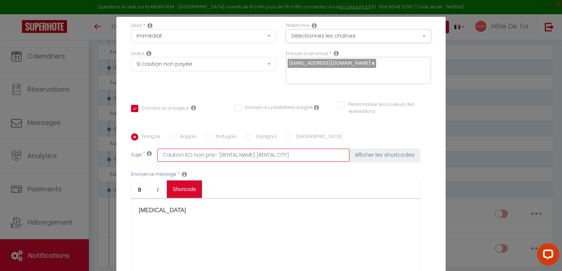
type input "Caution KO non prise- [RENTAL:NAME] [RENTAL:CITY]"
checkbox input "true"
checkbox input "false"
type input "Caution KO non prise - [RENTAL:NAME] [RENTAL:CITY]"
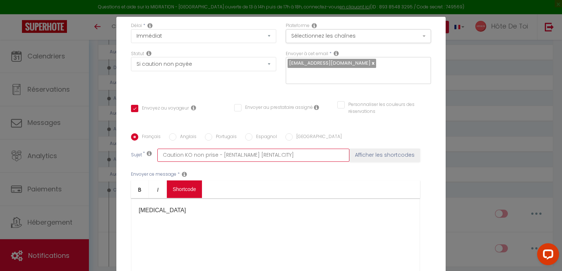
checkbox input "true"
checkbox input "false"
click at [273, 153] on input "Caution non déposée - [RENTAL:NAME] [RENTAL:CITY]" at bounding box center [253, 155] width 192 height 13
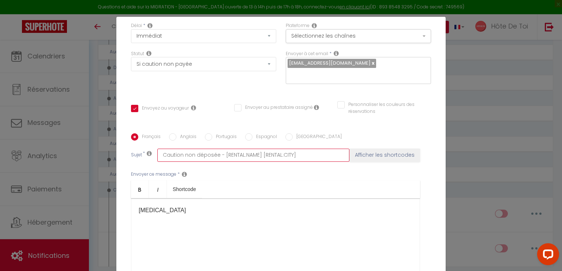
click at [268, 155] on input "Caution non déposée - [RENTAL:NAME] [RENTAL:CITY]" at bounding box center [253, 155] width 192 height 13
click at [299, 159] on input "Caution non déposée - [RENTAL:NAME] [RENTAL:CITY]" at bounding box center [253, 155] width 192 height 13
click at [216, 158] on input "Caution non déposée - [RENTAL:NAME] [RENTAL:CITY]" at bounding box center [253, 155] width 192 height 13
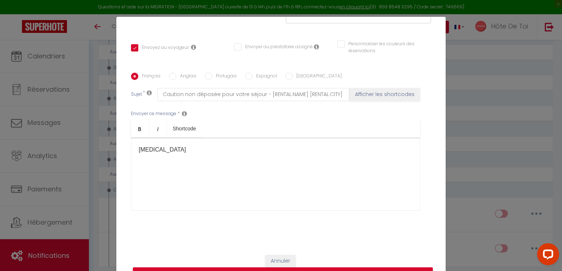
click at [178, 149] on p "XXXXX​" at bounding box center [276, 150] width 274 height 9
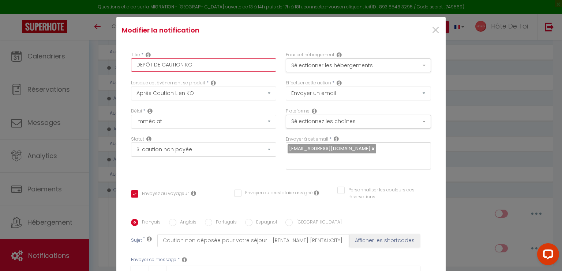
click at [202, 67] on input "DEPÔT DE CAUTION KO" at bounding box center [203, 65] width 145 height 13
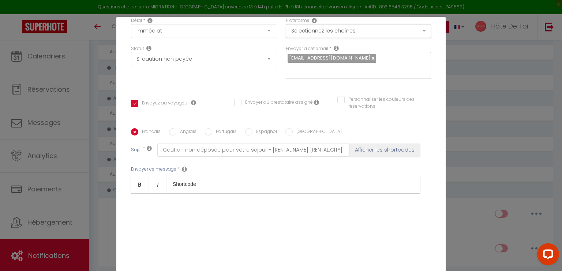
scroll to position [146, 0]
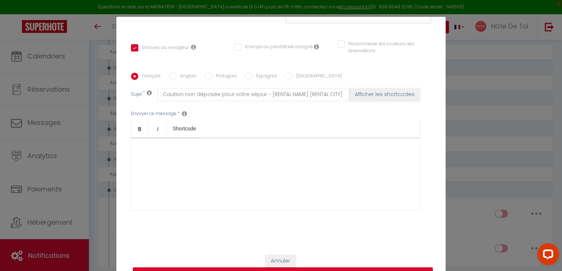
click at [171, 171] on div "​" at bounding box center [275, 174] width 289 height 73
click at [186, 148] on p "​" at bounding box center [276, 150] width 274 height 9
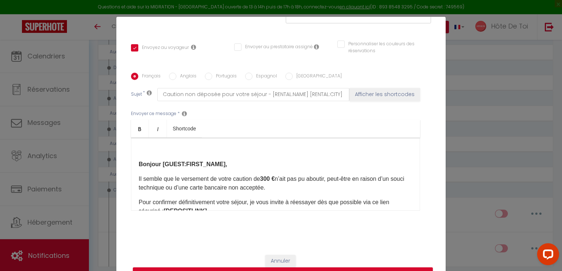
click at [139, 166] on strong "Bonjour [GUEST:FIRST_NAME]," at bounding box center [183, 164] width 89 height 6
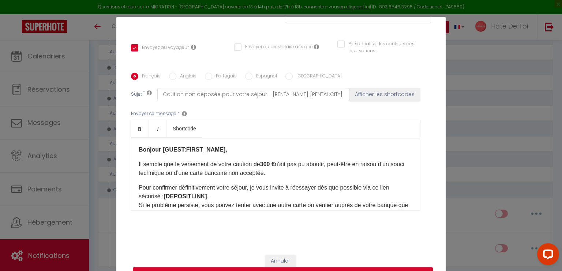
click at [190, 151] on strong "Bonjour [GUEST:FIRST_NAME]," at bounding box center [183, 150] width 89 height 6
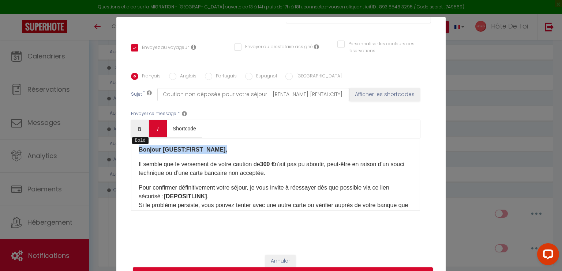
drag, startPoint x: 135, startPoint y: 137, endPoint x: 146, endPoint y: 127, distance: 15.3
click at [135, 137] on link "Bold" at bounding box center [140, 129] width 18 height 18
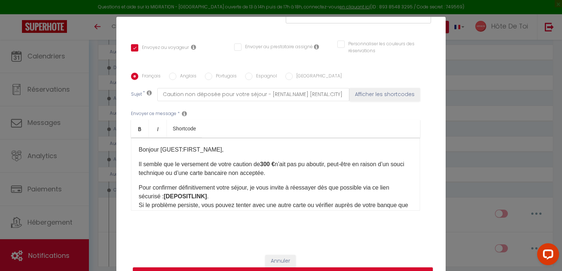
click at [215, 137] on ul "Bold Italic Shortcode" at bounding box center [275, 129] width 289 height 18
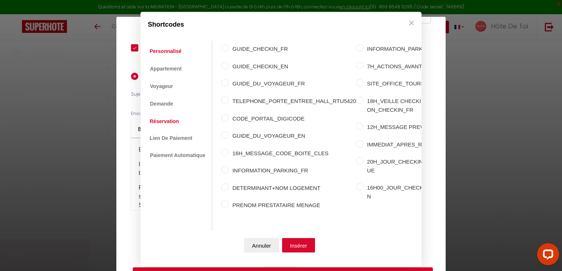
click at [163, 118] on link "Réservation" at bounding box center [164, 120] width 37 height 13
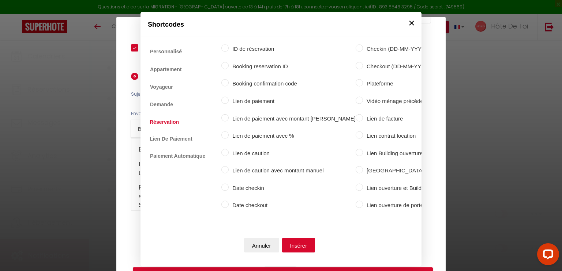
click at [407, 26] on button "×" at bounding box center [411, 23] width 11 height 15
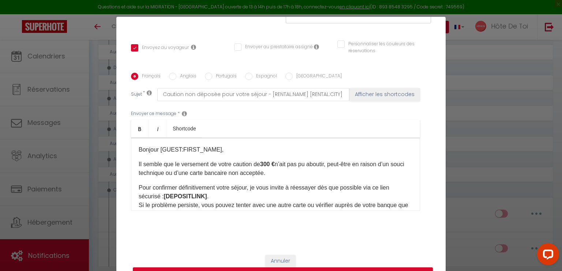
click at [234, 207] on p "Pour confirmer définitivement votre séjour, je vous invite à réessayer dès que …" at bounding box center [276, 201] width 274 height 35
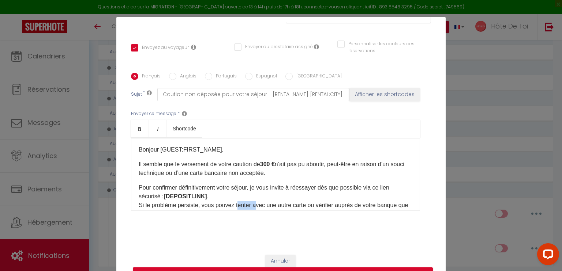
click at [234, 207] on p "Pour confirmer définitivement votre séjour, je vous invite à réessayer dès que …" at bounding box center [276, 201] width 274 height 35
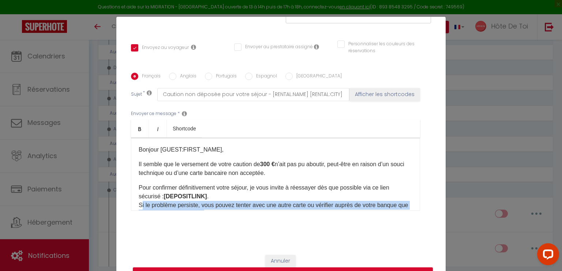
click at [234, 207] on p "Pour confirmer définitivement votre séjour, je vous invite à réessayer dès que …" at bounding box center [276, 201] width 274 height 35
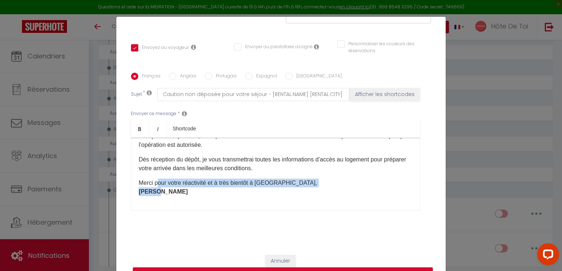
drag, startPoint x: 171, startPoint y: 199, endPoint x: 155, endPoint y: 185, distance: 21.0
click at [155, 185] on div "Bonjour [GUEST:FIRST_NAME], Il semble que le versement de votre caution de 300 …" at bounding box center [275, 174] width 289 height 73
click at [152, 191] on strong "Amélie" at bounding box center [163, 192] width 49 height 6
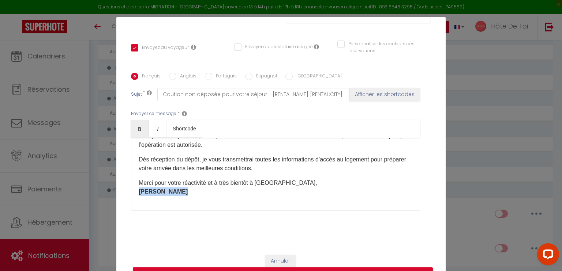
click at [152, 191] on strong "Amélie" at bounding box center [163, 192] width 49 height 6
click at [136, 134] on link "Bold" at bounding box center [140, 129] width 18 height 18
click at [181, 197] on div "Bonjour [GUEST:FIRST_NAME], Il semble que le versement de votre caution de 300 …" at bounding box center [275, 174] width 289 height 73
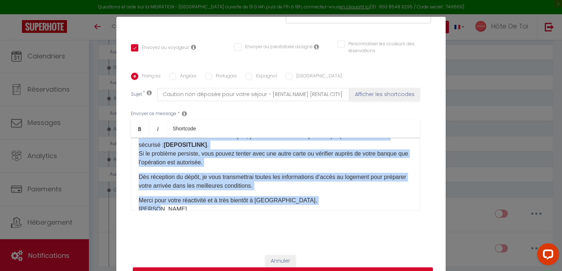
scroll to position [0, 0]
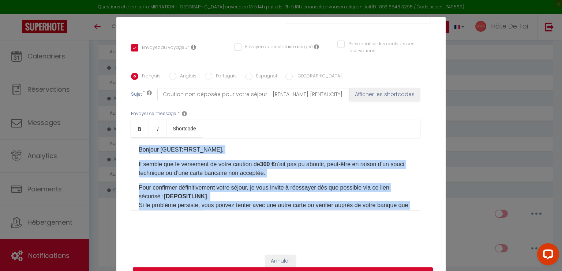
drag, startPoint x: 162, startPoint y: 194, endPoint x: 119, endPoint y: 131, distance: 76.4
click at [119, 131] on div "Titre * DEPÔT DE CAUTION KO : REDIRECTION VERS LIEN DE DEPOT DE CAUTION Pour ce…" at bounding box center [280, 73] width 329 height 350
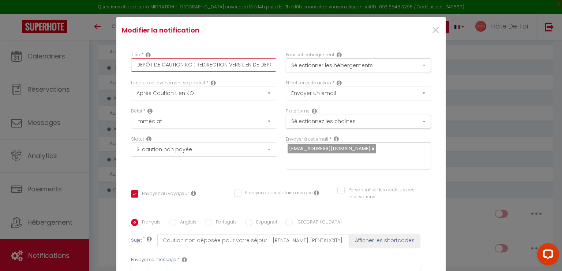
click at [173, 67] on input "DEPÔT DE CAUTION KO : REDIRECTION VERS LIEN DE DEPOT DE CAUTION" at bounding box center [203, 65] width 145 height 13
paste input "_CAUTION_KO : REDIRECTION_VERS_LIEN_DEPOT_"
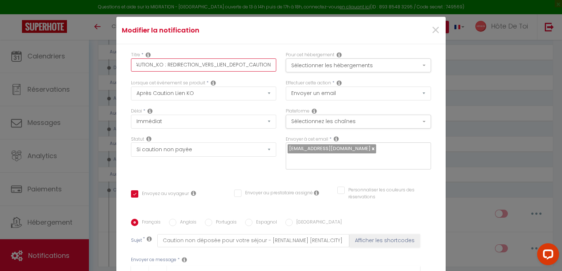
click at [150, 67] on input "DEPÔT_CAUTION_KO : REDIRECTION_VERS_LIEN_DEPOT_CAUTION" at bounding box center [203, 65] width 145 height 13
click at [153, 67] on input "DEPÔT_CAUTION KO : REDIRECTION_VERS_LIEN_DEPOT_CAUTION" at bounding box center [203, 65] width 145 height 13
click at [222, 64] on input "DEPÔT CAUTION KO : REDIRECTION_VERS_LIEN_DEPOT_CAUTION" at bounding box center [203, 65] width 145 height 13
click at [234, 65] on input "DEPÔT CAUTION KO : REDIRECTION VERS_LIEN_DEPOT_CAUTION" at bounding box center [203, 65] width 145 height 13
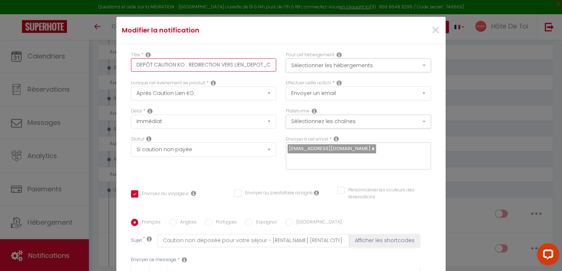
click at [243, 62] on input "DEPÔT CAUTION KO : REDIRECTION VERS LIEN_DEPOT_CAUTION" at bounding box center [203, 65] width 145 height 13
click at [260, 64] on input "DEPÔT CAUTION KO : REDIRECTION VERS LIEN DEPOT_CAUTION" at bounding box center [203, 65] width 145 height 13
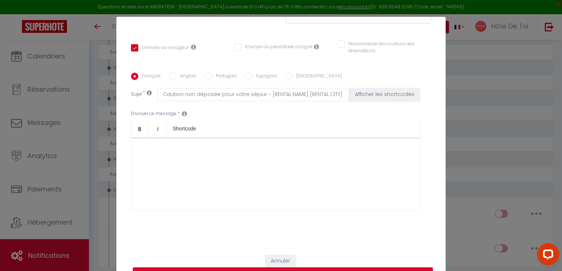
scroll to position [33, 0]
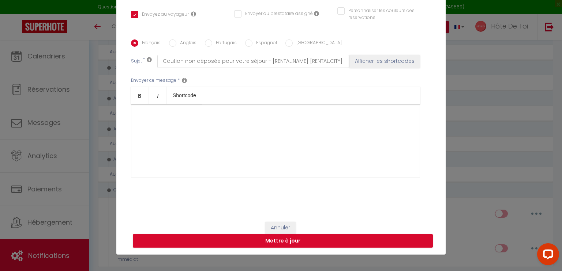
click at [229, 135] on div "​" at bounding box center [275, 141] width 289 height 73
click at [272, 239] on button "Mettre à jour" at bounding box center [283, 241] width 300 height 14
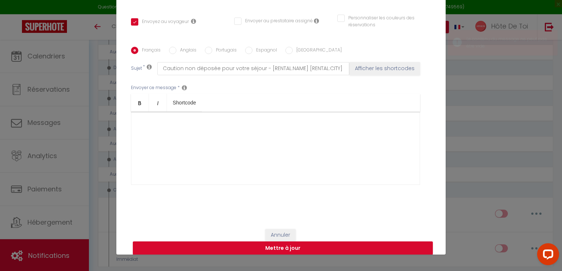
scroll to position [146, 0]
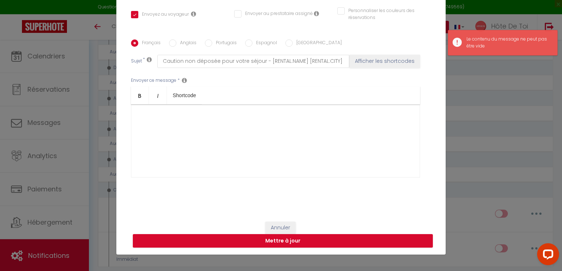
click at [279, 115] on p "​" at bounding box center [276, 116] width 274 height 9
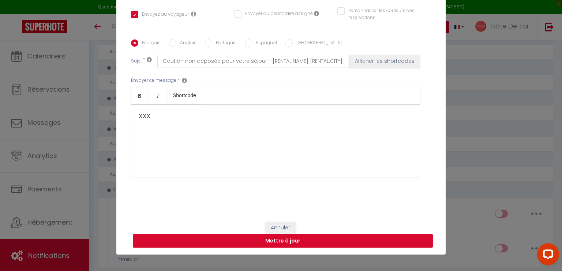
click at [277, 239] on button "Mettre à jour" at bounding box center [283, 241] width 300 height 14
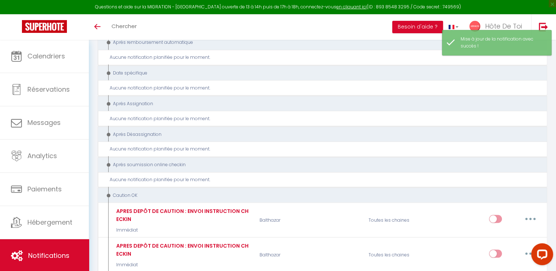
scroll to position [1409, 0]
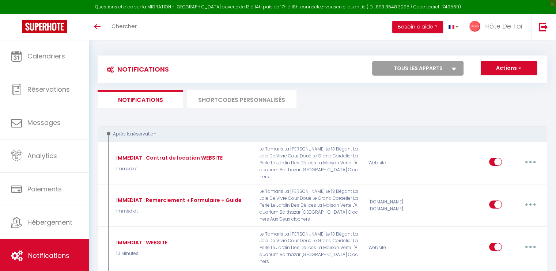
click at [233, 100] on li "SHORTCODES PERSONNALISÉS" at bounding box center [242, 99] width 110 height 18
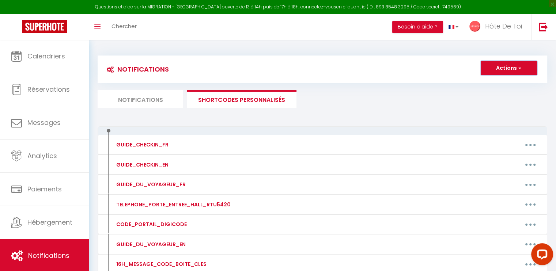
click at [518, 68] on span "button" at bounding box center [519, 67] width 4 height 7
click at [476, 86] on link "Nouveau shortcode personnalisé" at bounding box center [487, 84] width 99 height 10
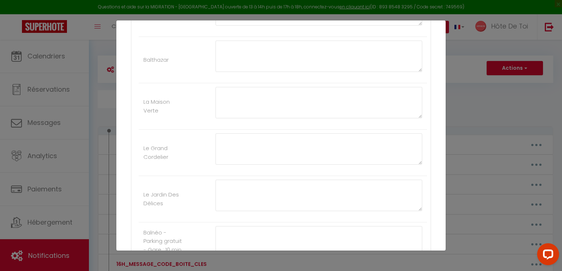
scroll to position [549, 0]
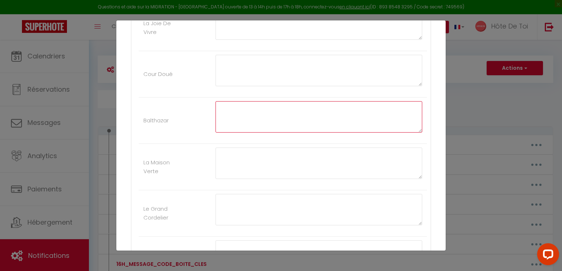
click at [282, 110] on textarea at bounding box center [318, 116] width 207 height 31
paste textarea "Bonjour [GUEST:FIRST_NAME], Il semble que le versement de votre caution de 300 …"
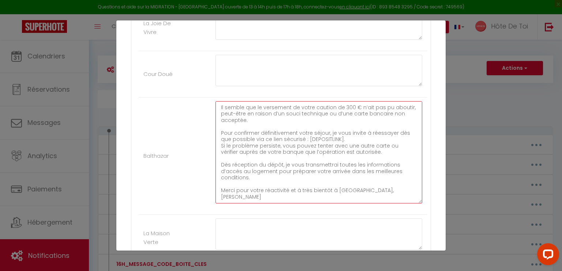
scroll to position [0, 0]
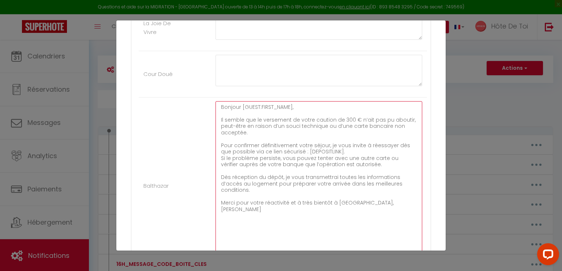
drag, startPoint x: 415, startPoint y: 129, endPoint x: 402, endPoint y: 261, distance: 132.3
click at [402, 261] on div "Créer un code court personnalisé × Nom * Contenu * Pour cet hébergement Affiche…" at bounding box center [280, 135] width 329 height 271
type textarea "Bonjour [GUEST:FIRST_NAME], Il semble que le versement de votre caution de 300 …"
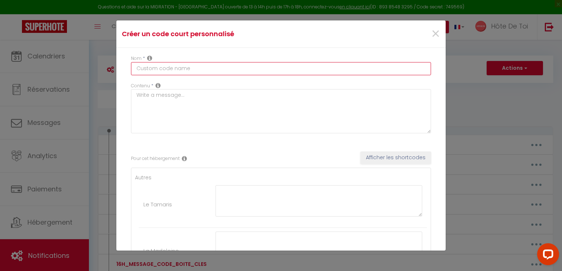
click at [176, 71] on input "text" at bounding box center [281, 68] width 300 height 13
paste input "DEPÔT DE CAUTION KO : REDIRECTION VERS LIEN DE DEPOT DE CAUTION"
type input "DEPÔT DE CAUTION KO : REDIRECTION VERS LIEN DE DEPOT DE CAUTION"
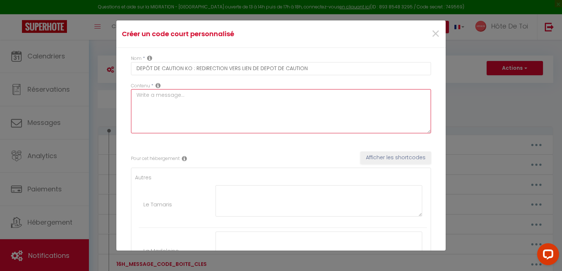
click at [186, 101] on textarea at bounding box center [281, 111] width 300 height 44
paste textarea "DEPÔT DE CAUTION KO : REDIRECTION VERS LIEN DE DEPOT DE CAUTION"
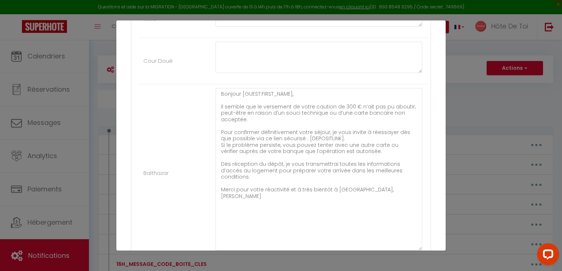
scroll to position [549, 0]
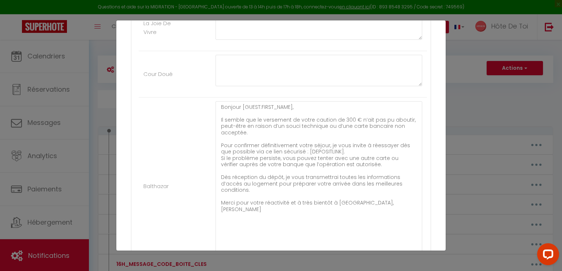
type textarea "DEPÔT DE CAUTION KO : REDIRECTION VERS LIEN DE DEPOT DE CAUTION"
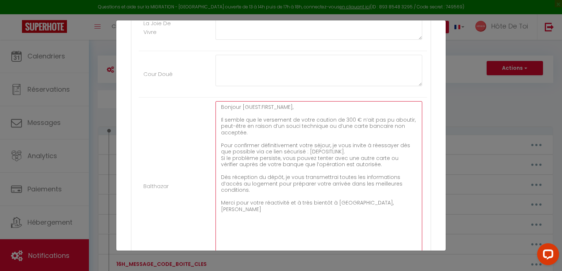
click at [357, 150] on textarea "Bonjour [GUEST:FIRST_NAME], Il semble que le versement de votre caution de 300 …" at bounding box center [318, 182] width 207 height 163
drag, startPoint x: 347, startPoint y: 150, endPoint x: 304, endPoint y: 150, distance: 43.2
click at [304, 150] on textarea "Bonjour [GUEST:FIRST_NAME], Il semble que le versement de votre caution de 300 …" at bounding box center [318, 182] width 207 height 163
click at [354, 153] on textarea "Bonjour [GUEST:FIRST_NAME], Il semble que le versement de votre caution de 300 …" at bounding box center [318, 182] width 207 height 163
click at [356, 147] on textarea "Bonjour [GUEST:FIRST_NAME], Il semble que le versement de votre caution de 300 …" at bounding box center [318, 182] width 207 height 163
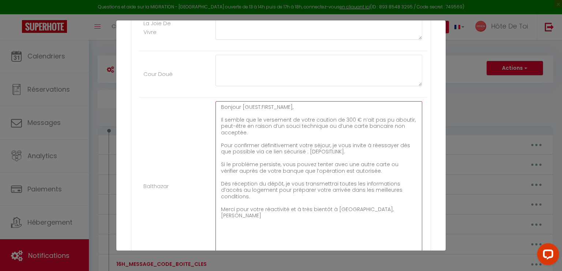
click at [362, 207] on textarea "Bonjour [GUEST:FIRST_NAME], Il semble que le versement de votre caution de 300 …" at bounding box center [318, 182] width 207 height 163
click at [345, 208] on textarea "Bonjour [GUEST:FIRST_NAME], Il semble que le versement de votre caution de 300 …" at bounding box center [318, 182] width 207 height 163
drag, startPoint x: 347, startPoint y: 150, endPoint x: 305, endPoint y: 152, distance: 42.5
click at [305, 152] on textarea "Bonjour [GUEST:FIRST_NAME], Il semble que le versement de votre caution de 300 …" at bounding box center [318, 182] width 207 height 163
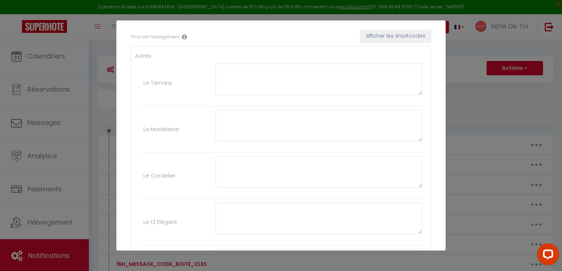
scroll to position [0, 0]
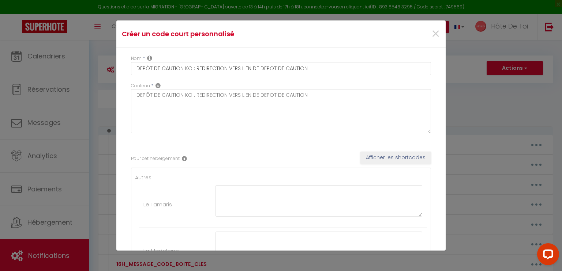
type textarea "Bonjour [GUEST:FIRST_NAME], Il semble que le versement de votre caution de 300 …"
click at [386, 158] on button "Afficher les shortcodes" at bounding box center [395, 158] width 71 height 12
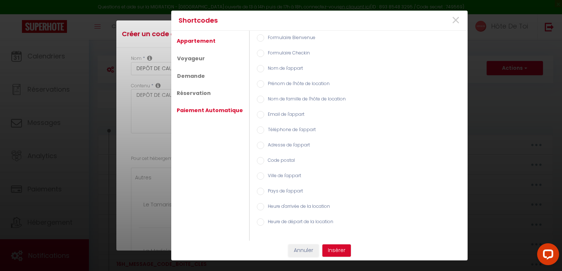
click at [198, 108] on link "Paiement Automatique" at bounding box center [210, 110] width 74 height 13
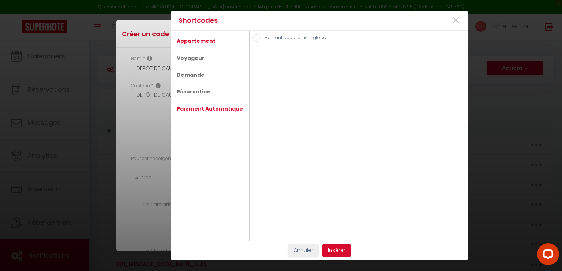
click at [191, 41] on link "Appartement" at bounding box center [196, 40] width 46 height 13
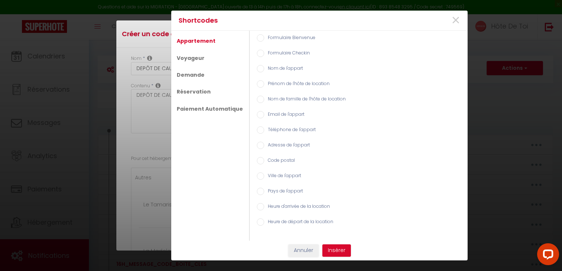
click at [187, 83] on ul "Appartement Voyageur Demande Réservation Paiement Automatique" at bounding box center [210, 136] width 78 height 210
click at [190, 93] on link "Réservation" at bounding box center [193, 91] width 41 height 13
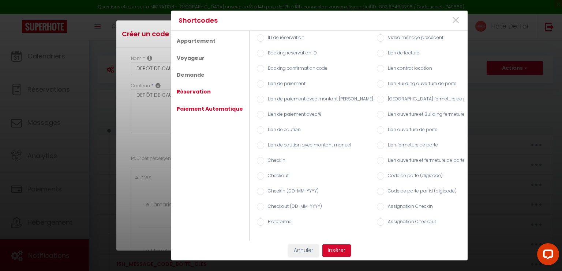
click at [197, 109] on link "Paiement Automatique" at bounding box center [210, 108] width 74 height 13
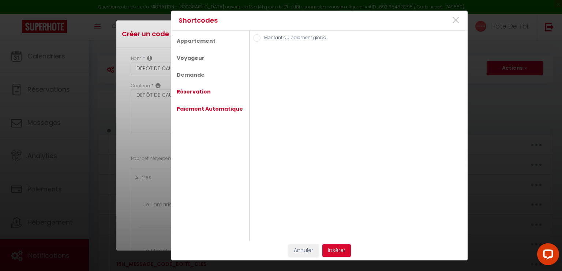
click at [200, 87] on link "Réservation" at bounding box center [193, 91] width 41 height 13
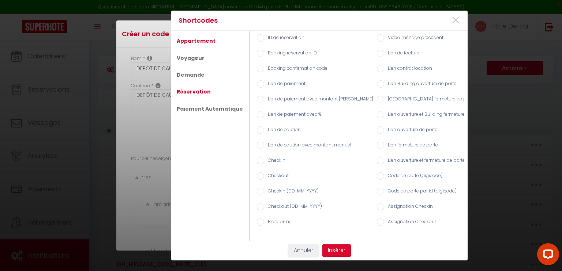
click at [192, 38] on link "Appartement" at bounding box center [196, 40] width 46 height 13
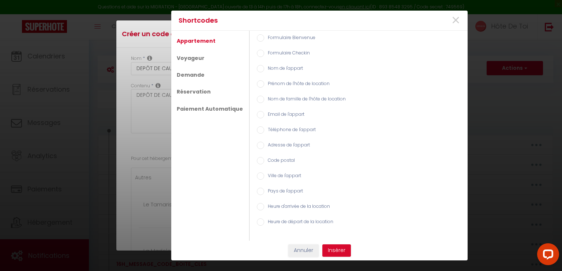
click at [193, 102] on ul "Appartement Voyageur Demande Réservation Paiement Automatique" at bounding box center [210, 136] width 78 height 210
click at [194, 105] on link "Paiement Automatique" at bounding box center [210, 108] width 74 height 13
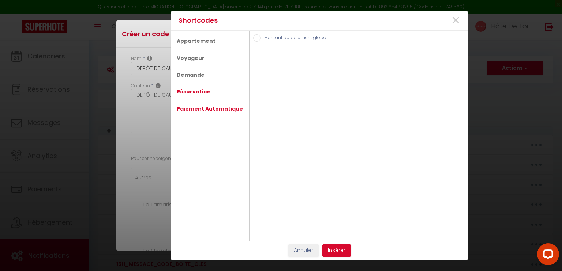
click at [192, 96] on link "Réservation" at bounding box center [193, 91] width 41 height 13
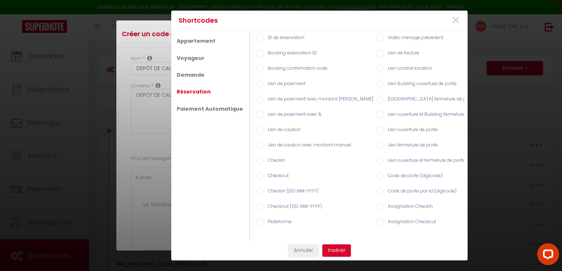
click at [257, 127] on input "Lien de caution" at bounding box center [260, 130] width 7 height 7
radio input "true"
click at [336, 253] on button "Insérer" at bounding box center [336, 251] width 29 height 12
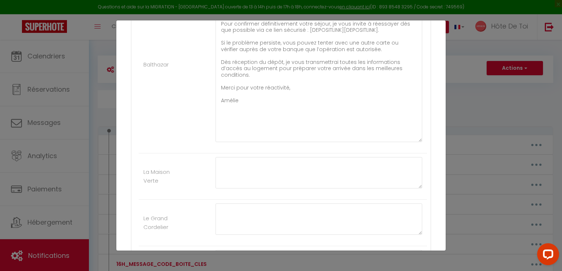
scroll to position [488, 0]
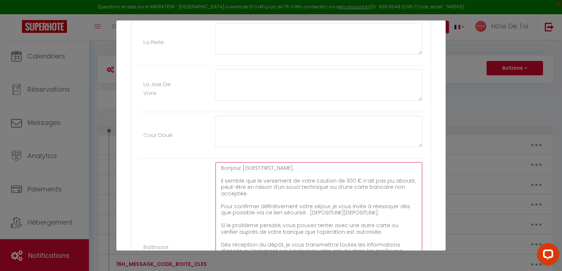
click at [301, 163] on textarea "Bonjour [GUEST:FIRST_NAME], Il semble que le versement de votre caution de 300 …" at bounding box center [318, 243] width 207 height 163
drag, startPoint x: 300, startPoint y: 165, endPoint x: 241, endPoint y: 166, distance: 58.9
click at [241, 166] on textarea "Bonjour [GUEST:FIRST_NAME], Il semble que le versement de votre caution de 300 …" at bounding box center [318, 243] width 207 height 163
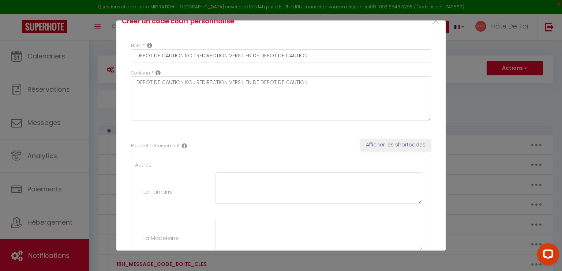
scroll to position [0, 0]
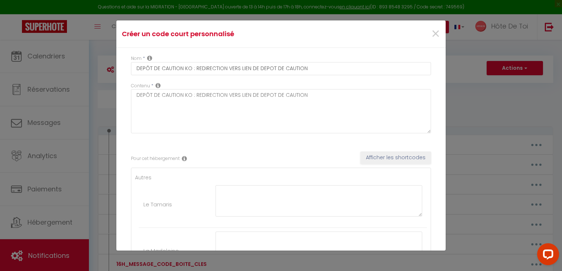
type textarea "Bonjour , Il semble que le versement de votre caution de 300 € n’ait pas pu abo…"
click at [387, 160] on button "Afficher les shortcodes" at bounding box center [395, 158] width 71 height 12
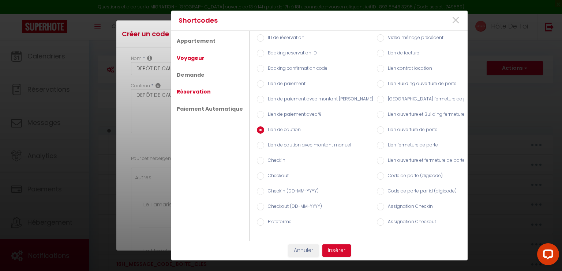
click at [197, 58] on link "Voyageur" at bounding box center [190, 58] width 35 height 13
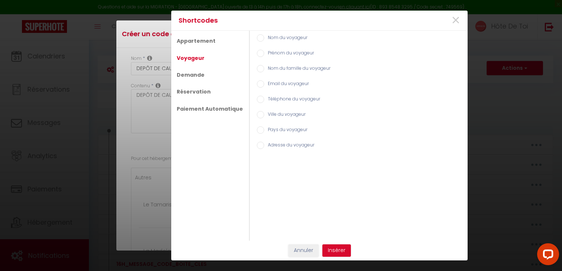
click at [257, 54] on input "Prénom du voyageur" at bounding box center [260, 53] width 7 height 7
radio input "true"
click at [326, 250] on button "Insérer" at bounding box center [336, 251] width 29 height 12
type textarea "Bonjour [GUEST:FIRST_NAME], Il semble que le versement de votre caution de 300 …"
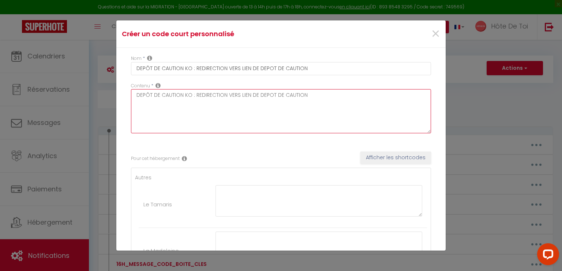
click at [178, 95] on textarea "DEPÔT DE CAUTION KO : REDIRECTION VERS LIEN DE DEPOT DE CAUTION" at bounding box center [281, 111] width 300 height 44
click at [153, 98] on textarea "DEPÔT DE CAUTION KO : REDIRECTION VERS LIEN DE DEPOT DE CAUTION" at bounding box center [281, 111] width 300 height 44
click at [163, 96] on textarea "DEPÔT_DE CAUTION KO : REDIRECTION VERS LIEN DE DEPOT DE CAUTION" at bounding box center [281, 111] width 300 height 44
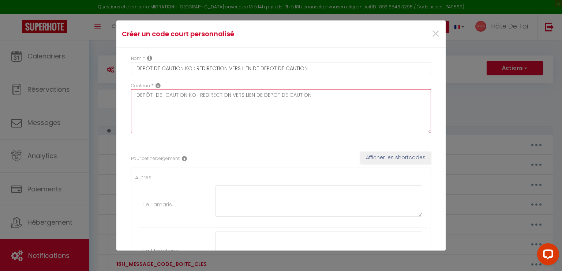
click at [187, 95] on textarea "DEPÔT_DE_CAUTION KO : REDIRECTION VERS LIEN DE DEPOT DE CAUTION" at bounding box center [281, 111] width 300 height 44
click at [234, 95] on textarea "DEPÔT_DE_CAUTION_KO : REDIRECTION VERS LIEN DE DEPOT DE CAUTION" at bounding box center [281, 111] width 300 height 44
click at [251, 94] on textarea "DEPÔT_DE_CAUTION_KO : REDIRECTION_VERS LIEN DE DEPOT DE CAUTION" at bounding box center [281, 111] width 300 height 44
click at [264, 95] on textarea "DEPÔT_DE_CAUTION_KO : REDIRECTION_VERS_LIEN DE DEPOT DE CAUTION" at bounding box center [281, 111] width 300 height 44
click at [274, 94] on textarea "DEPÔT_DE_CAUTION_KO : REDIRECTION_VERS_LIEN_DE DEPOT DE CAUTION" at bounding box center [281, 111] width 300 height 44
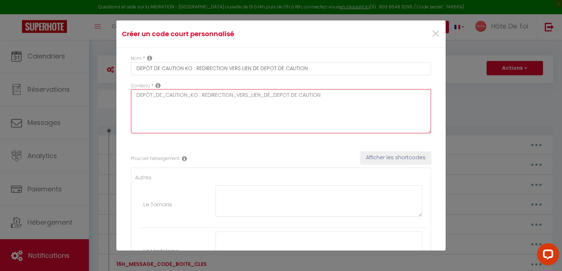
click at [292, 95] on textarea "DEPÔT_DE_CAUTION_KO : REDIRECTION_VERS_LIEN_DE_DEPOT DE CAUTION" at bounding box center [281, 111] width 300 height 44
click at [302, 94] on textarea "DEPÔT_DE_CAUTION_KO : REDIRECTION_VERS_LIEN_DE_DEPOT_DE CAUTION" at bounding box center [281, 111] width 300 height 44
click at [301, 93] on textarea "DEPÔT_DE_CAUTION_KO : REDIRECTION_VERS_LIEN_DE_DEPOT_DE_CAUTION" at bounding box center [281, 111] width 300 height 44
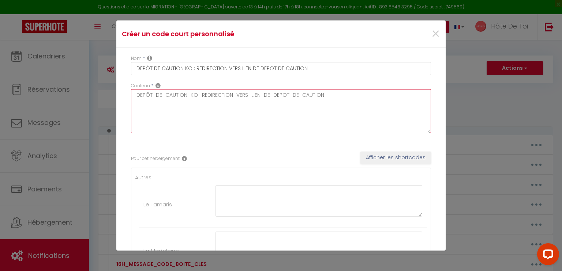
click at [296, 95] on textarea "DEPÔT_DE_CAUTION_KO : REDIRECTION_VERS_LIEN_DE_DEPOT_DE_CAUTION" at bounding box center [281, 111] width 300 height 44
click at [299, 96] on textarea "DEPÔT_DE_CAUTION_KO : REDIRECTION_VERS_LIEN_DE_DEPOT_DE_CAUTION" at bounding box center [281, 111] width 300 height 44
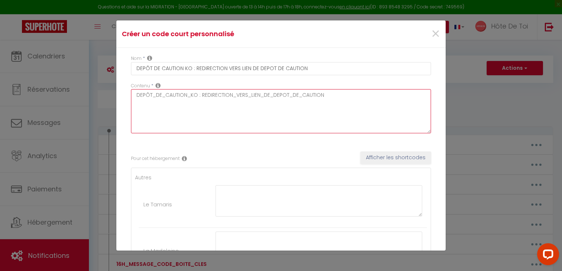
click at [299, 95] on textarea "DEPÔT_DE_CAUTION_KO : REDIRECTION_VERS_LIEN_DE_DEPOT_DE_CAUTION" at bounding box center [281, 111] width 300 height 44
click at [276, 90] on textarea "DEPÔT_DE_CAUTION_KO : REDIRECTION_VERS_LIEN_DE_DEPOT_CAUTION" at bounding box center [281, 111] width 300 height 44
click at [272, 92] on textarea "DEPÔT_DE_CAUTION_KO : REDIRECTION_VERS_LIEN_DE_DEPOT_CAUTION" at bounding box center [281, 111] width 300 height 44
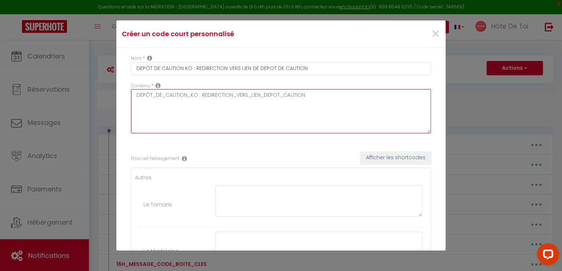
click at [284, 94] on textarea "DEPÔT_DE_CAUTION_KO : REDIRECTION_VERS_LIEN_DEPOT_CAUTION" at bounding box center [281, 111] width 300 height 44
click at [166, 93] on textarea "DEPÔT_DE_CAUTION_KO : REDIRECTION_VERS_LIEN_DEPOT_CAUTION" at bounding box center [281, 111] width 300 height 44
click at [172, 99] on textarea "DEPÔT_CAUTION_KO : REDIRECTION_VERS_LIEN_DEPOT_CAUTION" at bounding box center [281, 111] width 300 height 44
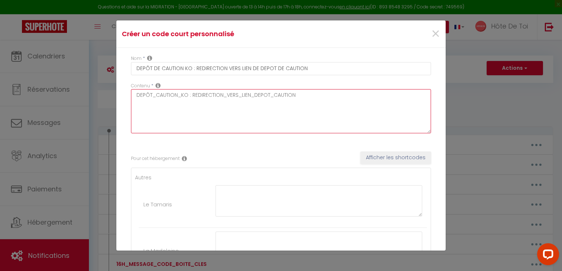
click at [172, 99] on textarea "DEPÔT_CAUTION_KO : REDIRECTION_VERS_LIEN_DEPOT_CAUTION" at bounding box center [281, 111] width 300 height 44
type textarea "DEPÔT_CAUTION_KO : REDIRECTION_VERS_LIEN_DEPOT_CAUTION"
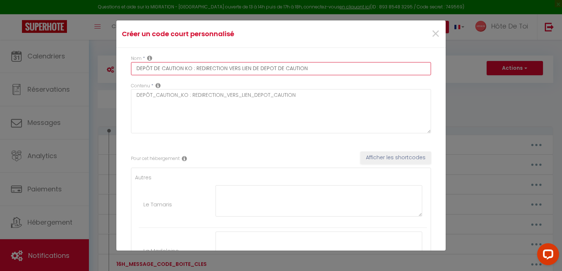
click at [175, 67] on input "DEPÔT DE CAUTION KO : REDIRECTION VERS LIEN DE DEPOT DE CAUTION" at bounding box center [281, 68] width 300 height 13
paste input "_CAUTION_KO : REDIRECTION_VERS_LIEN_DEPOT_"
type input "DEPÔT_CAUTION_KO : REDIRECTION_VERS_LIEN_DEPOT_CAUTION"
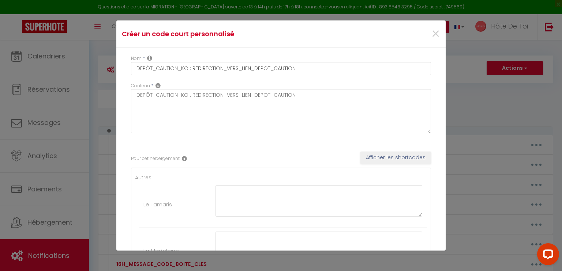
click at [328, 85] on div "Contenu * DEPÔT_CAUTION_KO : REDIRECTION_VERS_LIEN_DEPOT_CAUTION" at bounding box center [281, 108] width 300 height 51
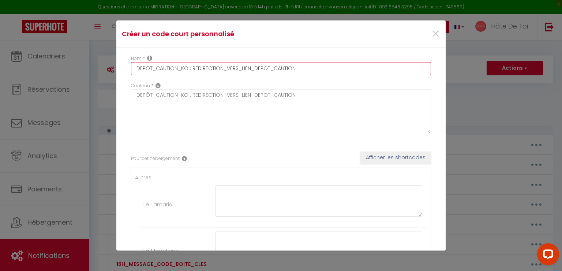
click at [229, 71] on input "DEPÔT_CAUTION_KO : REDIRECTION_VERS_LIEN_DEPOT_CAUTION" at bounding box center [281, 68] width 300 height 13
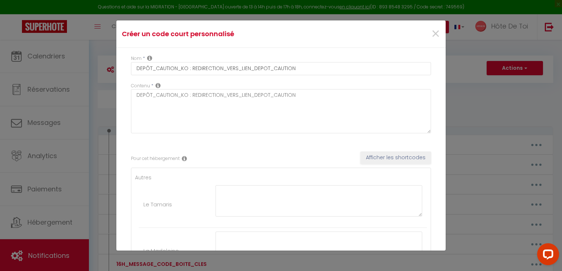
click at [212, 78] on div "Nom * DEPÔT_CAUTION_KO : REDIRECTION_VERS_LIEN_DEPOT_CAUTION" at bounding box center [280, 68] width 309 height 27
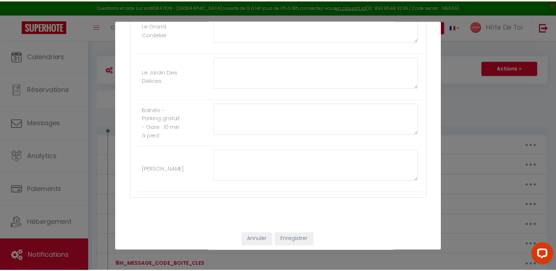
scroll to position [866, 0]
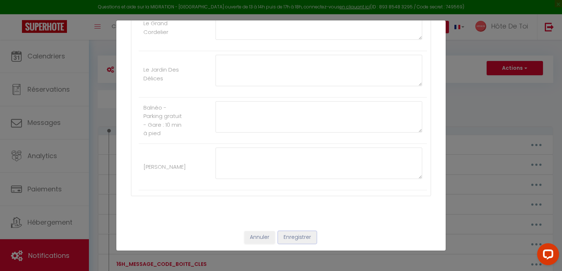
click at [289, 236] on button "Enregistrer" at bounding box center [297, 238] width 38 height 12
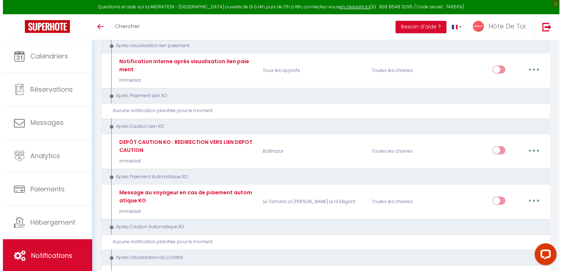
scroll to position [982, 0]
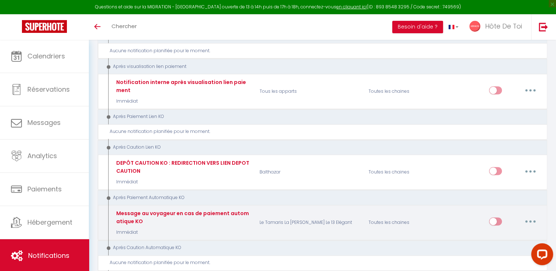
click at [529, 216] on button "button" at bounding box center [530, 222] width 20 height 12
click at [502, 232] on link "Editer" at bounding box center [512, 238] width 54 height 12
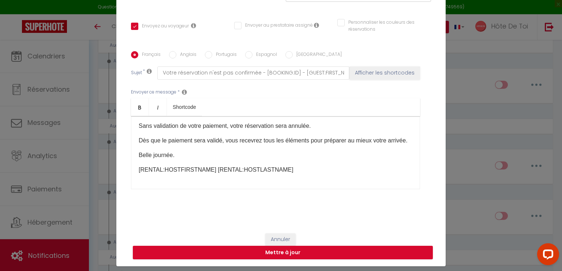
scroll to position [33, 0]
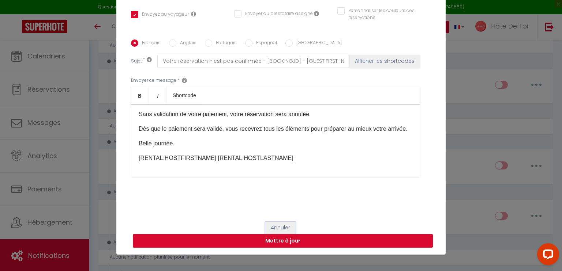
click at [273, 226] on button "Annuler" at bounding box center [280, 228] width 30 height 12
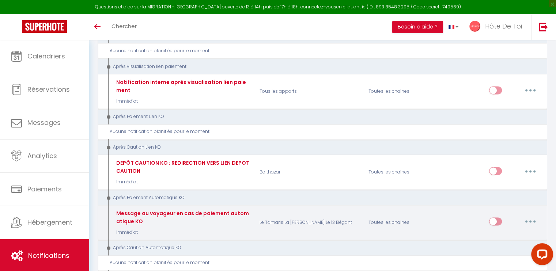
click at [530, 221] on icon "button" at bounding box center [531, 222] width 2 height 2
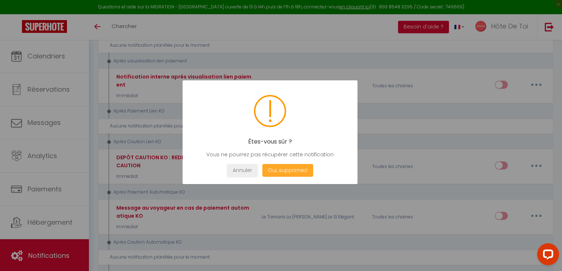
click at [288, 166] on button "Oui, supprimez!" at bounding box center [287, 170] width 51 height 13
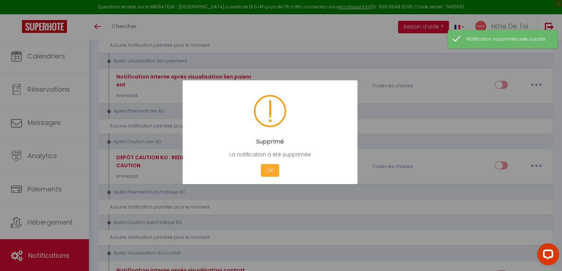
click at [273, 173] on button "OK" at bounding box center [270, 170] width 18 height 13
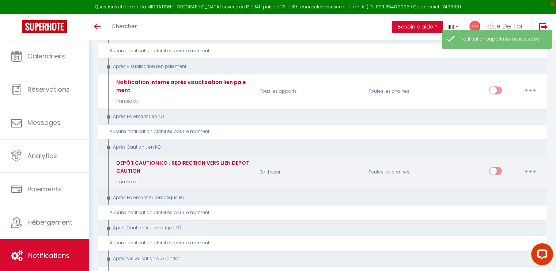
click at [530, 165] on button "button" at bounding box center [530, 171] width 20 height 12
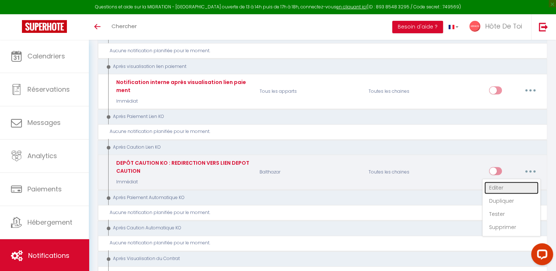
click at [504, 182] on link "Editer" at bounding box center [512, 188] width 54 height 12
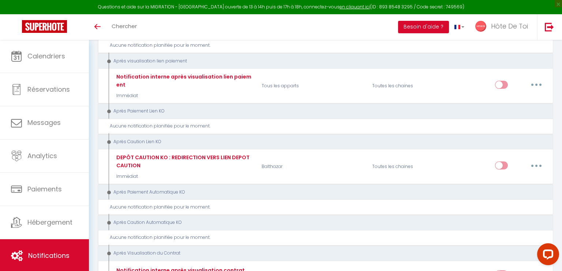
scroll to position [0, 0]
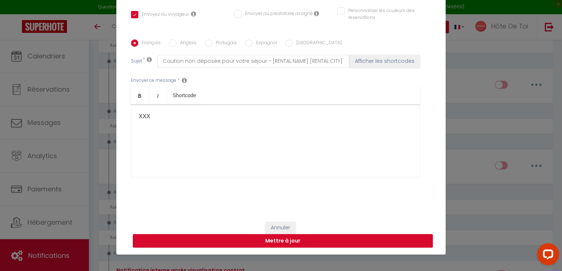
click at [150, 116] on p "​XXX" at bounding box center [276, 116] width 274 height 9
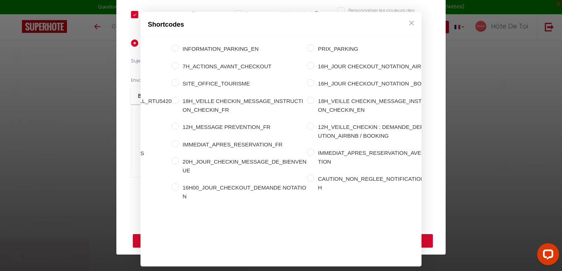
scroll to position [0, 189]
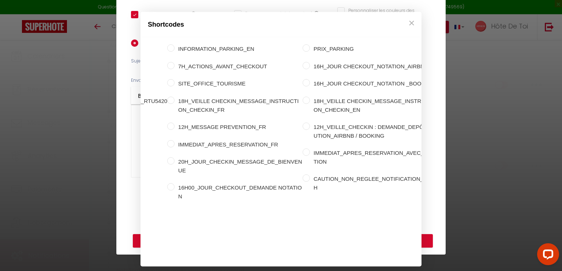
click at [438, 78] on input "DEPÔT_CAUTION_KO : REDIRECTION_VERS_LIEN_DEPOT_CAUTION" at bounding box center [441, 74] width 7 height 7
radio input "true"
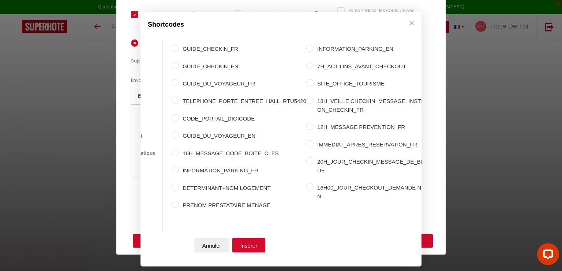
scroll to position [0, 0]
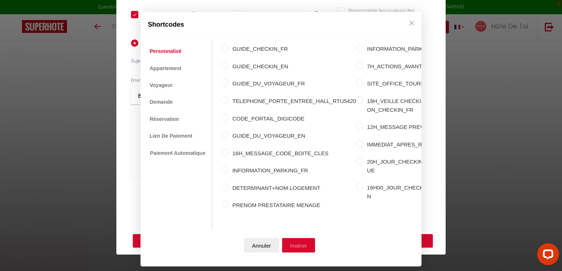
click at [298, 248] on button "Insérer" at bounding box center [298, 245] width 33 height 15
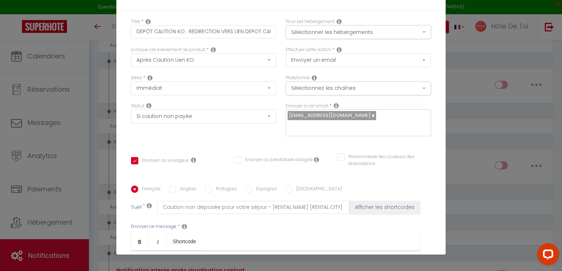
scroll to position [146, 0]
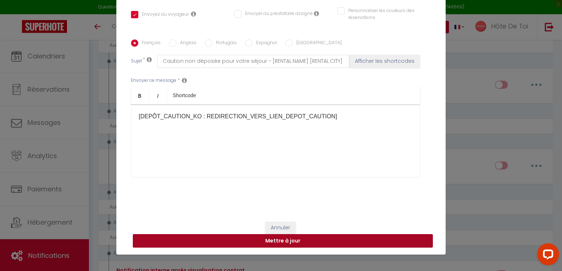
drag, startPoint x: 284, startPoint y: 241, endPoint x: 286, endPoint y: 223, distance: 18.1
click at [284, 241] on button "Mettre à jour" at bounding box center [283, 241] width 300 height 14
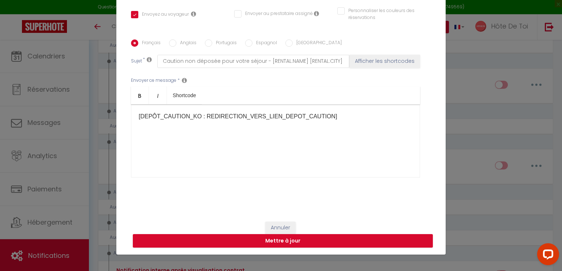
checkbox input "true"
checkbox input "false"
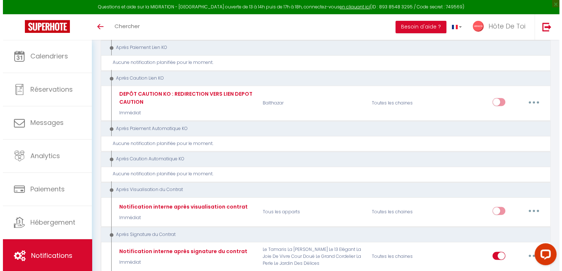
scroll to position [1023, 0]
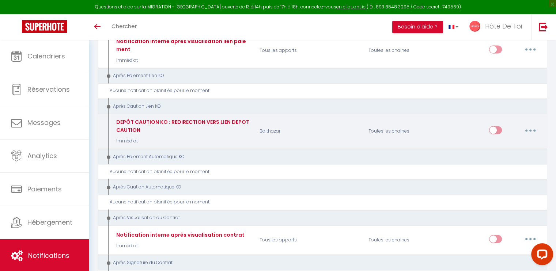
click at [528, 124] on button "button" at bounding box center [530, 130] width 20 height 12
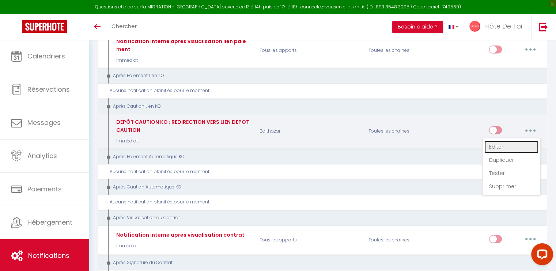
click at [507, 141] on link "Editer" at bounding box center [512, 147] width 54 height 12
type input "DEPÔT CAUTION KO : REDIRECTION VERS LIEN DEPOT CAUTION"
select select "11"
select select "Immédiat"
select select "if_deposit_not_paid"
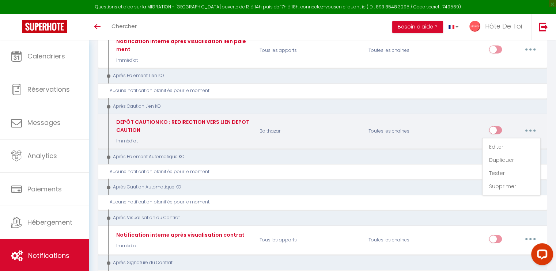
checkbox input "true"
checkbox input "false"
radio input "true"
type input "Caution non déposée pour votre séjour - [RENTAL:NAME] [RENTAL:CITY]"
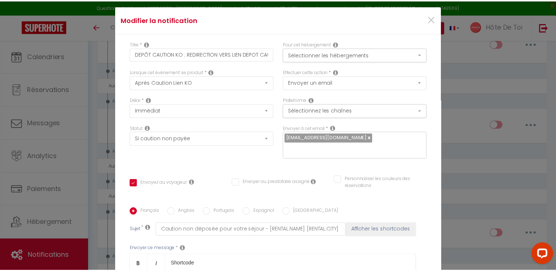
scroll to position [0, 0]
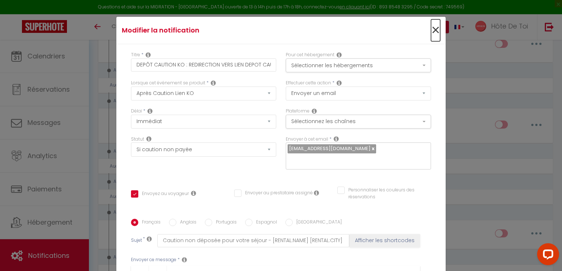
click at [431, 27] on span "×" at bounding box center [435, 30] width 9 height 22
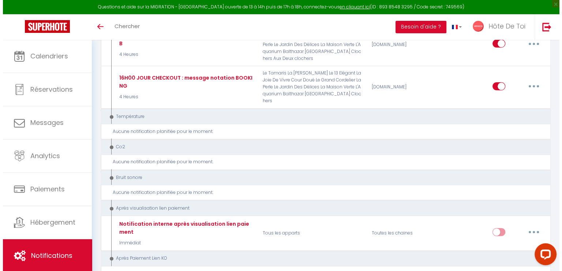
scroll to position [962, 0]
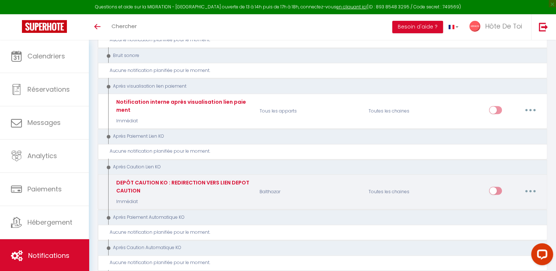
click at [535, 185] on button "button" at bounding box center [530, 191] width 20 height 12
click at [504, 215] on link "Dupliquer" at bounding box center [512, 221] width 54 height 12
select select "11"
select select "if_deposit_not_paid"
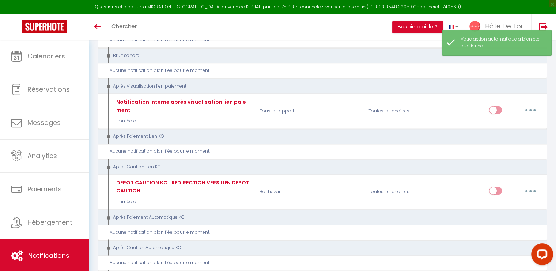
select select "1"
select select
checkbox input "false"
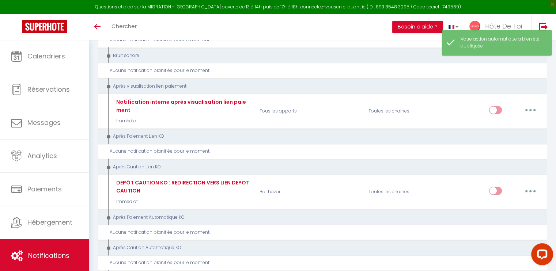
radio input "false"
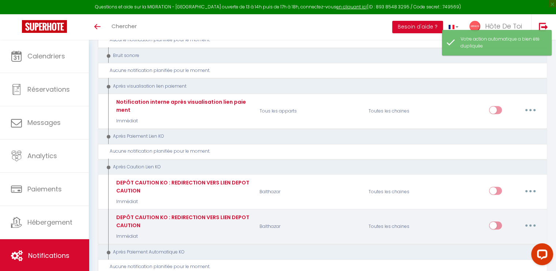
click at [529, 220] on button "button" at bounding box center [530, 226] width 20 height 12
click at [510, 236] on link "Editer" at bounding box center [512, 242] width 54 height 12
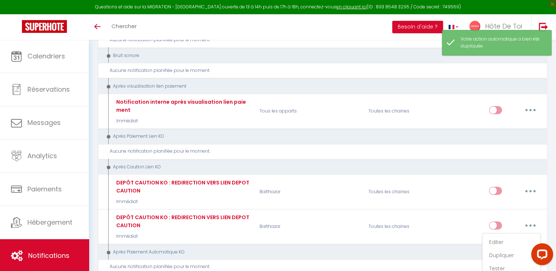
type input "DEPÔT CAUTION KO : REDIRECTION VERS LIEN DEPOT CAUTION"
select select "11"
select select "Immédiat"
select select "if_deposit_not_paid"
checkbox input "true"
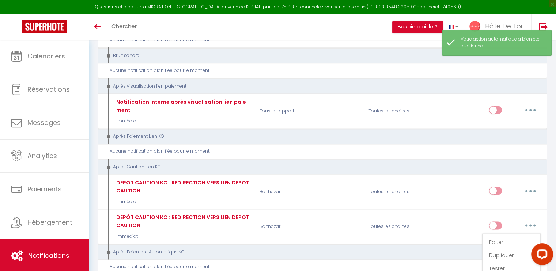
checkbox input "false"
radio input "true"
type input "Caution non déposée pour votre séjour - [RENTAL:NAME] [RENTAL:CITY]"
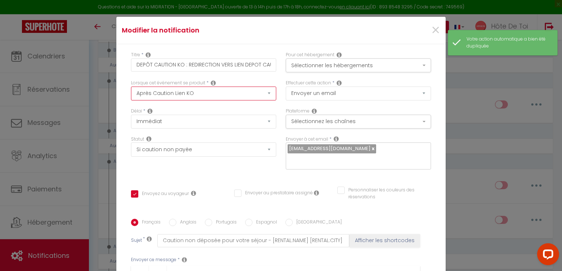
click at [186, 91] on select "Après la réservation Avant Checkin (à partir de 12h00) Après Checkin (à partir …" at bounding box center [203, 94] width 145 height 14
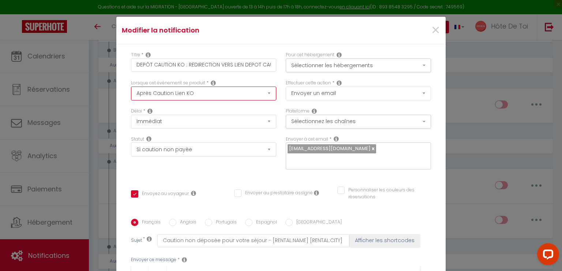
select select "2"
click at [131, 87] on select "Après la réservation Avant Checkin (à partir de 12h00) Après Checkin (à partir …" at bounding box center [203, 94] width 145 height 14
checkbox input "true"
checkbox input "false"
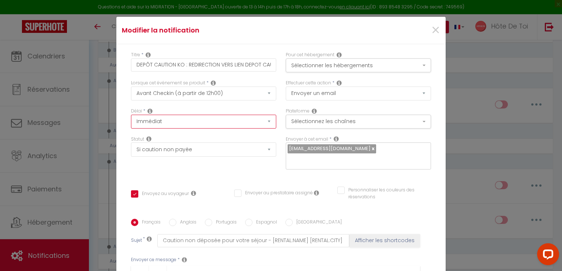
click at [177, 123] on select "Immédiat - 10 Minutes - 1 Heure - 2 Heures - 3 Heures - 4 Heures - 5 Heures - 6…" at bounding box center [203, 122] width 145 height 14
click at [120, 98] on div "Titre * DEPÔT CAUTION KO : REDIRECTION VERS LIEN DEPOT CAUTION Pour cet héberge…" at bounding box center [280, 219] width 329 height 350
click at [157, 123] on select "Immédiat - 10 Minutes - 1 Heure - 2 Heures - 3 Heures - 4 Heures - 5 Heures - 6…" at bounding box center [203, 122] width 145 height 14
click at [120, 117] on div "Titre * DEPÔT CAUTION KO : REDIRECTION VERS LIEN DEPOT CAUTION Pour cet héberge…" at bounding box center [280, 219] width 329 height 350
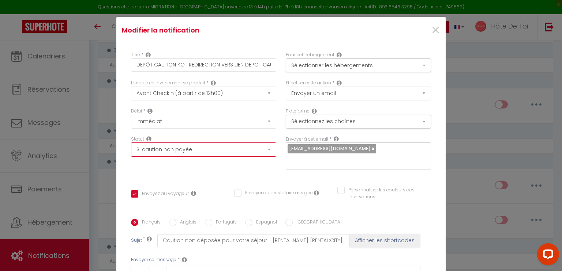
click at [189, 153] on select "Aucun Si la réservation est payée Si réservation non payée Si la caution a été …" at bounding box center [203, 150] width 145 height 14
click at [131, 143] on select "Aucun Si la réservation est payée Si réservation non payée Si la caution a été …" at bounding box center [203, 150] width 145 height 14
click at [241, 171] on div "Statut Aucun Si la réservation est payée Si réservation non payée Si la caution…" at bounding box center [203, 156] width 155 height 41
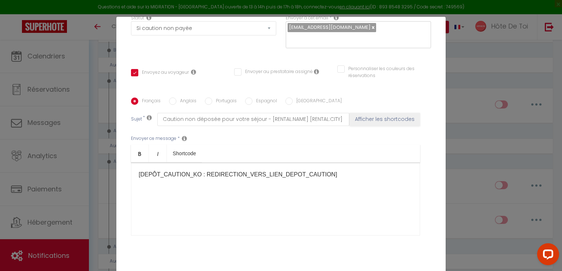
scroll to position [122, 0]
click at [217, 173] on p "[DEPÔT_CAUTION_KO : REDIRECTION_VERS_LIEN_DEPOT_CAUTION]​​" at bounding box center [276, 174] width 274 height 9
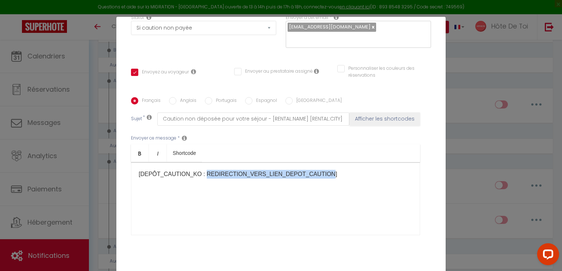
click at [217, 173] on p "[DEPÔT_CAUTION_KO : REDIRECTION_VERS_LIEN_DEPOT_CAUTION]​​" at bounding box center [276, 174] width 274 height 9
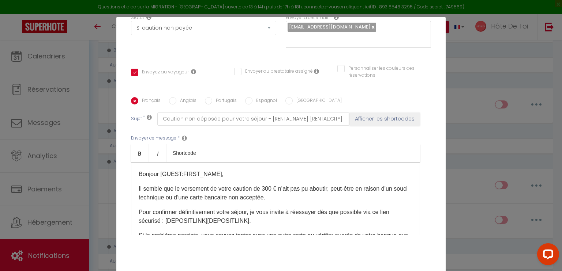
click at [158, 174] on p "Bonjour [GUEST:FIRST_NAME]," at bounding box center [276, 174] width 274 height 9
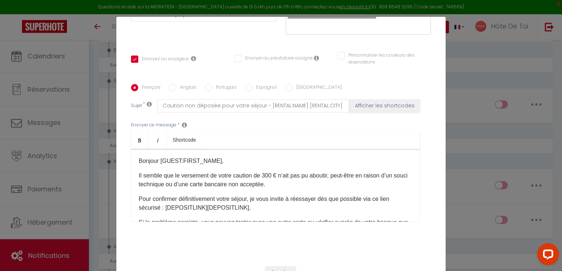
scroll to position [146, 0]
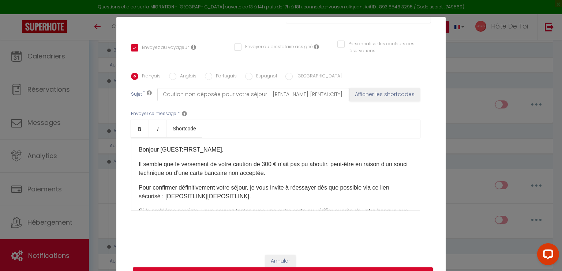
click at [306, 165] on p "Il semble que le versement de votre caution de 300 € n’ait pas pu aboutir, peut…" at bounding box center [276, 169] width 274 height 18
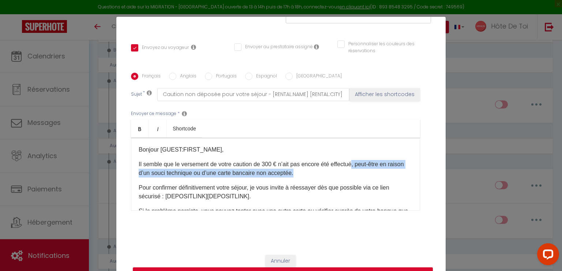
drag, startPoint x: 315, startPoint y: 173, endPoint x: 354, endPoint y: 167, distance: 40.3
click at [354, 167] on p "Il semble que le versement de votre caution de 300 € n’ait pas encore été effec…" at bounding box center [276, 169] width 274 height 18
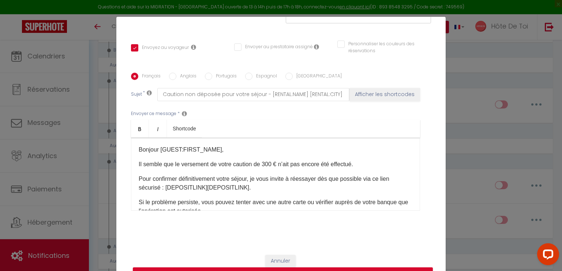
click at [196, 179] on p "Pour confirmer définitivement votre séjour, je vous invite à réessayer dès que …" at bounding box center [276, 184] width 274 height 18
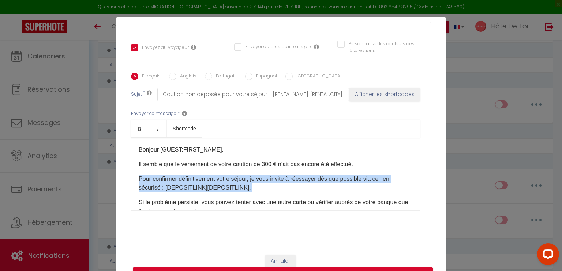
click at [196, 179] on p "Pour confirmer définitivement votre séjour, je vous invite à réessayer dès que …" at bounding box center [276, 184] width 274 height 18
click at [251, 179] on p "Pour confirmer définitivement votre séjour, je vous invite à réessayer dès que …" at bounding box center [276, 184] width 274 height 18
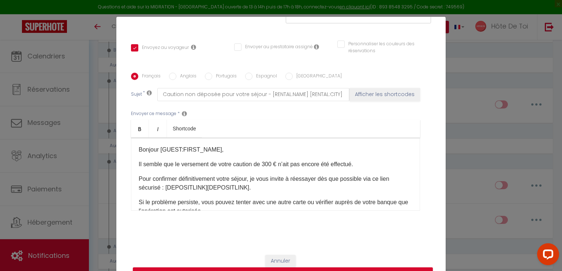
click at [279, 177] on p "Pour confirmer définitivement votre séjour, je vous invite à réessayer dès que …" at bounding box center [276, 184] width 274 height 18
click at [306, 178] on p "Pour confirmer définitivement votre séjour, je vous invite à réessayer dès que …" at bounding box center [276, 184] width 274 height 18
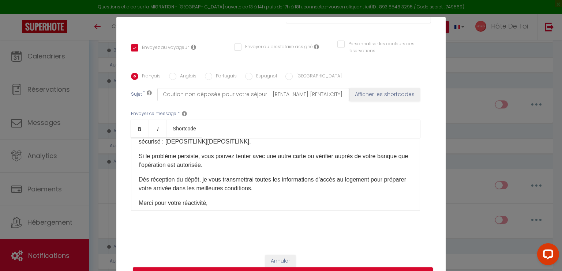
scroll to position [31, 0]
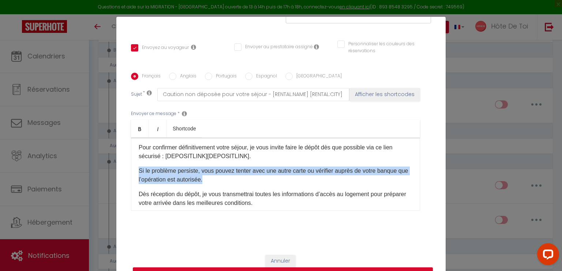
drag, startPoint x: 239, startPoint y: 177, endPoint x: 127, endPoint y: 172, distance: 112.0
click at [129, 172] on div "Français Anglais Portugais Espagnol Italien Sujet * Caution non déposée pour vo…" at bounding box center [281, 146] width 304 height 147
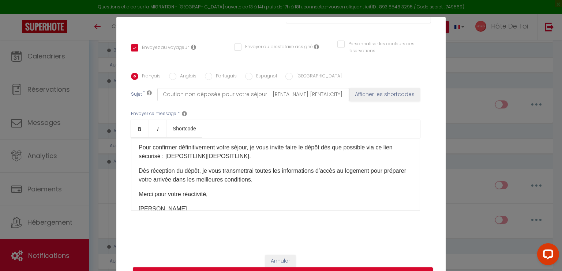
click at [211, 184] on div "Bonjour [GUEST:FIRST_NAME], Il semble que le versement de votre caution de 300 …" at bounding box center [275, 174] width 289 height 73
click at [192, 196] on p "Merci pour votre réactivité," at bounding box center [276, 194] width 274 height 9
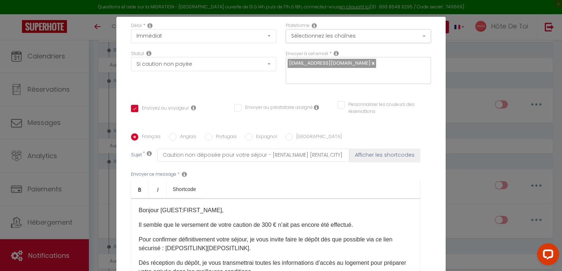
scroll to position [146, 0]
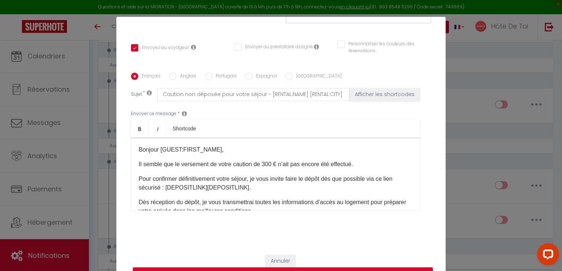
click at [359, 165] on p "Il semble que le versement de votre caution de 300 € n’ait pas encore été effec…" at bounding box center [276, 164] width 274 height 9
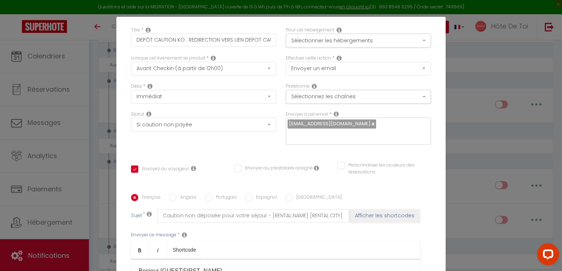
scroll to position [25, 0]
click at [259, 73] on select "Après la réservation Avant Checkin (à partir de 12h00) Après Checkin (à partir …" at bounding box center [203, 69] width 145 height 14
click at [131, 62] on select "Après la réservation Avant Checkin (à partir de 12h00) Après Checkin (à partir …" at bounding box center [203, 69] width 145 height 14
click at [218, 79] on div "Lorsque cet événement se produit * Après la réservation Avant Checkin (à partir…" at bounding box center [203, 69] width 155 height 28
click at [240, 70] on select "Après la réservation Avant Checkin (à partir de 12h00) Après Checkin (à partir …" at bounding box center [203, 69] width 145 height 14
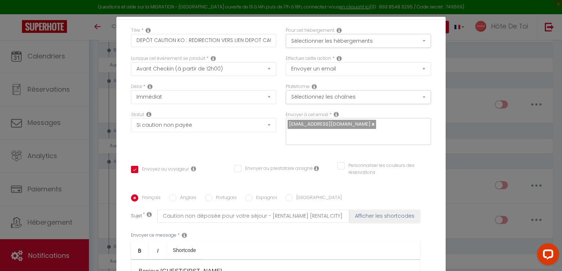
click at [258, 57] on div "Lorsque cet événement se produit * Après la réservation Avant Checkin (à partir…" at bounding box center [203, 65] width 145 height 21
click at [233, 70] on select "Après la réservation Avant Checkin (à partir de 12h00) Après Checkin (à partir …" at bounding box center [203, 69] width 145 height 14
click at [247, 54] on div "Titre * DEPÔT CAUTION KO : REDIRECTION VERS LIEN DEPOT CAUTION" at bounding box center [203, 41] width 155 height 28
click at [206, 125] on select "Aucun Si la réservation est payée Si réservation non payée Si la caution a été …" at bounding box center [203, 125] width 145 height 14
click at [200, 113] on div "Statut Aucun Si la réservation est payée Si réservation non payée Si la caution…" at bounding box center [203, 122] width 145 height 21
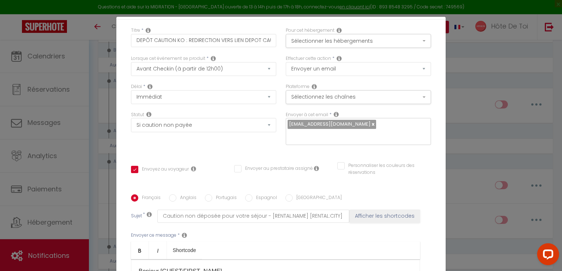
click at [249, 151] on div "Statut Aucun Si la réservation est payée Si réservation non payée Si la caution…" at bounding box center [203, 132] width 155 height 41
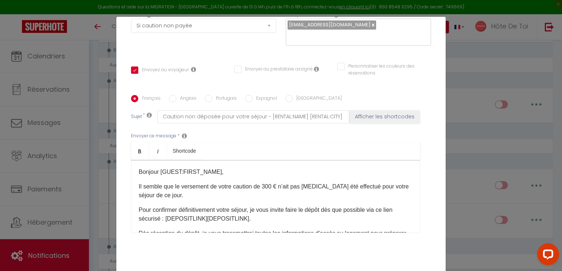
scroll to position [146, 0]
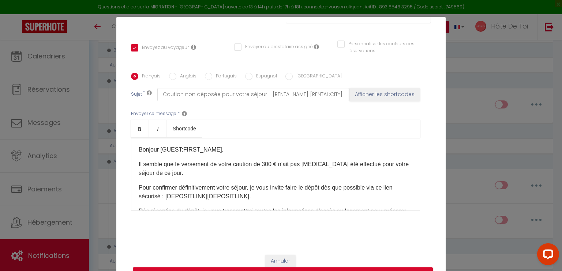
click at [263, 197] on p "Pour confirmer définitivement votre séjour, je vous invite faire le dépôt dès q…" at bounding box center [276, 193] width 274 height 18
click at [274, 167] on p "Il semble que le versement de votre caution de 300 € n’ait pas encore été effec…" at bounding box center [276, 169] width 274 height 18
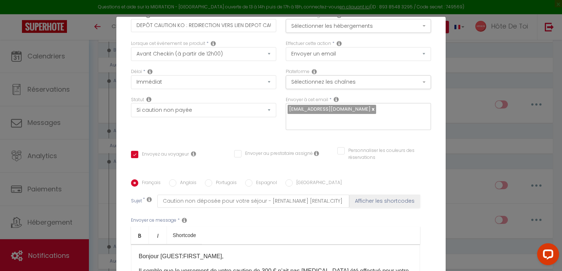
scroll to position [0, 0]
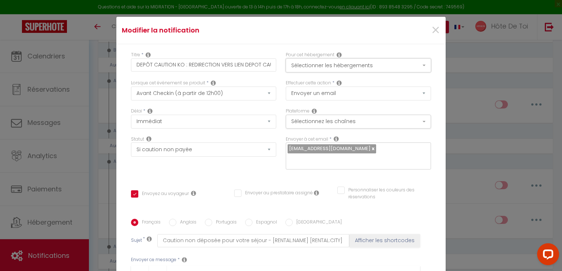
click at [310, 68] on button "Sélectionner les hébergements" at bounding box center [358, 66] width 145 height 14
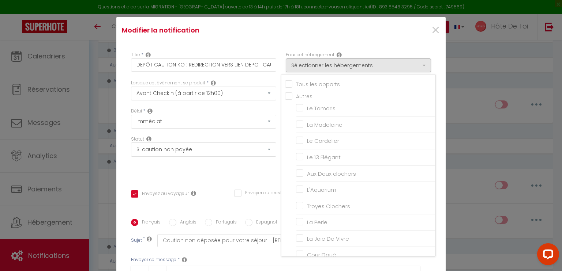
click at [276, 45] on div "Titre * DEPÔT CAUTION KO : REDIRECTION VERS LIEN DEPOT CAUTION Pour cet héberge…" at bounding box center [280, 219] width 329 height 350
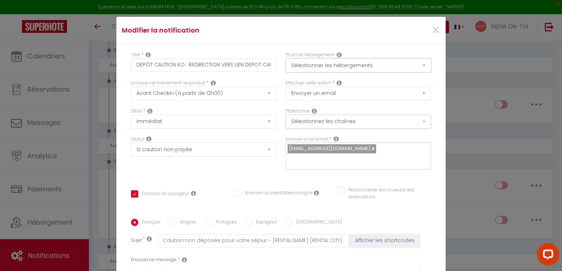
click at [330, 64] on button "Sélectionner les hébergements" at bounding box center [358, 66] width 145 height 14
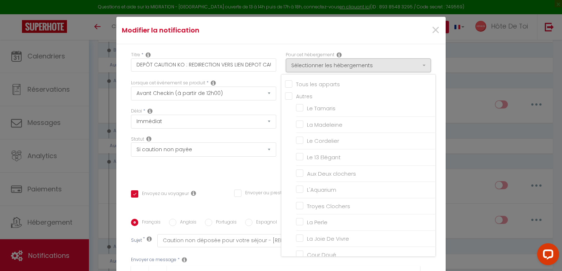
click at [276, 45] on div "Titre * DEPÔT CAUTION KO : REDIRECTION VERS LIEN DEPOT CAUTION Pour cet héberge…" at bounding box center [280, 219] width 329 height 350
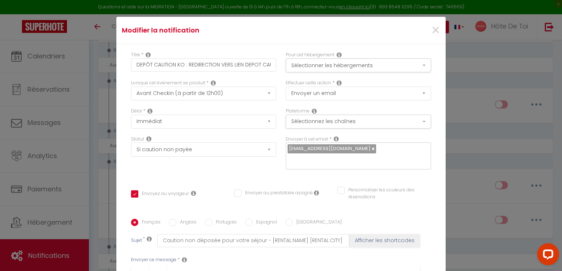
click at [159, 171] on div "Statut Aucun Si la réservation est payée Si réservation non payée Si la caution…" at bounding box center [203, 156] width 155 height 41
drag, startPoint x: 186, startPoint y: 66, endPoint x: 286, endPoint y: 59, distance: 100.1
click at [286, 59] on div "Titre * DEPÔT CAUTION KO : REDIRECTION VERS LIEN DEPOT CAUTION Pour cet héberge…" at bounding box center [280, 66] width 309 height 28
click at [263, 67] on input "DEPÔT CAUTION KO : REDIRECTION VERS LIEN DEPOT CAUTION" at bounding box center [203, 65] width 145 height 13
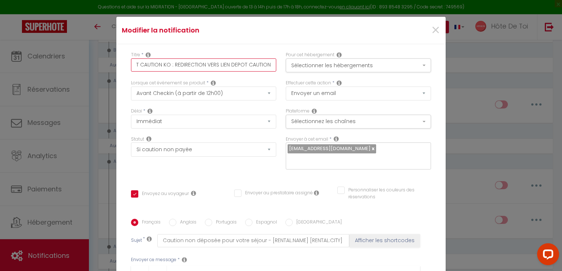
click at [187, 65] on input "DEPÔT CAUTION KO : REDIRECTION VERS LIEN DEPOT CAUTION" at bounding box center [203, 65] width 145 height 13
drag, startPoint x: 240, startPoint y: 63, endPoint x: 286, endPoint y: 57, distance: 46.4
click at [286, 57] on div "Titre * DEPÔT CAUTION KO : REDIRECTION VERS LIEN DEPOT CAUTION Pour cet héberge…" at bounding box center [280, 66] width 309 height 28
click at [278, 49] on div "Titre * DEPÔT CAUTION KO : REDIRECTION VERS LIEN DEPOT CAUTION Pour cet héberge…" at bounding box center [280, 219] width 329 height 350
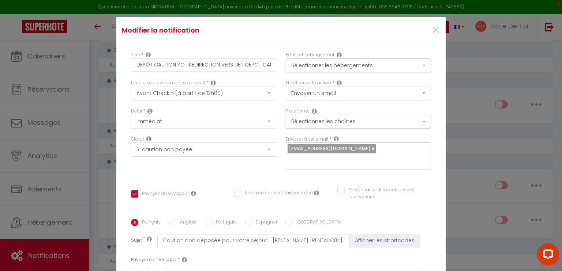
click at [236, 178] on div "Titre * DEPÔT CAUTION KO : REDIRECTION VERS LIEN DEPOT CAUTION Pour cet héberge…" at bounding box center [280, 219] width 329 height 350
click at [241, 174] on div "Statut Aucun Si la réservation est payée Si réservation non payée Si la caution…" at bounding box center [203, 156] width 155 height 41
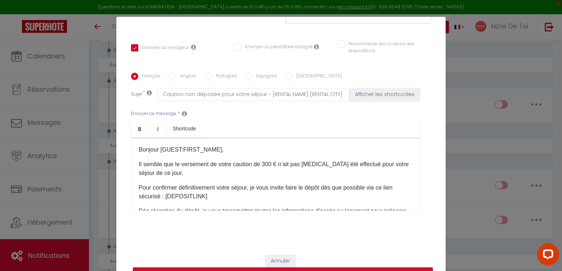
click at [202, 163] on p "Il semble que le versement de votre caution de 300 € n’ait pas encore été effec…" at bounding box center [276, 169] width 274 height 18
click at [317, 185] on p "Pour confirmer définitivement votre séjour, je vous invite faire le dépôt dès q…" at bounding box center [276, 193] width 274 height 18
click at [176, 197] on p "Pour confirmer définitivement votre séjour, je vous invite faire le versement d…" at bounding box center [276, 193] width 274 height 18
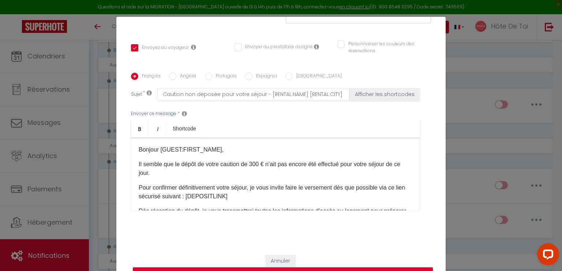
click at [217, 187] on p "Pour confirmer définitivement votre séjour, je vous invite faire le versement d…" at bounding box center [276, 193] width 274 height 18
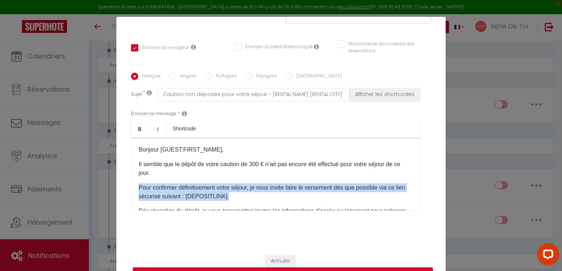
click at [217, 187] on p "Pour confirmer définitivement votre séjour, je vous invite faire le versement d…" at bounding box center [276, 193] width 274 height 18
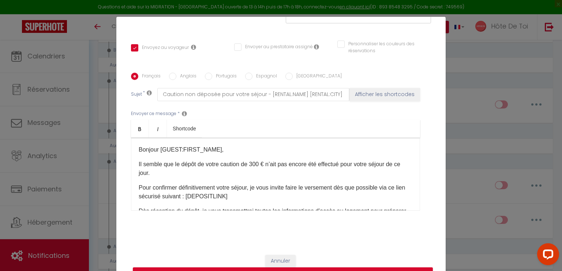
click at [196, 169] on p "Il semble que le dépôt de votre caution de 300 € n’ait pas encore été effectué …" at bounding box center [276, 169] width 274 height 18
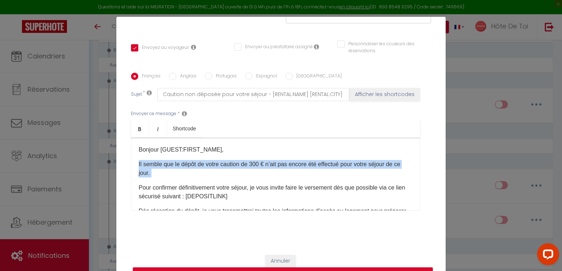
click at [196, 169] on p "Il semble que le dépôt de votre caution de 300 € n’ait pas encore été effectué …" at bounding box center [276, 169] width 274 height 18
click at [224, 174] on p "Il semble que le dépôt de votre caution de 300 € n’ait pas encore été effectué …" at bounding box center [276, 169] width 274 height 18
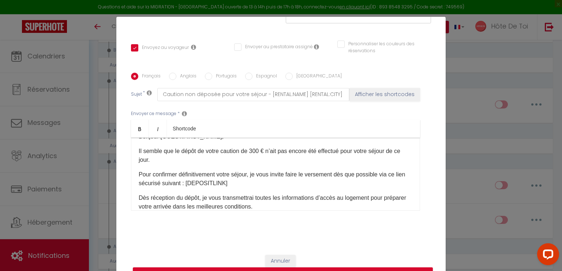
scroll to position [0, 0]
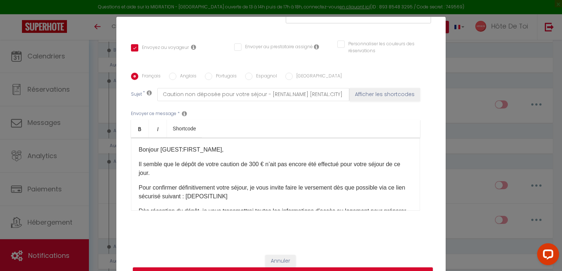
click at [289, 187] on p "Pour confirmer définitivement votre séjour, je vous invite faire le versement d…" at bounding box center [276, 193] width 274 height 18
click at [184, 195] on p "Pour confirmer définitivement votre séjour, je vous invite à faire le versement…" at bounding box center [276, 193] width 274 height 18
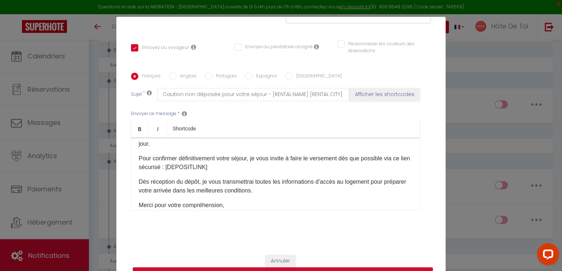
scroll to position [44, 0]
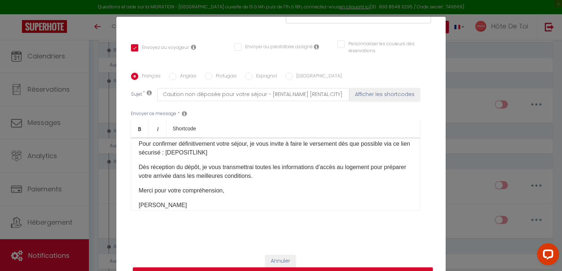
click at [226, 193] on p "Merci pour votre compréhension," at bounding box center [276, 191] width 274 height 9
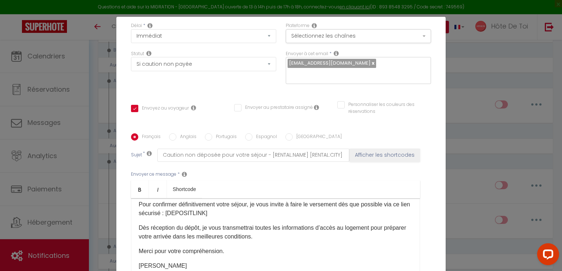
scroll to position [0, 0]
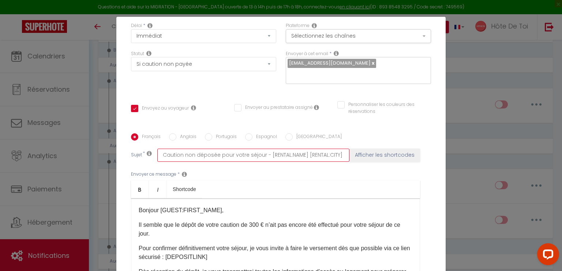
click at [253, 155] on input "Caution non déposée pour votre séjour - [RENTAL:NAME] [RENTAL:CITY]" at bounding box center [253, 155] width 192 height 13
click at [257, 156] on input "Caution non déposée pour votre séjour - [RENTAL:NAME] [RENTAL:CITY]" at bounding box center [253, 155] width 192 height 13
click at [261, 158] on input "Caution non déposée pour votre séjour - [RENTAL:NAME] [RENTAL:CITY]" at bounding box center [253, 155] width 192 height 13
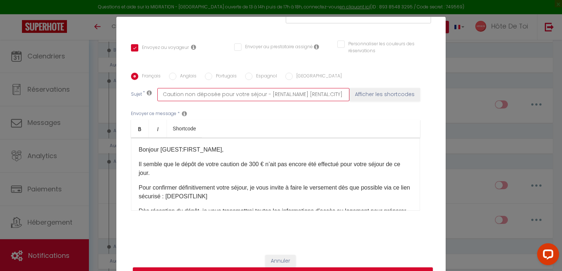
click at [193, 96] on input "Caution non déposée pour votre séjour - [RENTAL:NAME] [RENTAL:CITY]" at bounding box center [253, 94] width 192 height 13
click at [195, 95] on input "Caution non déposée pour votre séjour - [RENTAL:NAME] [RENTAL:CITY]" at bounding box center [253, 94] width 192 height 13
click at [251, 116] on div "Envoyer ce message * Bold Italic Shortcode Rich text editor Bonjour [GUEST:FIRS…" at bounding box center [281, 160] width 300 height 119
click at [262, 92] on input "Caution non déposée pour votre séjour - [RENTAL:NAME] [RENTAL:CITY]" at bounding box center [253, 94] width 192 height 13
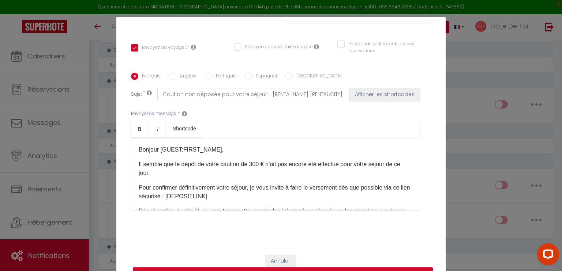
click at [264, 117] on div "Envoyer ce message * Bold Italic Shortcode Rich text editor Bonjour [GUEST:FIRS…" at bounding box center [281, 160] width 300 height 119
click at [161, 94] on input "Caution non déposée pour votre séjour - [RENTAL:NAME] [RENTAL:CITY]" at bounding box center [253, 94] width 192 height 13
type input "RCaution non déposée pour votre séjour - [RENTAL:NAME] [RENTAL:CITY]"
checkbox input "true"
checkbox input "false"
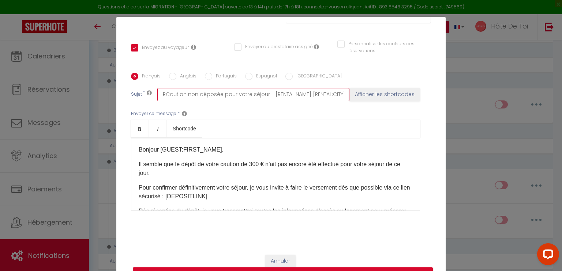
checkbox input "false"
type input "ReCaution non déposée pour votre séjour - [RENTAL:NAME] [RENTAL:CITY]"
checkbox input "true"
checkbox input "false"
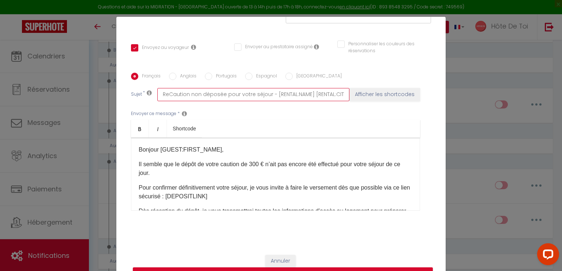
type input "RelCaution non déposée pour votre séjour - [RENTAL:NAME] [RENTAL:CITY]"
checkbox input "true"
checkbox input "false"
type input "RelaCaution non déposée pour votre séjour - [RENTAL:NAME] [RENTAL:CITY]"
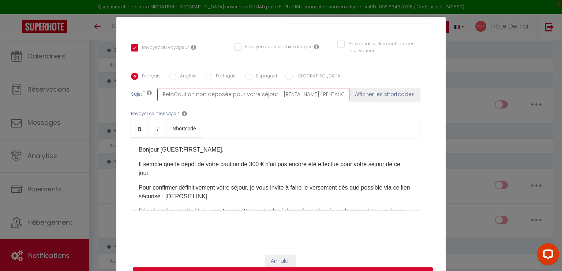
checkbox input "true"
checkbox input "false"
type input "RelanCaution non déposée pour votre séjour - [RENTAL:NAME] [RENTAL:CITY]"
checkbox input "true"
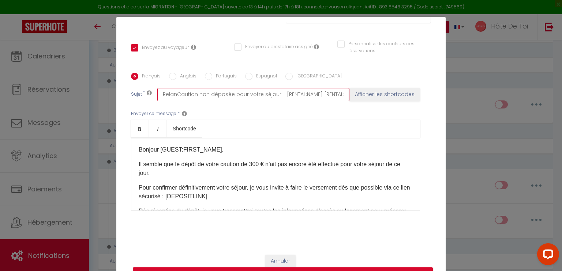
checkbox input "false"
type input "RelancCaution non déposée pour votre séjour - [RENTAL:NAME] [RENTAL:CITY]"
checkbox input "true"
checkbox input "false"
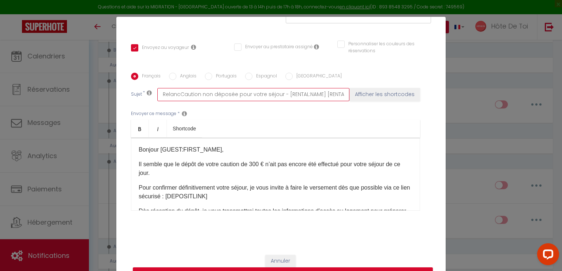
checkbox input "false"
type input "RelanceCaution non déposée pour votre séjour - [RENTAL:NAME] [RENTAL:CITY]"
checkbox input "true"
checkbox input "false"
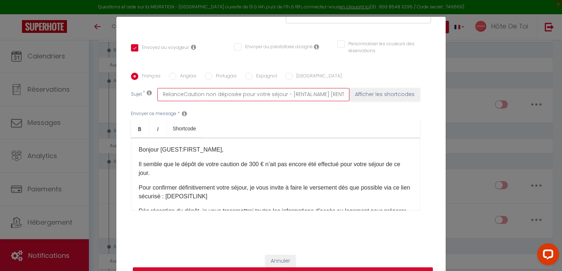
type input "Relance Caution non déposée pour votre séjour - [RENTAL:NAME] [RENTAL:CITY]"
checkbox input "true"
checkbox input "false"
click at [195, 93] on input "Relance Caution non déposée pour votre séjour - [RENTAL:NAME] [RENTAL:CITY]" at bounding box center [253, 94] width 192 height 13
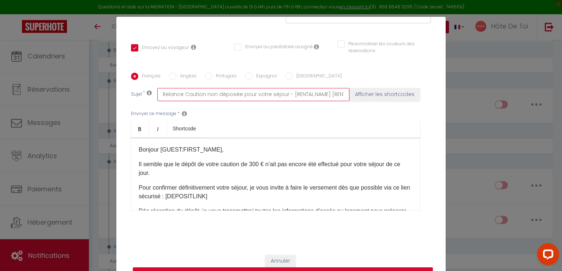
drag, startPoint x: 195, startPoint y: 93, endPoint x: 189, endPoint y: 96, distance: 7.4
click at [195, 92] on input "Relance Caution non déposée pour votre séjour - [RENTAL:NAME] [RENTAL:CITY]" at bounding box center [253, 94] width 192 height 13
click at [182, 97] on input "Relance Caution non déposée pour votre séjour - [RENTAL:NAME] [RENTAL:CITY]" at bounding box center [253, 94] width 192 height 13
type input "Relance DCaution non déposée pour votre séjour - [RENTAL:NAME] [RENTAL:CITY]"
checkbox input "true"
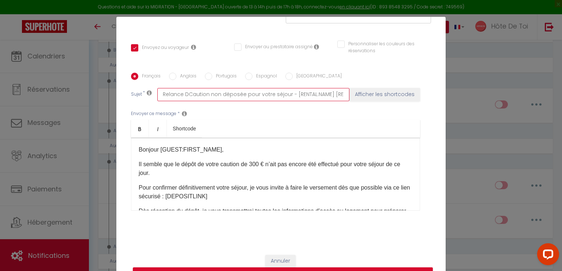
checkbox input "false"
type input "Relance DéCaution non déposée pour votre séjour - [RENTAL:NAME] [RENTAL:CITY]"
checkbox input "true"
checkbox input "false"
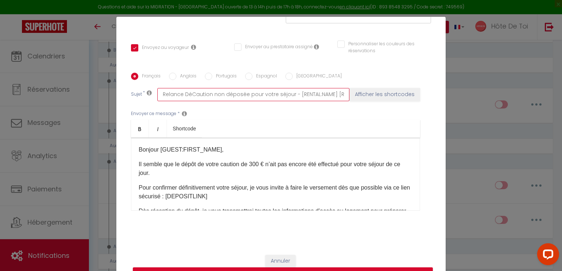
checkbox input "false"
type input "Relance DCaution non déposée pour votre séjour - [RENTAL:NAME] [RENTAL:CITY]"
checkbox input "true"
checkbox input "false"
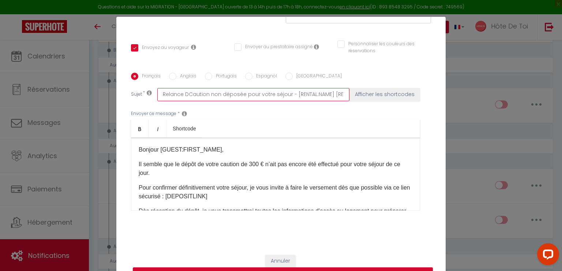
type input "Relance Caution non déposée pour votre séjour - [RENTAL:NAME] [RENTAL:CITY]"
checkbox input "true"
checkbox input "false"
type input "Relance dCaution non déposée pour votre séjour - [RENTAL:NAME] [RENTAL:CITY]"
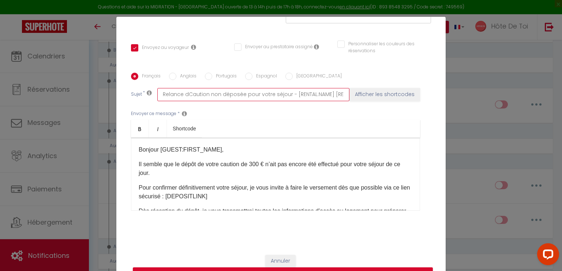
checkbox input "true"
checkbox input "false"
type input "Relance déCaution non déposée pour votre séjour - [RENTAL:NAME] [RENTAL:CITY]"
checkbox input "true"
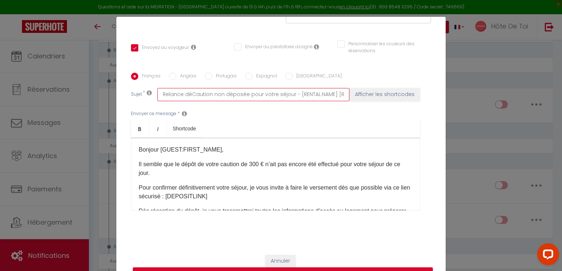
checkbox input "false"
type input "Relance dépCaution non déposée pour votre séjour - [RENTAL:NAME] [RENTAL:CITY]"
checkbox input "true"
checkbox input "false"
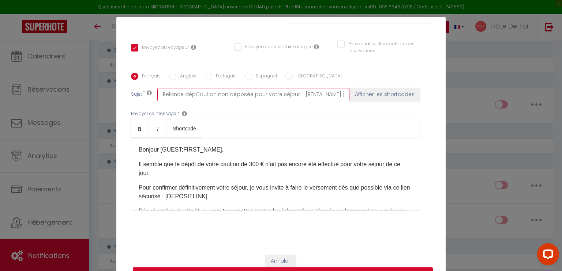
checkbox input "false"
type input "Relance dépôCaution non déposée pour votre séjour - [RENTAL:NAME] [RENTAL:CITY]"
checkbox input "true"
checkbox input "false"
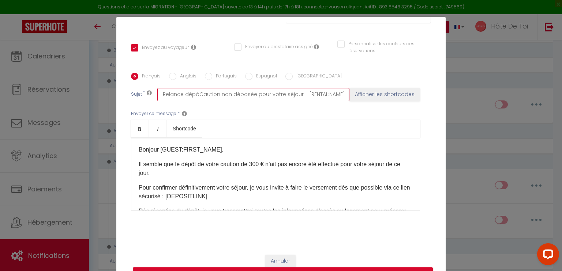
type input "Relance dépôtCaution non déposée pour votre séjour - [RENTAL:NAME] [RENTAL:CITY]"
checkbox input "true"
checkbox input "false"
type input "Relance dépôt Caution non déposée pour votre séjour - [RENTAL:NAME] [RENTAL:CIT…"
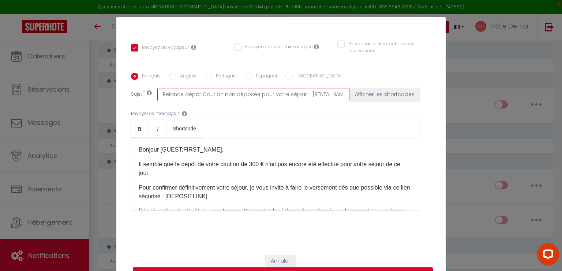
checkbox input "true"
checkbox input "false"
type input "Relance dépôt dCaution non déposée pour votre séjour - [RENTAL:NAME] [RENTAL:CI…"
checkbox input "true"
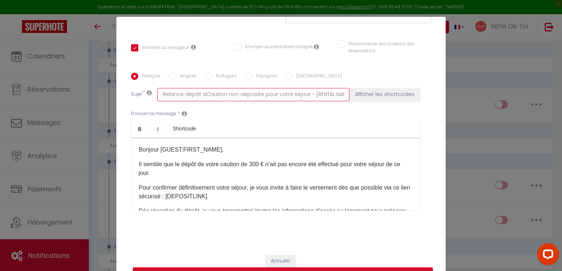
checkbox input "false"
type input "Relance dépôt deCaution non déposée pour votre séjour - [RENTAL:NAME] [RENTAL:C…"
checkbox input "true"
checkbox input "false"
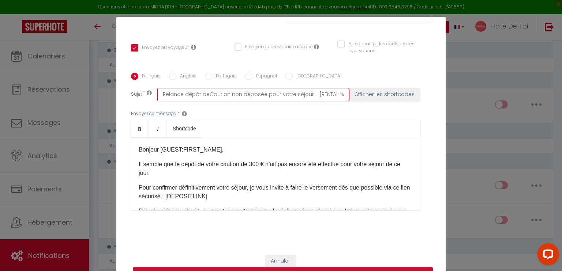
checkbox input "false"
type input "Relance dépôt de Caution non déposée pour votre séjour - [RENTAL:NAME] [RENTAL:…"
checkbox input "true"
checkbox input "false"
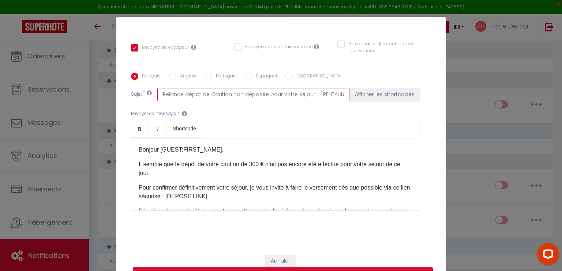
type input "Relance dépôt de Ccaution non déposée pour votre séjour - [RENTAL:NAME] [RENTAL…"
checkbox input "true"
checkbox input "false"
type input "Relance dépôt de Caution non déposée pour votre séjour - [RENTAL:NAME] [RENTAL:…"
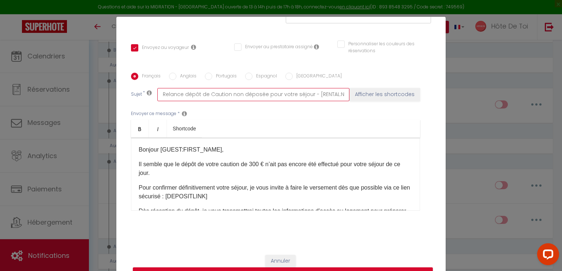
checkbox input "true"
checkbox input "false"
type input "Relance dépôt de aution non déposée pour votre séjour - [RENTAL:NAME] [RENTAL:C…"
checkbox input "true"
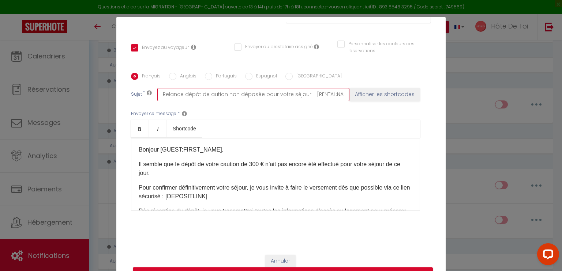
checkbox input "false"
type input "Relance dépôt de caution non déposée pour votre séjour - [RENTAL:NAME] [RENTAL:…"
checkbox input "true"
checkbox input "false"
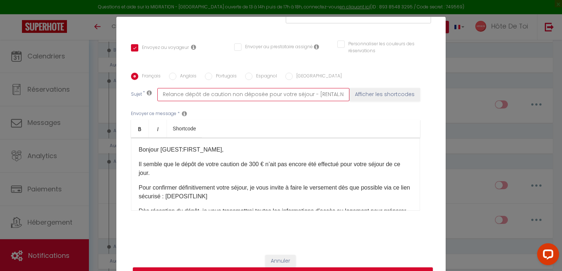
checkbox input "false"
drag, startPoint x: 228, startPoint y: 92, endPoint x: 261, endPoint y: 95, distance: 33.7
click at [261, 95] on input "Relance dépôt de caution non déposée pour votre séjour - [RENTAL:NAME] [RENTAL:…" at bounding box center [253, 94] width 192 height 13
type input "Relance dépôt de caution pour votre séjour - [RENTAL:NAME] [RENTAL:CITY]"
checkbox input "true"
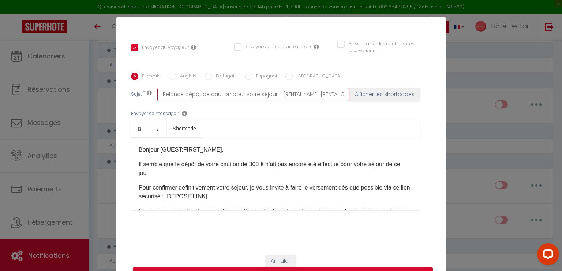
checkbox input "false"
drag, startPoint x: 309, startPoint y: 97, endPoint x: 341, endPoint y: 94, distance: 32.0
click at [341, 94] on input "Relance dépôt de caution pour votre séjour - [RENTAL:NAME] [RENTAL:CITY]" at bounding box center [253, 94] width 192 height 13
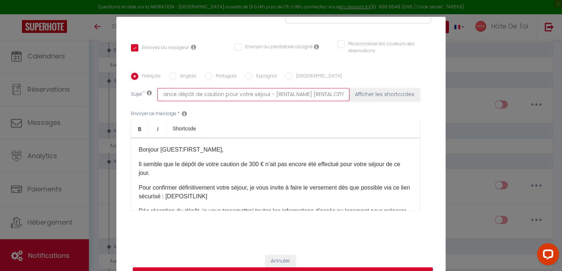
click at [306, 98] on input "Relance dépôt de caution pour votre séjour - [RENTAL:NAME] [RENTAL:CITY]" at bounding box center [253, 94] width 192 height 13
type input "Relance dépôt de caution pour votre séjour - [RENTAL:NAME] [RENTAL:CITY]"
click at [326, 116] on div "Envoyer ce message * Bold Italic Shortcode Rich text editor Bonjour [GUEST:FIRS…" at bounding box center [281, 160] width 300 height 119
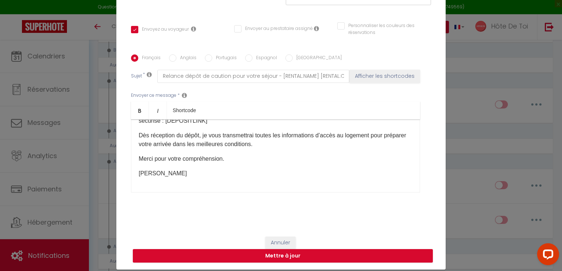
scroll to position [33, 0]
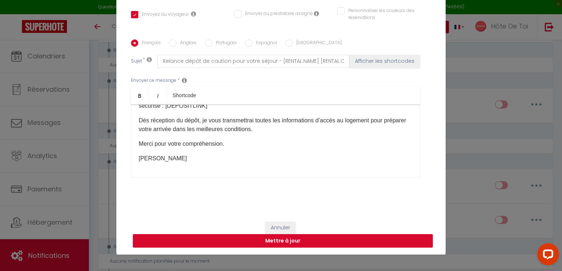
click at [266, 242] on button "Mettre à jour" at bounding box center [283, 241] width 300 height 14
checkbox input "true"
checkbox input "false"
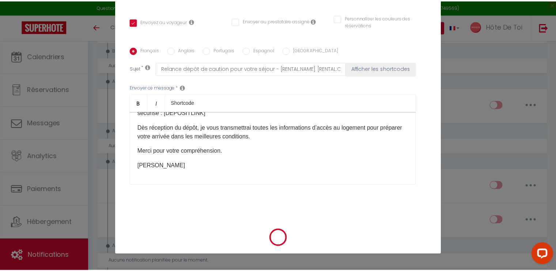
scroll to position [139, 0]
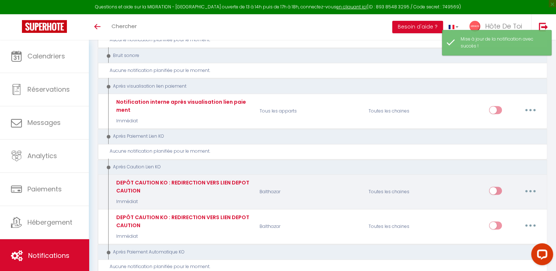
checkbox input "false"
checkbox input "true"
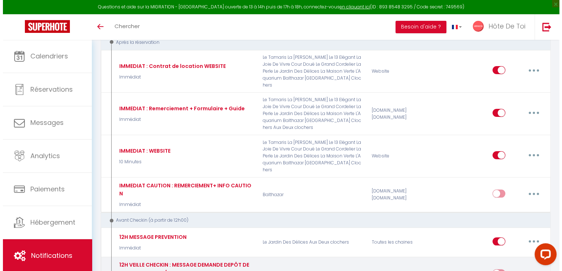
scroll to position [204, 0]
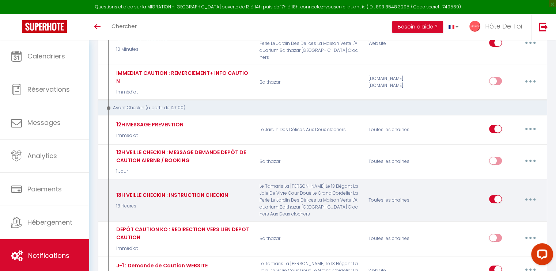
click at [528, 193] on button "button" at bounding box center [530, 199] width 20 height 12
click at [497, 210] on link "Editer" at bounding box center [512, 216] width 54 height 12
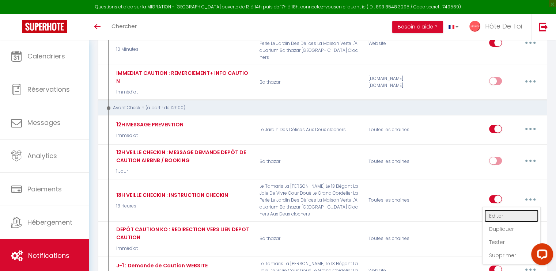
type input "18H VEILLE CHECKIN : INSTRUCTION CHECKIN"
select select "18 Heures"
select select "if_booking_is_paid"
checkbox input "true"
checkbox input "false"
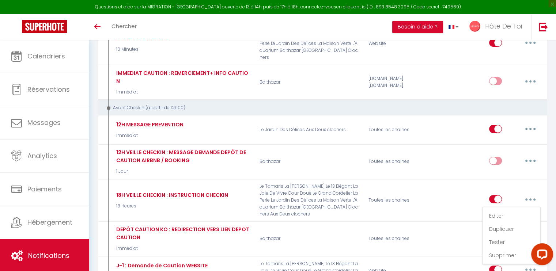
checkbox input "false"
radio input "true"
type input "Procédure checkin + code d'accès - [RENTAL:NAME] [RENTAL:CITY]"
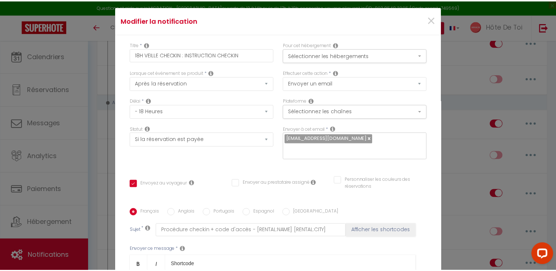
scroll to position [0, 0]
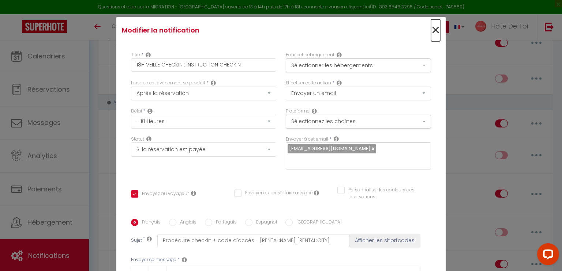
click at [431, 32] on span "×" at bounding box center [435, 30] width 9 height 22
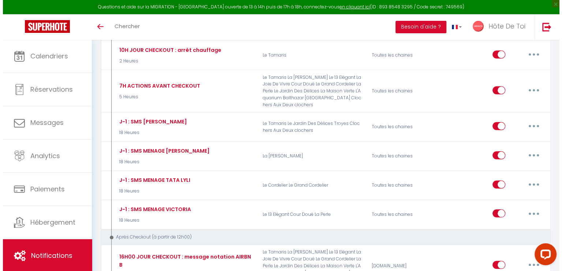
scroll to position [631, 0]
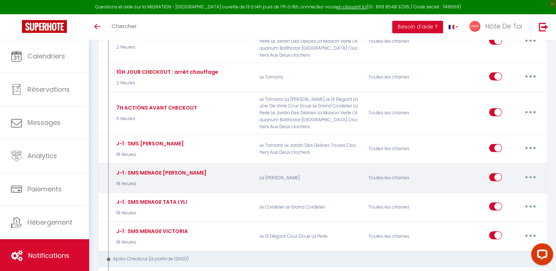
click at [526, 172] on button "button" at bounding box center [530, 178] width 20 height 12
click at [500, 188] on link "Editer" at bounding box center [512, 194] width 54 height 12
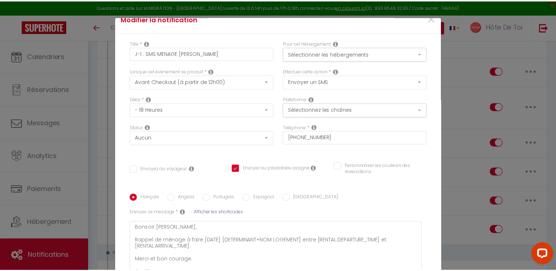
scroll to position [0, 0]
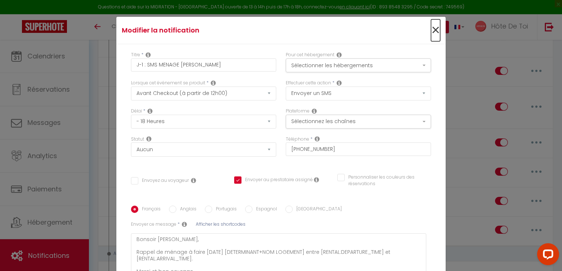
click at [431, 27] on span "×" at bounding box center [435, 30] width 9 height 22
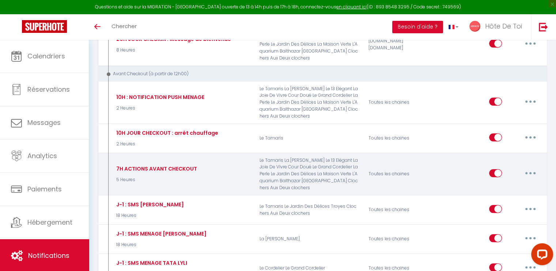
scroll to position [448, 0]
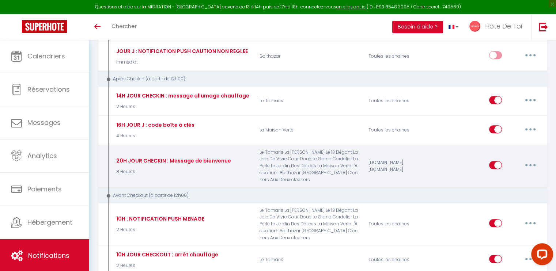
click at [530, 164] on icon "button" at bounding box center [531, 165] width 2 height 2
click at [507, 176] on link "Editer" at bounding box center [512, 182] width 54 height 12
type input "20H JOUR CHECKIN : Message de bienvenue"
select select "3"
select select "email"
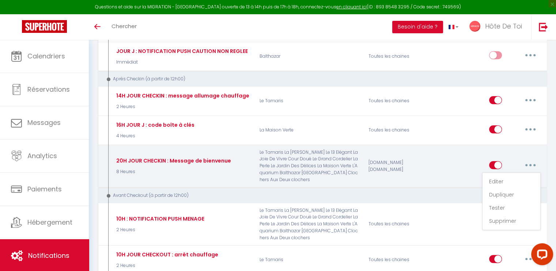
select select "8 Heures"
select select "if_booking_is_paid"
checkbox input "true"
checkbox input "false"
checkbox input "true"
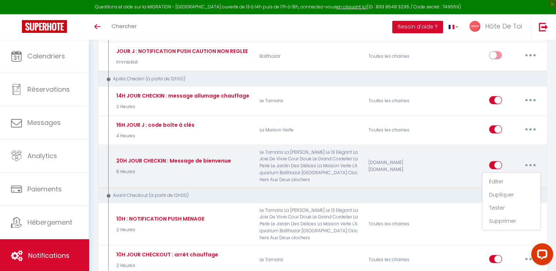
type input "Bienvenue [DETERMINANT+NOM LOGEMENT] [GUEST:FIRST_NAME]"
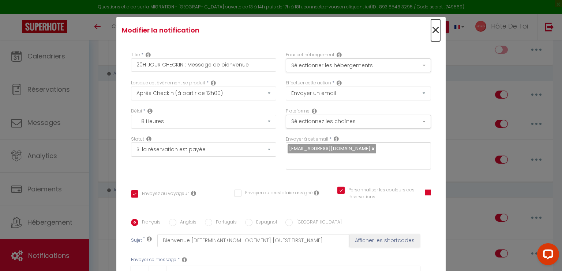
click at [431, 33] on span "×" at bounding box center [435, 30] width 9 height 22
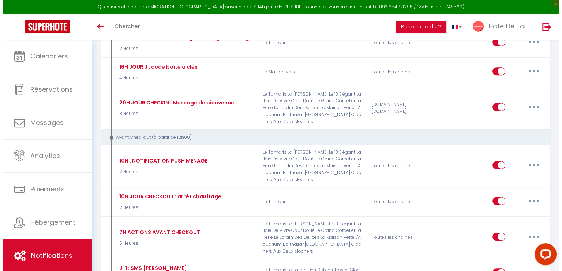
scroll to position [570, 0]
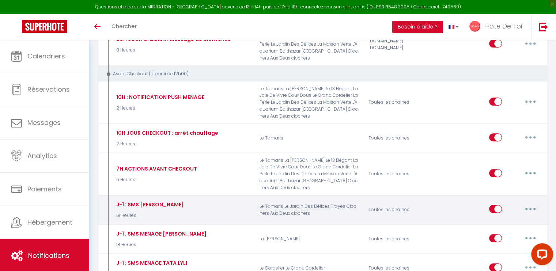
click at [529, 203] on button "button" at bounding box center [530, 209] width 20 height 12
click at [499, 219] on link "Editer" at bounding box center [512, 225] width 54 height 12
type input "J-1 : SMS [PERSON_NAME]"
select select "sms"
select select "18 Heures"
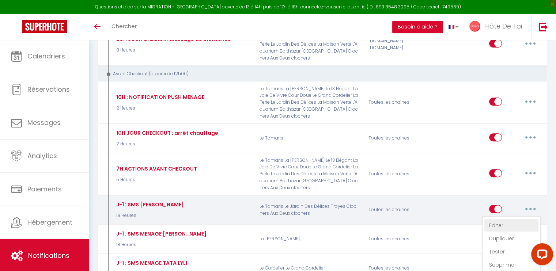
select select
type input "+33622995457"
checkbox input "false"
checkbox input "true"
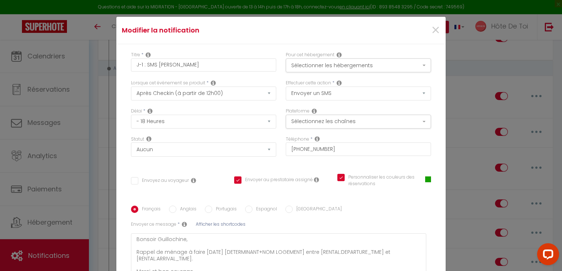
click at [425, 180] on span at bounding box center [428, 180] width 6 height 6
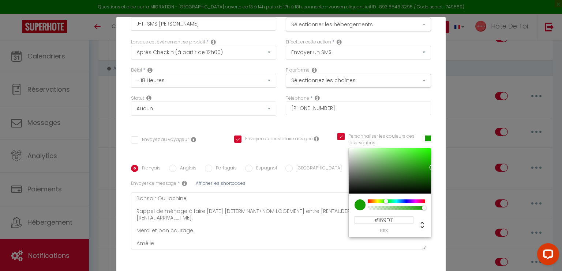
scroll to position [61, 0]
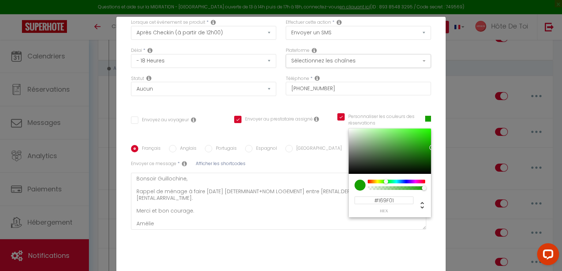
click at [385, 199] on input "#169F01" at bounding box center [383, 201] width 59 height 8
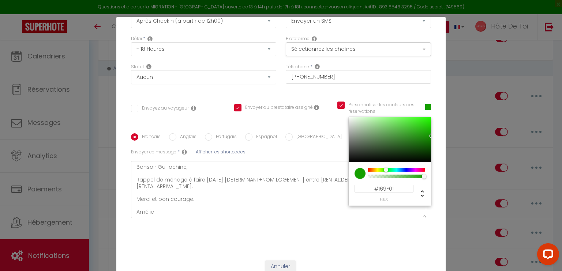
scroll to position [79, 0]
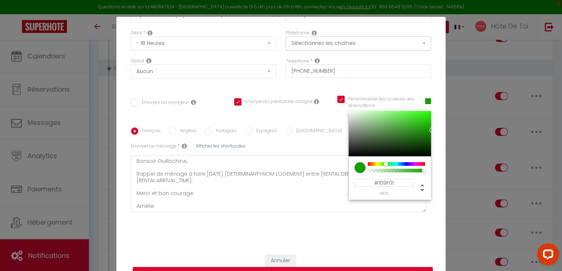
click at [416, 221] on div "Français Anglais Portugais Espagnol Italien Sujet * Afficher les shortcodes Env…" at bounding box center [281, 174] width 300 height 114
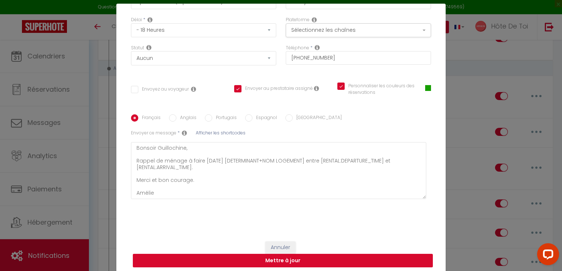
scroll to position [33, 0]
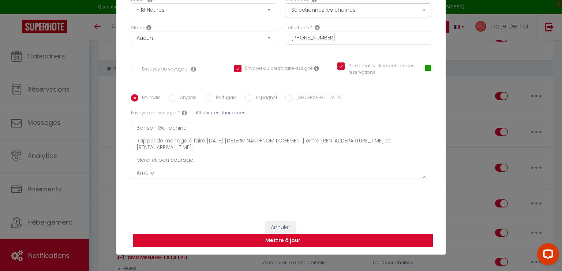
click at [281, 238] on button "Mettre à jour" at bounding box center [283, 241] width 300 height 14
checkbox input "false"
checkbox input "true"
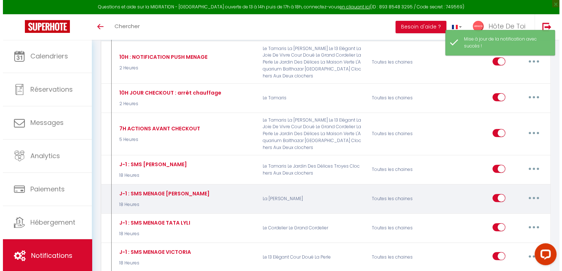
scroll to position [631, 0]
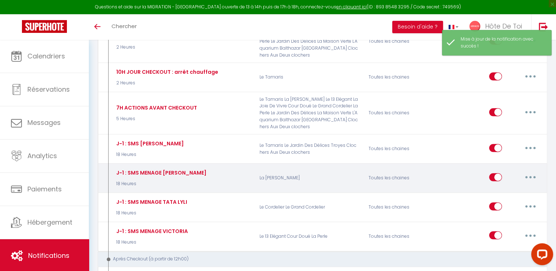
click at [529, 172] on button "button" at bounding box center [530, 178] width 20 height 12
click at [503, 188] on link "Editer" at bounding box center [512, 194] width 54 height 12
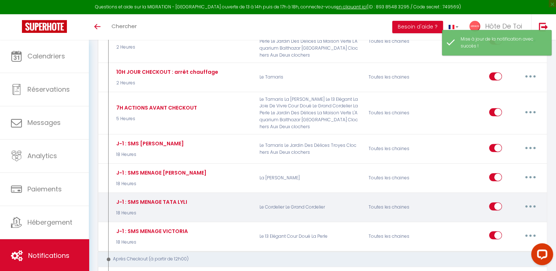
type input "J-1 : SMS MENAGE [PERSON_NAME]"
select select "4"
select select "sms"
select select "18 Heures"
select select
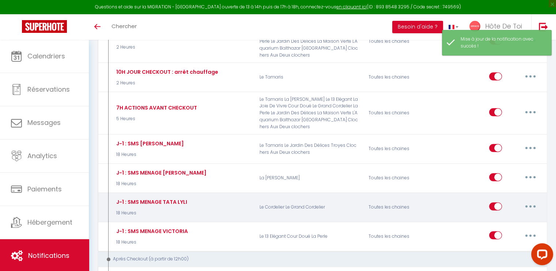
type input "+33613862231"
checkbox input "false"
checkbox input "true"
checkbox input "false"
radio input "true"
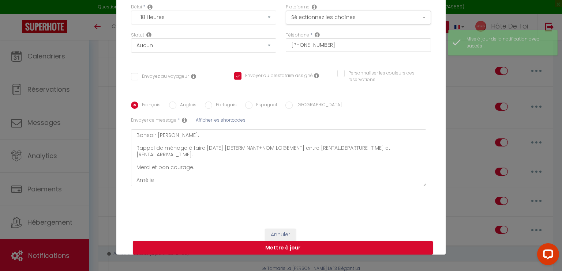
click at [338, 71] on input "Personnaliser les couleurs des réservations" at bounding box center [379, 73] width 84 height 7
checkbox input "true"
checkbox input "false"
checkbox input "true"
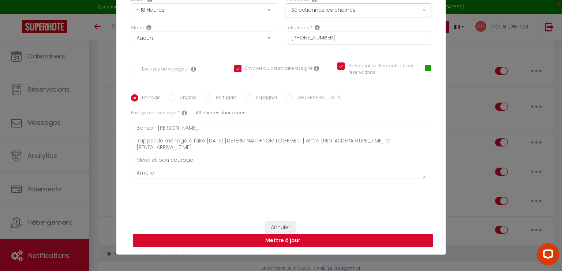
click at [279, 244] on button "Mettre à jour" at bounding box center [283, 241] width 300 height 14
checkbox input "false"
checkbox input "true"
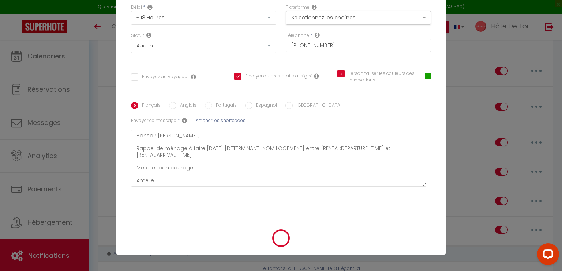
scroll to position [71, 0]
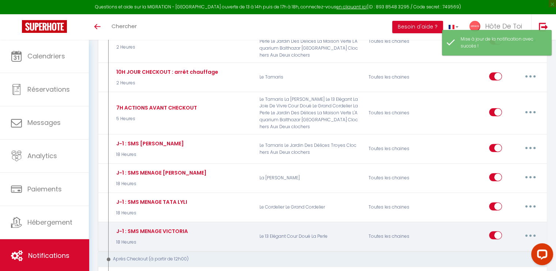
click at [531, 230] on button "button" at bounding box center [530, 236] width 20 height 12
click at [499, 246] on link "Editer" at bounding box center [512, 252] width 54 height 12
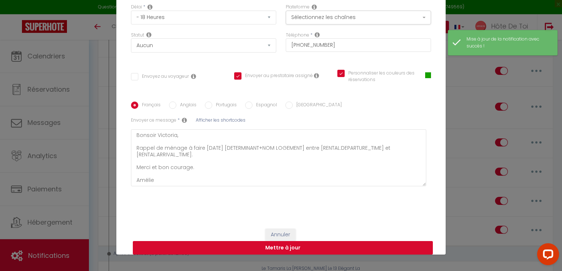
click at [282, 254] on button "Mettre à jour" at bounding box center [283, 248] width 300 height 14
checkbox input "false"
checkbox input "true"
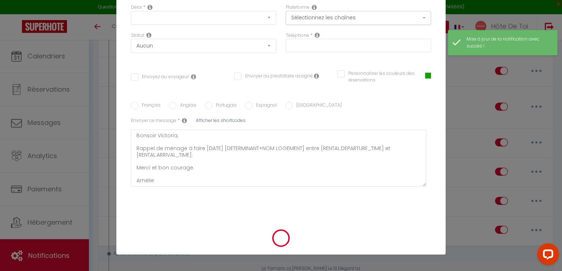
scroll to position [0, 0]
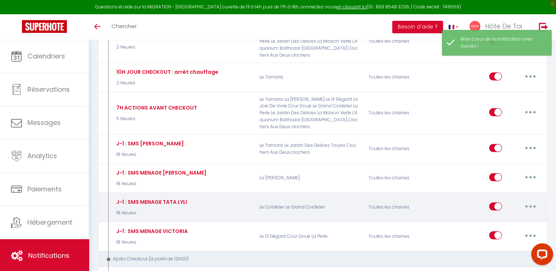
click at [523, 201] on button "button" at bounding box center [530, 207] width 20 height 12
click at [497, 217] on link "Editer" at bounding box center [512, 223] width 54 height 12
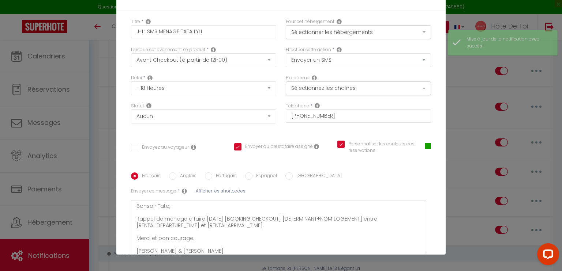
checkbox input "false"
checkbox input "true"
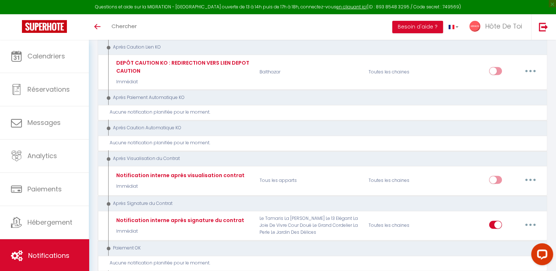
scroll to position [1119, 0]
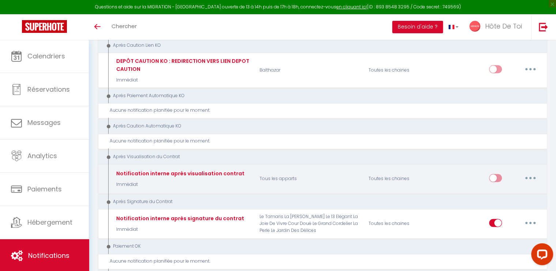
click at [531, 172] on button "button" at bounding box center [530, 178] width 20 height 12
click at [500, 228] on link "Supprimer" at bounding box center [512, 234] width 54 height 12
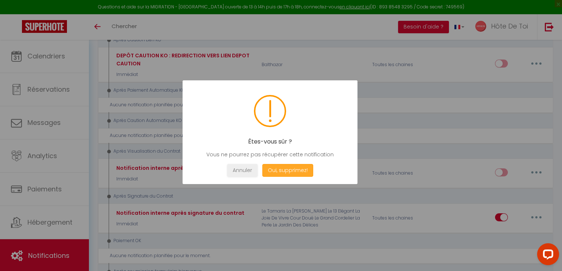
click at [281, 169] on button "Oui, supprimez!" at bounding box center [287, 170] width 51 height 13
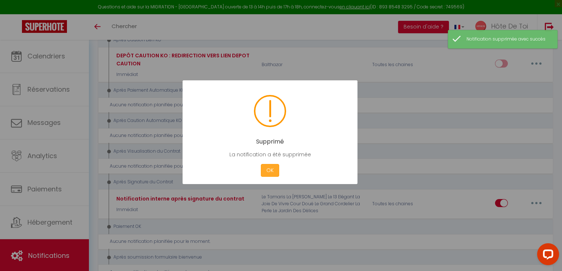
click at [278, 169] on button "OK" at bounding box center [270, 170] width 18 height 13
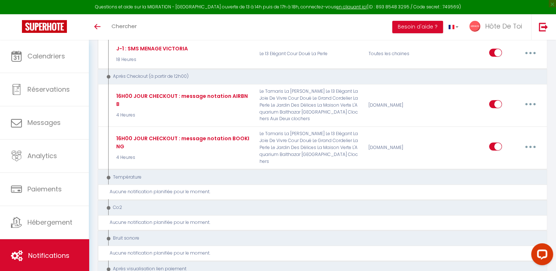
scroll to position [875, 0]
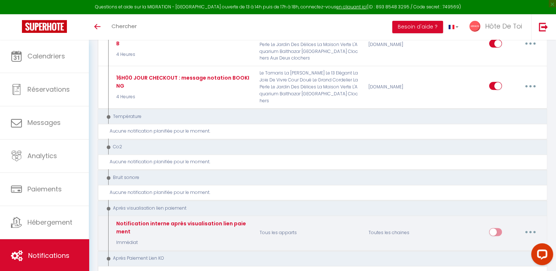
click at [533, 226] on button "button" at bounding box center [530, 232] width 20 height 12
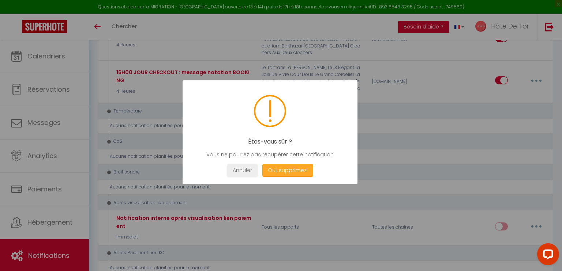
click at [297, 167] on button "Oui, supprimez!" at bounding box center [287, 170] width 51 height 13
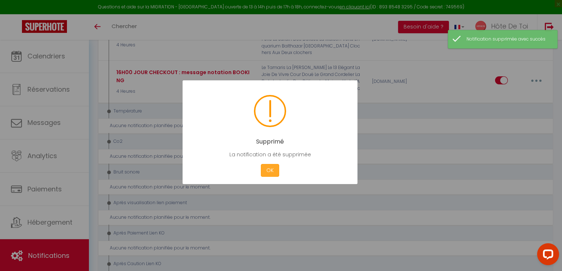
click at [271, 175] on button "OK" at bounding box center [270, 170] width 18 height 13
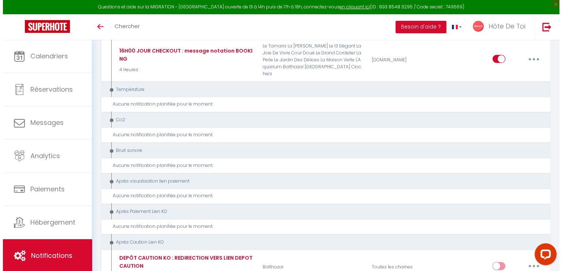
scroll to position [963, 0]
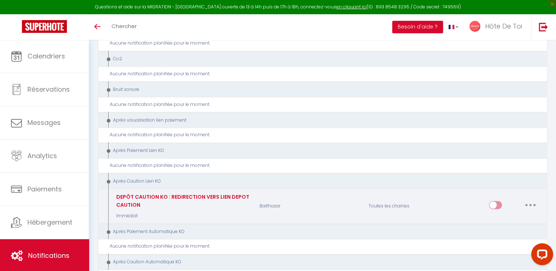
click at [529, 199] on button "button" at bounding box center [530, 205] width 20 height 12
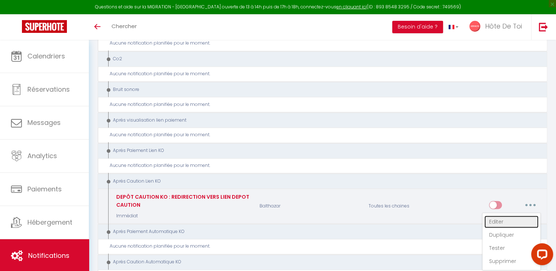
click at [494, 216] on link "Editer" at bounding box center [512, 222] width 54 height 12
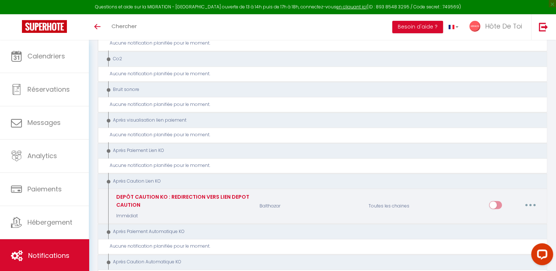
type input "DEPÔT CAUTION KO : REDIRECTION VERS LIEN DEPOT CAUTION"
select select "11"
select select "Immédiat"
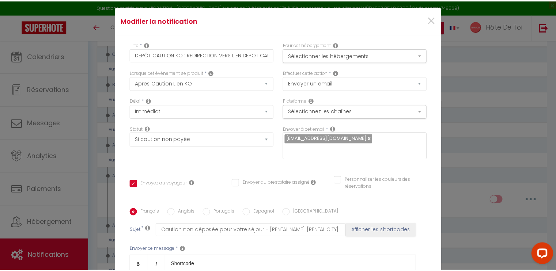
scroll to position [0, 0]
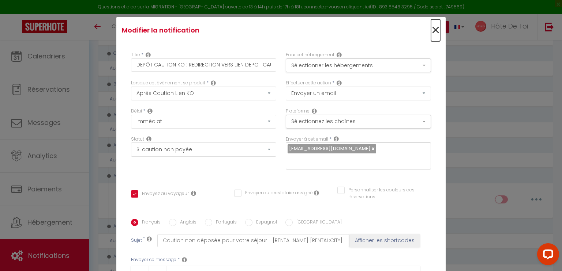
click at [431, 29] on span "×" at bounding box center [435, 30] width 9 height 22
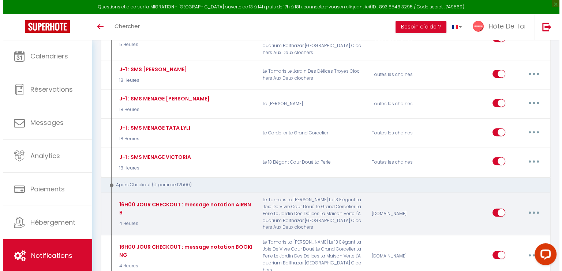
scroll to position [719, 0]
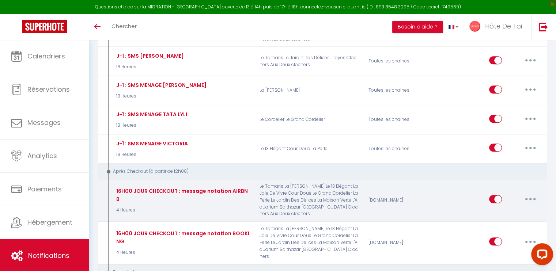
click at [529, 193] on button "button" at bounding box center [530, 199] width 20 height 12
click at [490, 210] on link "Editer" at bounding box center [512, 216] width 54 height 12
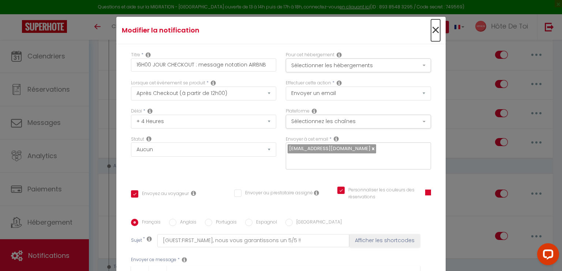
click at [431, 27] on span "×" at bounding box center [435, 30] width 9 height 22
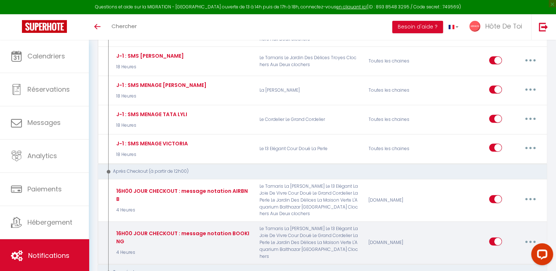
click at [533, 236] on button "button" at bounding box center [530, 242] width 20 height 12
click at [509, 252] on link "Editer" at bounding box center [512, 258] width 54 height 12
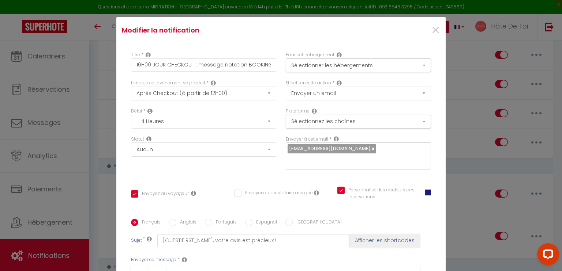
click at [425, 194] on span at bounding box center [428, 193] width 6 height 6
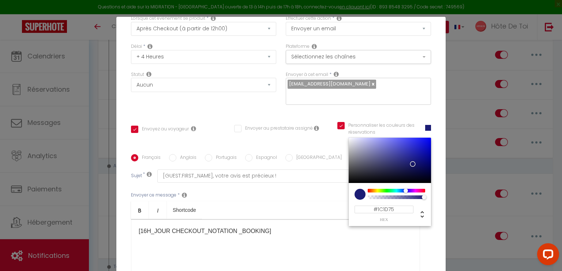
scroll to position [122, 0]
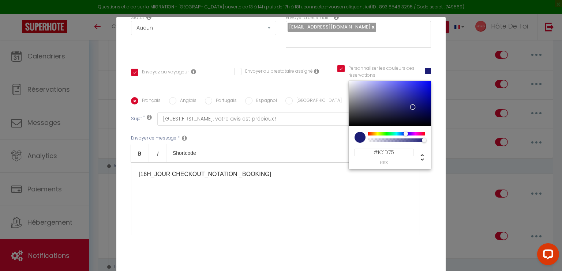
click at [374, 152] on input "#1C1D75" at bounding box center [383, 153] width 59 height 8
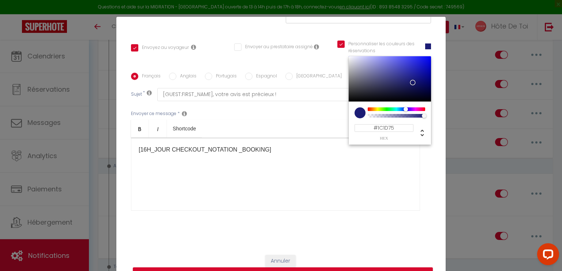
scroll to position [146, 0]
click at [332, 250] on div "Annuler Mettre à jour" at bounding box center [280, 268] width 329 height 41
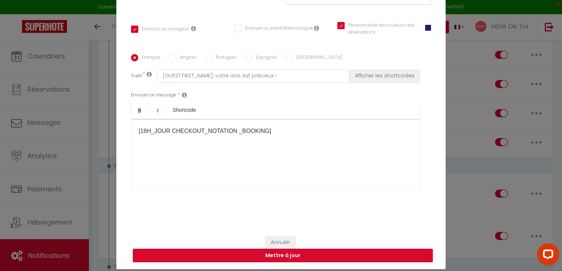
scroll to position [33, 0]
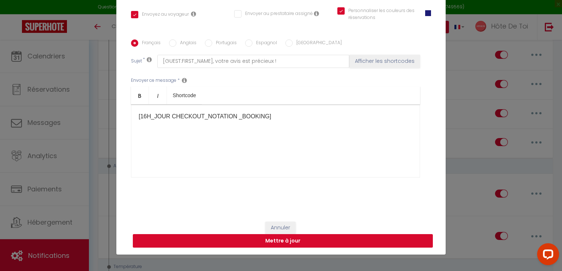
click at [286, 245] on button "Mettre à jour" at bounding box center [283, 241] width 300 height 14
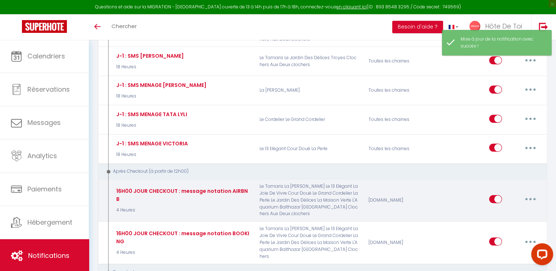
click at [531, 193] on button "button" at bounding box center [530, 199] width 20 height 12
click at [492, 210] on link "Editer" at bounding box center [512, 216] width 54 height 12
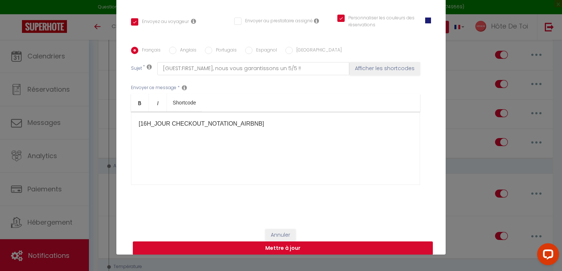
click at [283, 246] on button "Mettre à jour" at bounding box center [283, 249] width 300 height 14
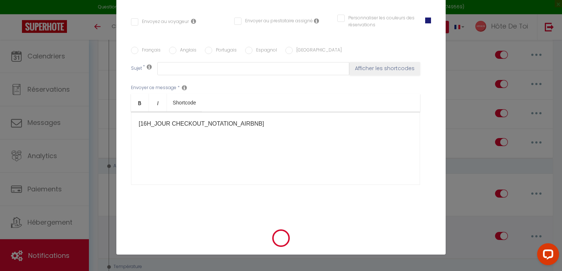
scroll to position [0, 0]
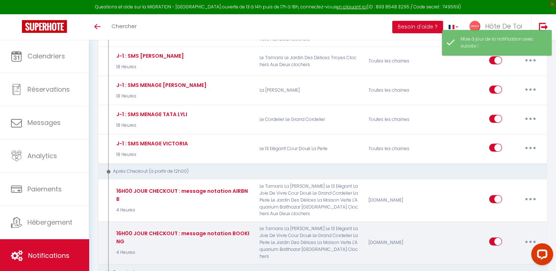
click at [531, 241] on icon "button" at bounding box center [531, 242] width 2 height 2
click at [510, 252] on link "Editer" at bounding box center [512, 258] width 54 height 12
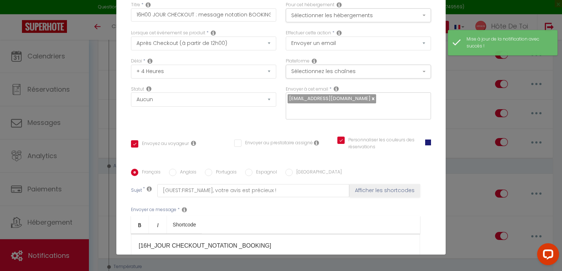
click at [489, 153] on div "Modifier la notification × Titre * 16H00 JOUR CHECKOUT : message notation BOOKI…" at bounding box center [281, 135] width 562 height 271
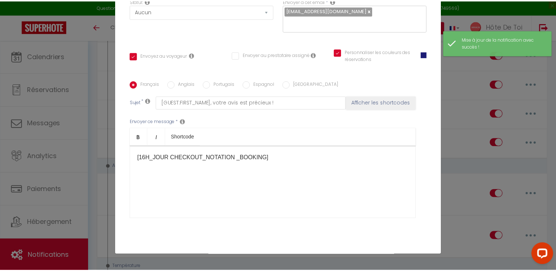
scroll to position [146, 0]
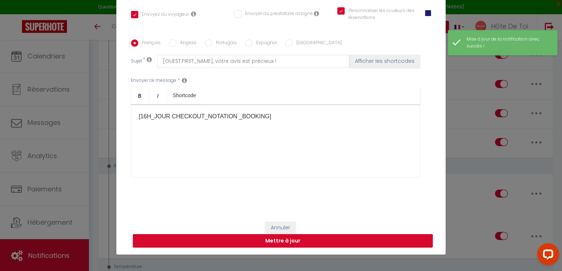
click at [298, 237] on button "Mettre à jour" at bounding box center [283, 241] width 300 height 14
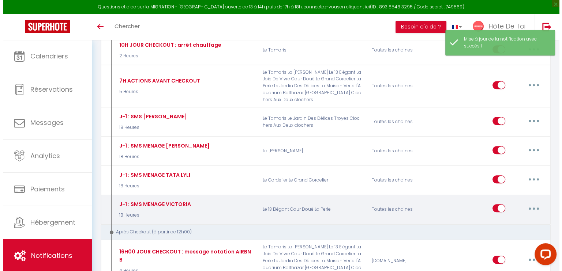
scroll to position [719, 0]
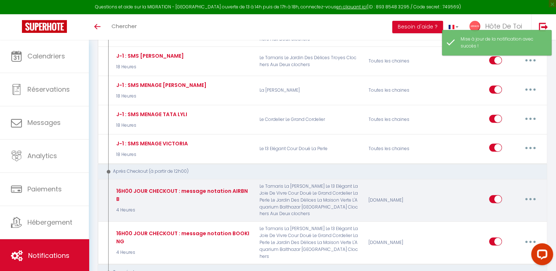
click at [529, 193] on button "button" at bounding box center [530, 199] width 20 height 12
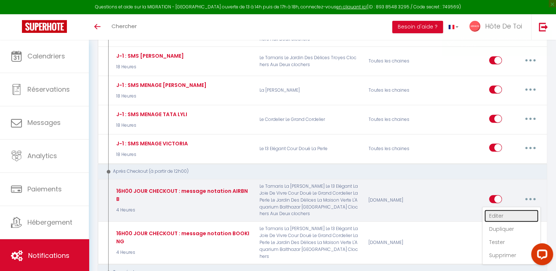
click at [508, 210] on link "Editer" at bounding box center [512, 216] width 54 height 12
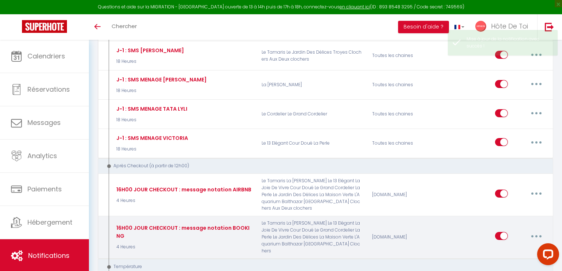
scroll to position [0, 0]
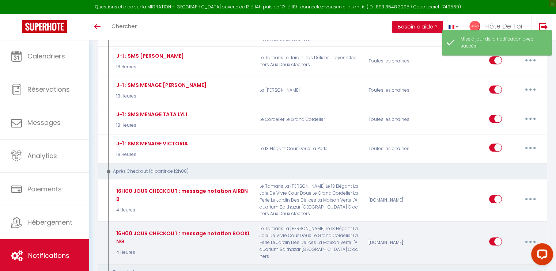
click at [527, 236] on button "button" at bounding box center [530, 242] width 20 height 12
click at [507, 252] on link "Editer" at bounding box center [512, 258] width 54 height 12
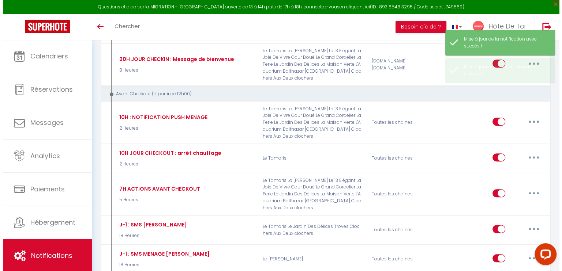
scroll to position [536, 0]
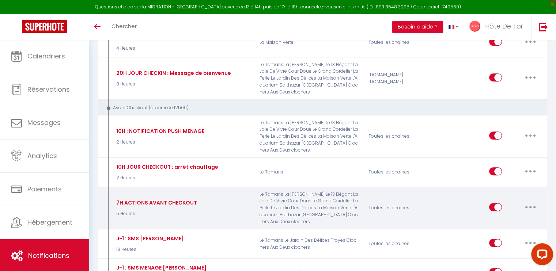
click at [532, 202] on button "button" at bounding box center [530, 208] width 20 height 12
click at [502, 218] on link "Editer" at bounding box center [512, 224] width 54 height 12
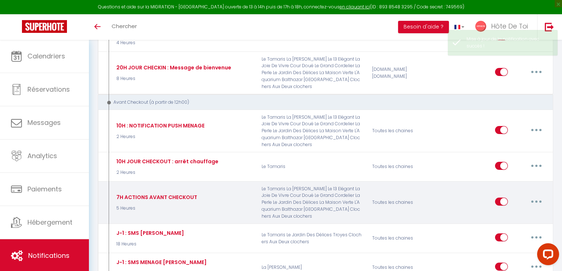
scroll to position [0, 0]
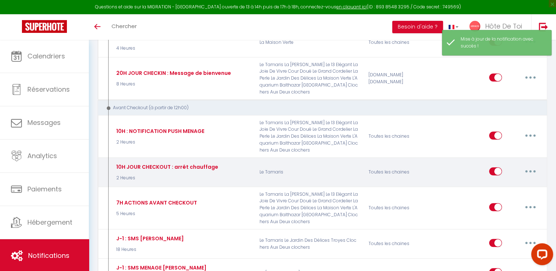
click at [527, 166] on button "button" at bounding box center [530, 172] width 20 height 12
click at [503, 182] on link "Editer" at bounding box center [512, 188] width 54 height 12
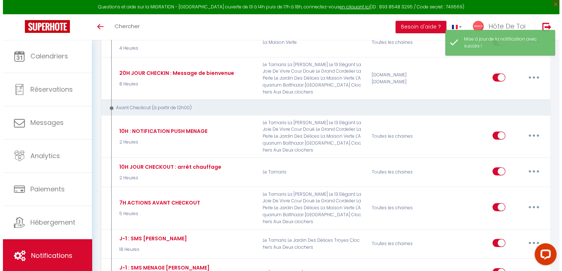
scroll to position [91, 0]
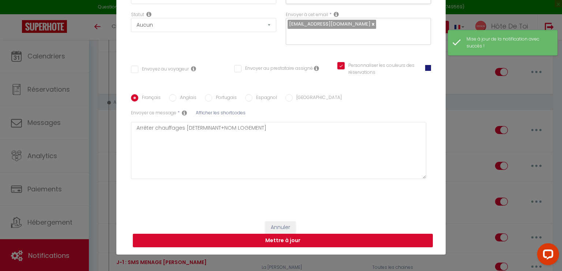
click at [295, 239] on button "Mettre à jour" at bounding box center [283, 241] width 300 height 14
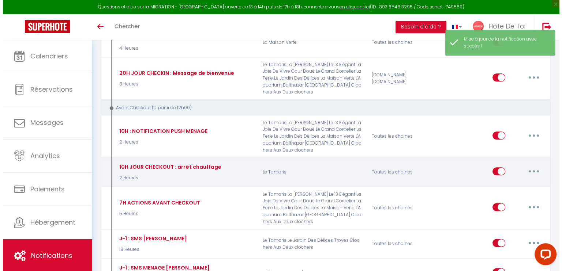
scroll to position [475, 0]
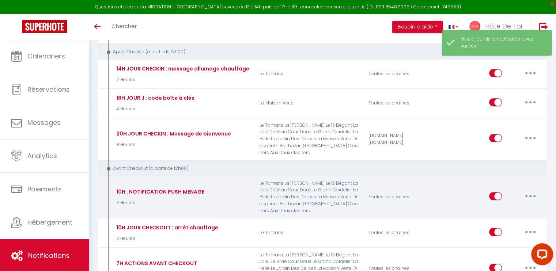
click at [533, 191] on button "button" at bounding box center [530, 197] width 20 height 12
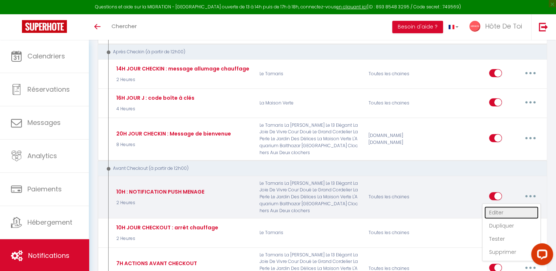
click at [499, 207] on link "Editer" at bounding box center [512, 213] width 54 height 12
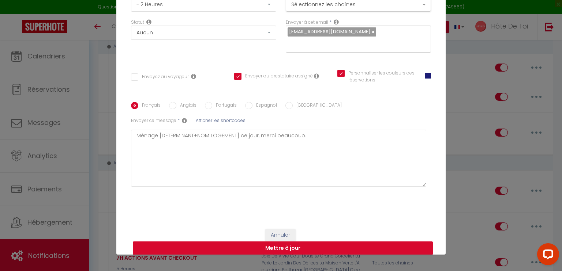
click at [282, 245] on button "Mettre à jour" at bounding box center [283, 249] width 300 height 14
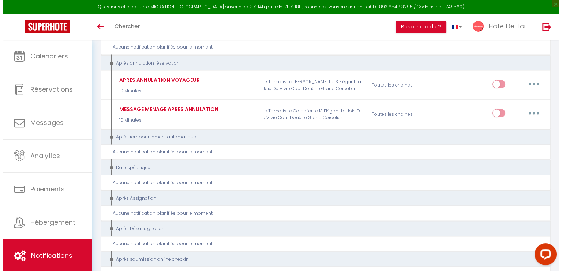
scroll to position [1390, 0]
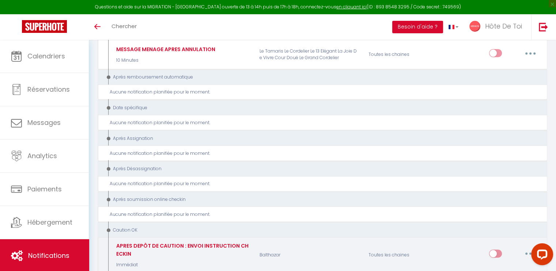
click at [531, 248] on button "button" at bounding box center [530, 254] width 20 height 12
click at [501, 189] on link "Editer" at bounding box center [512, 195] width 54 height 12
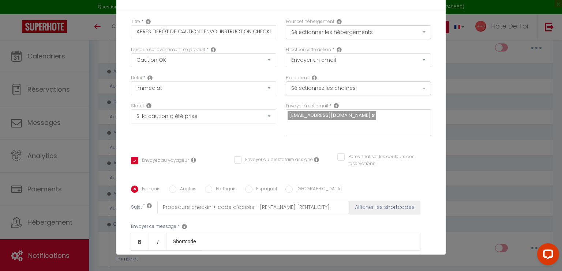
click at [337, 154] on input "Personnaliser les couleurs des réservations" at bounding box center [379, 157] width 84 height 7
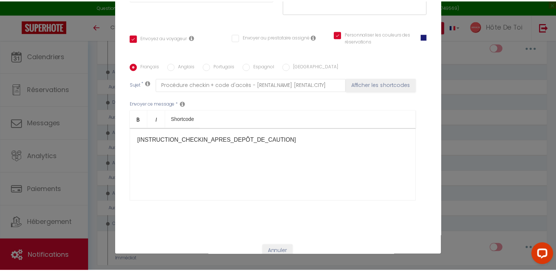
scroll to position [146, 0]
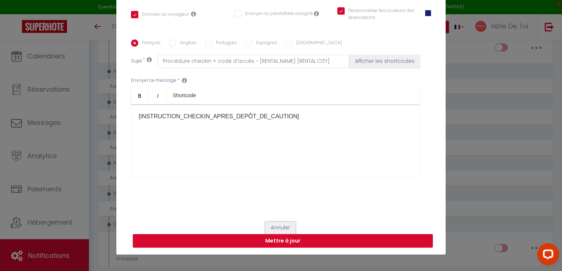
click at [275, 230] on button "Annuler" at bounding box center [280, 228] width 30 height 12
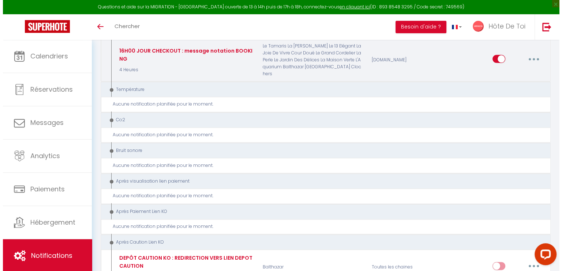
scroll to position [963, 0]
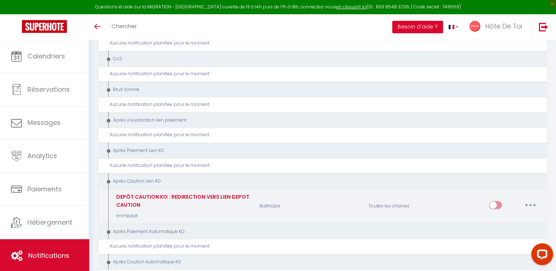
click at [531, 204] on icon "button" at bounding box center [531, 205] width 2 height 2
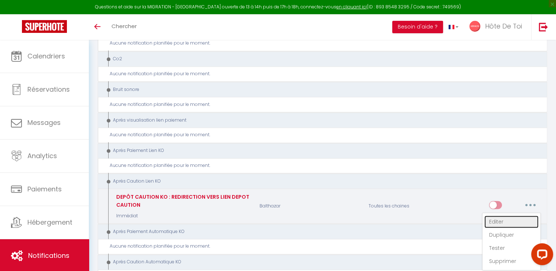
click at [497, 216] on link "Editer" at bounding box center [512, 222] width 54 height 12
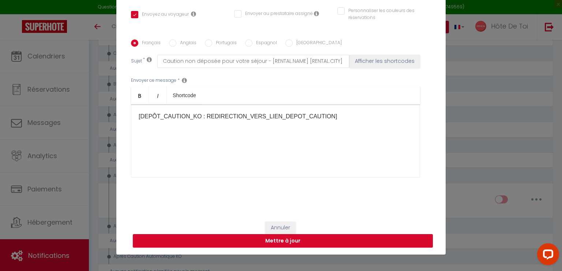
scroll to position [25, 0]
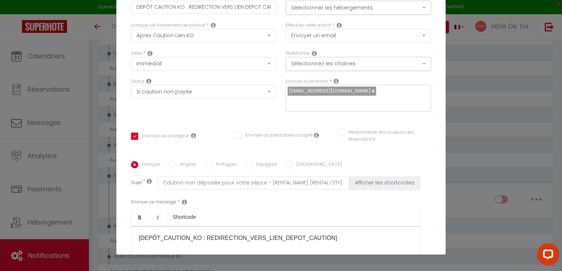
click at [337, 133] on input "Personnaliser les couleurs des réservations" at bounding box center [379, 132] width 84 height 7
click at [425, 134] on span at bounding box center [428, 135] width 6 height 6
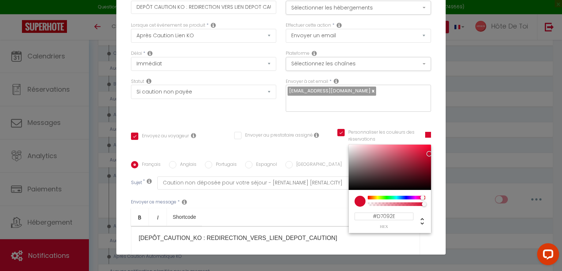
click at [419, 116] on div "Envoyer à cet email * conciergerie@hotedetoi.com" at bounding box center [358, 98] width 155 height 41
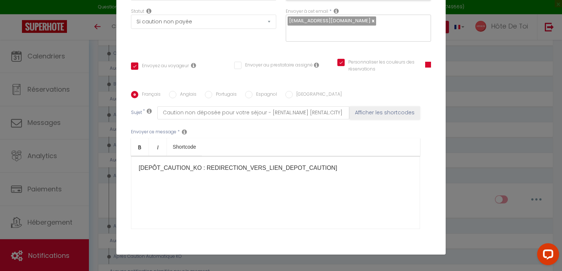
scroll to position [146, 0]
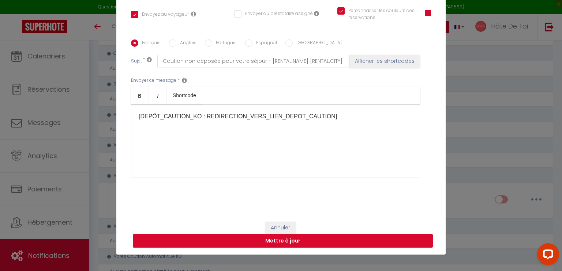
click at [265, 237] on button "Mettre à jour" at bounding box center [283, 241] width 300 height 14
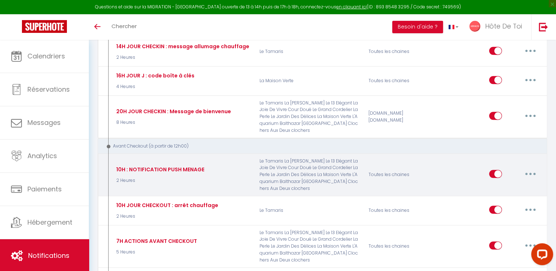
scroll to position [475, 0]
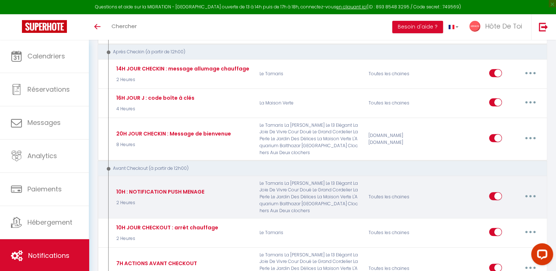
copy div "10H : NOTIFICATION PUSH MENAGE"
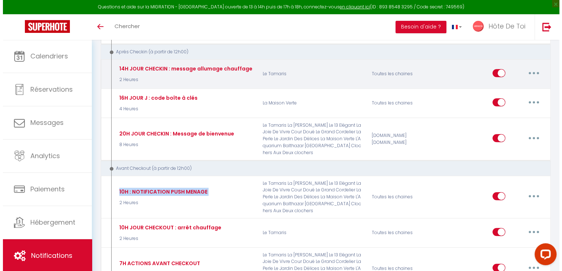
scroll to position [414, 0]
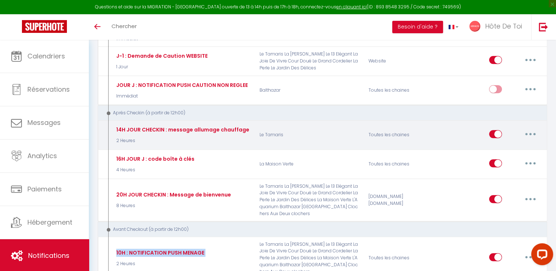
click at [535, 128] on button "button" at bounding box center [530, 134] width 20 height 12
click at [496, 144] on link "Editer" at bounding box center [512, 150] width 54 height 12
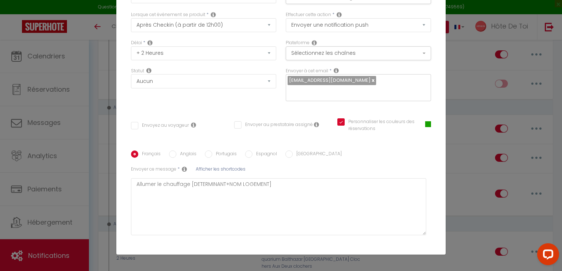
scroll to position [0, 0]
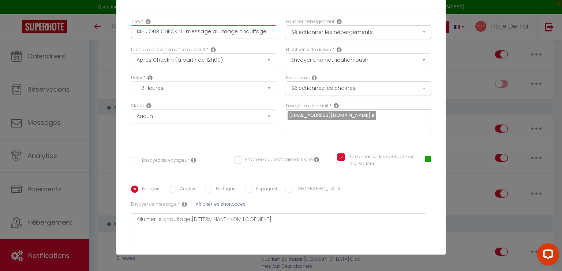
click at [193, 35] on input "14H JOUR CHECKIN : message allumage chauffage" at bounding box center [203, 31] width 145 height 13
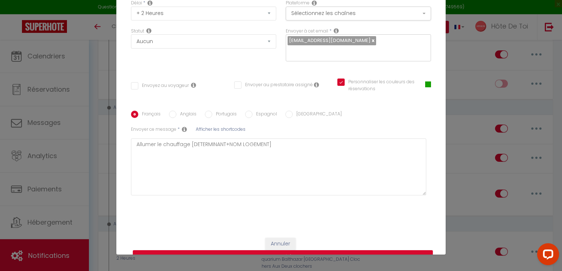
scroll to position [91, 0]
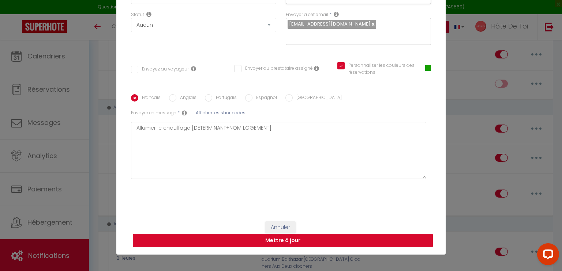
click at [284, 239] on button "Mettre à jour" at bounding box center [283, 241] width 300 height 14
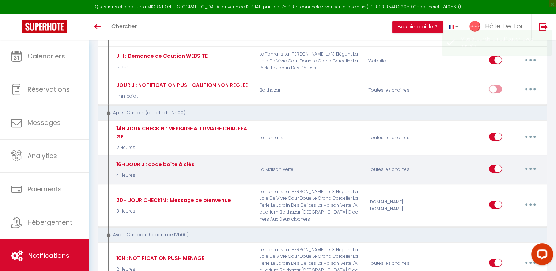
click at [525, 163] on button "button" at bounding box center [530, 169] width 20 height 12
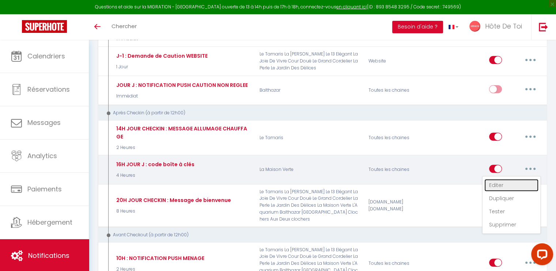
click at [501, 179] on link "Editer" at bounding box center [512, 185] width 54 height 12
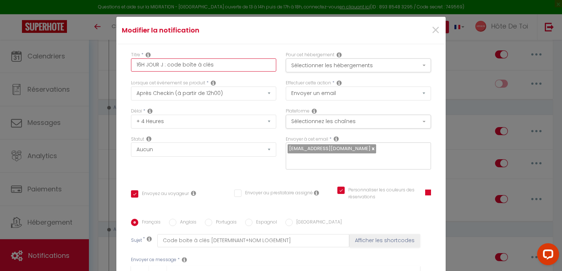
click at [165, 68] on input "16H JOUR J : code boîte à clés" at bounding box center [203, 65] width 145 height 13
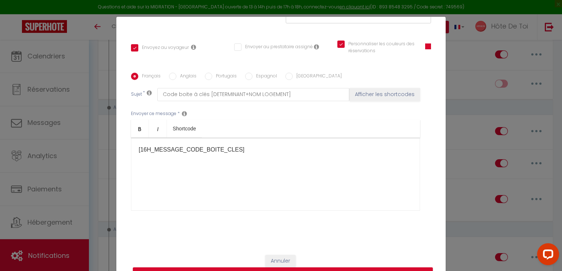
scroll to position [33, 0]
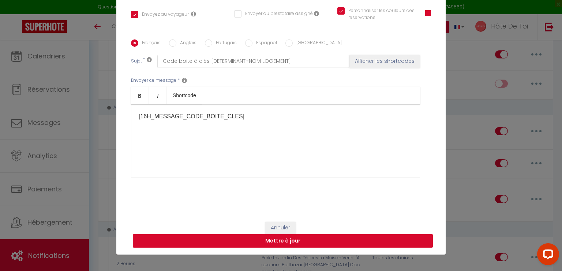
click at [286, 243] on button "Mettre à jour" at bounding box center [283, 241] width 300 height 14
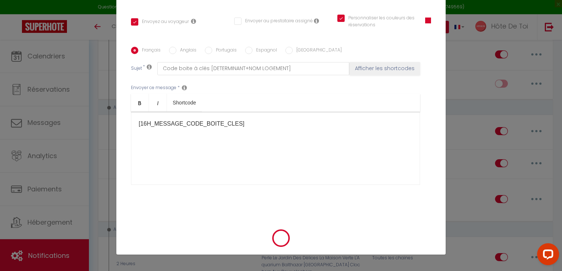
scroll to position [139, 0]
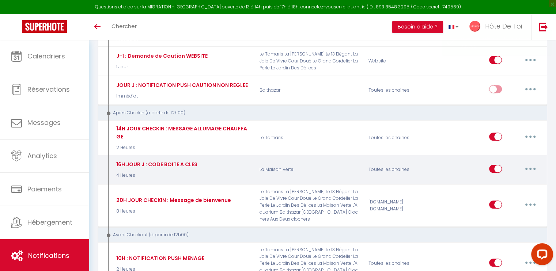
click at [527, 163] on button "button" at bounding box center [530, 169] width 20 height 12
click at [495, 179] on link "Editer" at bounding box center [512, 185] width 54 height 12
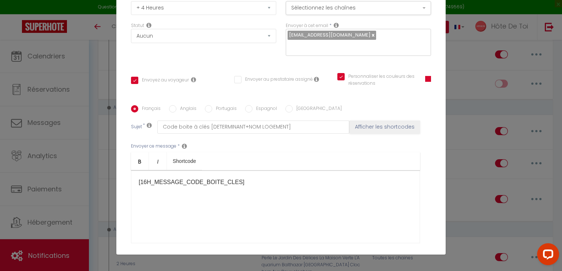
scroll to position [146, 0]
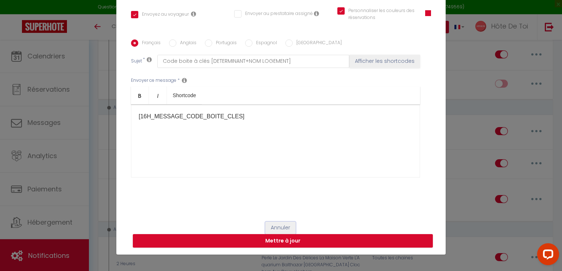
click at [274, 225] on button "Annuler" at bounding box center [280, 228] width 30 height 12
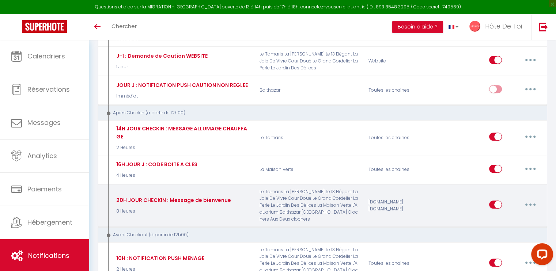
click at [531, 199] on button "button" at bounding box center [530, 205] width 20 height 12
click at [506, 215] on link "Editer" at bounding box center [512, 221] width 54 height 12
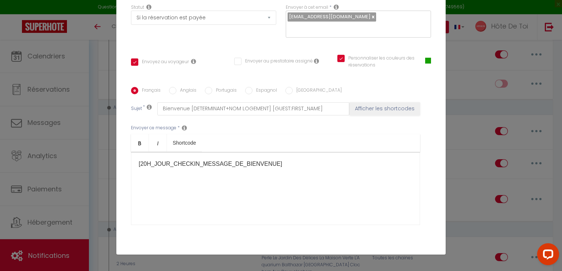
scroll to position [86, 0]
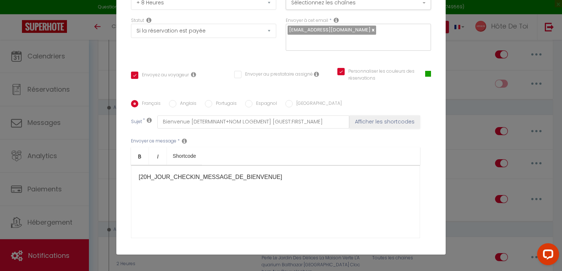
click at [425, 73] on span at bounding box center [428, 74] width 6 height 6
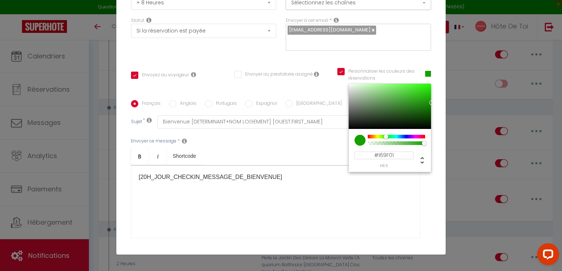
click at [389, 160] on div "#169F01 hex" at bounding box center [383, 160] width 59 height 16
click at [389, 157] on input "#169F01" at bounding box center [383, 156] width 59 height 8
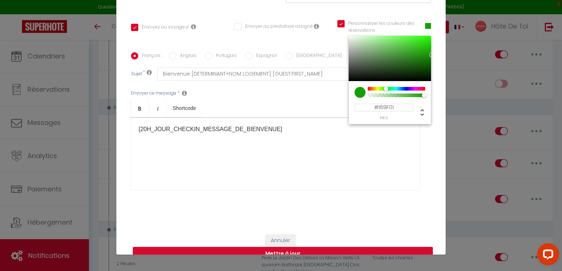
scroll to position [146, 0]
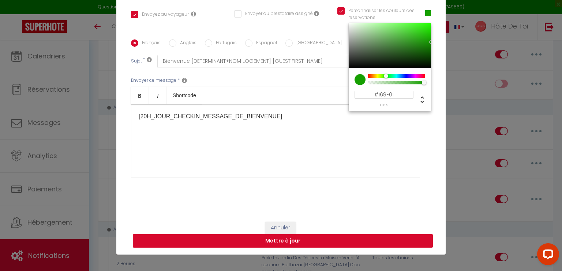
click at [271, 245] on button "Mettre à jour" at bounding box center [283, 241] width 300 height 14
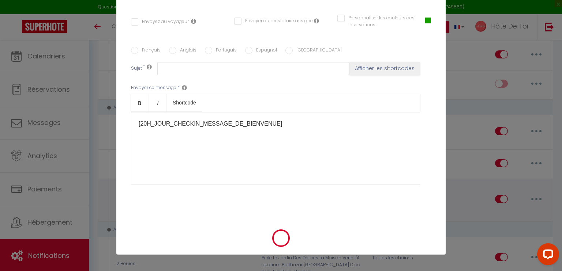
scroll to position [0, 0]
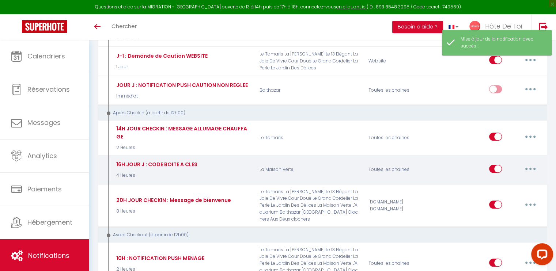
click at [528, 163] on button "button" at bounding box center [530, 169] width 20 height 12
click at [500, 179] on link "Editer" at bounding box center [512, 185] width 54 height 12
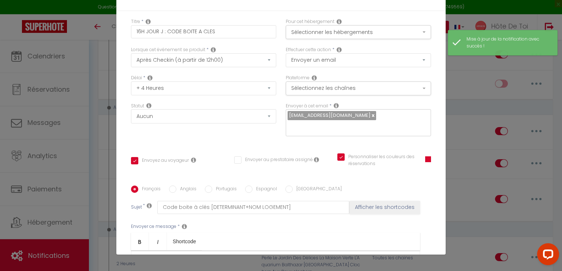
click at [425, 157] on span at bounding box center [428, 160] width 6 height 6
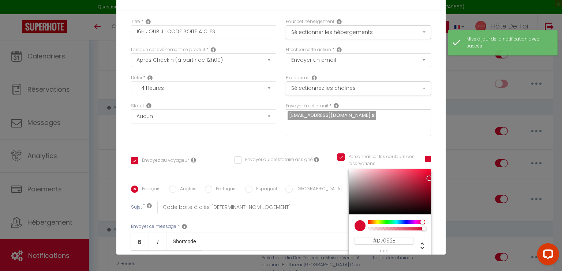
click at [377, 237] on input "#D7092E" at bounding box center [383, 241] width 59 height 8
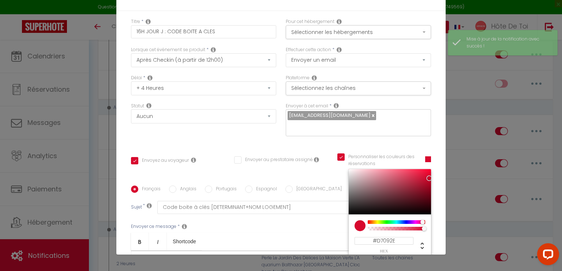
click at [377, 237] on input "#D7092E" at bounding box center [383, 241] width 59 height 8
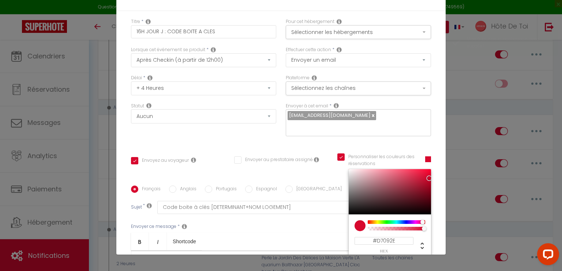
paste input "169F01"
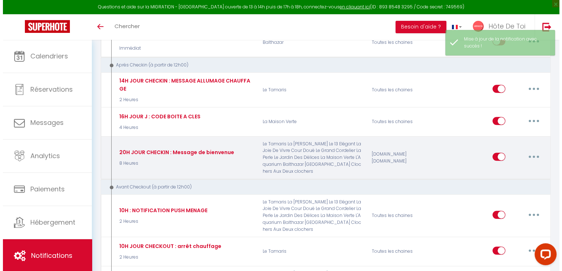
scroll to position [475, 0]
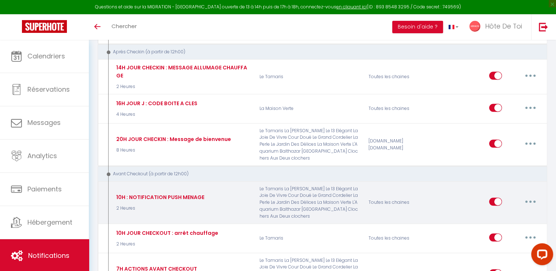
click at [530, 201] on icon "button" at bounding box center [531, 202] width 2 height 2
click at [500, 212] on link "Editer" at bounding box center [512, 218] width 54 height 12
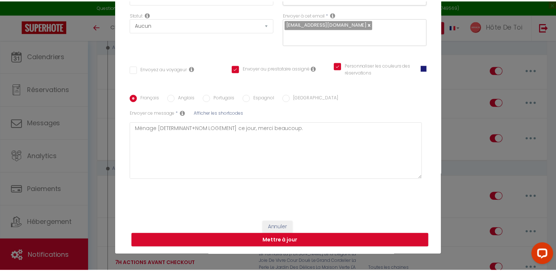
scroll to position [91, 0]
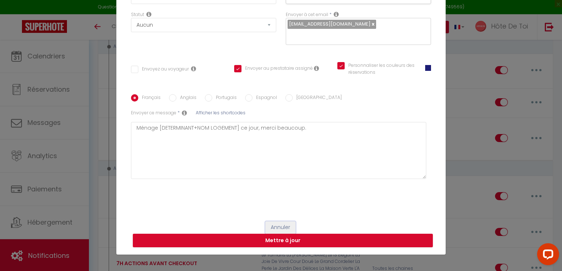
click at [276, 224] on button "Annuler" at bounding box center [280, 228] width 30 height 12
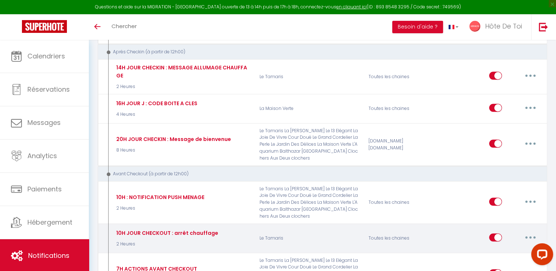
click at [535, 232] on button "button" at bounding box center [530, 238] width 20 height 12
click at [498, 248] on link "Editer" at bounding box center [512, 254] width 54 height 12
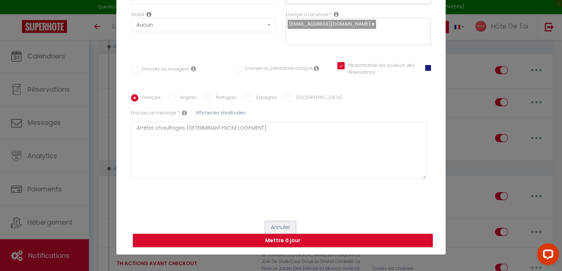
click at [279, 223] on button "Annuler" at bounding box center [280, 228] width 30 height 12
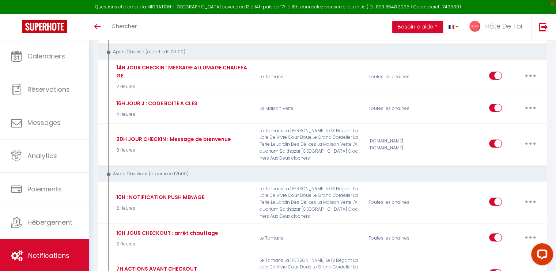
scroll to position [536, 0]
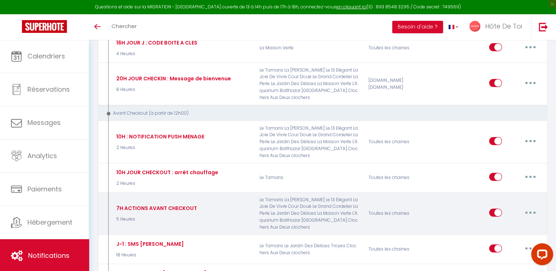
click at [527, 207] on button "button" at bounding box center [530, 213] width 20 height 12
click at [507, 223] on link "Editer" at bounding box center [512, 229] width 54 height 12
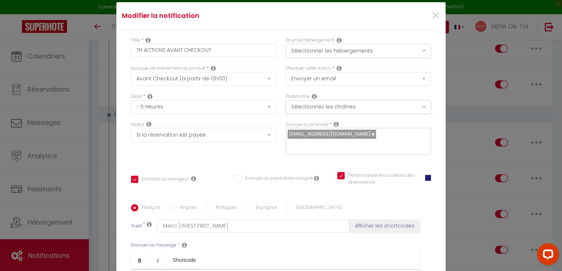
scroll to position [0, 0]
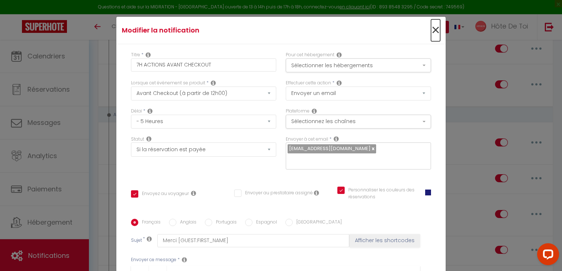
click at [431, 31] on span "×" at bounding box center [435, 30] width 9 height 22
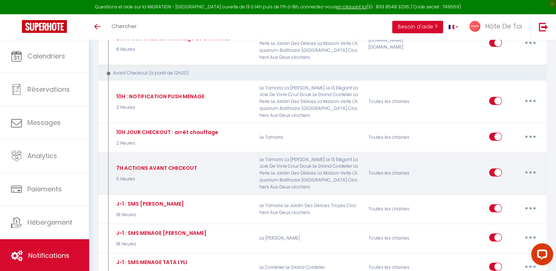
scroll to position [597, 0]
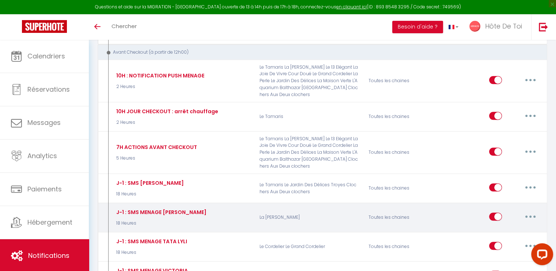
click at [531, 211] on button "button" at bounding box center [530, 217] width 20 height 12
click at [500, 227] on link "Editer" at bounding box center [512, 233] width 54 height 12
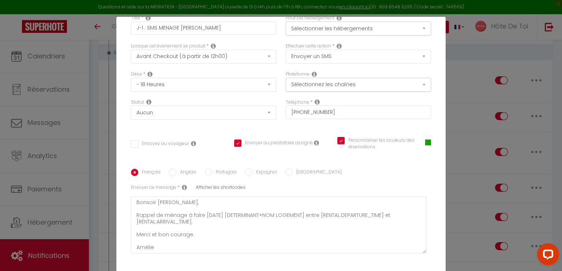
scroll to position [0, 0]
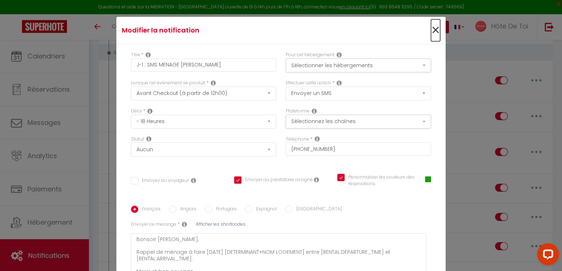
click at [431, 32] on span "×" at bounding box center [435, 30] width 9 height 22
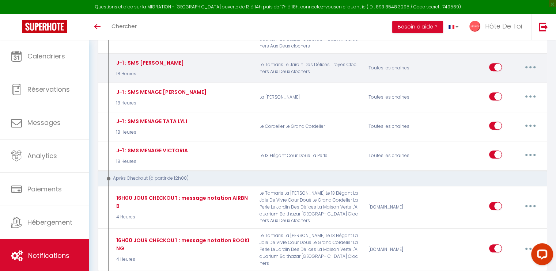
scroll to position [719, 0]
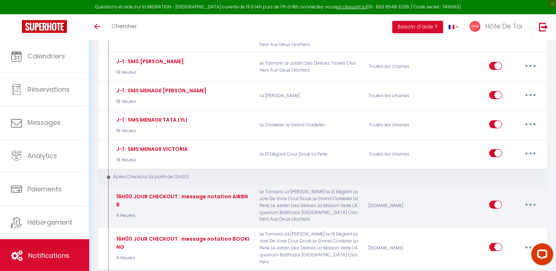
click at [533, 199] on button "button" at bounding box center [530, 205] width 20 height 12
click at [499, 215] on link "Editer" at bounding box center [512, 221] width 54 height 12
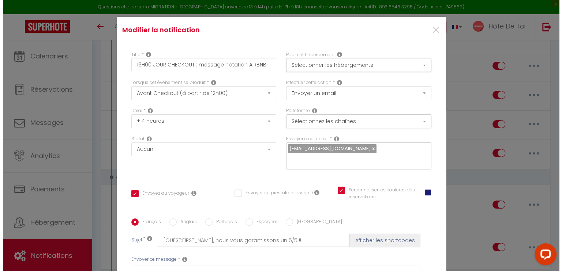
scroll to position [713, 0]
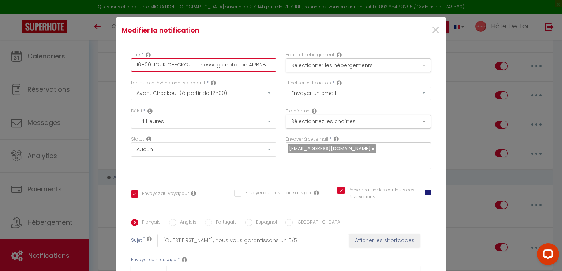
click at [203, 67] on input "16H00 JOUR CHECKOUT : message notation AIRBNB" at bounding box center [203, 65] width 145 height 13
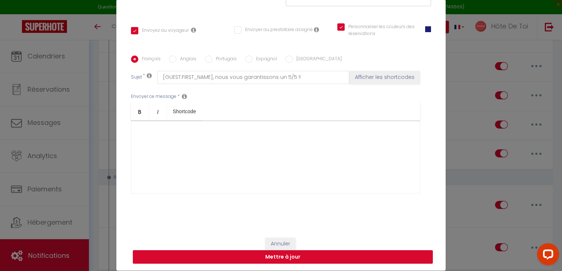
scroll to position [33, 0]
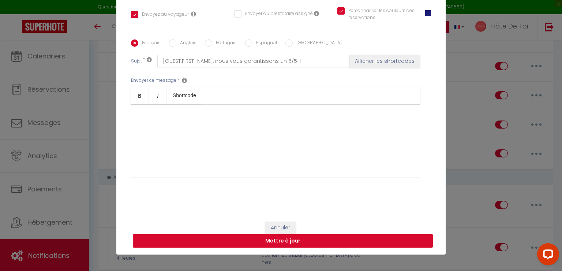
click at [289, 242] on button "Mettre à jour" at bounding box center [283, 241] width 300 height 14
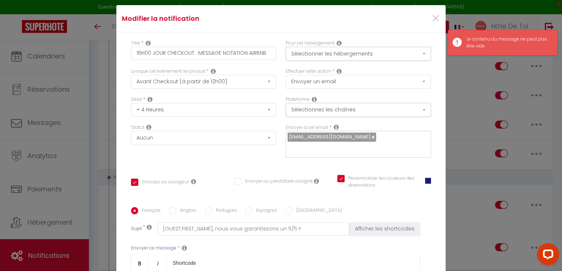
scroll to position [0, 0]
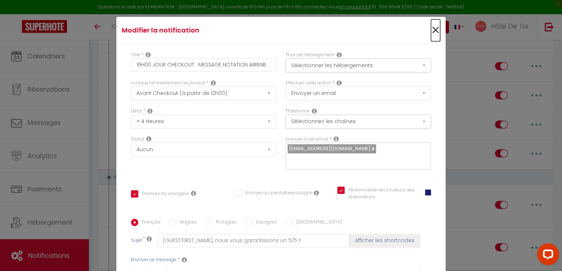
click at [431, 31] on span "×" at bounding box center [435, 30] width 9 height 22
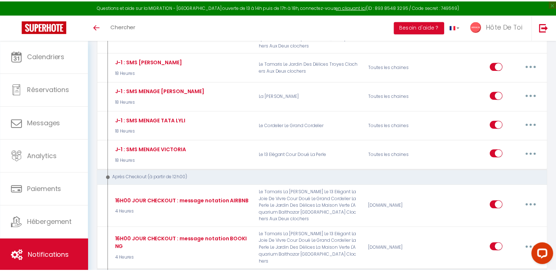
scroll to position [719, 0]
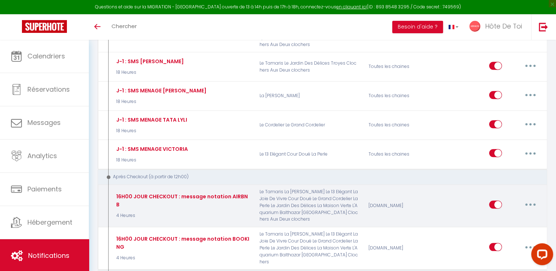
click at [525, 199] on button "button" at bounding box center [530, 205] width 20 height 12
click at [499, 215] on link "Editer" at bounding box center [512, 221] width 54 height 12
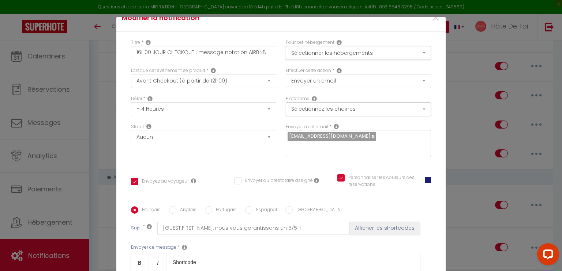
scroll to position [0, 0]
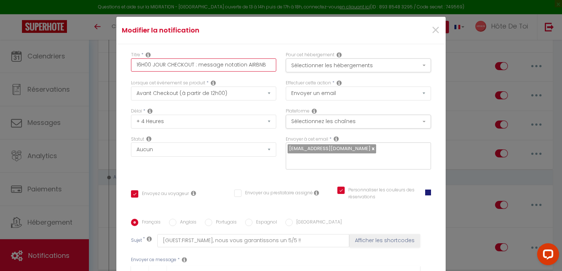
click at [204, 65] on input "16H00 JOUR CHECKOUT : message notation AIRBNB" at bounding box center [203, 65] width 145 height 13
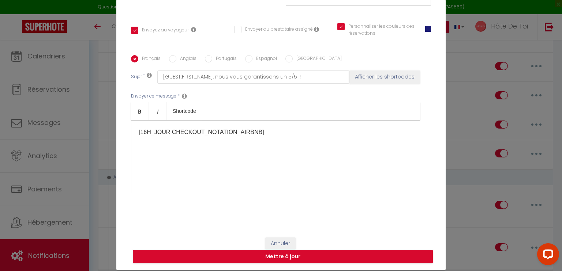
scroll to position [33, 0]
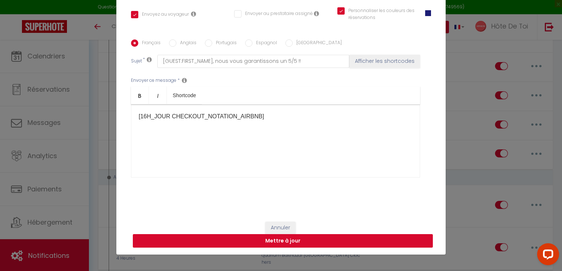
click at [263, 240] on button "Mettre à jour" at bounding box center [283, 241] width 300 height 14
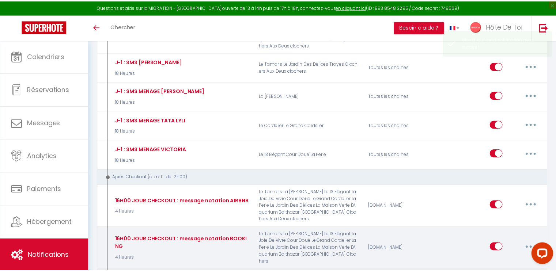
scroll to position [719, 0]
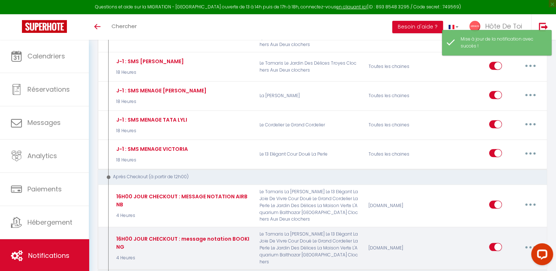
click at [531, 241] on button "button" at bounding box center [530, 247] width 20 height 12
click at [500, 258] on link "Editer" at bounding box center [512, 264] width 54 height 12
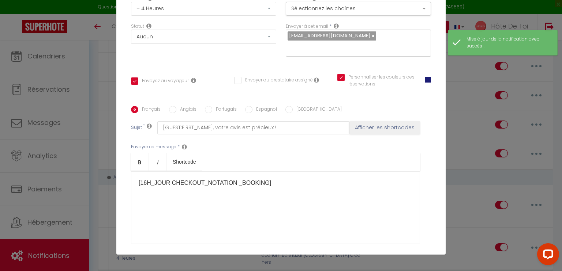
scroll to position [0, 0]
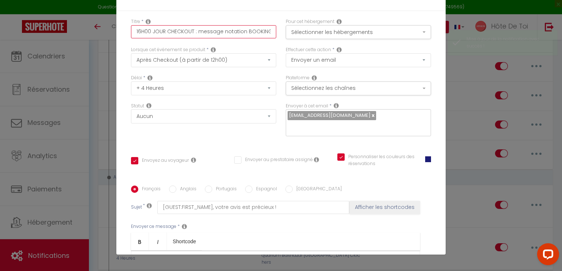
click at [227, 31] on input "16H00 JOUR CHECKOUT : message notation BOOKING" at bounding box center [203, 31] width 145 height 13
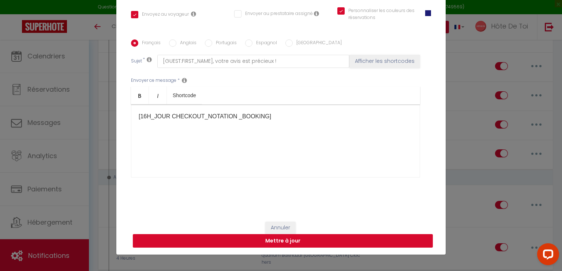
click at [269, 236] on button "Mettre à jour" at bounding box center [283, 241] width 300 height 14
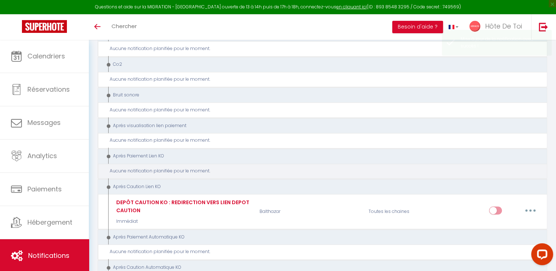
scroll to position [1024, 0]
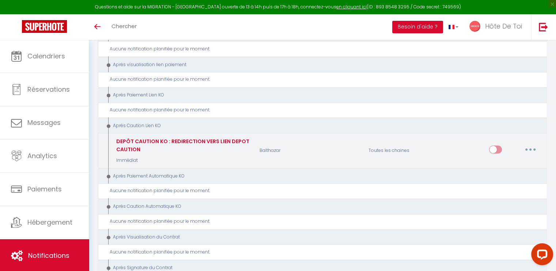
click at [530, 144] on button "button" at bounding box center [530, 150] width 20 height 12
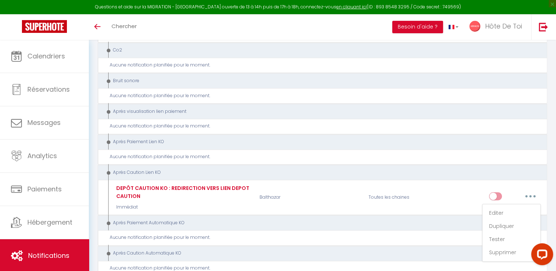
scroll to position [963, 0]
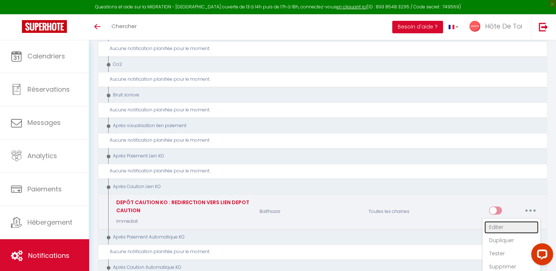
click at [500, 221] on link "Editer" at bounding box center [512, 227] width 54 height 12
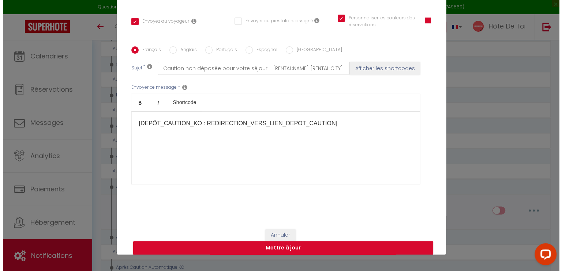
scroll to position [958, 0]
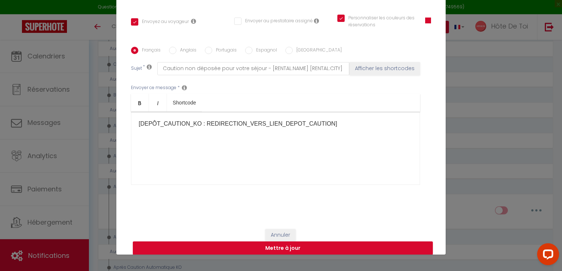
click at [425, 21] on span at bounding box center [428, 21] width 6 height 6
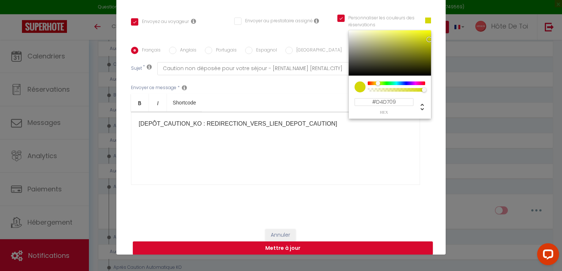
click at [369, 83] on div at bounding box center [396, 84] width 56 height 4
drag, startPoint x: 421, startPoint y: 41, endPoint x: 423, endPoint y: 25, distance: 17.0
click at [423, 25] on div "Personnaliser les couleurs des réservations #FCFF00 #FCFF00 hex 252 r 255 g 0 b…" at bounding box center [383, 25] width 103 height 21
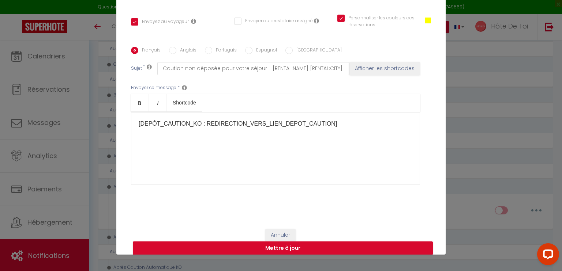
click at [425, 19] on span at bounding box center [428, 21] width 6 height 6
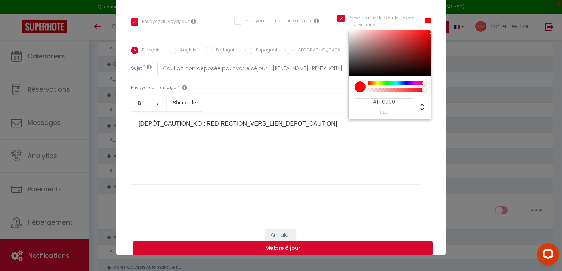
click at [422, 83] on div at bounding box center [424, 83] width 4 height 4
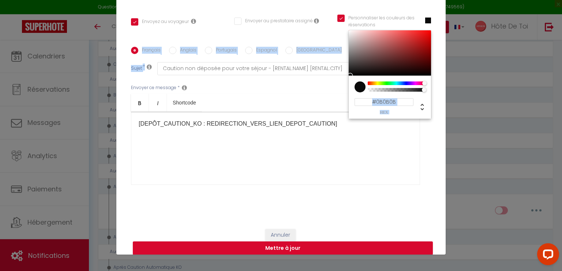
drag, startPoint x: 420, startPoint y: 33, endPoint x: 337, endPoint y: 74, distance: 92.7
click at [337, 74] on div "Titre * DEPÔT CAUTION KO : REDIRECTION VERS LIEN DEPOT CAUTION Pour cet héberge…" at bounding box center [280, 47] width 329 height 350
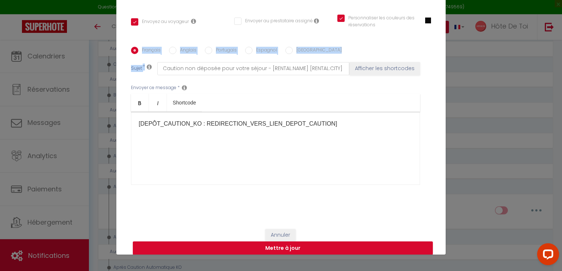
click at [433, 29] on div "Titre * DEPÔT CAUTION KO : REDIRECTION VERS LIEN DEPOT CAUTION Pour cet héberge…" at bounding box center [280, 47] width 329 height 350
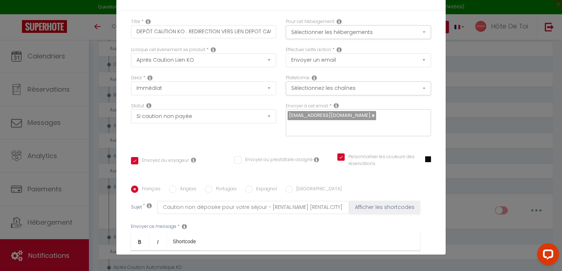
scroll to position [146, 0]
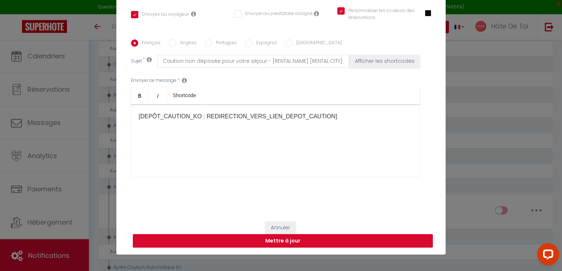
click at [277, 242] on button "Mettre à jour" at bounding box center [283, 241] width 300 height 14
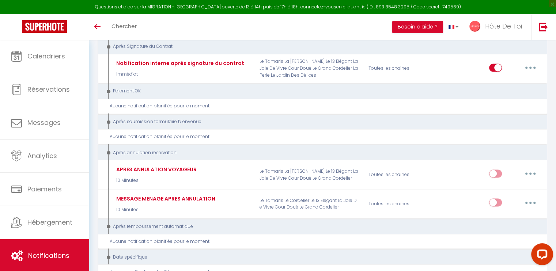
scroll to position [1268, 0]
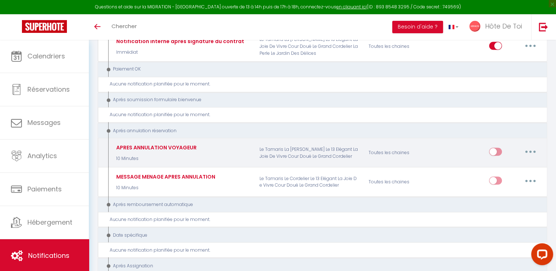
click at [528, 146] on button "button" at bounding box center [530, 152] width 20 height 12
click at [494, 202] on link "Supprimer" at bounding box center [512, 208] width 54 height 12
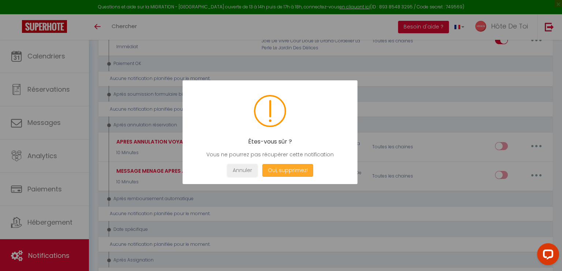
click at [298, 172] on button "Oui, supprimez!" at bounding box center [287, 170] width 51 height 13
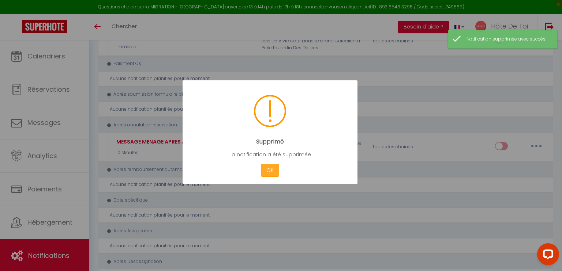
click at [268, 172] on button "OK" at bounding box center [270, 170] width 18 height 13
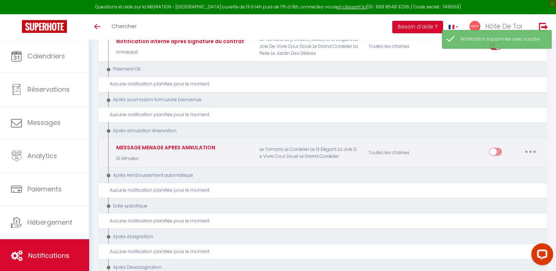
click at [526, 146] on button "button" at bounding box center [530, 152] width 20 height 12
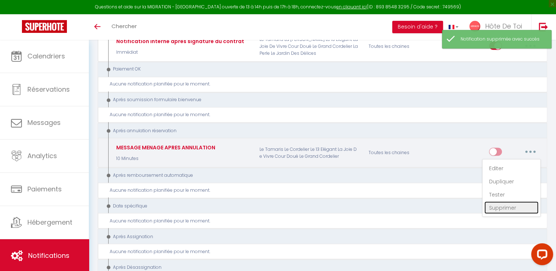
click at [499, 202] on link "Supprimer" at bounding box center [512, 208] width 54 height 12
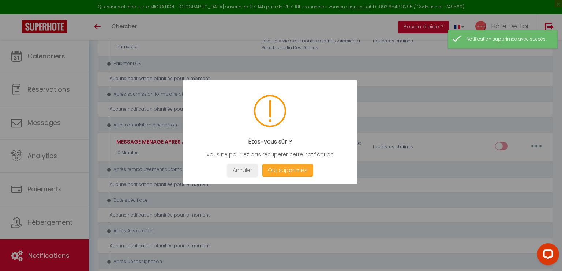
click at [299, 171] on button "Oui, supprimez!" at bounding box center [287, 170] width 51 height 13
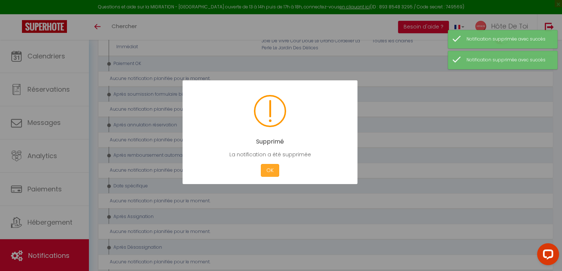
click at [263, 169] on button "OK" at bounding box center [270, 170] width 18 height 13
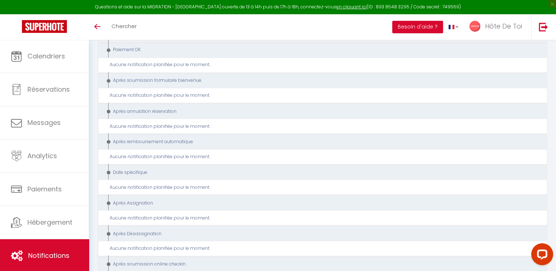
scroll to position [1353, 0]
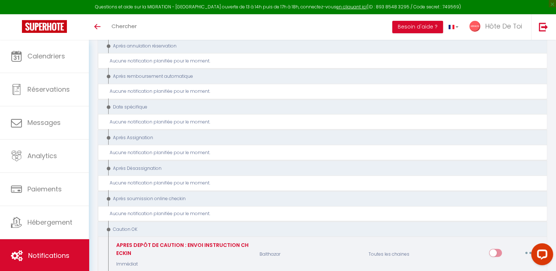
click at [533, 247] on button "button" at bounding box center [530, 253] width 20 height 12
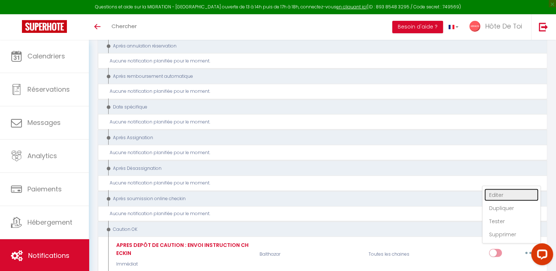
click at [501, 189] on link "Editer" at bounding box center [512, 195] width 54 height 12
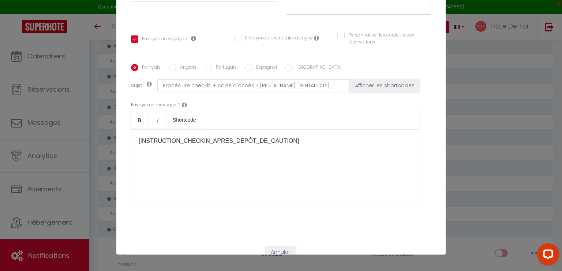
scroll to position [146, 0]
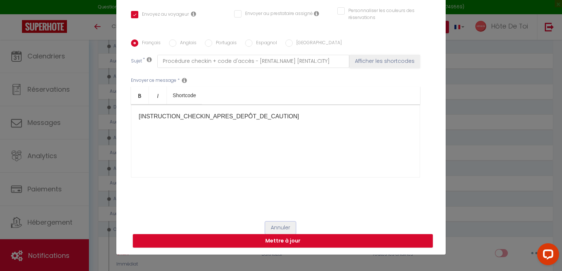
click at [271, 225] on button "Annuler" at bounding box center [280, 228] width 30 height 12
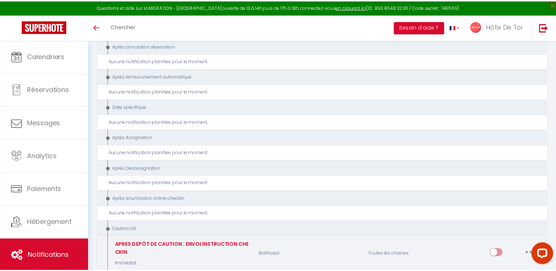
scroll to position [1352, 0]
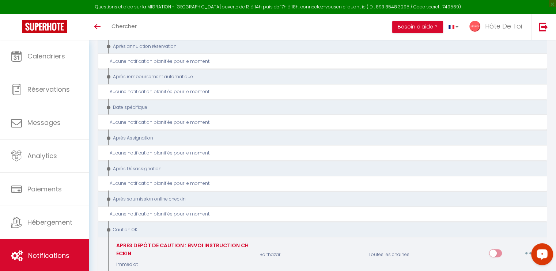
click at [529, 248] on button "button" at bounding box center [530, 254] width 20 height 12
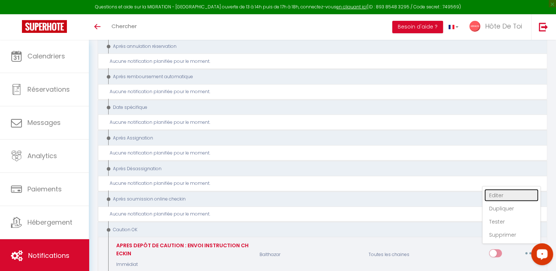
click at [505, 189] on link "Editer" at bounding box center [512, 195] width 54 height 12
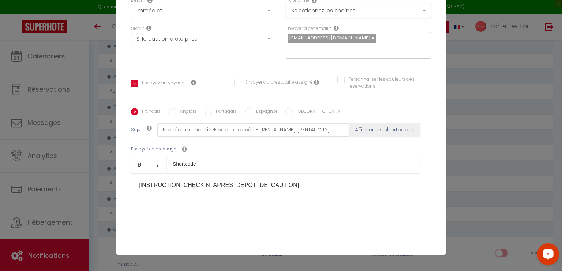
scroll to position [25, 0]
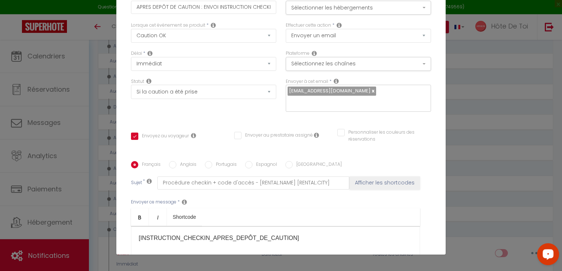
click at [337, 135] on input "Personnaliser les couleurs des réservations" at bounding box center [379, 132] width 84 height 7
click at [425, 135] on span at bounding box center [428, 135] width 6 height 6
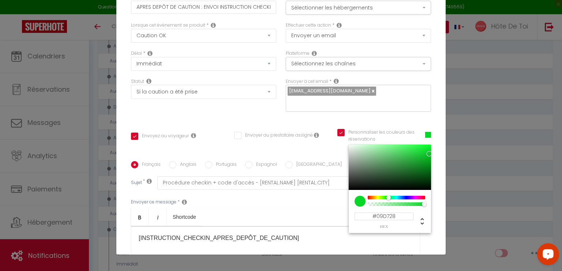
drag, startPoint x: 414, startPoint y: 198, endPoint x: 383, endPoint y: 196, distance: 31.9
click at [386, 199] on div at bounding box center [388, 198] width 4 height 4
drag, startPoint x: 420, startPoint y: 155, endPoint x: 368, endPoint y: 146, distance: 52.7
click at [375, 146] on div at bounding box center [377, 147] width 4 height 4
drag, startPoint x: 363, startPoint y: 144, endPoint x: 350, endPoint y: 143, distance: 13.2
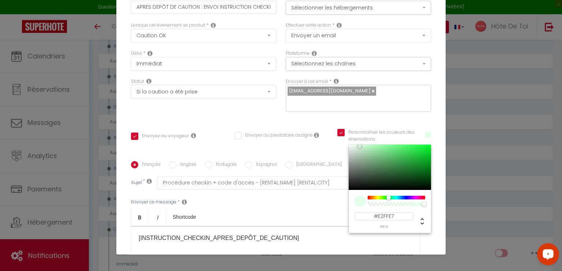
click at [350, 143] on div "Personnaliser les couleurs des réservations #E2FFE7 #E2FFE7 hex 226 r 255 g 231…" at bounding box center [383, 139] width 103 height 21
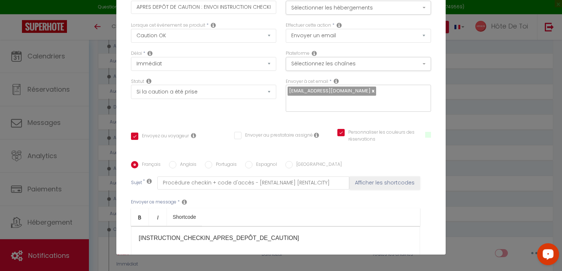
click at [425, 134] on span at bounding box center [428, 135] width 6 height 6
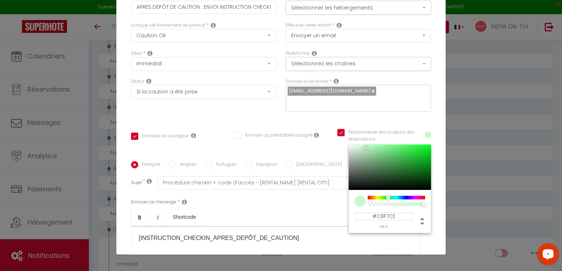
drag, startPoint x: 351, startPoint y: 146, endPoint x: 356, endPoint y: 147, distance: 5.1
click at [364, 147] on div at bounding box center [366, 148] width 4 height 4
click at [421, 119] on div "Envoyer à cet email * conciergerie@hotedetoi.com" at bounding box center [358, 98] width 155 height 41
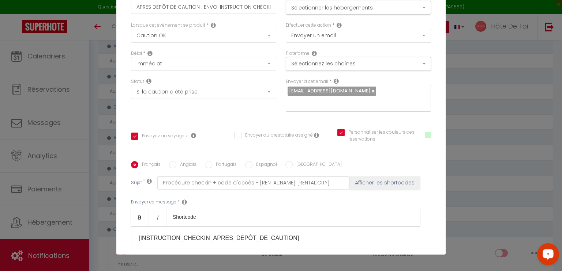
scroll to position [146, 0]
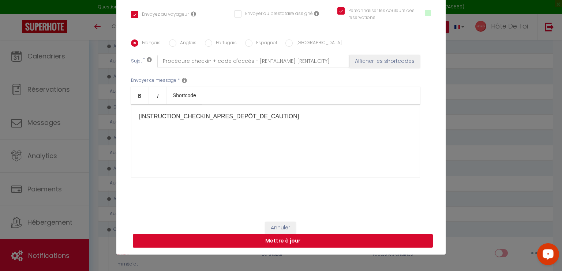
click at [281, 242] on button "Mettre à jour" at bounding box center [283, 241] width 300 height 14
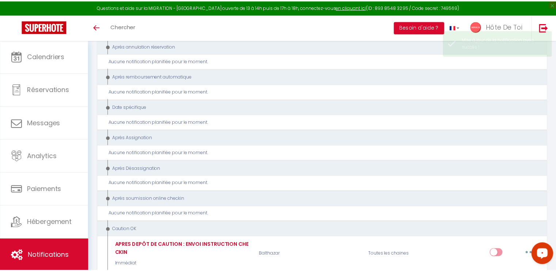
scroll to position [1352, 0]
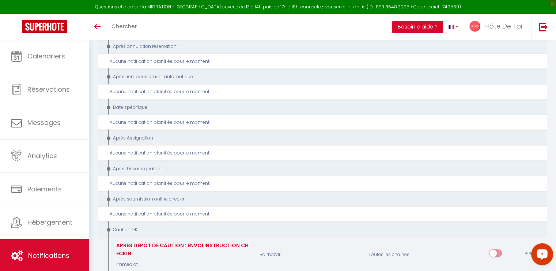
click at [533, 248] on button "button" at bounding box center [530, 254] width 20 height 12
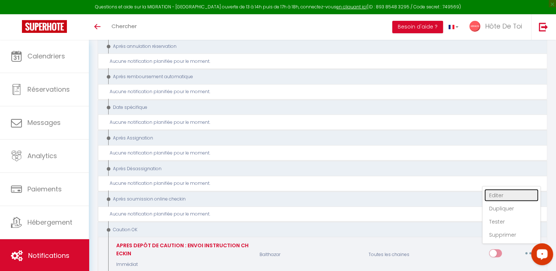
click at [505, 189] on link "Editer" at bounding box center [512, 195] width 54 height 12
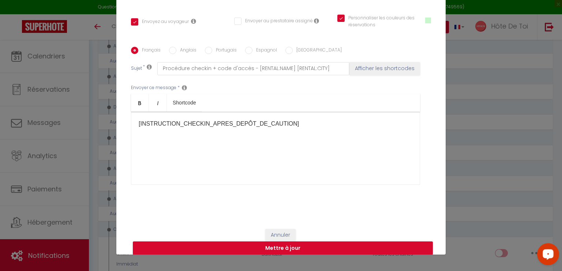
scroll to position [0, 0]
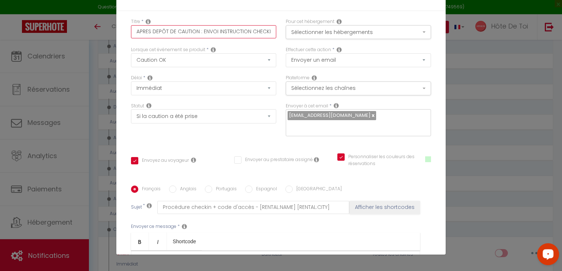
click at [196, 31] on input "APRES DEPÔT DE CAUTION : ENVOI INSTRUCTION CHECKIN" at bounding box center [203, 31] width 145 height 13
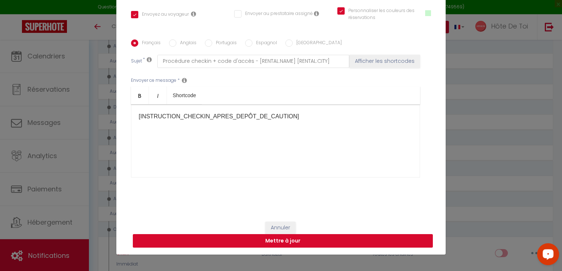
click at [289, 242] on button "Mettre à jour" at bounding box center [283, 241] width 300 height 14
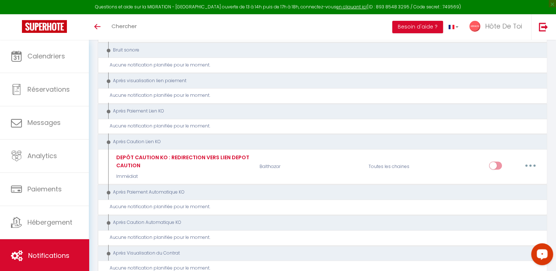
scroll to position [986, 0]
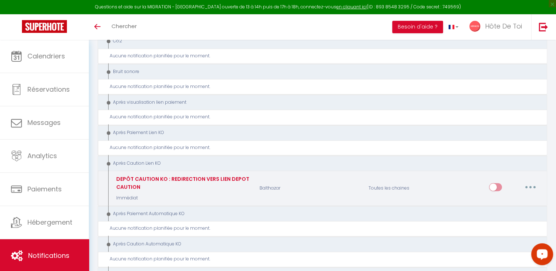
click at [528, 181] on button "button" at bounding box center [530, 187] width 20 height 12
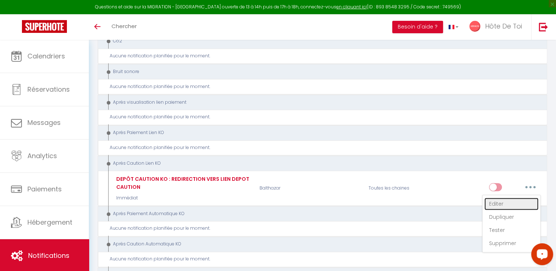
click at [497, 198] on link "Editer" at bounding box center [512, 204] width 54 height 12
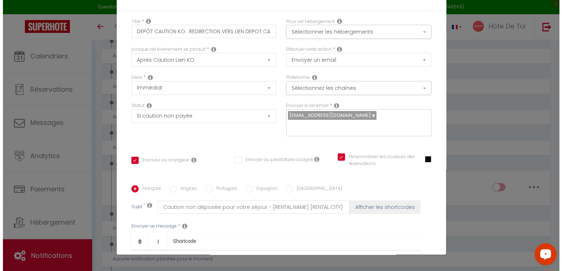
scroll to position [981, 0]
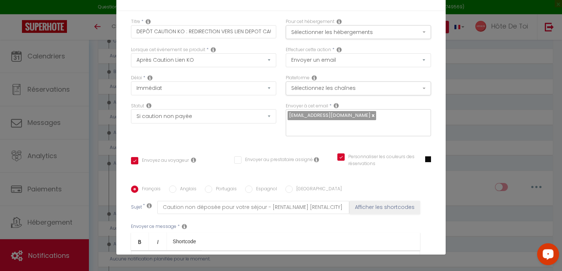
click at [328, 214] on div "Envoyer ce message * Bold Italic Shortcode Rich text editor [DEPÔT_CAUTION_KO :…" at bounding box center [281, 273] width 300 height 119
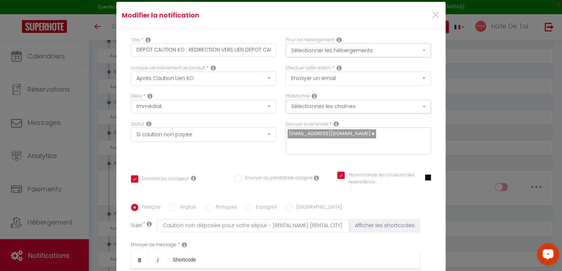
scroll to position [0, 0]
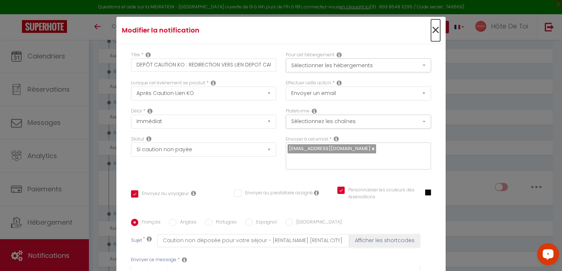
click at [431, 30] on span "×" at bounding box center [435, 30] width 9 height 22
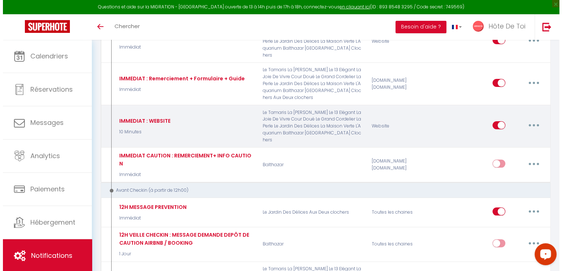
scroll to position [183, 0]
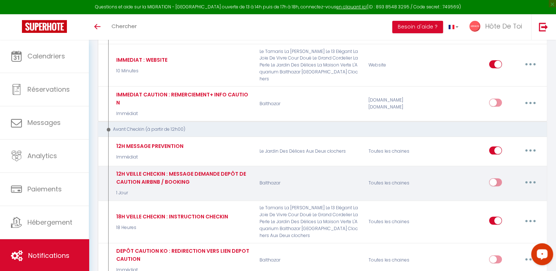
click at [533, 177] on button "button" at bounding box center [530, 183] width 20 height 12
click at [503, 193] on link "Editer" at bounding box center [512, 199] width 54 height 12
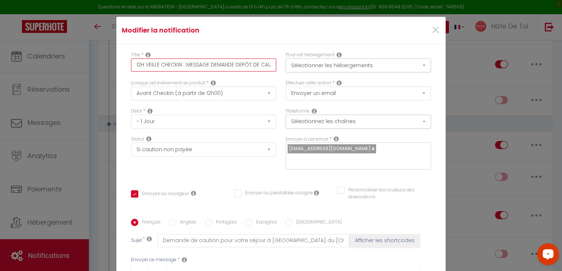
click at [180, 65] on input "12H VEILLE CHECKIN : MESSAGE DEMANDE DEPÔT DE CAUTION AIRBNB / BOOKING" at bounding box center [203, 65] width 145 height 13
drag, startPoint x: 256, startPoint y: 64, endPoint x: 283, endPoint y: 67, distance: 27.3
click at [283, 67] on div "Titre * 12H VEILLE CHECKIN : MESSAGE DEMANDE DEPÔT DE CAUTION AIRBNB / BOOKING …" at bounding box center [280, 66] width 309 height 28
click at [206, 63] on input "12H VEILLE CHECKIN : MESSAGE DEMANDE DEPÔT DE CAUTION AIRBNB / BOOKING" at bounding box center [203, 65] width 145 height 13
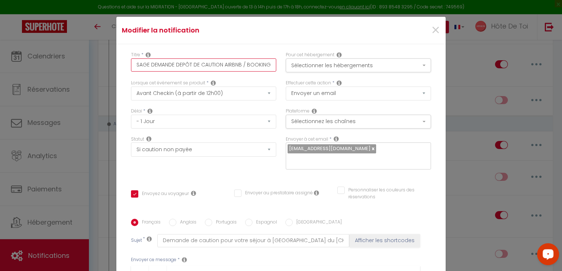
drag, startPoint x: 198, startPoint y: 64, endPoint x: 171, endPoint y: 66, distance: 26.4
click at [171, 66] on input "12H VEILLE CHECKIN : MESSAGE DEMANDE DEPÔT DE CAUTION AIRBNB / BOOKING" at bounding box center [203, 65] width 145 height 13
click at [173, 65] on input "12H VEILLE CHECKIN : MESSAGE DEMANDE DEPÔT DE CAUTION AIRBNB / BOOKING" at bounding box center [203, 65] width 145 height 13
drag, startPoint x: 147, startPoint y: 65, endPoint x: 134, endPoint y: 65, distance: 13.2
click at [134, 65] on input "12H VEILLE CHECKIN : MESSAGE DEMANDE DEPÔT DE CAUTION AIRBNB / BOOKING" at bounding box center [203, 65] width 145 height 13
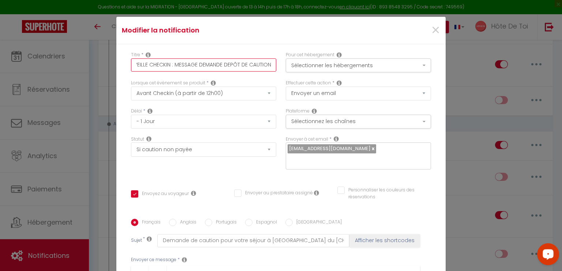
scroll to position [0, 2]
click at [198, 67] on input "12H VEILLE CHECKIN : MESSAGE DEMANDE DEPÔT DE CAUTION AIRBNB / BOOKING" at bounding box center [203, 65] width 145 height 13
click at [177, 67] on input "12H VEILLE CHECKIN : DEMANDE DEPÔT DE CAUTION AIRBNB / BOOKING" at bounding box center [203, 65] width 145 height 13
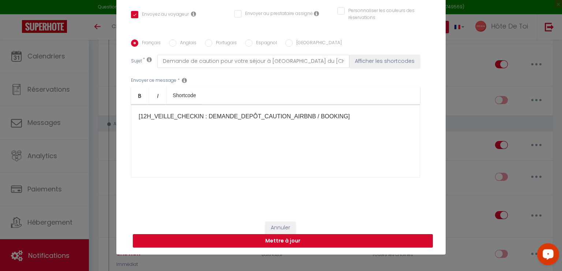
scroll to position [0, 0]
click at [272, 241] on button "Mettre à jour" at bounding box center [283, 241] width 300 height 14
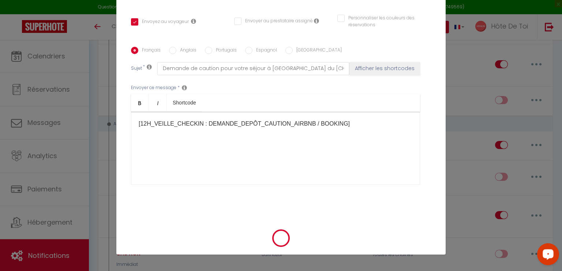
scroll to position [139, 0]
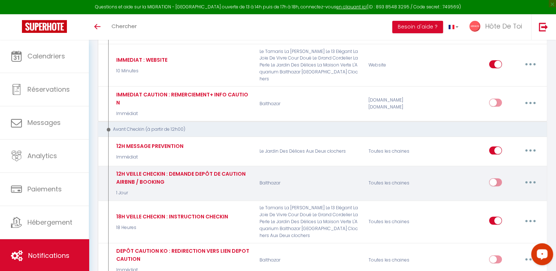
click at [532, 177] on button "button" at bounding box center [530, 183] width 20 height 12
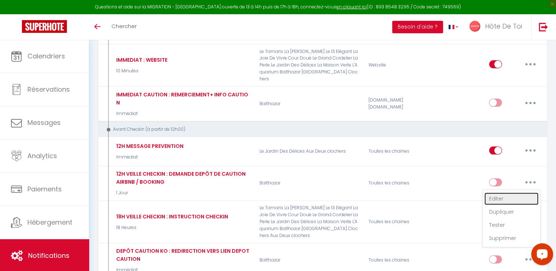
drag, startPoint x: 508, startPoint y: 177, endPoint x: 483, endPoint y: 170, distance: 25.8
click at [508, 193] on link "Editer" at bounding box center [512, 199] width 54 height 12
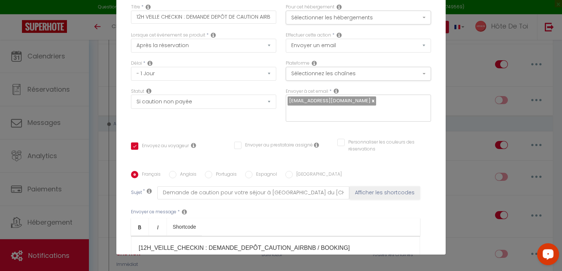
scroll to position [0, 0]
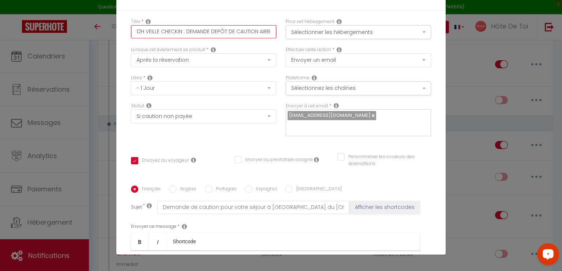
click at [199, 32] on input "12H VEILLE CHECKIN : DEMANDE DEPÔT DE CAUTION AIRBNB / BOOKING" at bounding box center [203, 31] width 145 height 13
click at [191, 31] on input "12H VEILLE CHECKIN : DEMANDE DEPÔT DE CAUTION AIRBNB / BOOKING" at bounding box center [203, 31] width 145 height 13
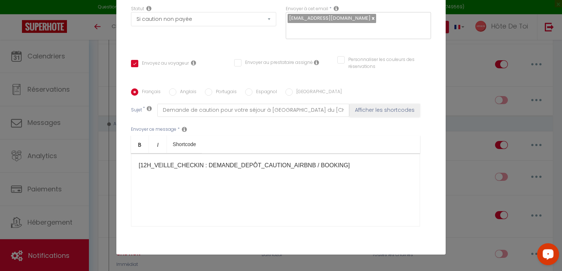
scroll to position [146, 0]
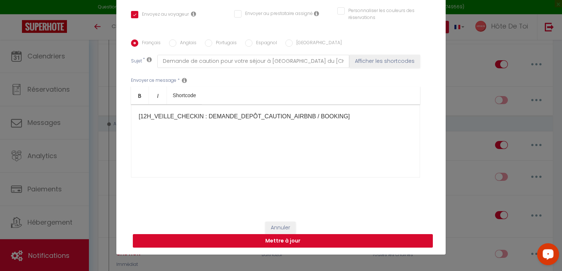
click at [289, 244] on button "Mettre à jour" at bounding box center [283, 241] width 300 height 14
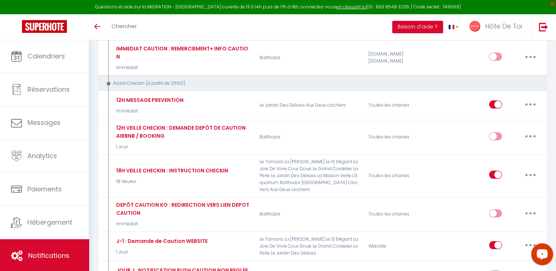
scroll to position [0, 0]
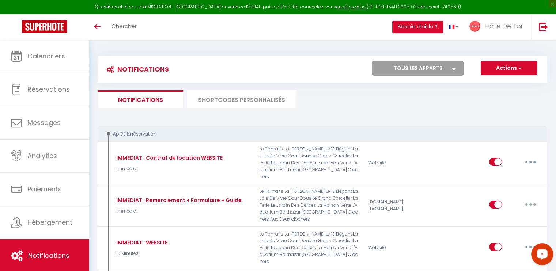
click at [221, 98] on li "SHORTCODES PERSONNALISÉS" at bounding box center [242, 99] width 110 height 18
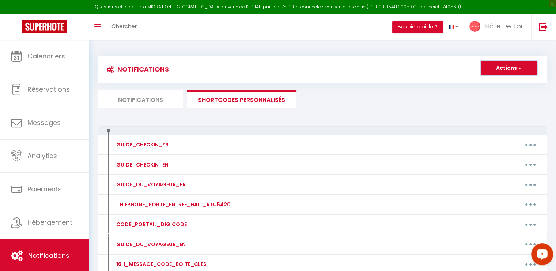
click at [522, 65] on button "Actions" at bounding box center [509, 68] width 56 height 15
click at [461, 83] on link "Nouveau shortcode personnalisé" at bounding box center [487, 84] width 99 height 10
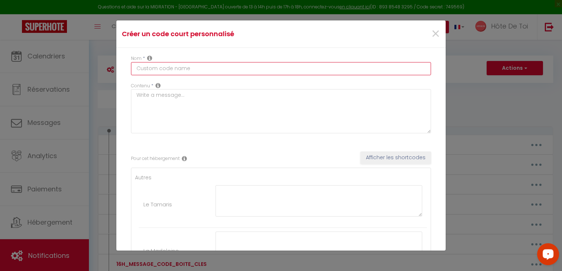
click at [182, 68] on input "text" at bounding box center [281, 68] width 300 height 13
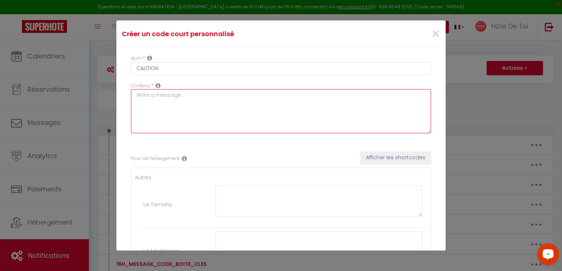
click at [190, 90] on textarea at bounding box center [281, 111] width 300 height 44
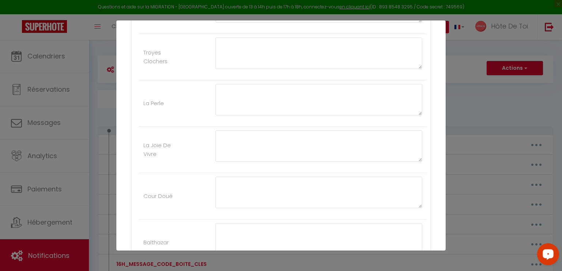
scroll to position [549, 0]
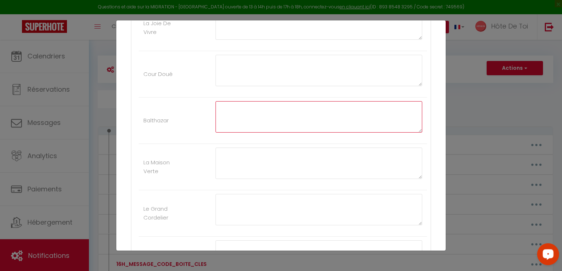
click at [268, 113] on textarea at bounding box center [318, 116] width 207 height 31
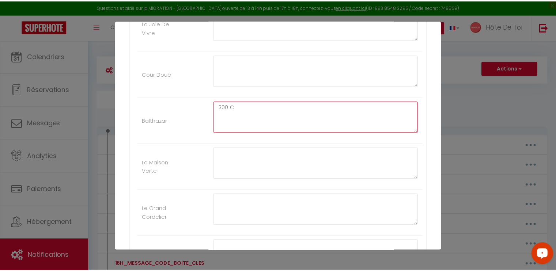
scroll to position [735, 0]
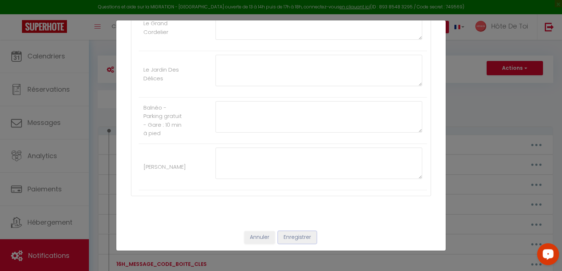
click at [291, 239] on button "Enregistrer" at bounding box center [297, 238] width 38 height 12
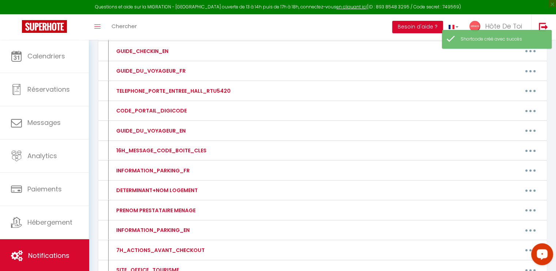
scroll to position [0, 0]
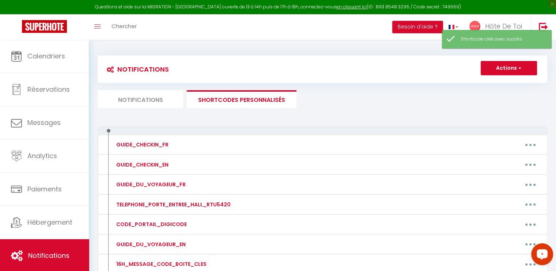
click at [164, 103] on li "Notifications" at bounding box center [141, 99] width 86 height 18
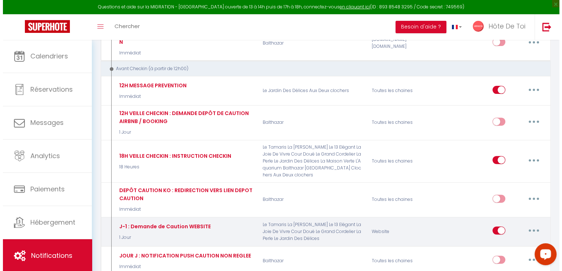
scroll to position [366, 0]
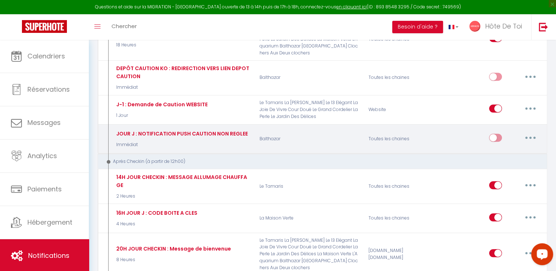
click at [533, 132] on button "button" at bounding box center [530, 138] width 20 height 12
click at [505, 148] on link "Editer" at bounding box center [512, 154] width 54 height 12
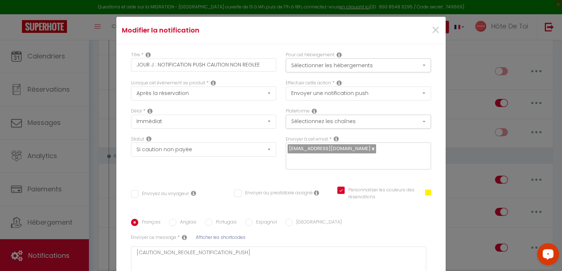
scroll to position [61, 0]
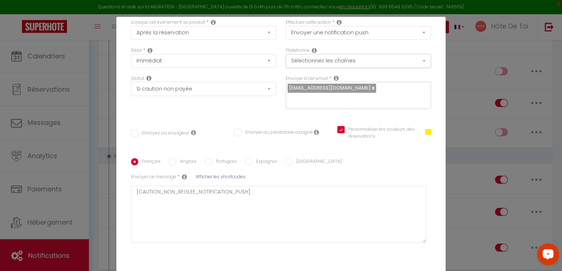
click at [425, 132] on span at bounding box center [428, 132] width 6 height 6
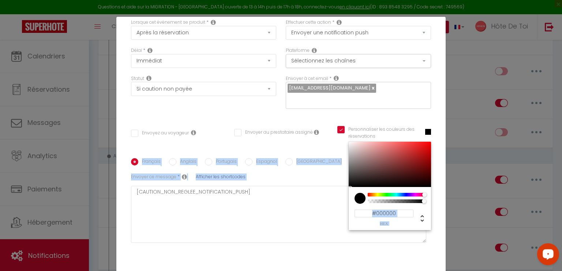
drag, startPoint x: 348, startPoint y: 162, endPoint x: 336, endPoint y: 188, distance: 28.3
click at [336, 188] on div "Titre * JOUR J : NOTIFICATION PUSH CAUTION NON REGLEE Pour cet hébergement Séle…" at bounding box center [280, 131] width 329 height 295
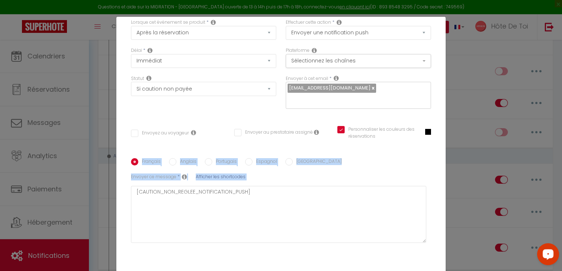
click at [332, 179] on div "Envoyer ce message * Afficher les shortcodes [CAUTION_NON_REGLEE_NOTIFICATION_P…" at bounding box center [278, 208] width 295 height 69
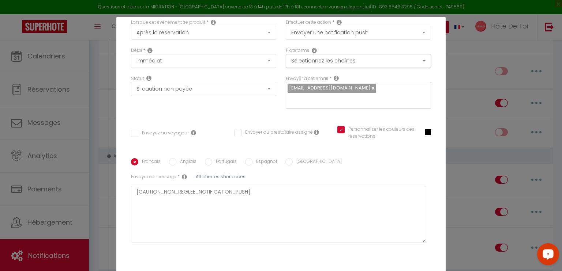
click at [405, 152] on div "Français Anglais Portugais Espagnol Italien Sujet * Afficher les shortcodes Env…" at bounding box center [281, 204] width 300 height 114
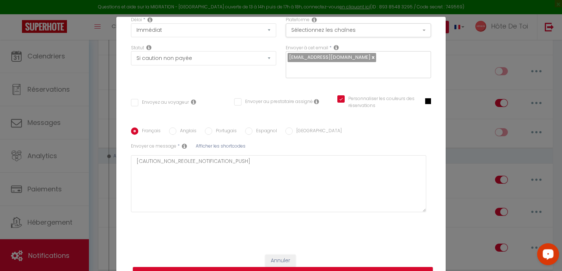
scroll to position [33, 0]
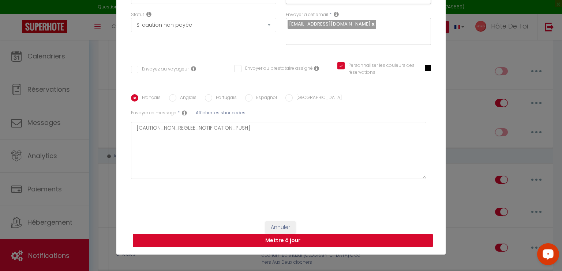
click at [282, 241] on button "Mettre à jour" at bounding box center [283, 241] width 300 height 14
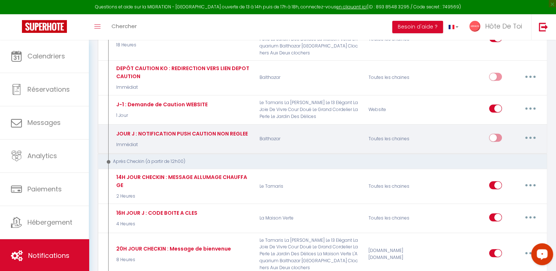
click at [532, 132] on button "button" at bounding box center [530, 138] width 20 height 12
click at [498, 148] on link "Editer" at bounding box center [512, 154] width 54 height 12
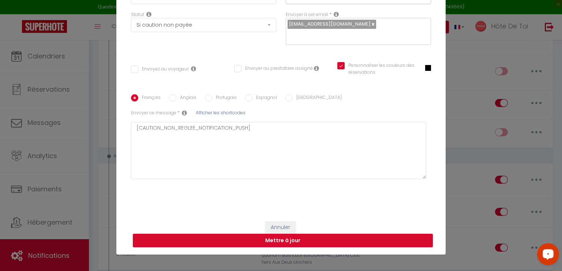
scroll to position [0, 0]
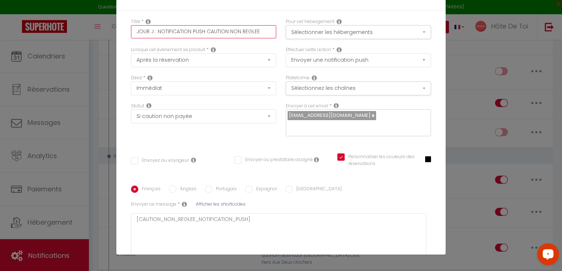
click at [134, 33] on input "JOUR J : NOTIFICATION PUSH CAUTION NON REGLEE" at bounding box center [203, 31] width 145 height 13
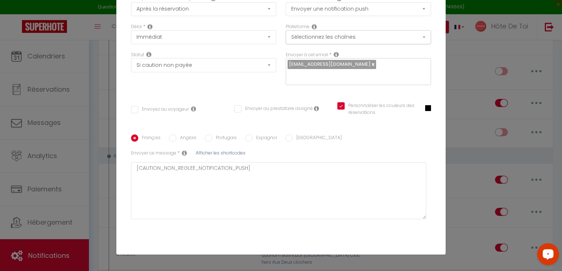
scroll to position [91, 0]
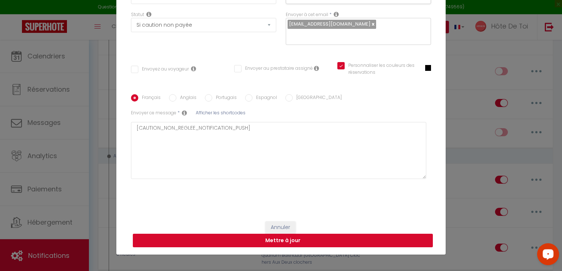
click at [297, 240] on button "Mettre à jour" at bounding box center [283, 241] width 300 height 14
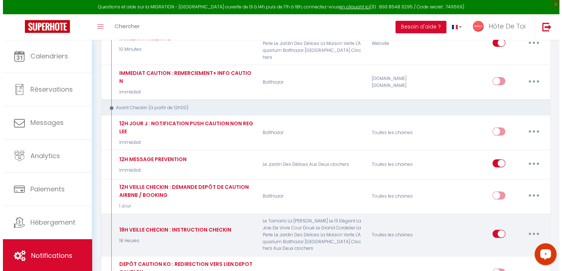
scroll to position [183, 0]
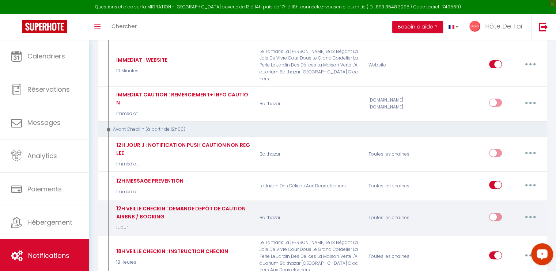
click at [527, 211] on button "button" at bounding box center [530, 217] width 20 height 12
click at [499, 228] on link "Editer" at bounding box center [512, 234] width 54 height 12
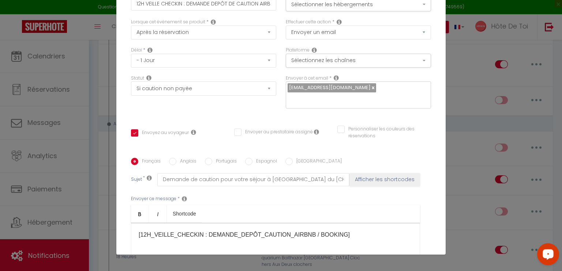
scroll to position [0, 0]
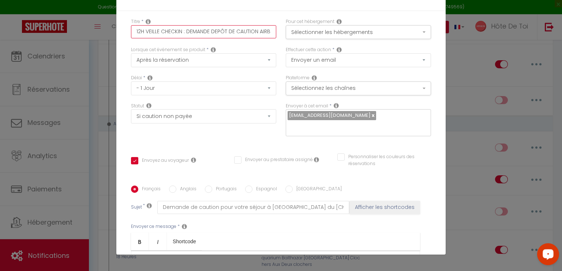
click at [133, 31] on input "12H VEILLE CHECKIN : DEMANDE DEPÔT DE CAUTION AIRBNB / BOOKING" at bounding box center [203, 31] width 145 height 13
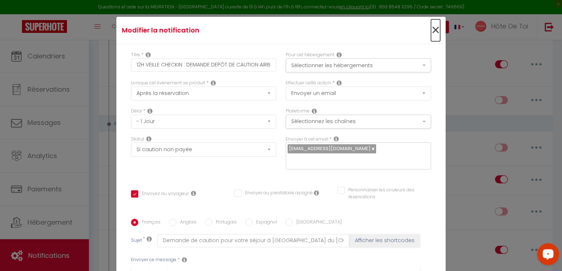
click at [431, 32] on span "×" at bounding box center [435, 30] width 9 height 22
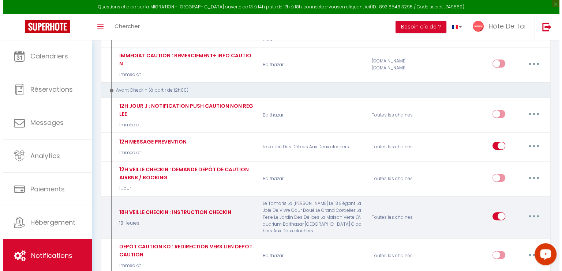
scroll to position [200, 0]
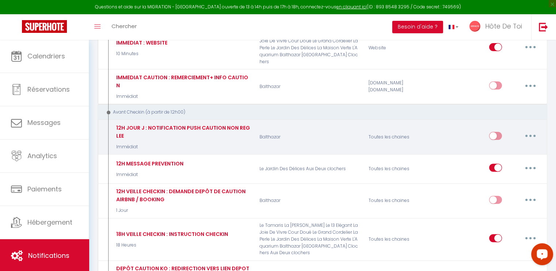
click at [529, 130] on button "button" at bounding box center [530, 136] width 20 height 12
click at [497, 147] on link "Editer" at bounding box center [512, 153] width 54 height 12
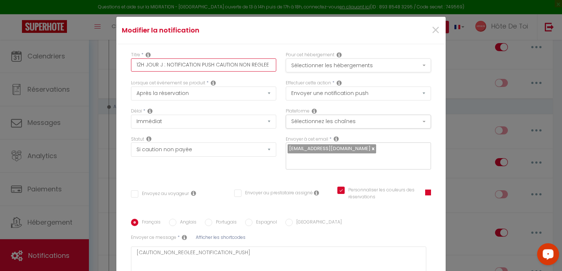
drag, startPoint x: 255, startPoint y: 66, endPoint x: 283, endPoint y: 67, distance: 28.5
click at [283, 67] on div "Titre * 12H JOUR J : NOTIFICATION PUSH CAUTION NON REGLEE Pour cet hébergement …" at bounding box center [280, 66] width 309 height 28
click at [158, 65] on input "12H JOUR J : NOTIFICATION PUSH CAUTION NON DEPOSEE" at bounding box center [203, 65] width 145 height 13
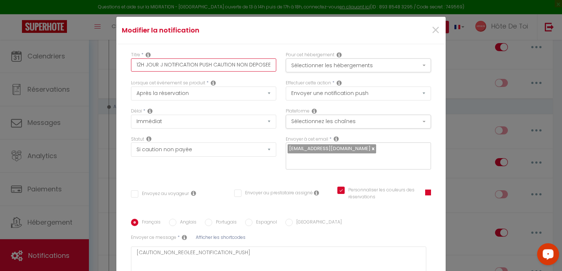
click at [203, 65] on input "12H JOUR J NOTIFICATION PUSH CAUTION NON DEPOSEE" at bounding box center [203, 65] width 145 height 13
drag, startPoint x: 207, startPoint y: 65, endPoint x: 209, endPoint y: 69, distance: 4.1
click at [207, 65] on input "12H JOUR J NOTIFICATION PUSH CAUTION NON DEPOSEE" at bounding box center [203, 65] width 145 height 13
click at [384, 178] on div "Titre * 12H JOUR J NOTIFICATION PUSH : CAUTION NON DEPOSEE Pour cet hébergement…" at bounding box center [280, 191] width 329 height 295
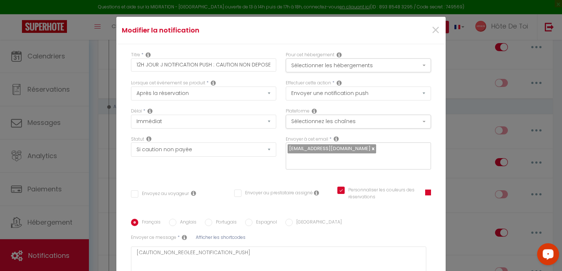
click at [425, 192] on span at bounding box center [428, 193] width 6 height 6
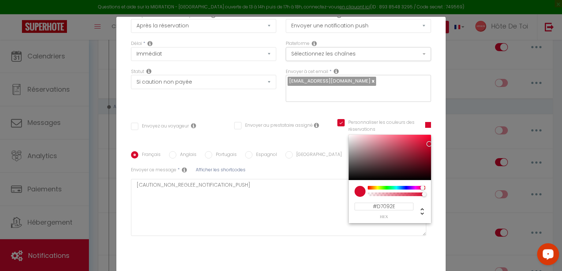
scroll to position [91, 0]
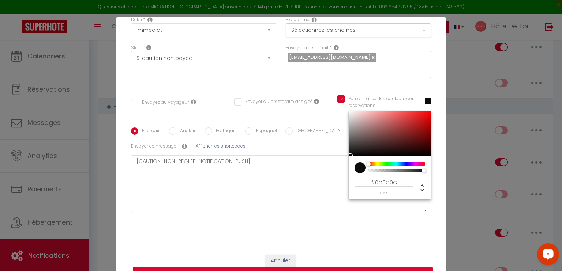
drag, startPoint x: 420, startPoint y: 117, endPoint x: 341, endPoint y: 155, distance: 87.9
click at [349, 155] on div at bounding box center [390, 133] width 82 height 45
click at [393, 106] on label "Personnaliser les couleurs des réservations" at bounding box center [380, 102] width 71 height 14
click at [393, 103] on input "Personnaliser les couleurs des réservations" at bounding box center [376, 98] width 79 height 7
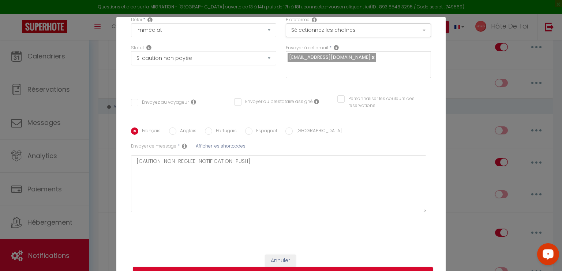
click at [338, 99] on input "Personnaliser les couleurs des réservations" at bounding box center [379, 98] width 84 height 7
click at [425, 131] on div "Titre * 12H JOUR J NOTIFICATION PUSH : CAUTION NON DEPOSEE Pour cet hébergement…" at bounding box center [280, 100] width 329 height 295
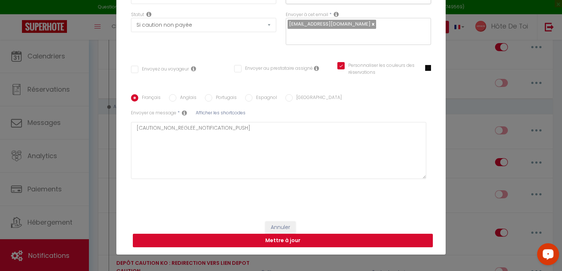
click at [298, 242] on button "Mettre à jour" at bounding box center [283, 241] width 300 height 14
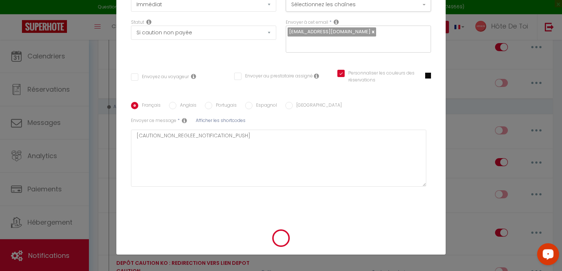
scroll to position [84, 0]
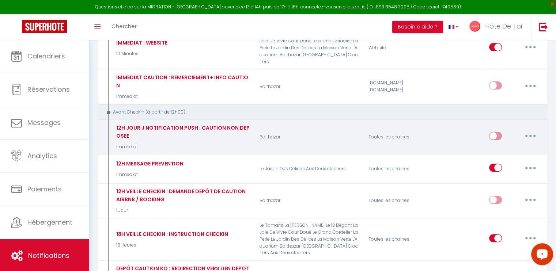
click at [531, 130] on button "button" at bounding box center [530, 136] width 20 height 12
click at [507, 147] on link "Editer" at bounding box center [512, 153] width 54 height 12
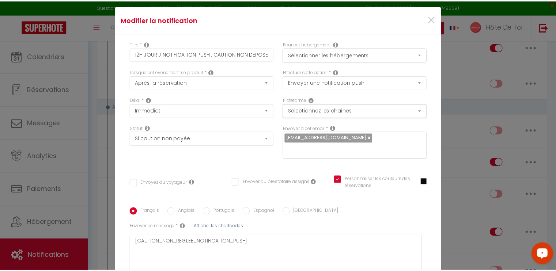
scroll to position [0, 0]
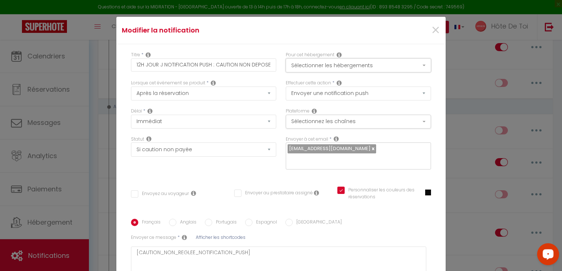
click at [401, 60] on button "Sélectionner les hébergements" at bounding box center [358, 66] width 145 height 14
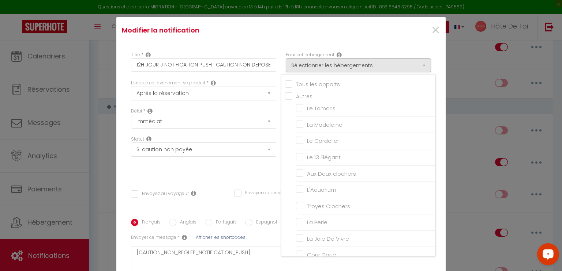
click at [394, 45] on div "Titre * 12H JOUR J NOTIFICATION PUSH : CAUTION NON DEPOSEE Pour cet hébergement…" at bounding box center [280, 191] width 329 height 295
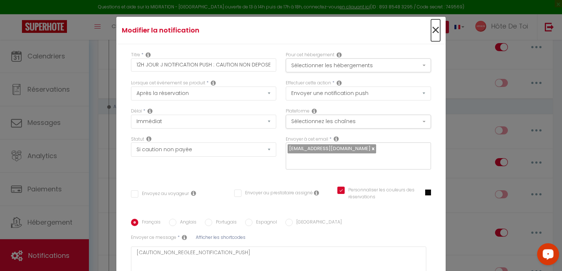
click at [431, 32] on span "×" at bounding box center [435, 30] width 9 height 22
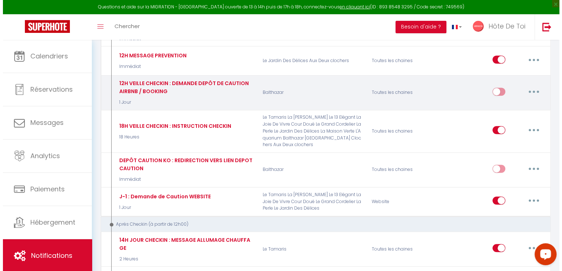
scroll to position [322, 0]
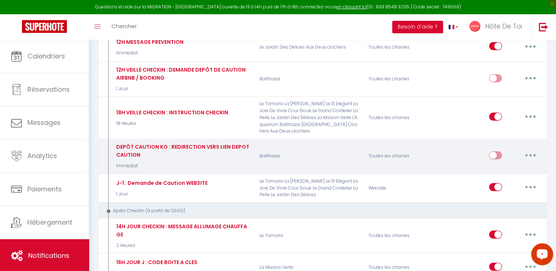
click at [534, 150] on button "button" at bounding box center [530, 156] width 20 height 12
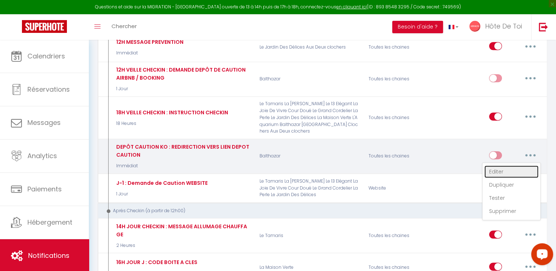
click at [506, 166] on link "Editer" at bounding box center [512, 172] width 54 height 12
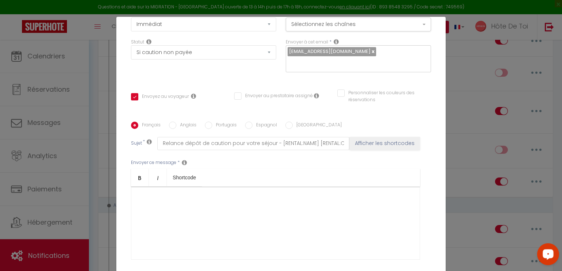
scroll to position [122, 0]
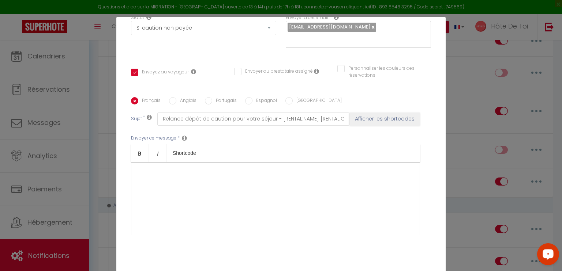
click at [337, 70] on input "Personnaliser les couleurs des réservations" at bounding box center [379, 68] width 84 height 7
click at [425, 69] on span at bounding box center [428, 71] width 6 height 6
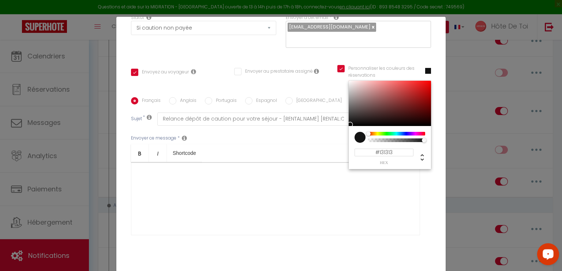
drag, startPoint x: 421, startPoint y: 90, endPoint x: 343, endPoint y: 123, distance: 85.1
click at [348, 123] on div at bounding box center [350, 125] width 4 height 4
click at [429, 81] on div "Titre * DEPÔT CAUTION KO : REDIRECTION VERS LIEN DEPOT CAUTION Pour cet héberge…" at bounding box center [280, 97] width 329 height 350
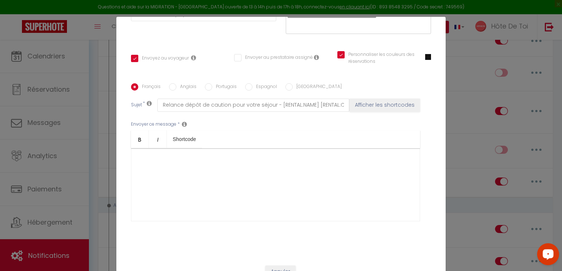
scroll to position [146, 0]
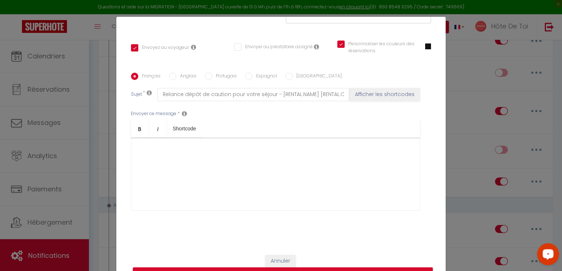
click at [277, 163] on div "​" at bounding box center [275, 174] width 289 height 73
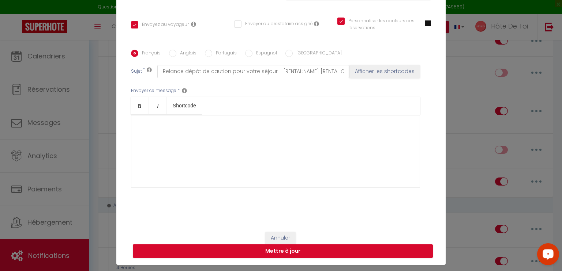
scroll to position [33, 0]
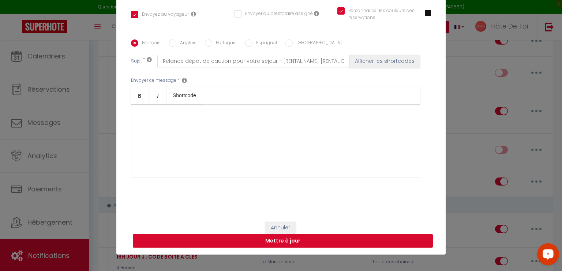
click at [287, 242] on button "Mettre à jour" at bounding box center [283, 241] width 300 height 14
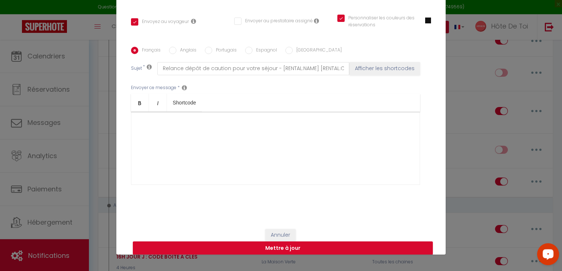
scroll to position [146, 0]
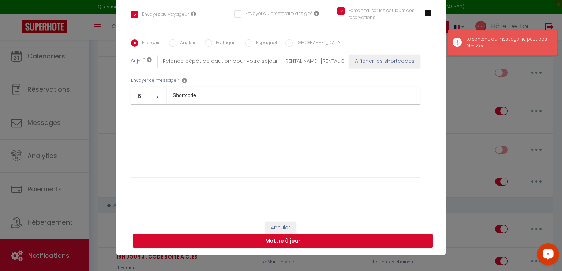
click at [247, 129] on div "​" at bounding box center [275, 141] width 289 height 73
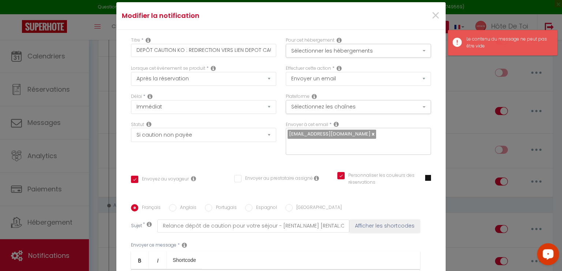
scroll to position [0, 0]
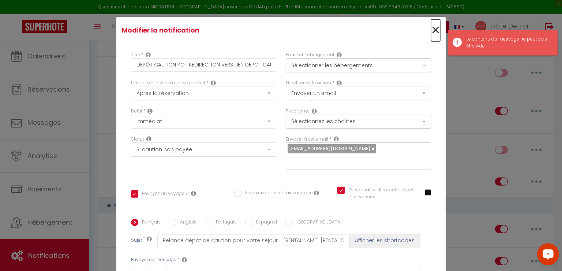
click at [431, 31] on span "×" at bounding box center [435, 30] width 9 height 22
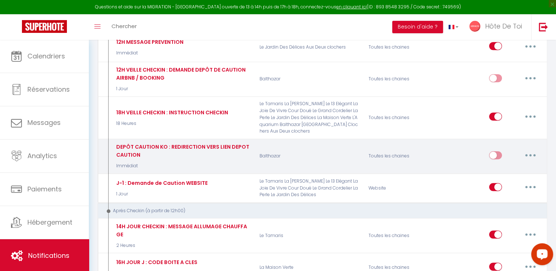
click at [530, 154] on icon "button" at bounding box center [531, 155] width 2 height 2
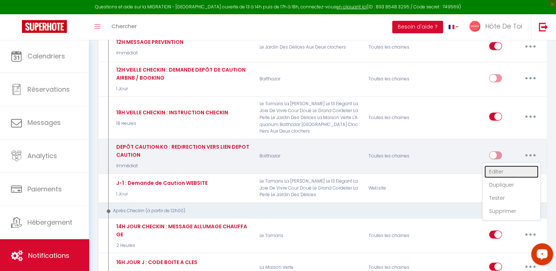
click at [501, 166] on link "Editer" at bounding box center [512, 172] width 54 height 12
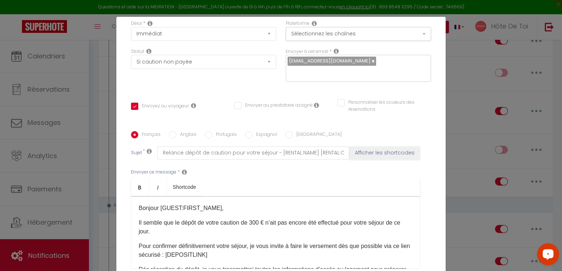
scroll to position [25, 0]
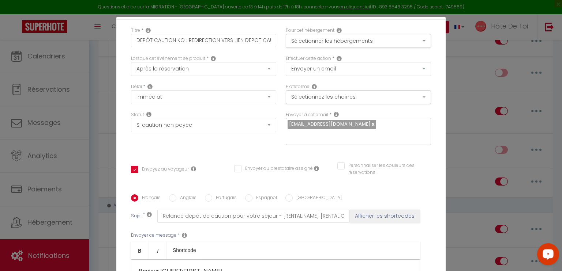
click at [337, 165] on input "Personnaliser les couleurs des réservations" at bounding box center [379, 165] width 84 height 7
click at [425, 171] on span at bounding box center [428, 168] width 6 height 6
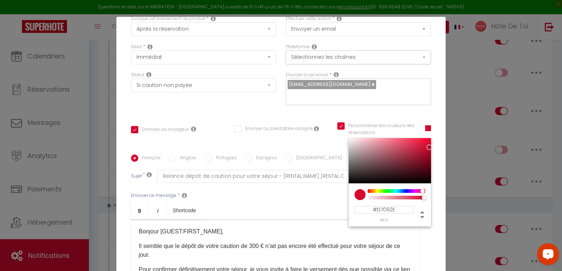
scroll to position [86, 0]
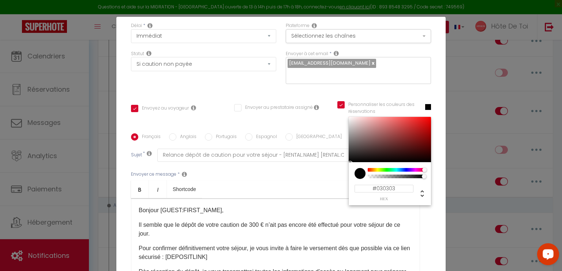
drag, startPoint x: 420, startPoint y: 125, endPoint x: 342, endPoint y: 162, distance: 86.7
click at [348, 162] on div at bounding box center [350, 164] width 4 height 4
click at [322, 131] on div "Français Anglais Portugais Espagnol Italien Sujet * Relance dépôt de caution po…" at bounding box center [281, 207] width 300 height 169
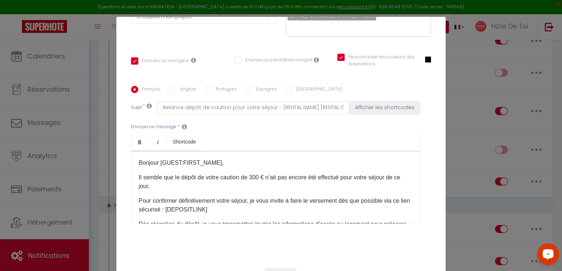
scroll to position [146, 0]
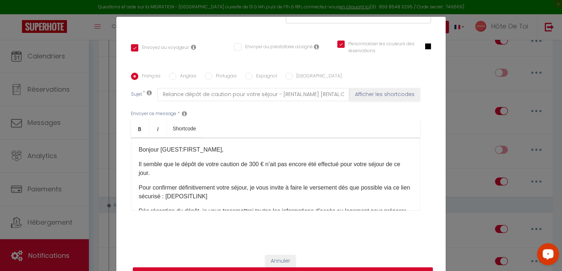
click at [264, 162] on p "Il semble que le dépôt de votre caution de 300 € n’ait pas encore été effectué …" at bounding box center [276, 169] width 274 height 18
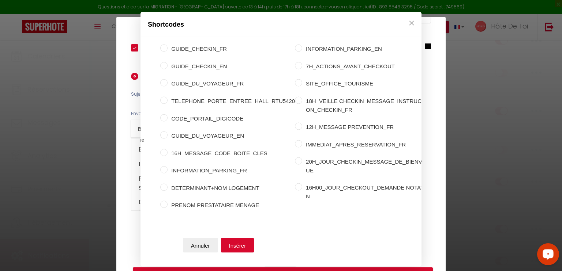
scroll to position [0, 49]
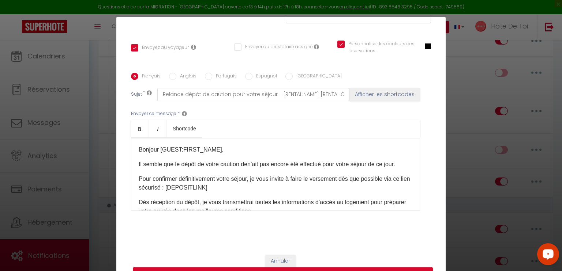
click at [213, 246] on button "Annuler" at bounding box center [212, 245] width 35 height 15
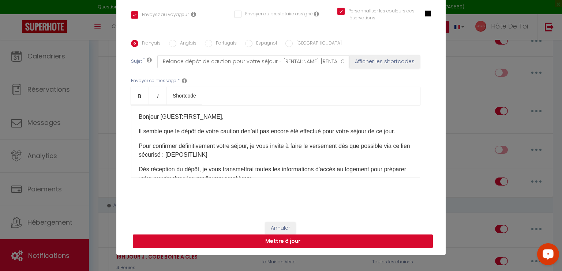
scroll to position [33, 0]
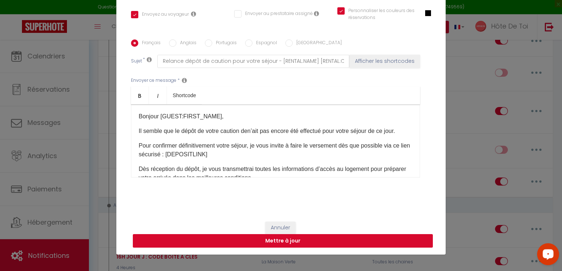
click at [284, 238] on button "Mettre à jour" at bounding box center [283, 241] width 300 height 14
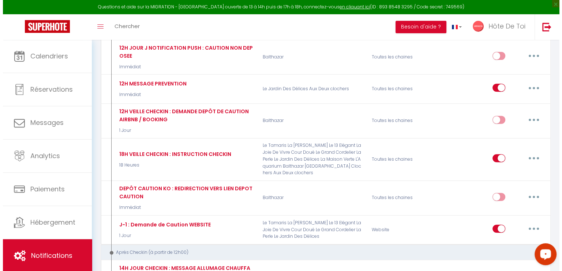
scroll to position [261, 0]
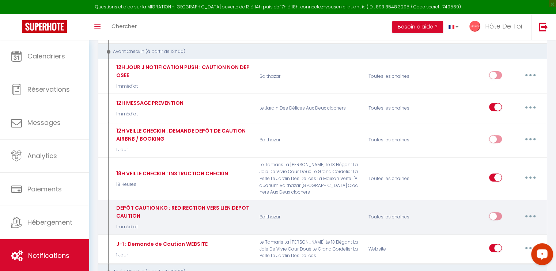
click at [528, 211] on button "button" at bounding box center [530, 217] width 20 height 12
click at [496, 227] on link "Editer" at bounding box center [512, 233] width 54 height 12
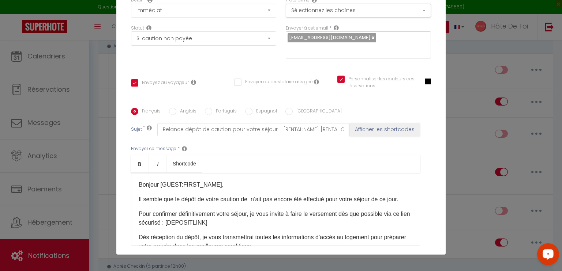
scroll to position [139, 0]
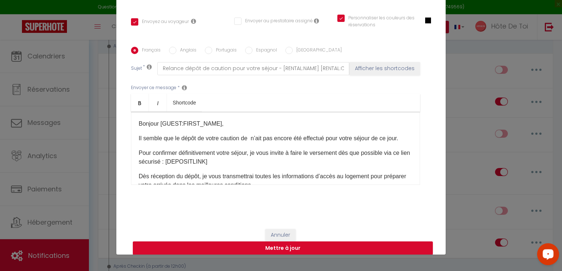
click at [252, 136] on p "Il semble que le dépôt de votre caution de n’ait pas encore été effectué pour v…" at bounding box center [276, 138] width 274 height 9
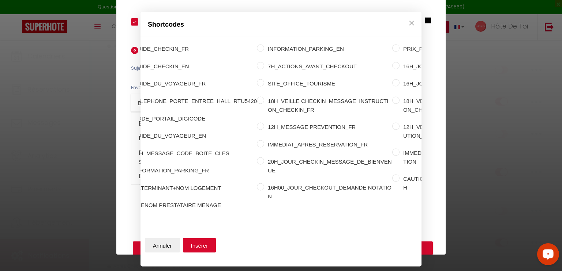
scroll to position [0, 222]
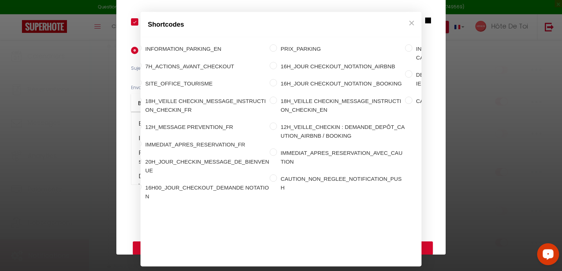
click at [405, 97] on input "CAUTION" at bounding box center [408, 100] width 7 height 7
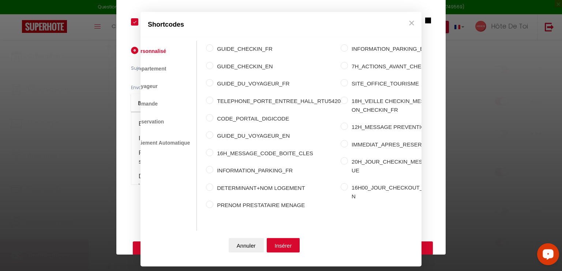
scroll to position [0, 11]
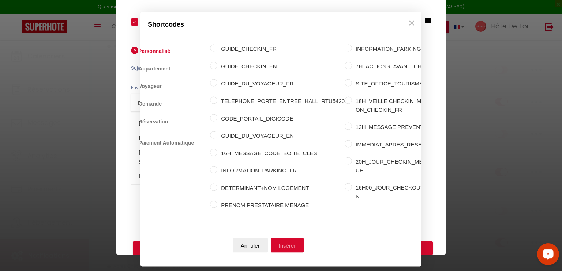
click at [288, 241] on button "Insérer" at bounding box center [287, 245] width 33 height 15
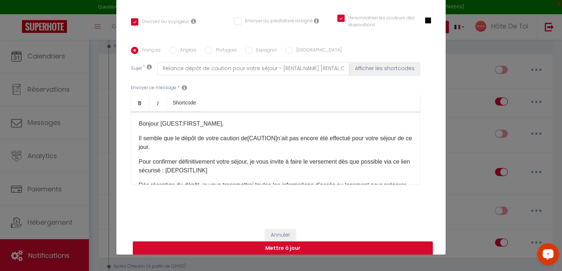
click at [214, 146] on p "Il semble que le dépôt de votre caution de [CAUTION] ​ n’ait pas encore été eff…" at bounding box center [276, 143] width 274 height 18
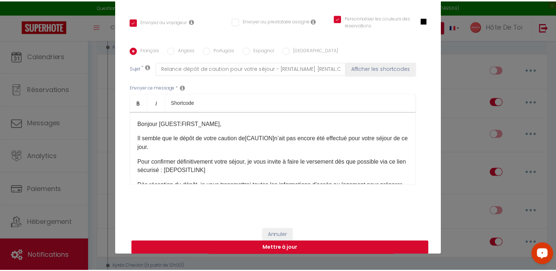
scroll to position [57, 0]
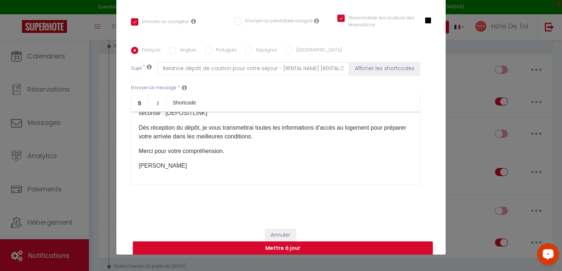
click at [214, 162] on p "Amélie" at bounding box center [276, 166] width 274 height 9
click at [276, 247] on button "Mettre à jour" at bounding box center [283, 249] width 300 height 14
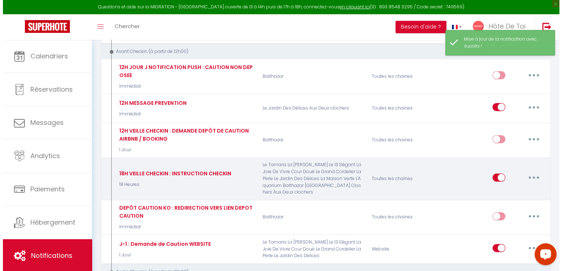
scroll to position [322, 0]
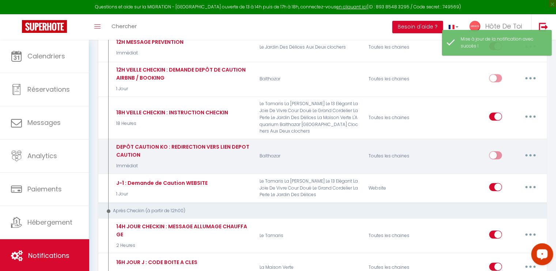
click at [529, 150] on button "button" at bounding box center [530, 156] width 20 height 12
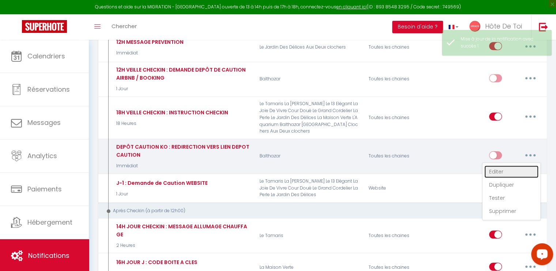
click at [500, 166] on link "Editer" at bounding box center [512, 172] width 54 height 12
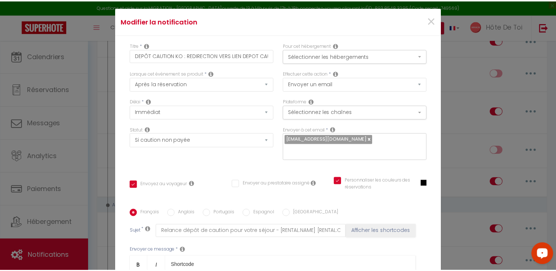
scroll to position [0, 0]
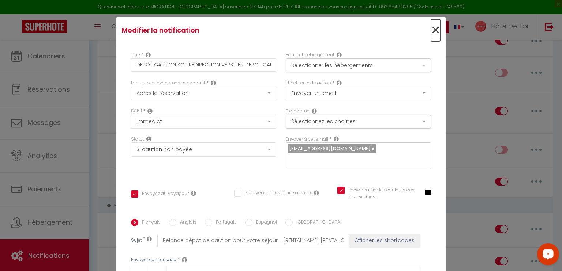
click at [431, 30] on span "×" at bounding box center [435, 30] width 9 height 22
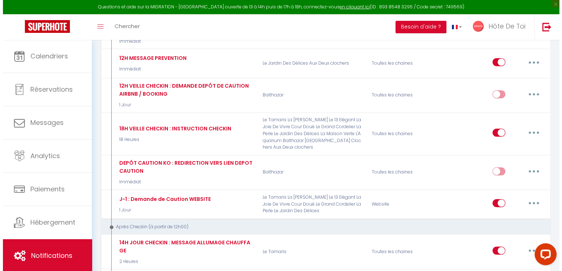
scroll to position [305, 0]
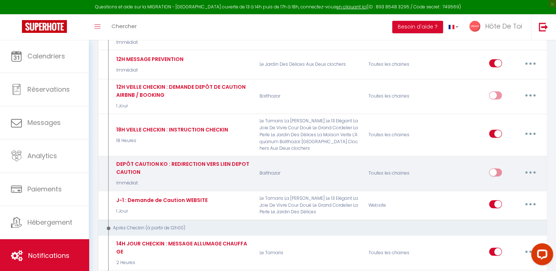
click at [528, 167] on button "button" at bounding box center [530, 173] width 20 height 12
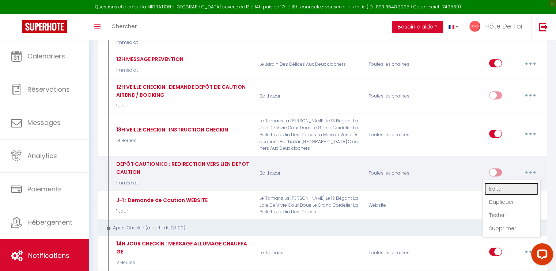
click at [504, 183] on link "Editer" at bounding box center [512, 189] width 54 height 12
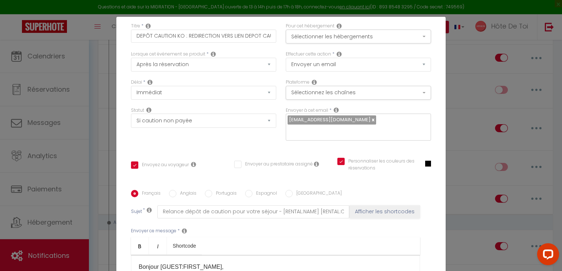
scroll to position [0, 0]
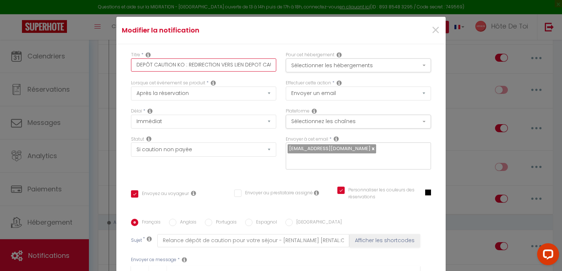
drag, startPoint x: 142, startPoint y: 65, endPoint x: 124, endPoint y: 68, distance: 18.2
click at [126, 68] on div "Titre * DEPÔT CAUTION KO : REDIRECTION VERS LIEN DEPOT CAUTION" at bounding box center [203, 66] width 155 height 28
click at [146, 64] on input "DEPÔT CAUTION KO : REDIRECTION VERS LIEN DEPOT CAUTION" at bounding box center [203, 65] width 145 height 13
click at [135, 65] on input "DEPÔT CAUTION KO : REDIRECTION VERS LIEN DEPOT CAUTION" at bounding box center [203, 65] width 145 height 13
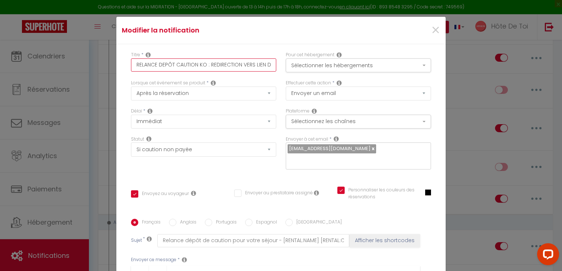
click at [202, 64] on input "RELANCE DEPÔT CAUTION KO : REDIRECTION VERS LIEN DEPOT CAUTION" at bounding box center [203, 65] width 145 height 13
click at [204, 67] on input "RELANCE DEPÔT CAUTION : REDIRECTION VERS LIEN DEPOT CAUTION" at bounding box center [203, 65] width 145 height 13
click at [132, 67] on input "RELANCE DEPÔT CAUTION : REDIRECTION VERS LIEN DEPOT CAUTION" at bounding box center [203, 65] width 145 height 13
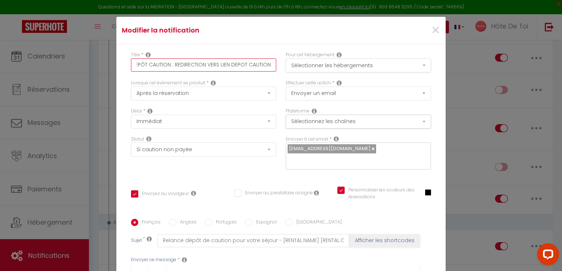
drag, startPoint x: 235, startPoint y: 65, endPoint x: 282, endPoint y: 68, distance: 47.3
click at [282, 68] on div "Titre * 12H JOUR J RELANCE DEPÔT CAUTION : REDIRECTION VERS LIEN DEPOT CAUTION …" at bounding box center [280, 66] width 309 height 28
click at [235, 64] on input "12H JOUR J RELANCE DEPÔT CAUTION : REDIRECTION VERS LIEN DEPOT CAUTION" at bounding box center [203, 65] width 145 height 13
click at [188, 65] on input "12H JOUR J RELANCE DEPÔT CAUTION : REDIRECTION VERS LIEN DEPOT CAUTION" at bounding box center [203, 65] width 145 height 13
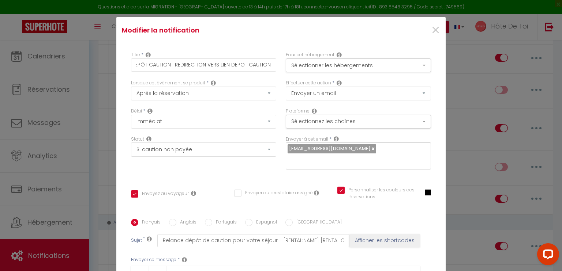
click at [246, 57] on div "Titre * 12H JOUR J RELANCE DEPÔT CAUTION : REDIRECTION VERS LIEN DEPOT CAUTION" at bounding box center [203, 62] width 145 height 20
click at [194, 65] on input "12H JOUR J RELANCE DEPÔT CAUTION : REDIRECTION VERS LIEN DEPOT CAUTION" at bounding box center [203, 65] width 145 height 13
click at [236, 66] on input "12H JOUR J RELANCE DEPÔT CAUTION : REDIRECTION VERS LIEN DEPOT CAUTION" at bounding box center [203, 65] width 145 height 13
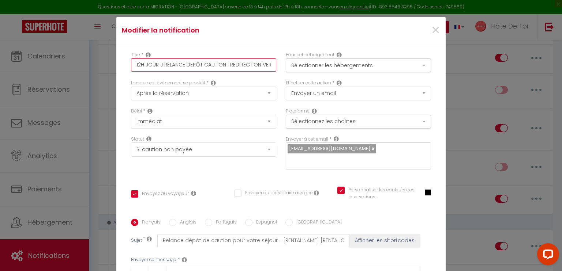
click at [236, 66] on input "12H JOUR J RELANCE DEPÔT CAUTION : REDIRECTION VERS LIEN DEPOT CAUTION" at bounding box center [203, 65] width 145 height 13
click at [251, 67] on input "12H JOUR J RELANCE DEPÔT CAUTION : REDIRECTION VERS LIEN DEPOT CAUTION" at bounding box center [203, 65] width 145 height 13
click at [252, 65] on input "12H JOUR J RELANCE DEPÔT CAUTION : REDIRECTION VERS LIEN DEPOT CAUTION" at bounding box center [203, 65] width 145 height 13
drag, startPoint x: 248, startPoint y: 65, endPoint x: 278, endPoint y: 62, distance: 30.5
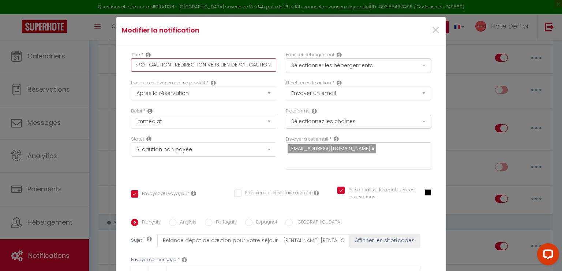
click at [278, 62] on div "Titre * 12H JOUR J RELANCE DEPÔT CAUTION : REDIRECTION VERS LIEN DEPOT CAUTION …" at bounding box center [280, 66] width 309 height 28
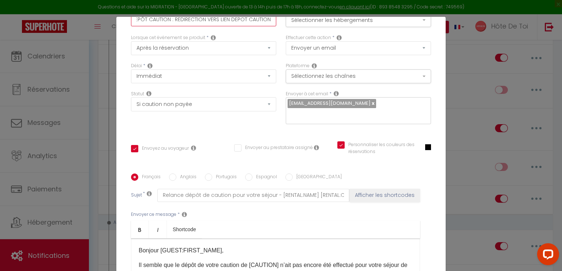
scroll to position [0, 0]
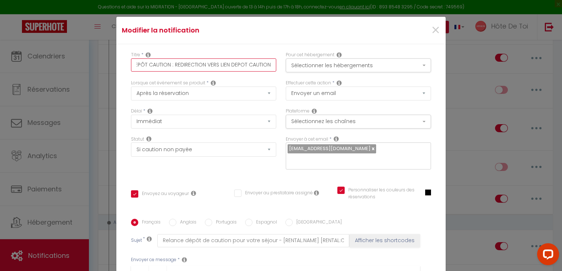
click at [267, 65] on input "12H JOUR J RELANCE DEPÔT CAUTION : REDIRECTION VERS LIEN DEPOT CAUTION" at bounding box center [203, 65] width 145 height 13
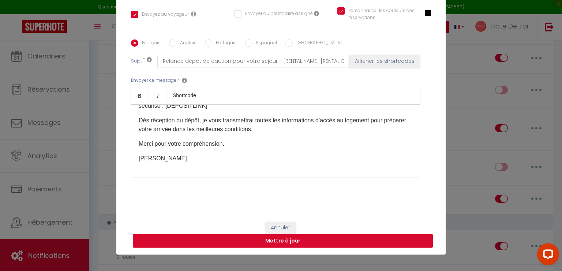
click at [271, 242] on button "Mettre à jour" at bounding box center [283, 241] width 300 height 14
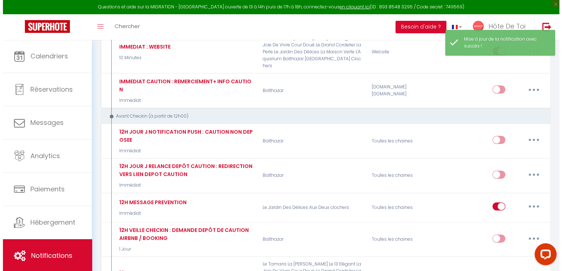
scroll to position [183, 0]
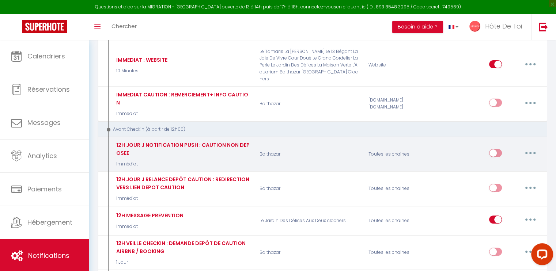
click at [530, 147] on button "button" at bounding box center [530, 153] width 20 height 12
click at [508, 164] on link "Editer" at bounding box center [512, 170] width 54 height 12
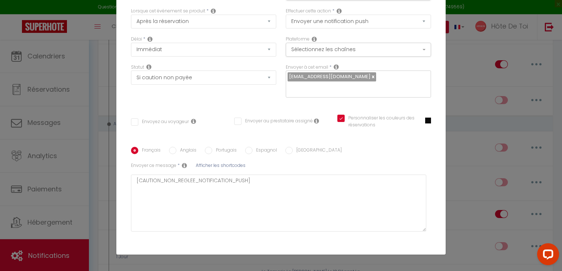
scroll to position [0, 0]
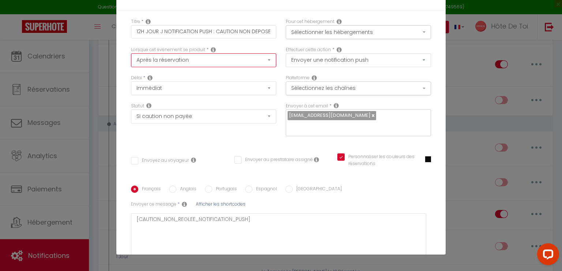
click at [245, 56] on select "Après la réservation Avant Checkin (à partir de 12h00) Après Checkin (à partir …" at bounding box center [203, 60] width 145 height 14
click at [131, 53] on select "Après la réservation Avant Checkin (à partir de 12h00) Après Checkin (à partir …" at bounding box center [203, 60] width 145 height 14
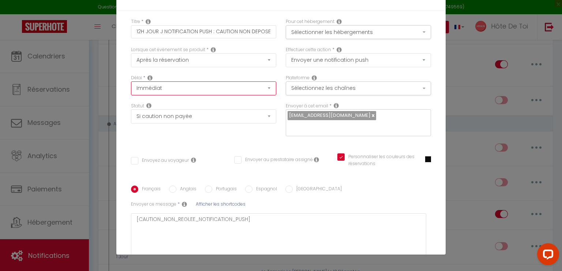
click at [180, 90] on select "Immédiat - 10 Minutes - 1 Heure - 2 Heures - 3 Heures - 4 Heures - 5 Heures - 6…" at bounding box center [203, 89] width 145 height 14
click at [215, 71] on div "Lorsque cet événement se produit * Après la réservation Avant Checkin (à partir…" at bounding box center [203, 60] width 155 height 28
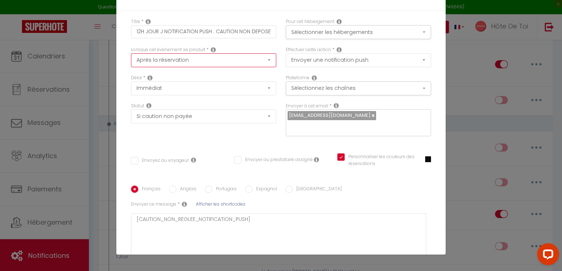
click at [195, 61] on select "Après la réservation Avant Checkin (à partir de 12h00) Après Checkin (à partir …" at bounding box center [203, 60] width 145 height 14
click at [131, 53] on select "Après la réservation Avant Checkin (à partir de 12h00) Après Checkin (à partir …" at bounding box center [203, 60] width 145 height 14
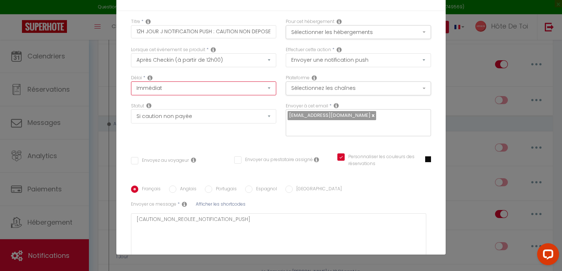
click at [160, 86] on select "Immédiat + 10 Minutes + 1 Heure + 2 Heures + 3 Heures + 4 Heures + 5 Heures + 6…" at bounding box center [203, 89] width 145 height 14
click at [131, 82] on select "Immédiat + 10 Minutes + 1 Heure + 2 Heures + 3 Heures + 4 Heures + 5 Heures + 6…" at bounding box center [203, 89] width 145 height 14
click at [169, 103] on div "Statut Aucun Si la réservation est payée Si réservation non payée Si la caution…" at bounding box center [203, 113] width 145 height 21
click at [160, 91] on select "Immédiat + 10 Minutes + 1 Heure + 2 Heures + 3 Heures + 4 Heures + 5 Heures + 6…" at bounding box center [203, 89] width 145 height 14
click at [170, 73] on div "Lorsque cet événement se produit * Après la réservation Avant Checkin (à partir…" at bounding box center [203, 60] width 155 height 28
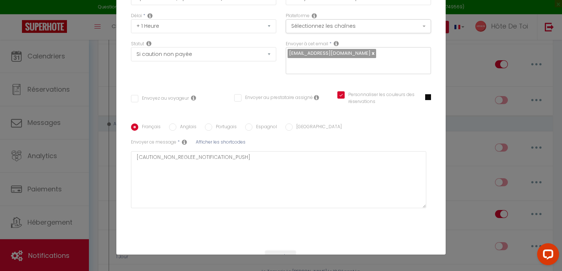
scroll to position [91, 0]
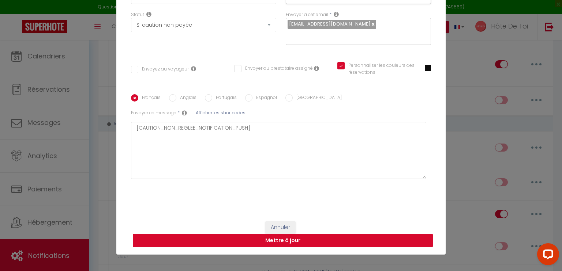
click at [279, 245] on button "Mettre à jour" at bounding box center [283, 241] width 300 height 14
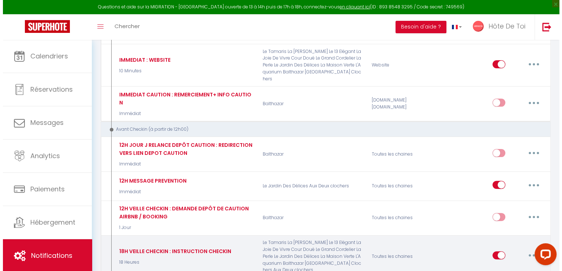
scroll to position [244, 0]
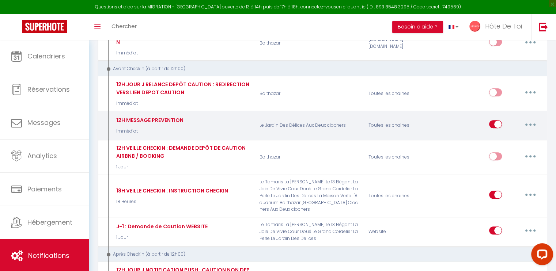
click at [530, 124] on icon "button" at bounding box center [531, 125] width 2 height 2
click at [502, 135] on link "Editer" at bounding box center [512, 141] width 54 height 12
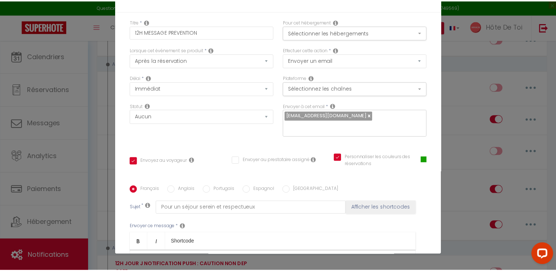
scroll to position [0, 0]
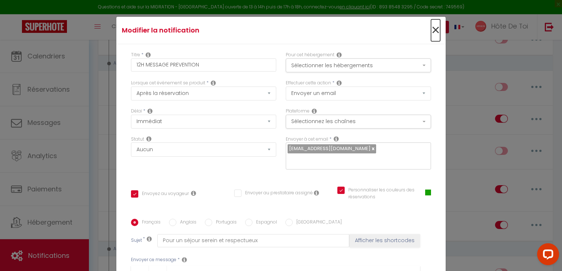
click at [431, 30] on span "×" at bounding box center [435, 30] width 9 height 22
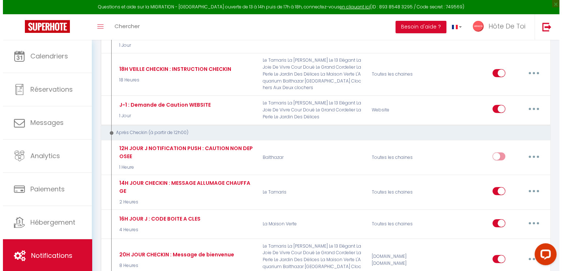
scroll to position [366, 0]
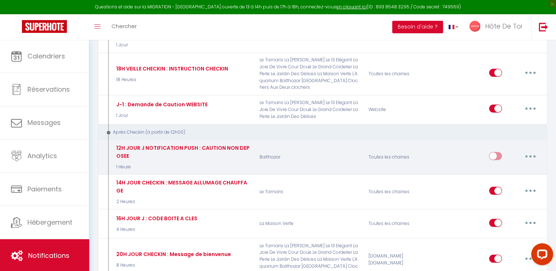
click at [528, 150] on button "button" at bounding box center [530, 156] width 20 height 12
drag, startPoint x: 503, startPoint y: 153, endPoint x: 494, endPoint y: 150, distance: 9.6
click at [503, 167] on link "Editer" at bounding box center [512, 173] width 54 height 12
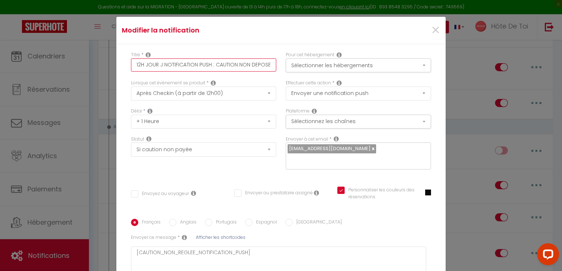
click at [137, 65] on input "12H JOUR J NOTIFICATION PUSH : CAUTION NON DEPOSEE" at bounding box center [203, 65] width 145 height 13
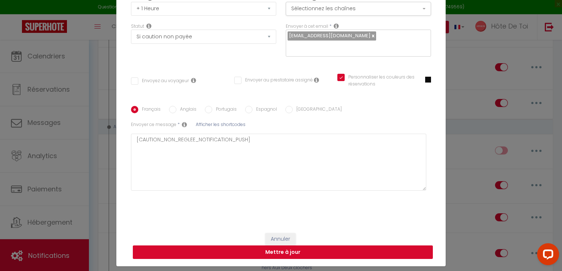
scroll to position [33, 0]
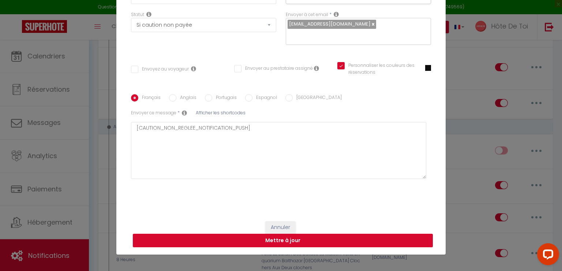
click at [307, 241] on button "Mettre à jour" at bounding box center [283, 241] width 300 height 14
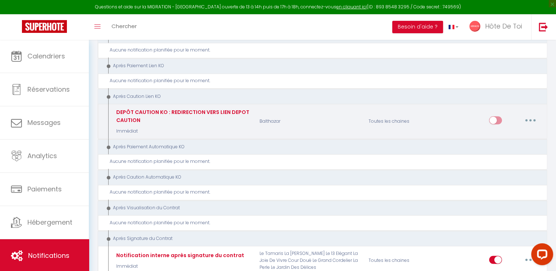
scroll to position [1036, 0]
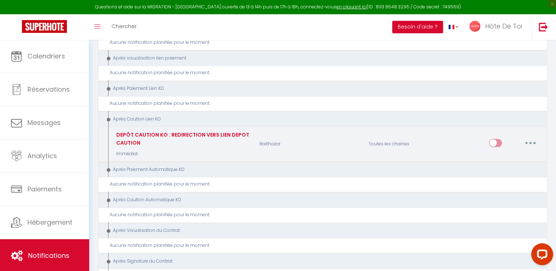
click at [114, 131] on div "DEPÔT CAUTION KO : REDIRECTION VERS LIEN DEPOT CAUTION Immédiat" at bounding box center [182, 144] width 145 height 27
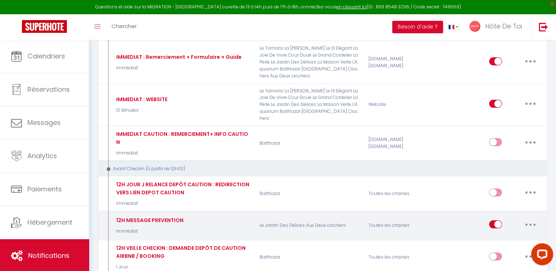
scroll to position [122, 0]
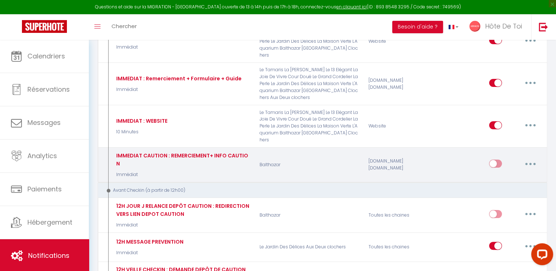
click at [529, 158] on button "button" at bounding box center [530, 164] width 20 height 12
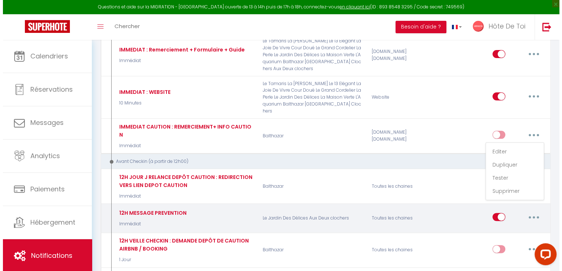
scroll to position [183, 0]
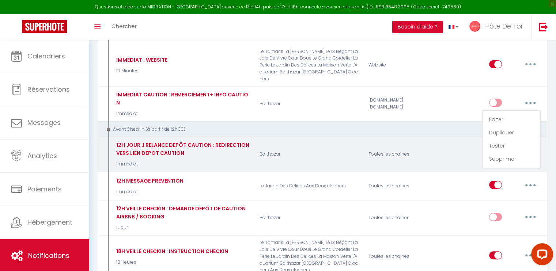
click at [546, 137] on div "12H JOUR J RELANCE DEPÔT CAUTION : REDIRECTION VERS LIEN DEPOT CAUTION Immédiat…" at bounding box center [323, 154] width 450 height 35
click at [535, 147] on button "button" at bounding box center [530, 153] width 20 height 12
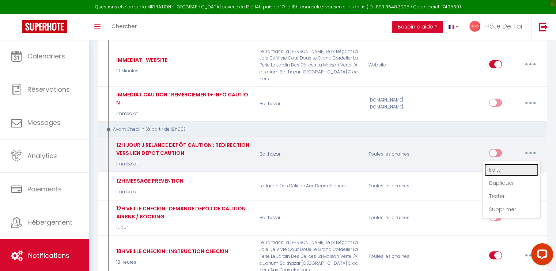
click at [495, 164] on link "Editer" at bounding box center [512, 170] width 54 height 12
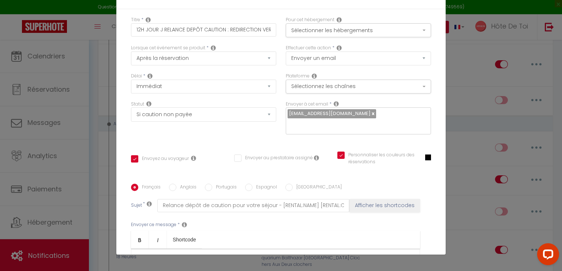
scroll to position [0, 0]
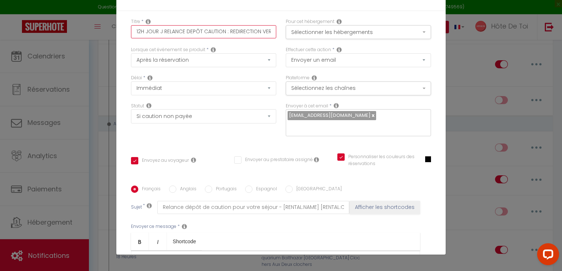
click at [135, 30] on input "12H JOUR J RELANCE DEPÔT CAUTION : REDIRECTION VERS LIEN DEPOT CAUTION" at bounding box center [203, 31] width 145 height 13
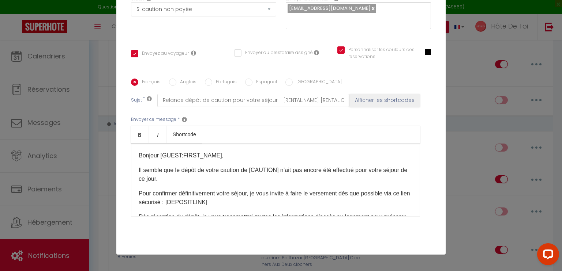
scroll to position [146, 0]
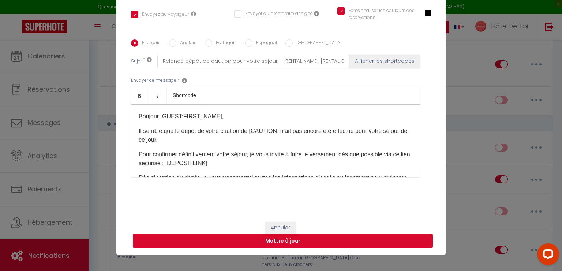
click at [270, 241] on button "Mettre à jour" at bounding box center [283, 241] width 300 height 14
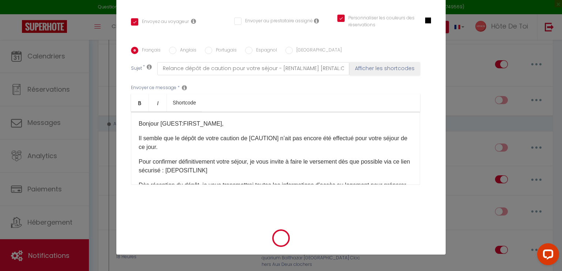
scroll to position [139, 0]
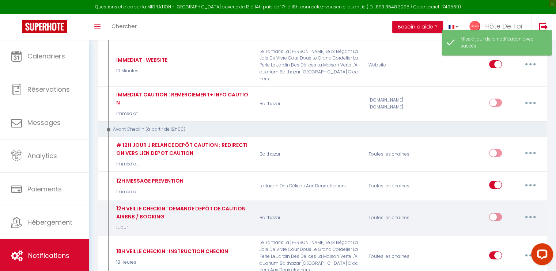
click at [530, 216] on icon "button" at bounding box center [531, 217] width 2 height 2
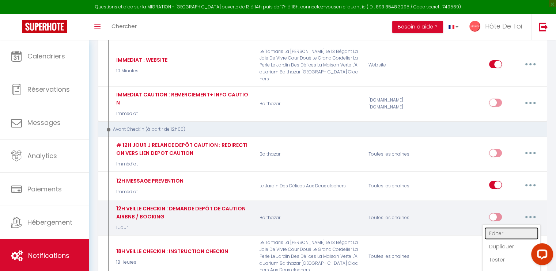
click at [500, 228] on link "Editer" at bounding box center [512, 234] width 54 height 12
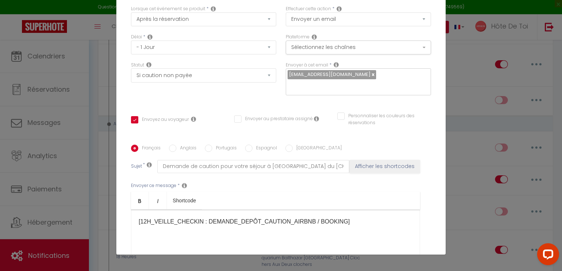
scroll to position [0, 0]
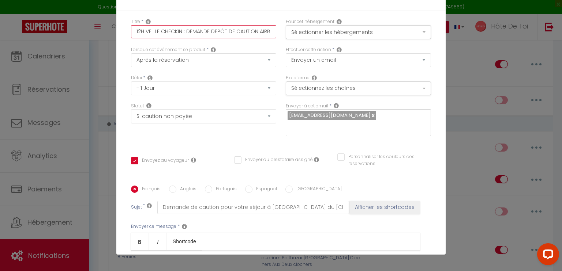
click at [134, 32] on input "12H VEILLE CHECKIN : DEMANDE DEPÔT DE CAUTION AIRBNB / BOOKING" at bounding box center [203, 31] width 145 height 13
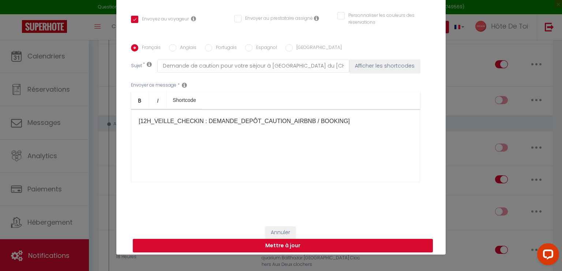
scroll to position [146, 0]
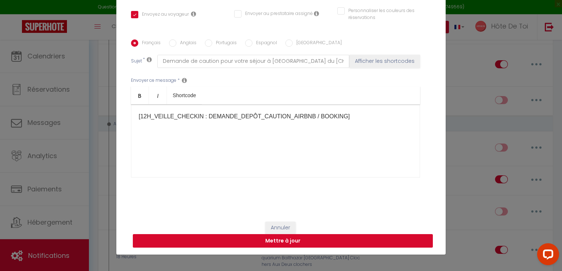
click at [281, 242] on button "Mettre à jour" at bounding box center [283, 241] width 300 height 14
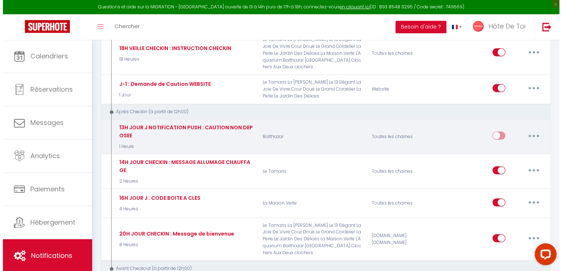
scroll to position [366, 0]
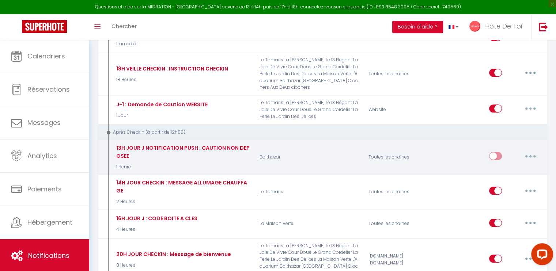
click at [529, 150] on button "button" at bounding box center [530, 156] width 20 height 12
drag, startPoint x: 502, startPoint y: 151, endPoint x: 490, endPoint y: 143, distance: 14.2
click at [502, 167] on link "Editer" at bounding box center [512, 173] width 54 height 12
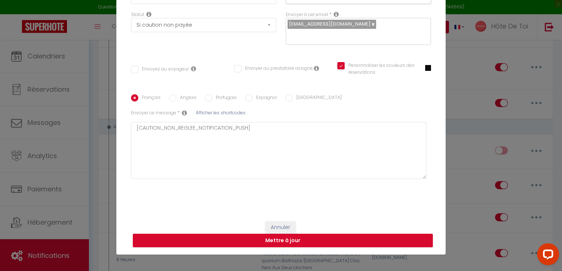
scroll to position [0, 0]
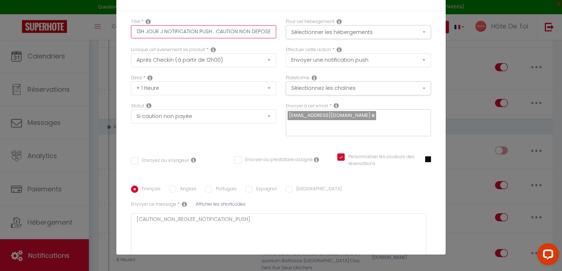
click at [132, 32] on input "13H JOUR J NOTIFICATION PUSH : CAUTION NON DEPOSEE" at bounding box center [203, 31] width 145 height 13
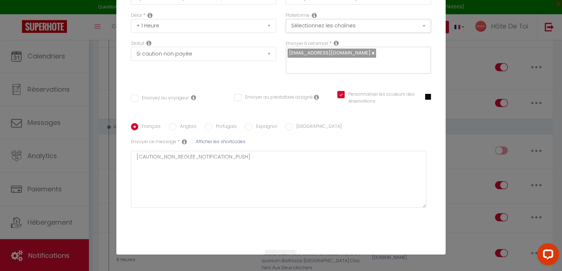
scroll to position [91, 0]
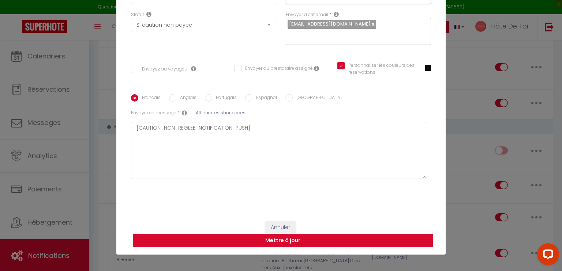
click at [291, 241] on button "Mettre à jour" at bounding box center [283, 241] width 300 height 14
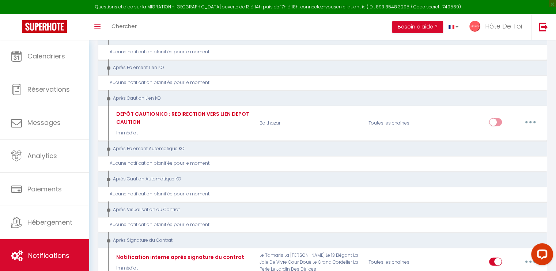
scroll to position [1036, 0]
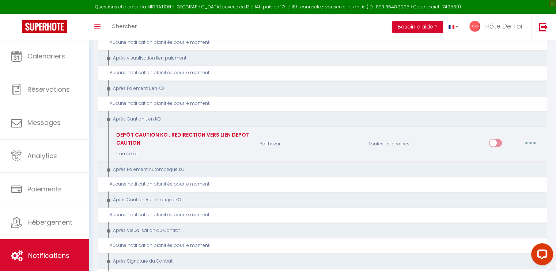
click at [530, 142] on icon "button" at bounding box center [531, 143] width 2 height 2
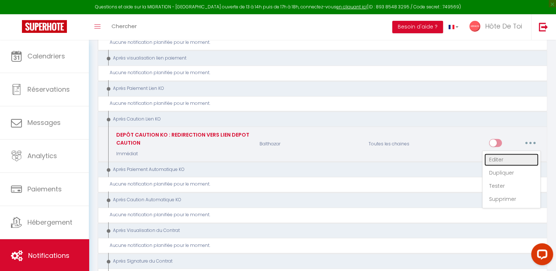
click at [505, 154] on link "Editer" at bounding box center [512, 160] width 54 height 12
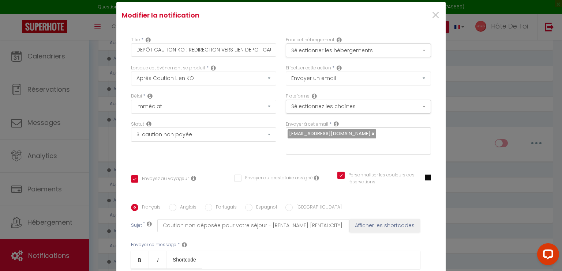
scroll to position [0, 0]
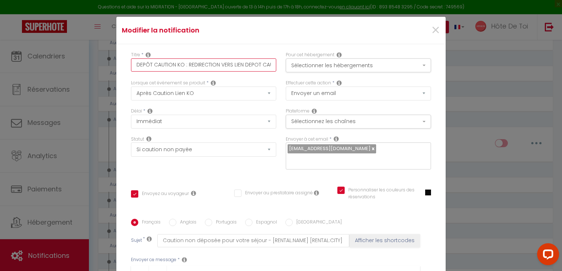
click at [134, 67] on input "DEPÔT CAUTION KO : REDIRECTION VERS LIEN DEPOT CAUTION" at bounding box center [203, 65] width 145 height 13
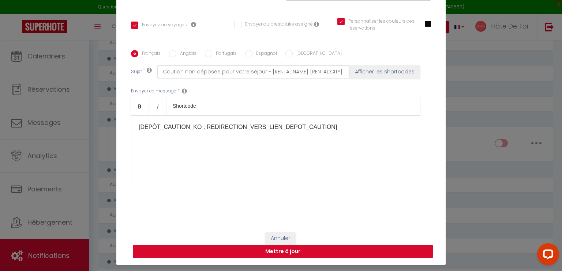
scroll to position [33, 0]
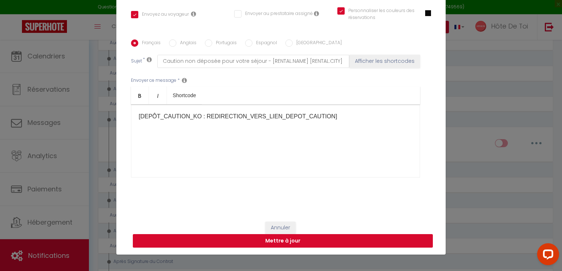
click at [294, 242] on button "Mettre à jour" at bounding box center [283, 241] width 300 height 14
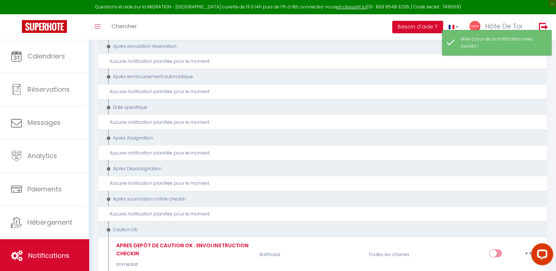
scroll to position [1358, 0]
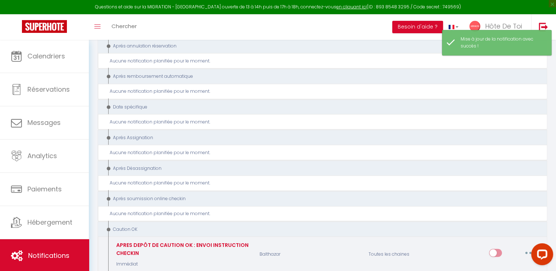
click at [531, 247] on button "button" at bounding box center [530, 253] width 20 height 12
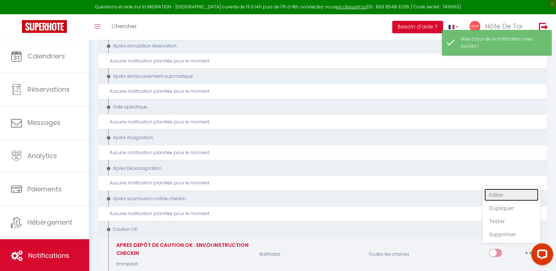
click at [493, 189] on link "Editer" at bounding box center [512, 195] width 54 height 12
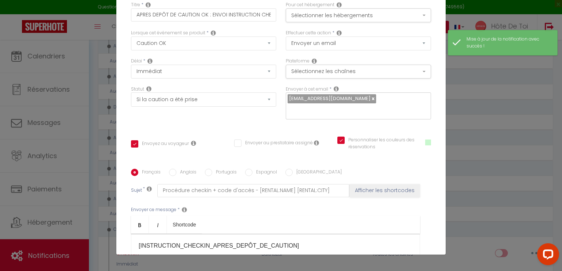
scroll to position [0, 0]
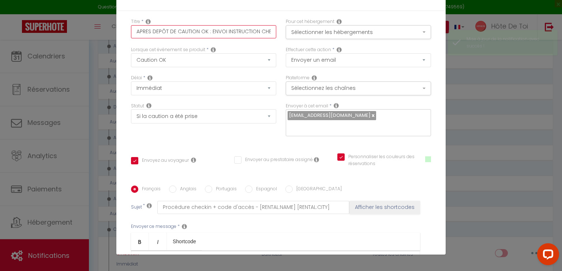
click at [134, 32] on input "APRES DEPÔT DE CAUTION OK : ENVOI INSTRUCTION CHECKIN" at bounding box center [203, 31] width 145 height 13
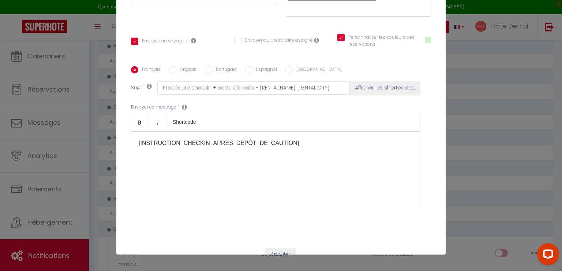
scroll to position [146, 0]
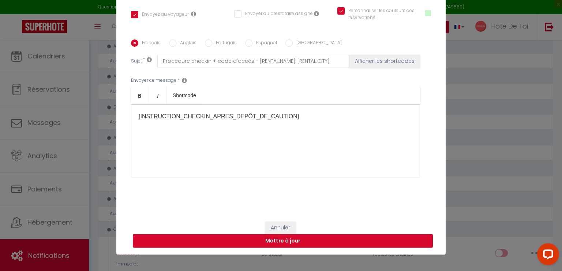
click at [268, 241] on button "Mettre à jour" at bounding box center [283, 241] width 300 height 14
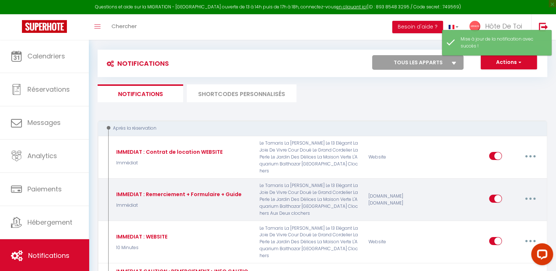
scroll to position [0, 0]
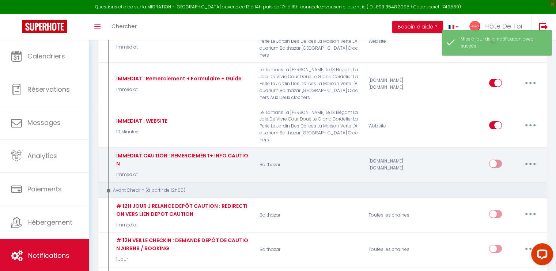
click at [531, 163] on icon "button" at bounding box center [531, 164] width 2 height 2
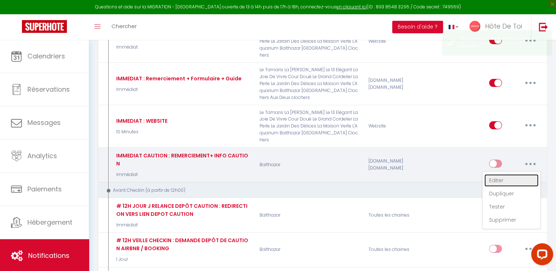
click at [495, 174] on link "Editer" at bounding box center [512, 180] width 54 height 12
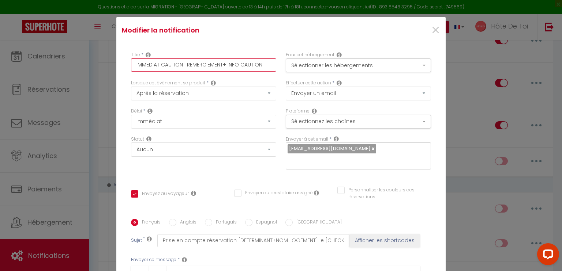
click at [131, 65] on input "IMMEDIAT CAUTION : REMERCIEMENT+ INFO CAUTION" at bounding box center [203, 65] width 145 height 13
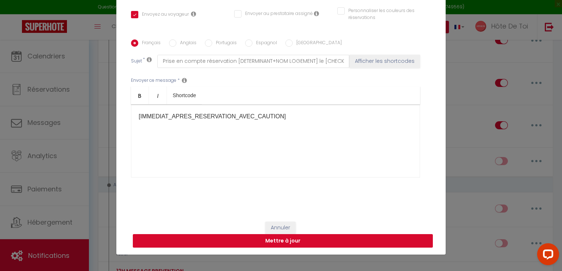
click at [275, 238] on button "Mettre à jour" at bounding box center [283, 241] width 300 height 14
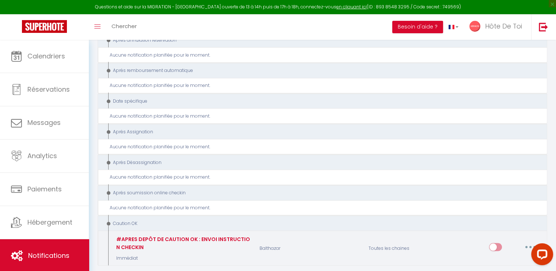
click at [532, 241] on button "button" at bounding box center [530, 247] width 20 height 12
click at [495, 183] on link "Editer" at bounding box center [512, 189] width 54 height 12
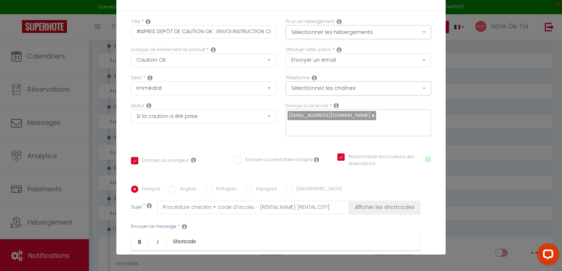
scroll to position [15, 0]
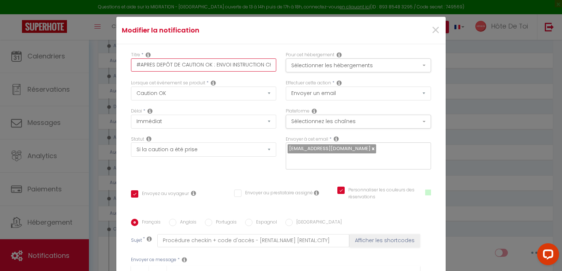
click at [138, 65] on input "#APRES DEPÔT DE CAUTION OK : ENVOI INSTRUCTION CHECKIN" at bounding box center [203, 65] width 145 height 13
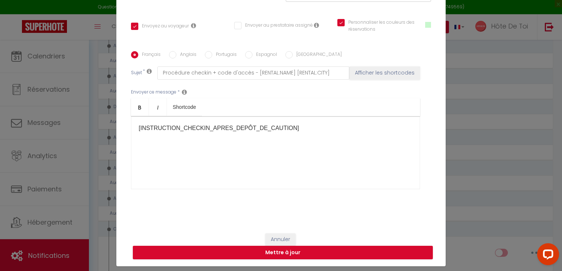
scroll to position [33, 0]
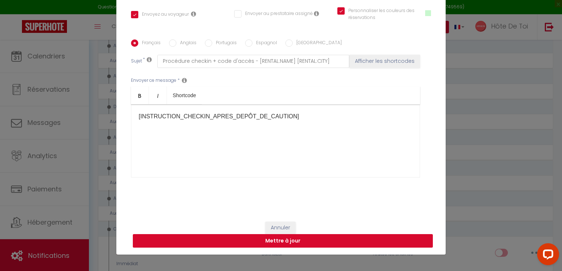
click at [276, 244] on button "Mettre à jour" at bounding box center [283, 241] width 300 height 14
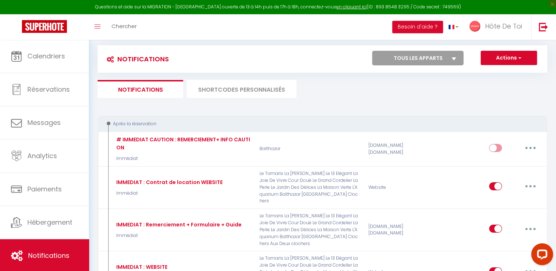
scroll to position [0, 0]
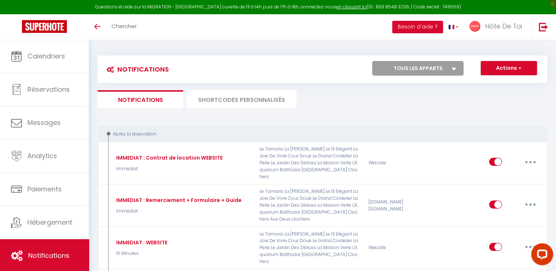
click at [213, 95] on li "SHORTCODES PERSONNALISÉS" at bounding box center [242, 99] width 110 height 18
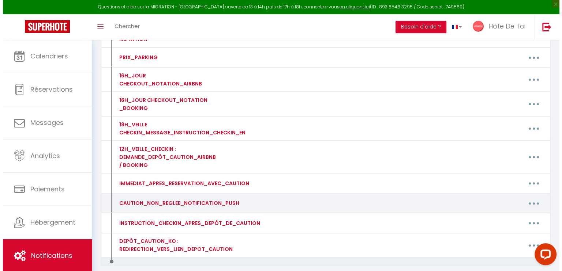
scroll to position [485, 0]
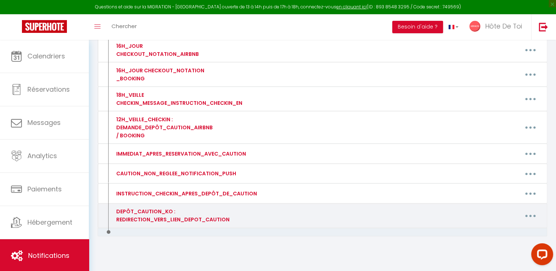
click at [527, 212] on button "button" at bounding box center [530, 216] width 20 height 12
click at [505, 228] on link "Editer" at bounding box center [512, 232] width 54 height 12
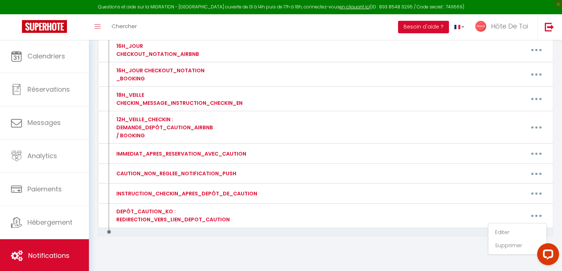
type input "DEPÔT_CAUTION_KO : REDIRECTION_VERS_LIEN_DEPOT_CAUTION"
type textarea "DEPÔT_CAUTION_KO : REDIRECTION_VERS_LIEN_DEPOT_CAUTION"
type textarea "Bonjour [GUEST:FIRST_NAME], Il semble que le versement de votre caution de 300 …"
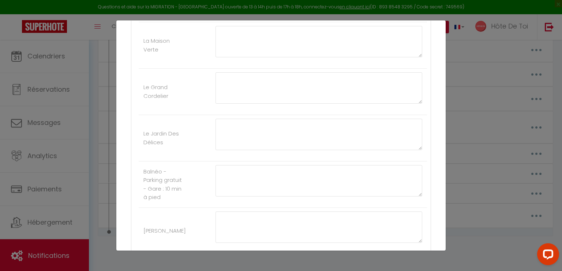
scroll to position [549, 0]
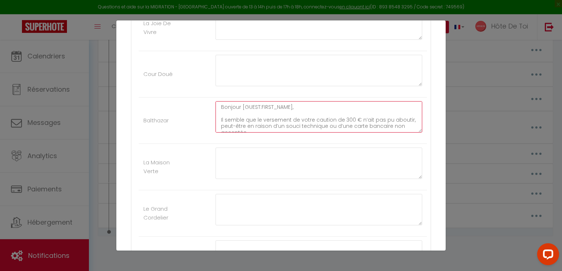
drag, startPoint x: 416, startPoint y: 128, endPoint x: 407, endPoint y: 178, distance: 51.0
click at [407, 178] on ul "Autres Le Tamaris La [PERSON_NAME] Le 13 Elégant Aux Deux clochers L'Aquarium T…" at bounding box center [281, 0] width 292 height 751
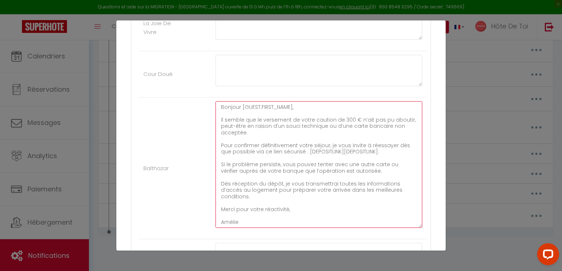
drag, startPoint x: 414, startPoint y: 127, endPoint x: 381, endPoint y: 204, distance: 83.7
click at [401, 228] on textarea "Bonjour [GUEST:FIRST_NAME], Il semble que le versement de votre caution de 300 …" at bounding box center [318, 164] width 207 height 127
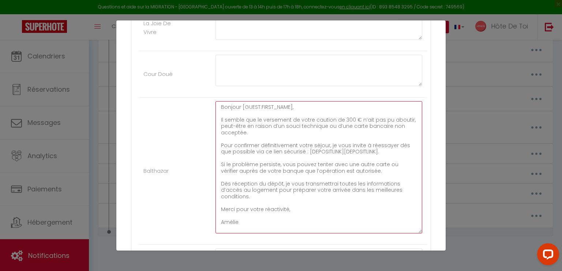
click at [357, 162] on textarea "Bonjour [GUEST:FIRST_NAME], Il semble que le versement de votre caution de 300 …" at bounding box center [318, 167] width 207 height 132
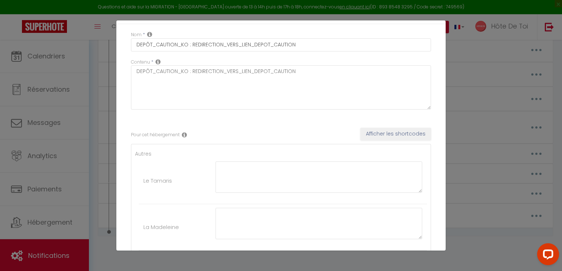
scroll to position [0, 0]
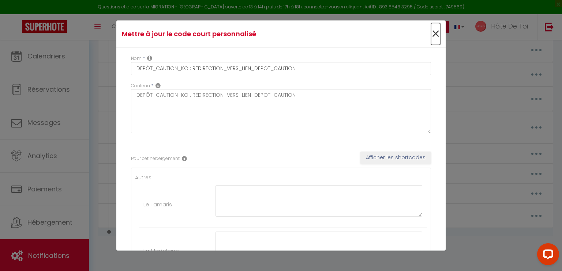
click at [431, 36] on span "×" at bounding box center [435, 34] width 9 height 22
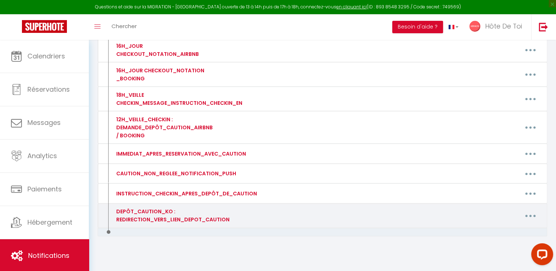
click at [533, 210] on button "button" at bounding box center [530, 216] width 20 height 12
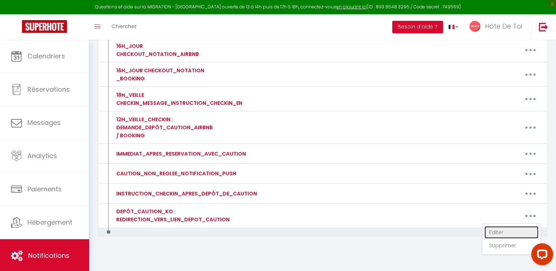
drag, startPoint x: 506, startPoint y: 226, endPoint x: 502, endPoint y: 225, distance: 4.3
click at [506, 226] on link "Editer" at bounding box center [512, 232] width 54 height 12
type input "DEPÔT_CAUTION_KO : REDIRECTION_VERS_LIEN_DEPOT_CAUTION"
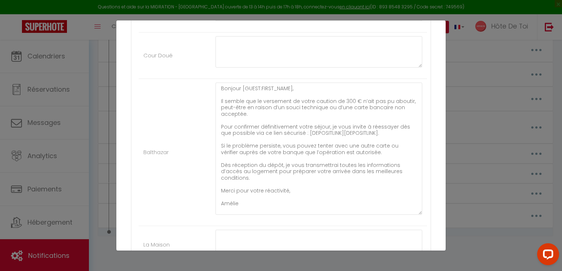
scroll to position [609, 0]
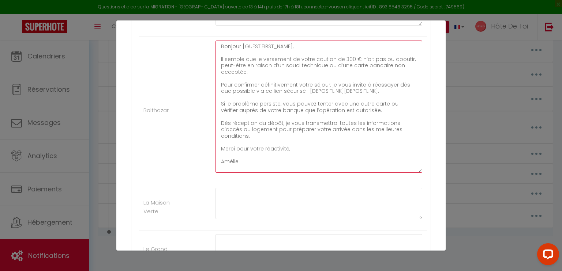
click at [295, 118] on textarea "Bonjour [GUEST:FIRST_NAME], Il semble que le versement de votre caution de 300 …" at bounding box center [318, 107] width 207 height 132
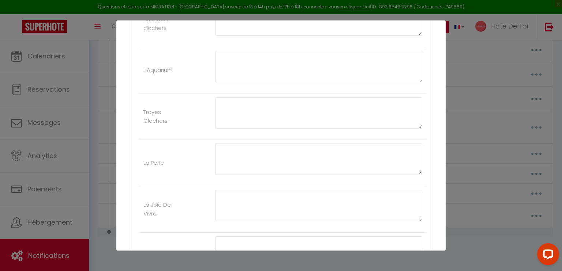
scroll to position [549, 0]
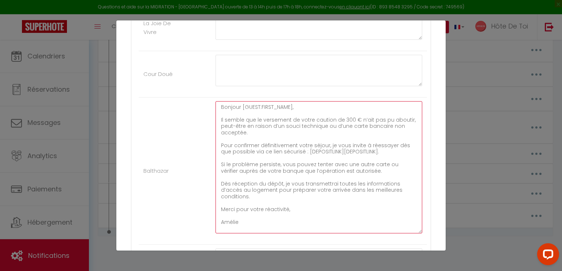
click at [361, 162] on textarea "Bonjour [GUEST:FIRST_NAME], Il semble que le versement de votre caution de 300 …" at bounding box center [318, 167] width 207 height 132
click at [337, 151] on textarea "Bonjour [GUEST:FIRST_NAME], Il semble que le versement de votre caution de 300 …" at bounding box center [318, 167] width 207 height 132
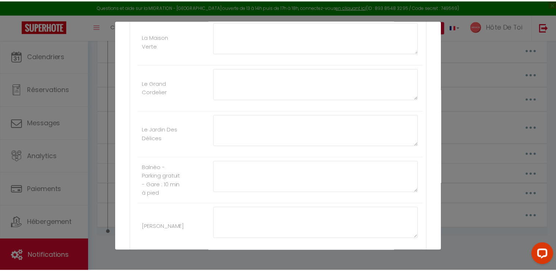
scroll to position [836, 0]
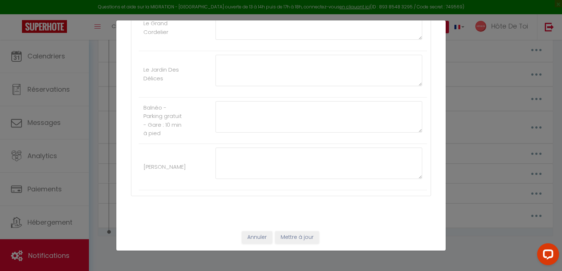
type textarea "Bonjour [GUEST:FIRST_NAME], Il semble que le versement de votre caution de 300 …"
click at [296, 237] on button "Mettre à jour" at bounding box center [297, 238] width 44 height 12
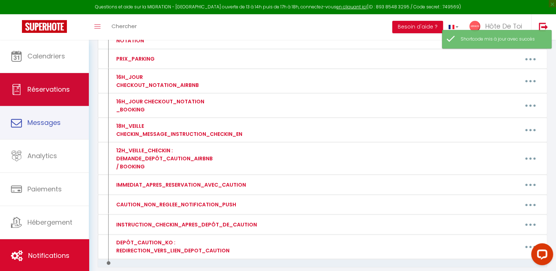
scroll to position [302, 0]
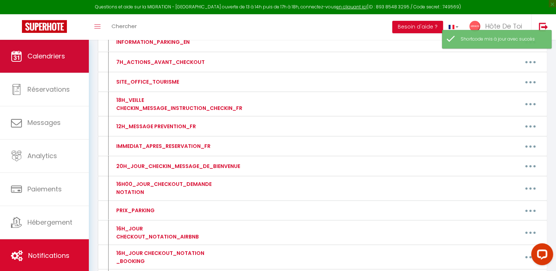
click at [28, 64] on link "Calendriers" at bounding box center [44, 56] width 89 height 33
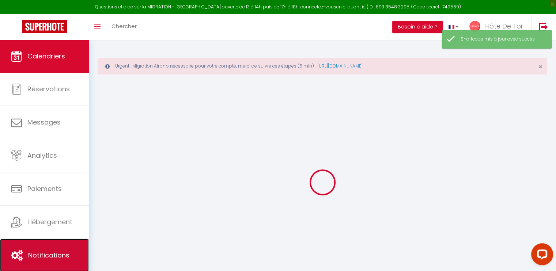
click at [49, 246] on link "Notifications" at bounding box center [44, 255] width 89 height 33
click at [51, 251] on span "Notifications" at bounding box center [48, 255] width 41 height 9
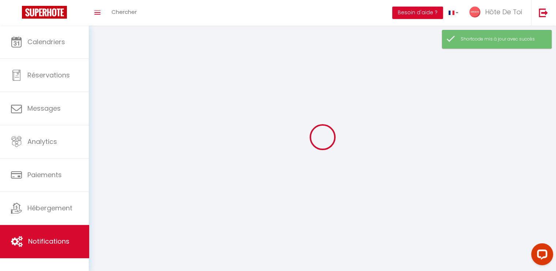
click at [60, 262] on div "Calendriers Réservations Messages Analytics Paiements Hébergement Notifications" at bounding box center [44, 149] width 89 height 247
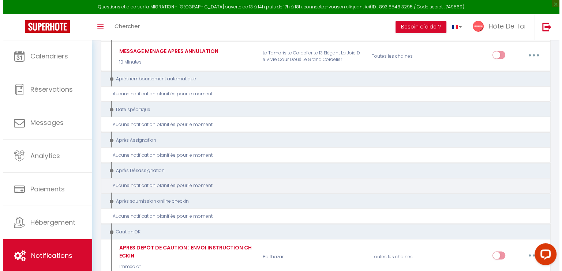
scroll to position [1454, 0]
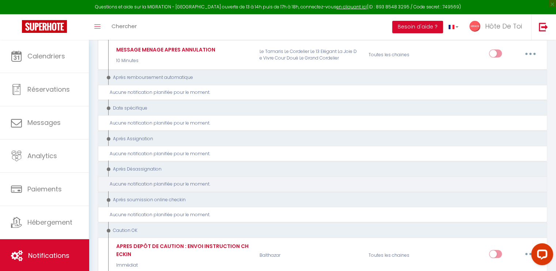
select select
checkbox input "false"
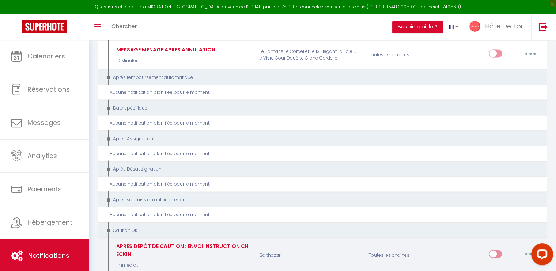
click at [534, 249] on button "button" at bounding box center [530, 255] width 20 height 12
click at [493, 190] on link "Editer" at bounding box center [512, 196] width 54 height 12
type input "APRES DEPÔT DE CAUTION : ENVOI INSTRUCTION CHECKIN"
select select "24"
select select "Immédiat"
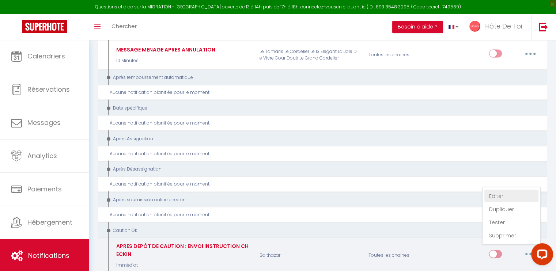
select select "if_deposit_is_paid"
checkbox input "true"
checkbox input "false"
radio input "true"
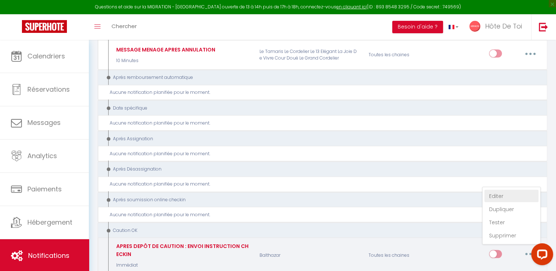
type input "Procédure checkin + code d'accès - [RENTAL:NAME] [RENTAL:CITY]"
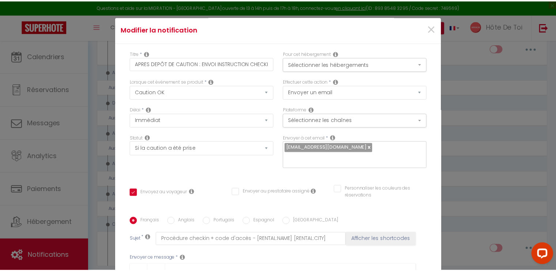
scroll to position [0, 0]
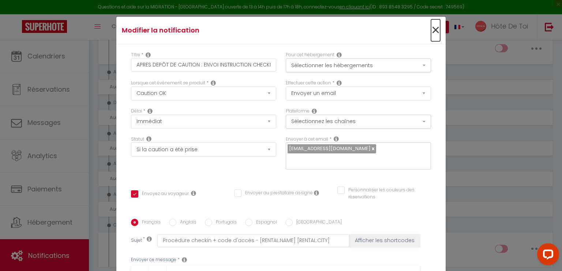
click at [431, 33] on span "×" at bounding box center [435, 30] width 9 height 22
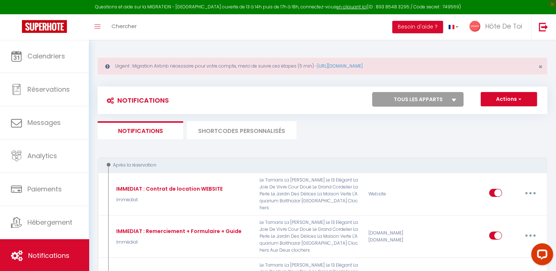
click at [240, 129] on li "SHORTCODES PERSONNALISÉS" at bounding box center [242, 130] width 110 height 18
